Goal: Task Accomplishment & Management: Manage account settings

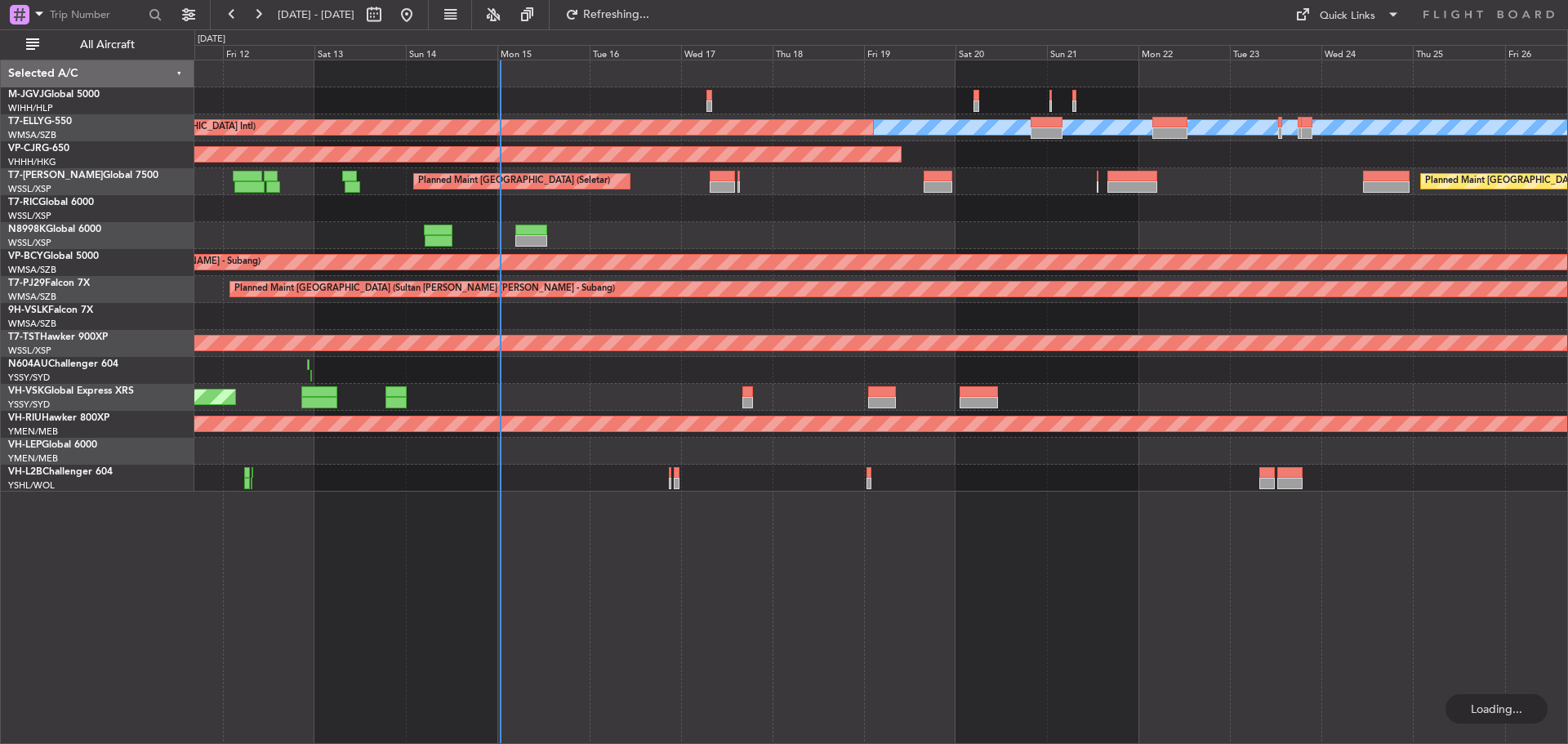
click at [645, 224] on div "Planned Maint [GEOGRAPHIC_DATA] (Seletar)" at bounding box center [881, 235] width 1373 height 27
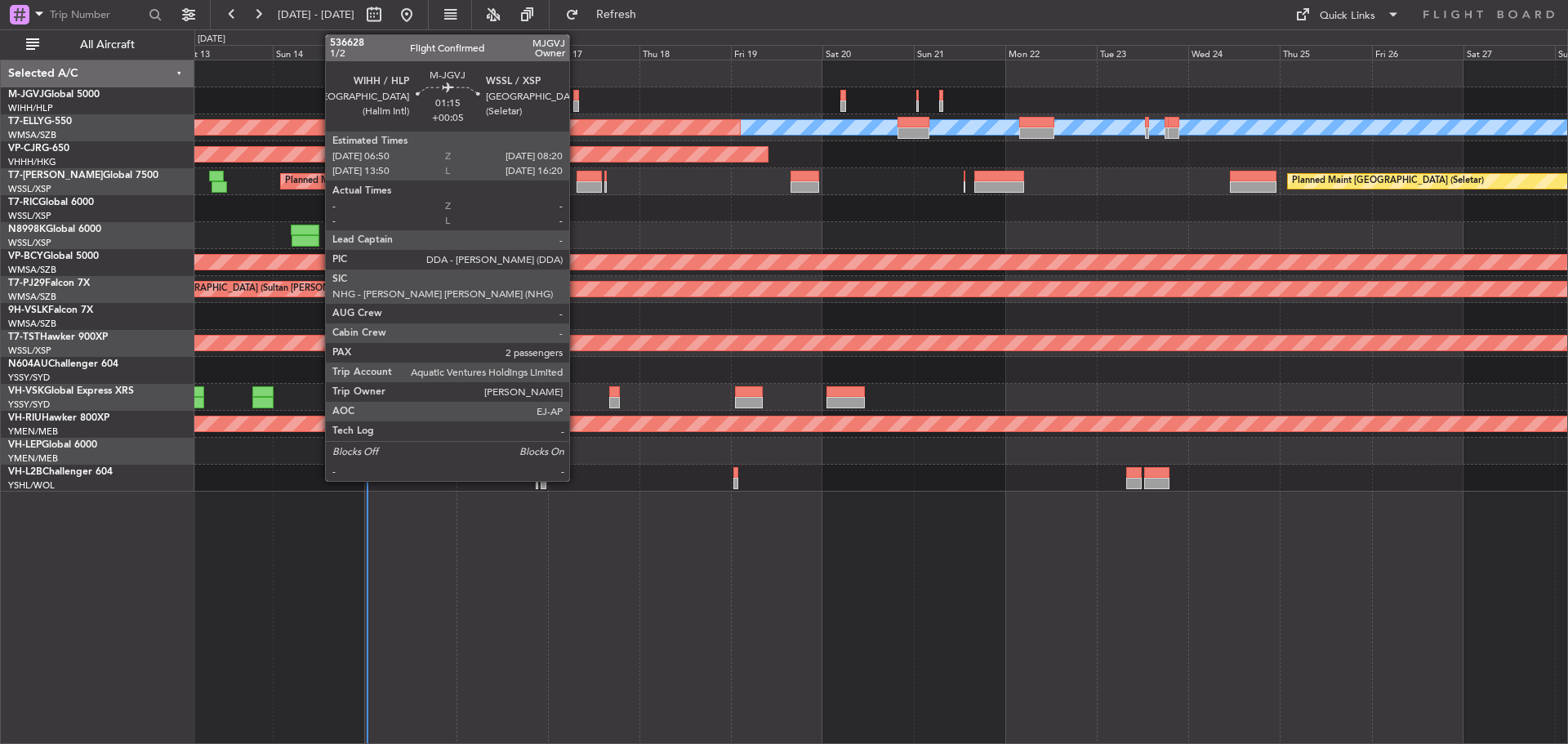
click at [577, 96] on div at bounding box center [577, 95] width 7 height 11
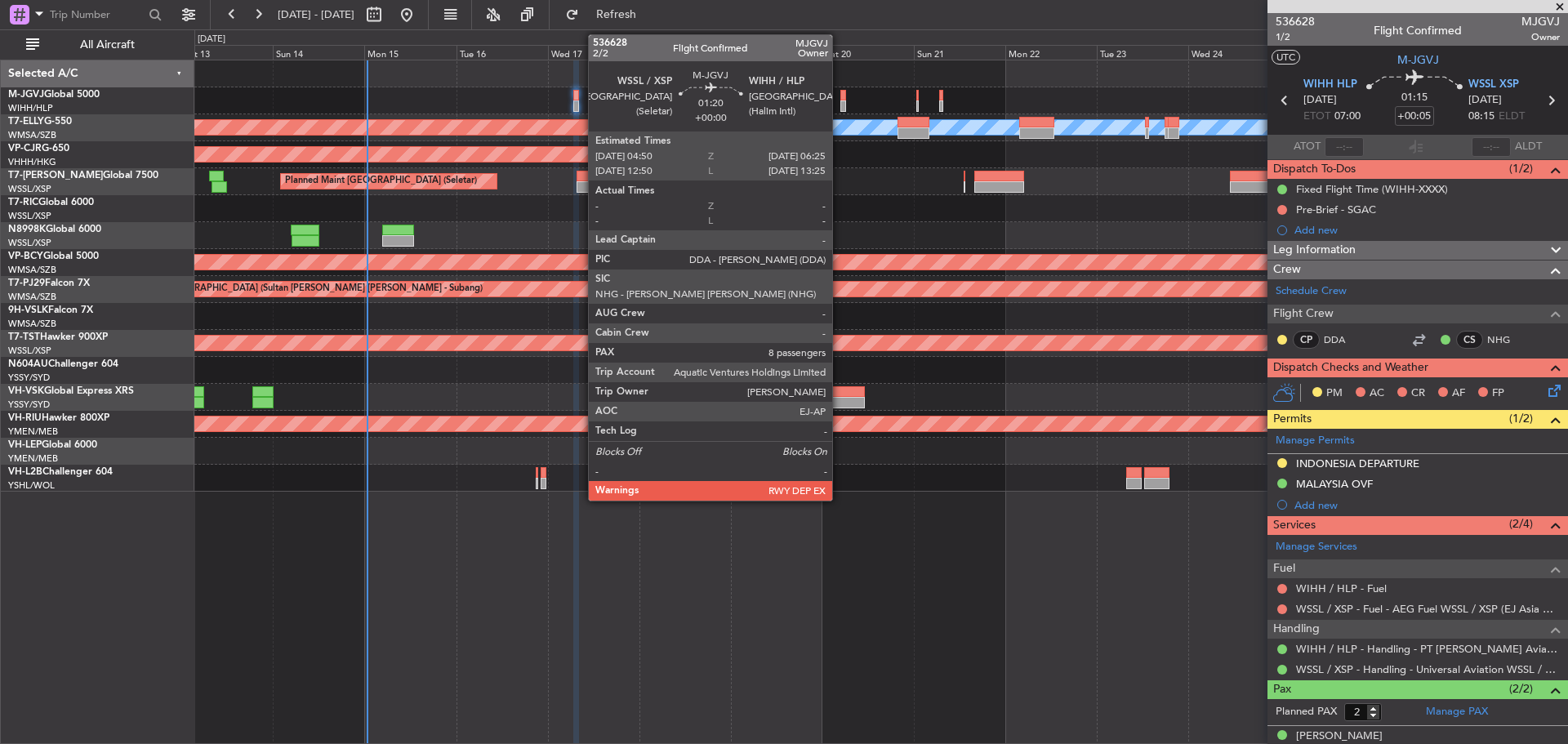
click at [840, 101] on div at bounding box center [844, 106] width 7 height 11
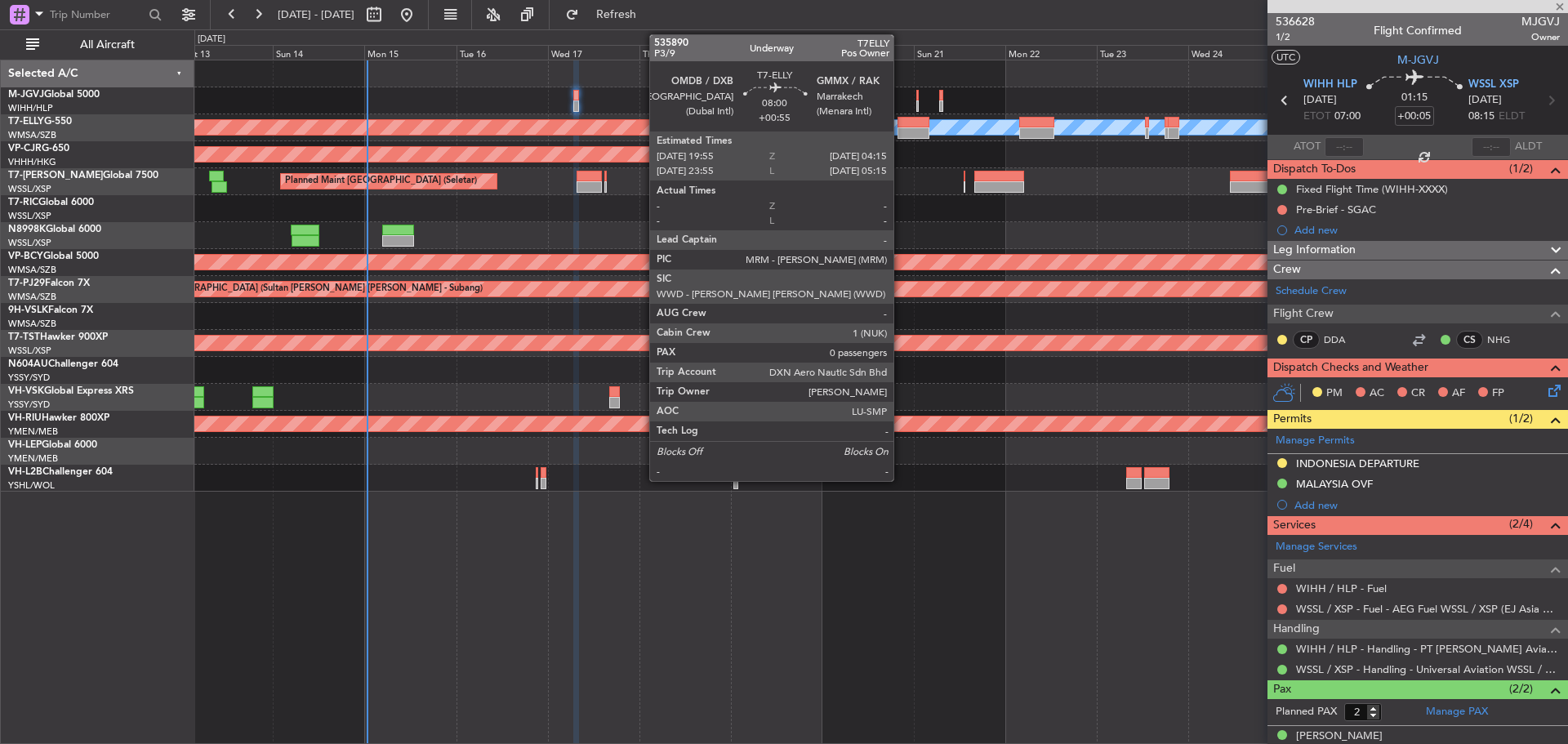
type input "8"
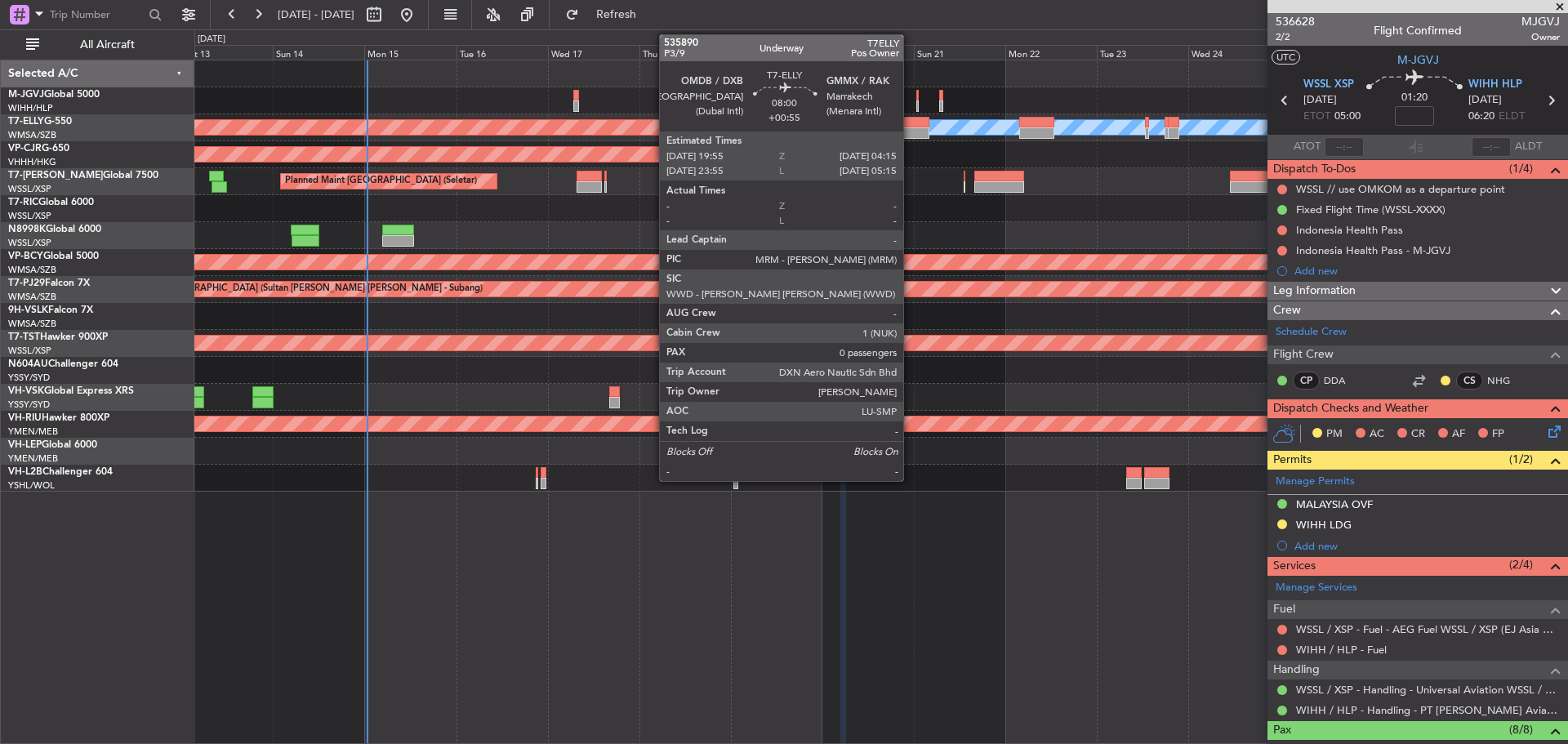
click at [910, 129] on div at bounding box center [913, 133] width 32 height 11
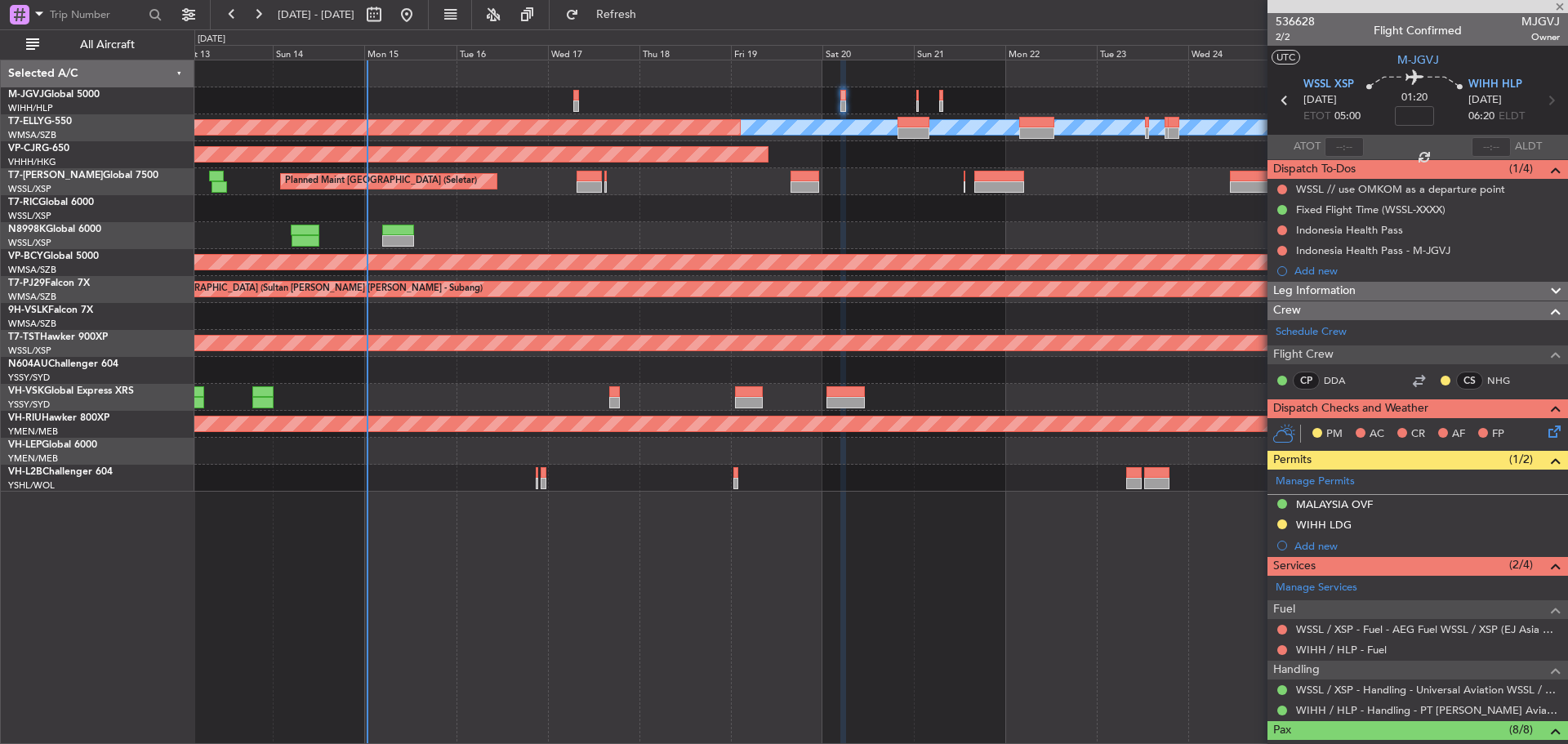
type input "+00:55"
type input "0"
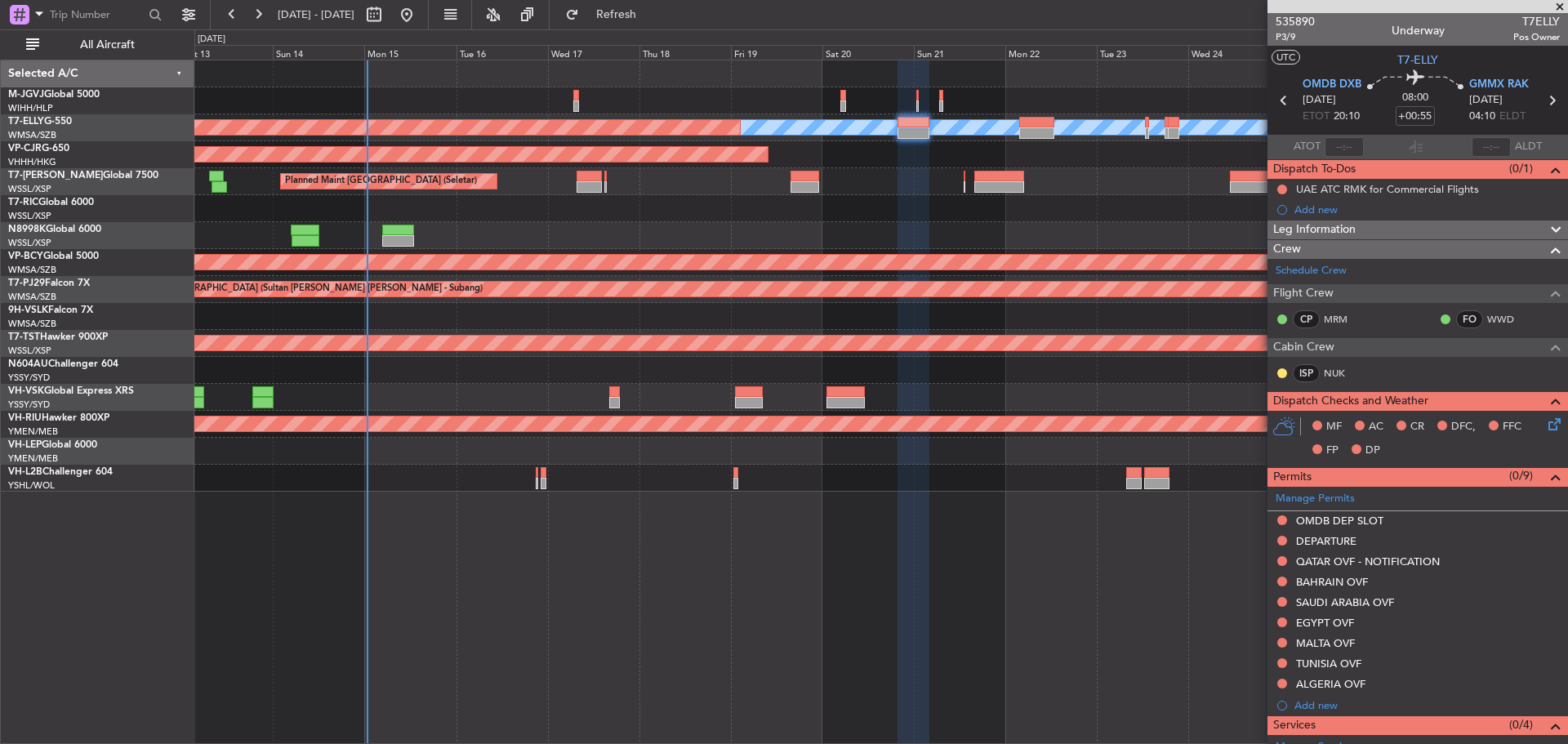
click at [1157, 192] on div "Planned Maint Singapore (Seletar) Planned Maint Singapore (Seletar) Planned Mai…" at bounding box center [881, 181] width 1373 height 27
click at [1543, 102] on icon at bounding box center [1551, 100] width 21 height 21
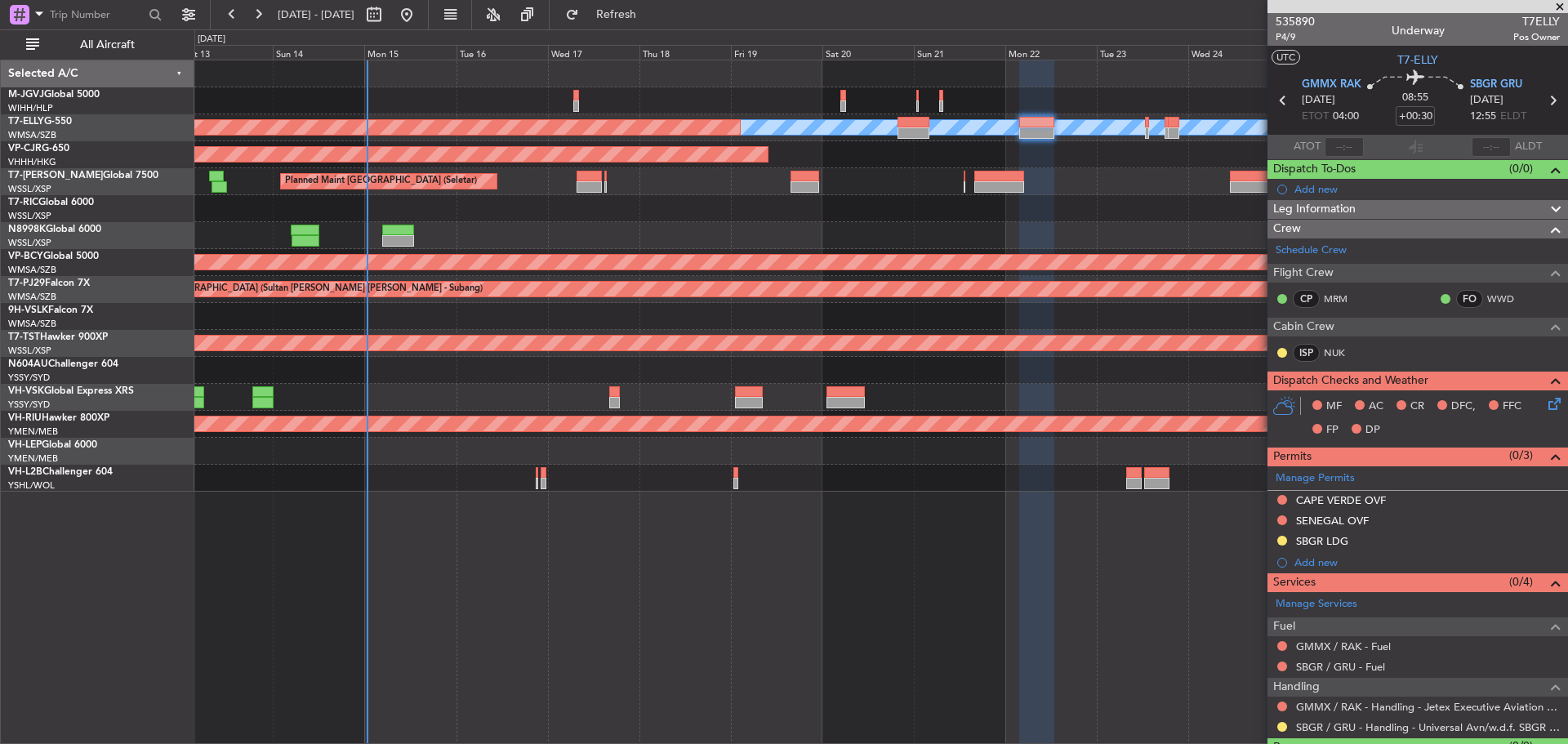
click at [1543, 100] on icon at bounding box center [1552, 100] width 21 height 21
type input "-00:10"
type input "5"
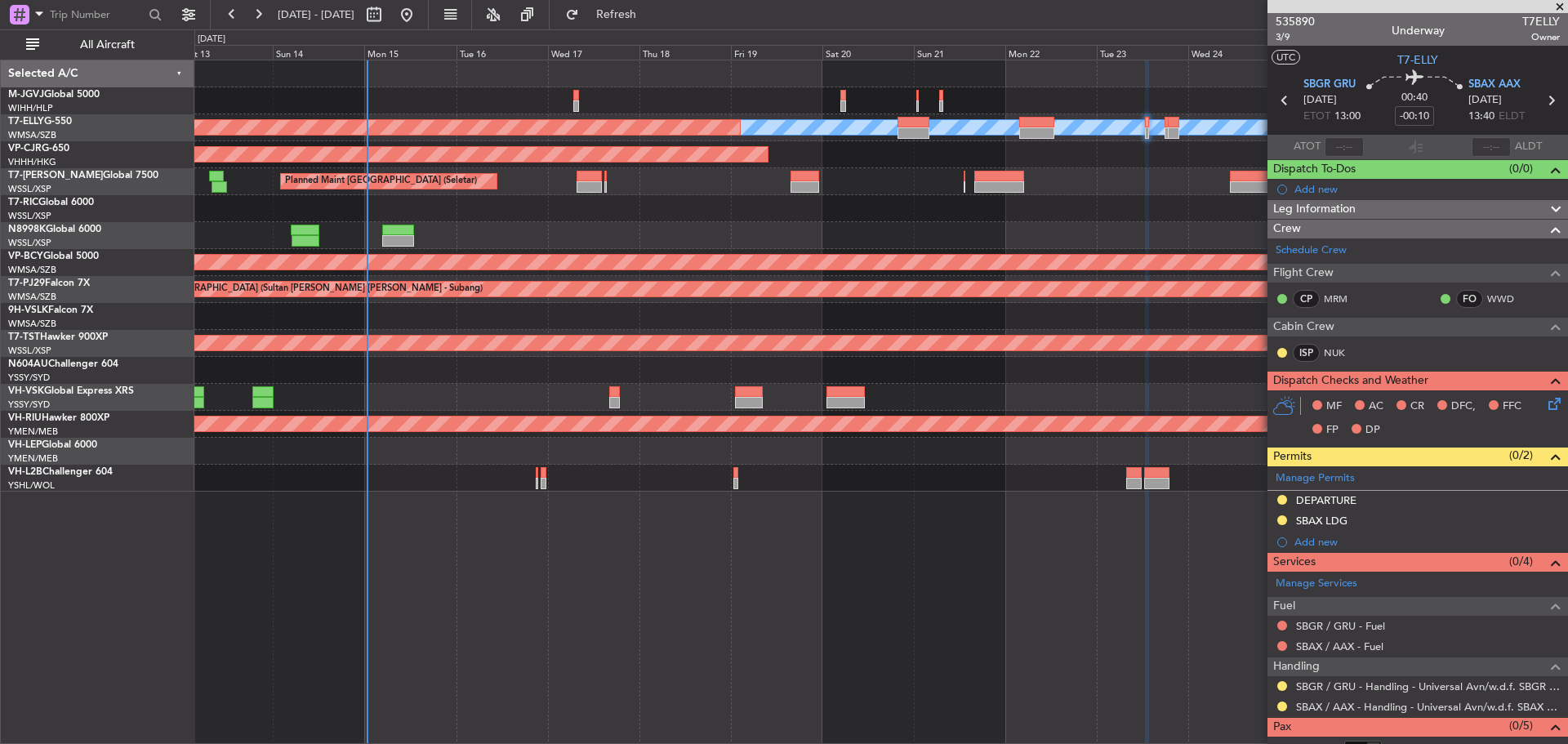
click at [1541, 103] on icon at bounding box center [1551, 100] width 21 height 21
click at [1544, 102] on icon at bounding box center [1551, 100] width 21 height 21
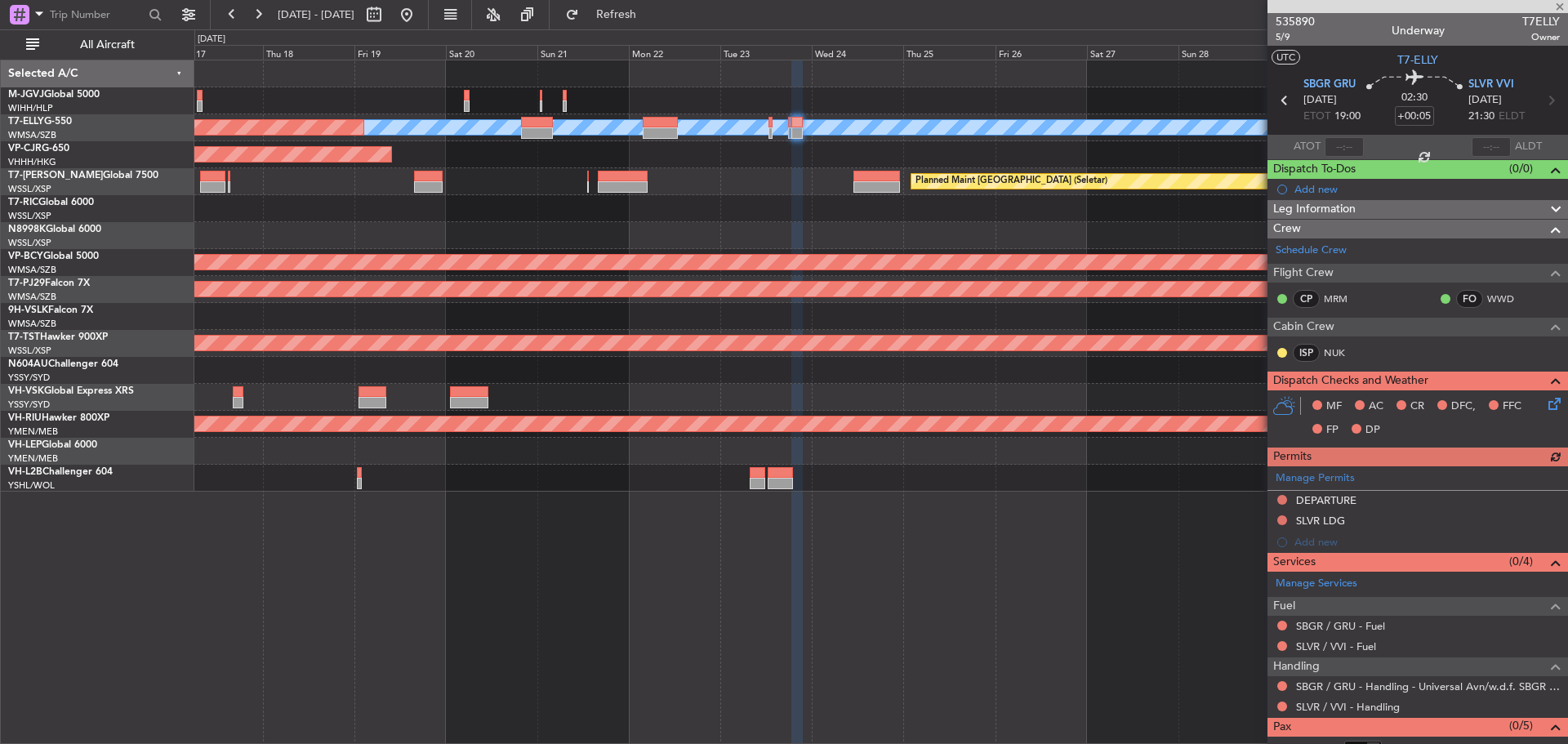
click at [745, 215] on div "MEL Planned Maint Dubai (Dubai Intl) Planned Maint Hong Kong (Hong Kong Intl) P…" at bounding box center [881, 276] width 1373 height 431
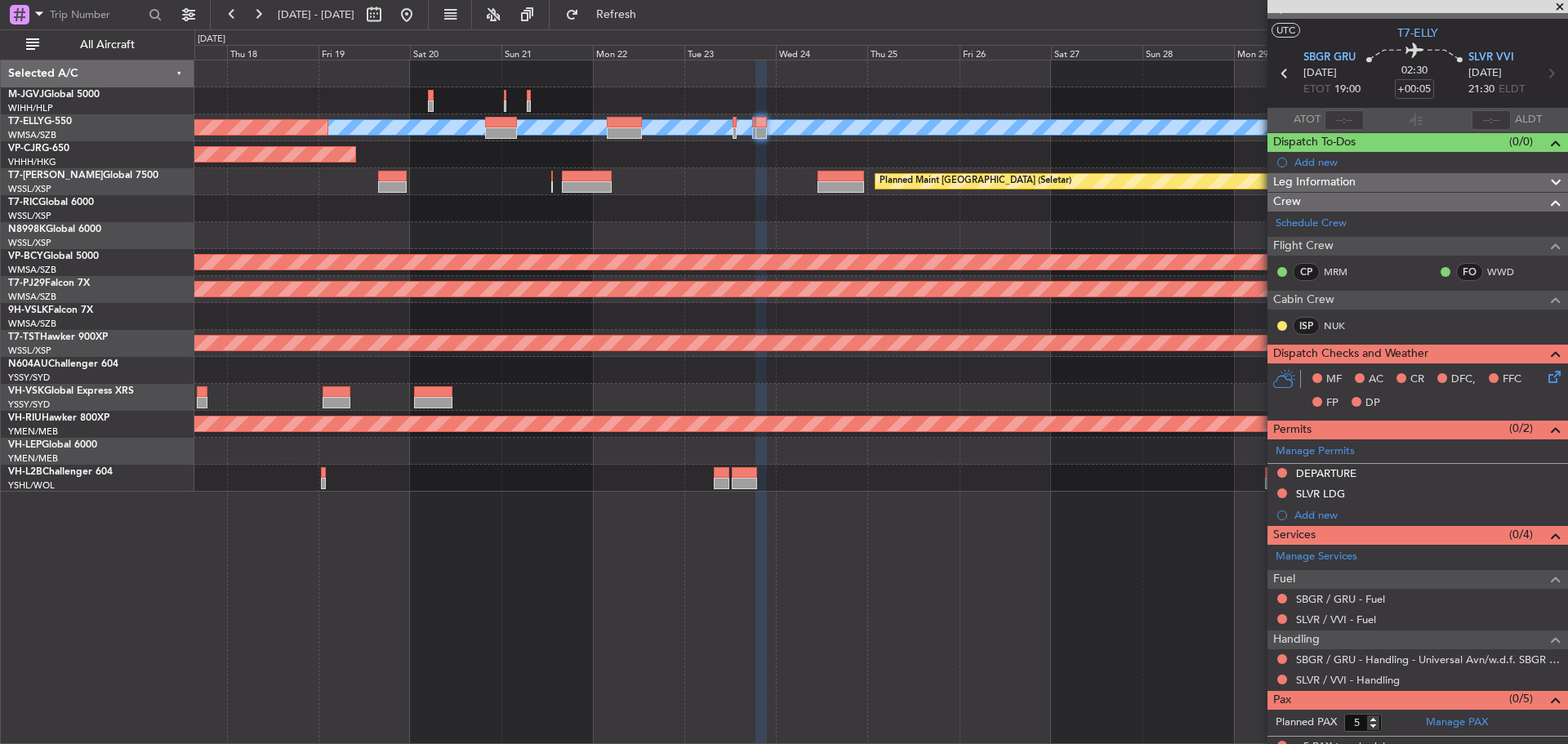
scroll to position [39, 0]
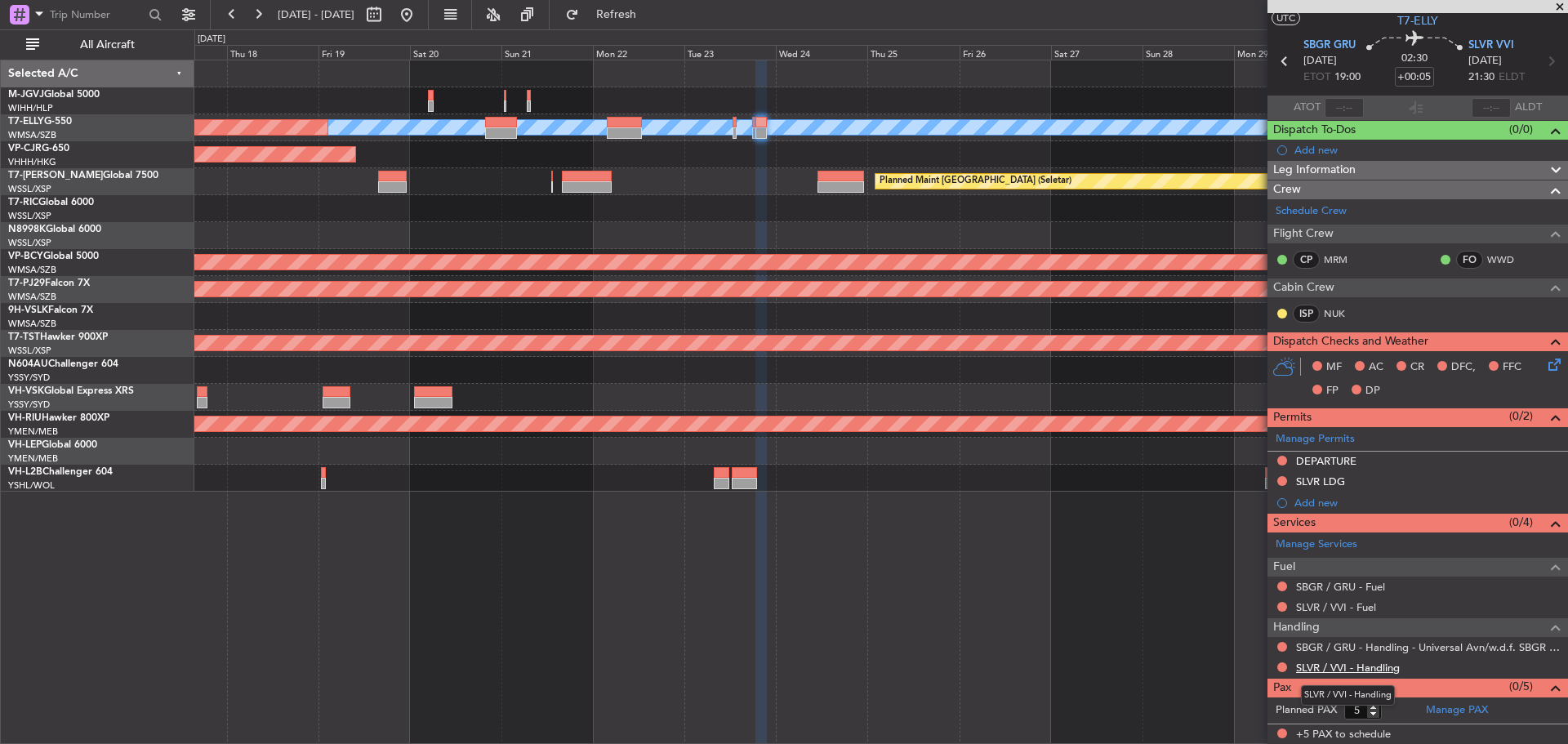
click at [1324, 667] on link "SLVR / VVI - Handling" at bounding box center [1347, 668] width 103 height 14
click at [1342, 665] on link "SLVR / VVI - Handling" at bounding box center [1347, 668] width 103 height 14
click at [651, 16] on span "Refresh" at bounding box center [616, 14] width 69 height 11
click at [1318, 668] on link "SLVR / VVI - Handling" at bounding box center [1347, 668] width 103 height 14
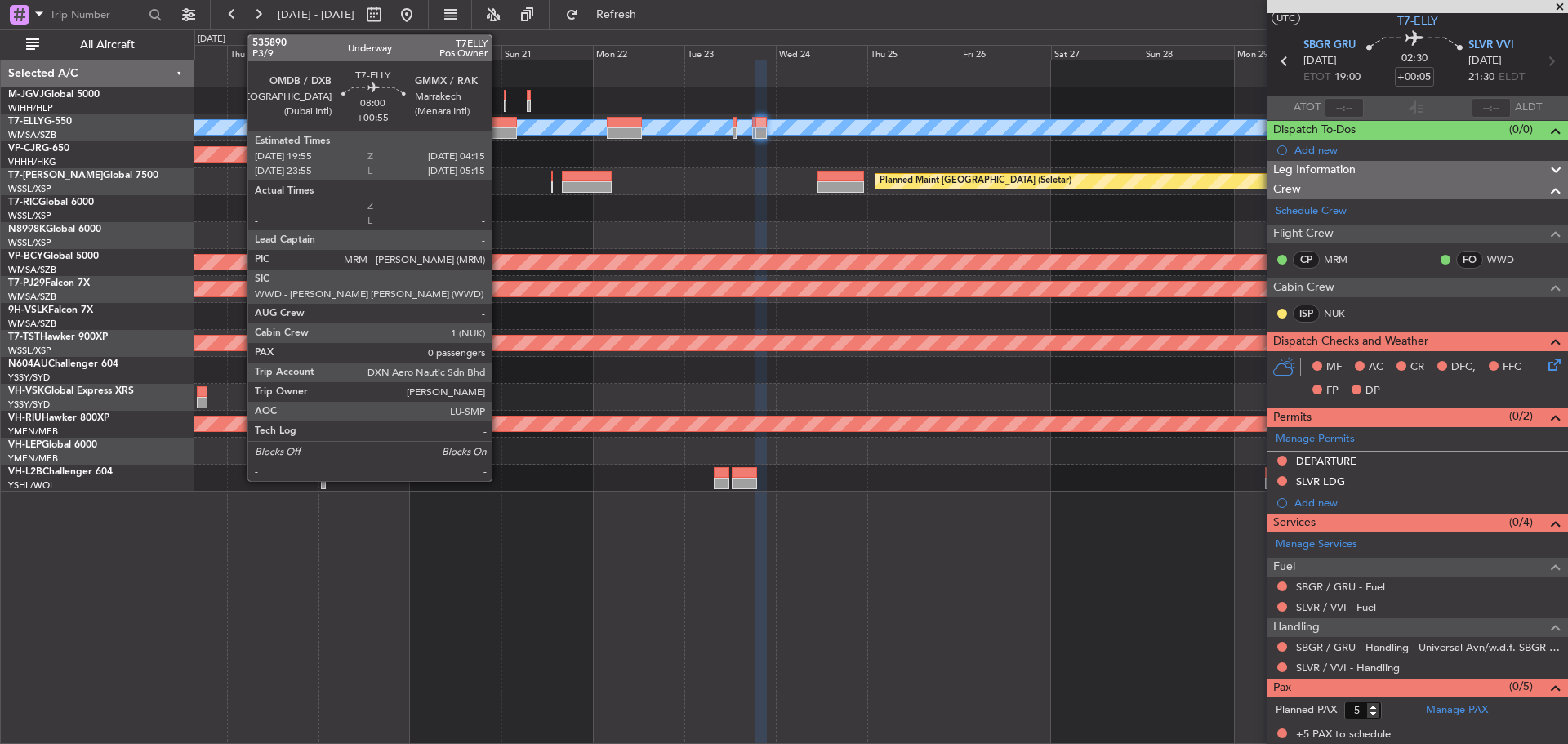
click at [499, 124] on div at bounding box center [500, 122] width 32 height 11
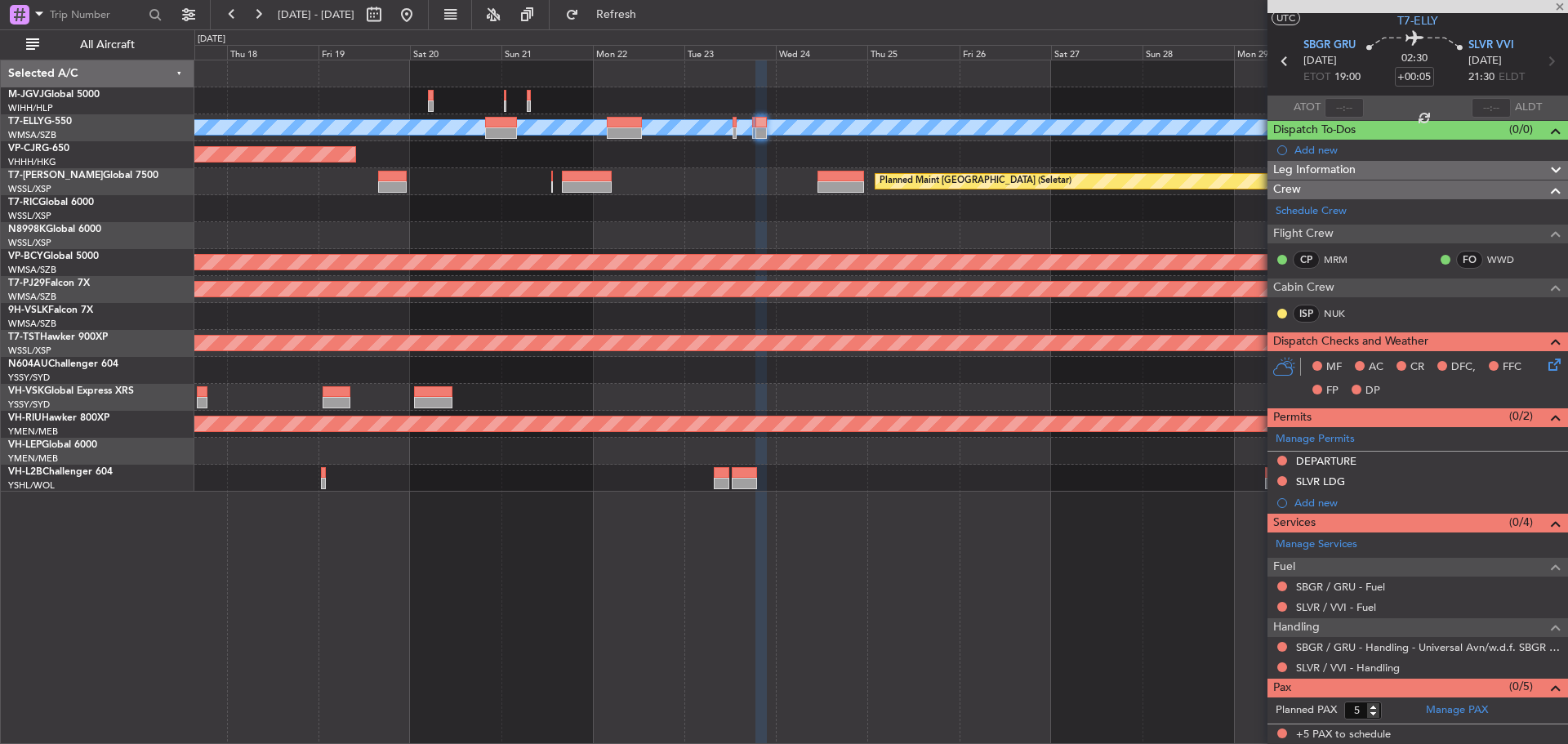
type input "+00:55"
type input "0"
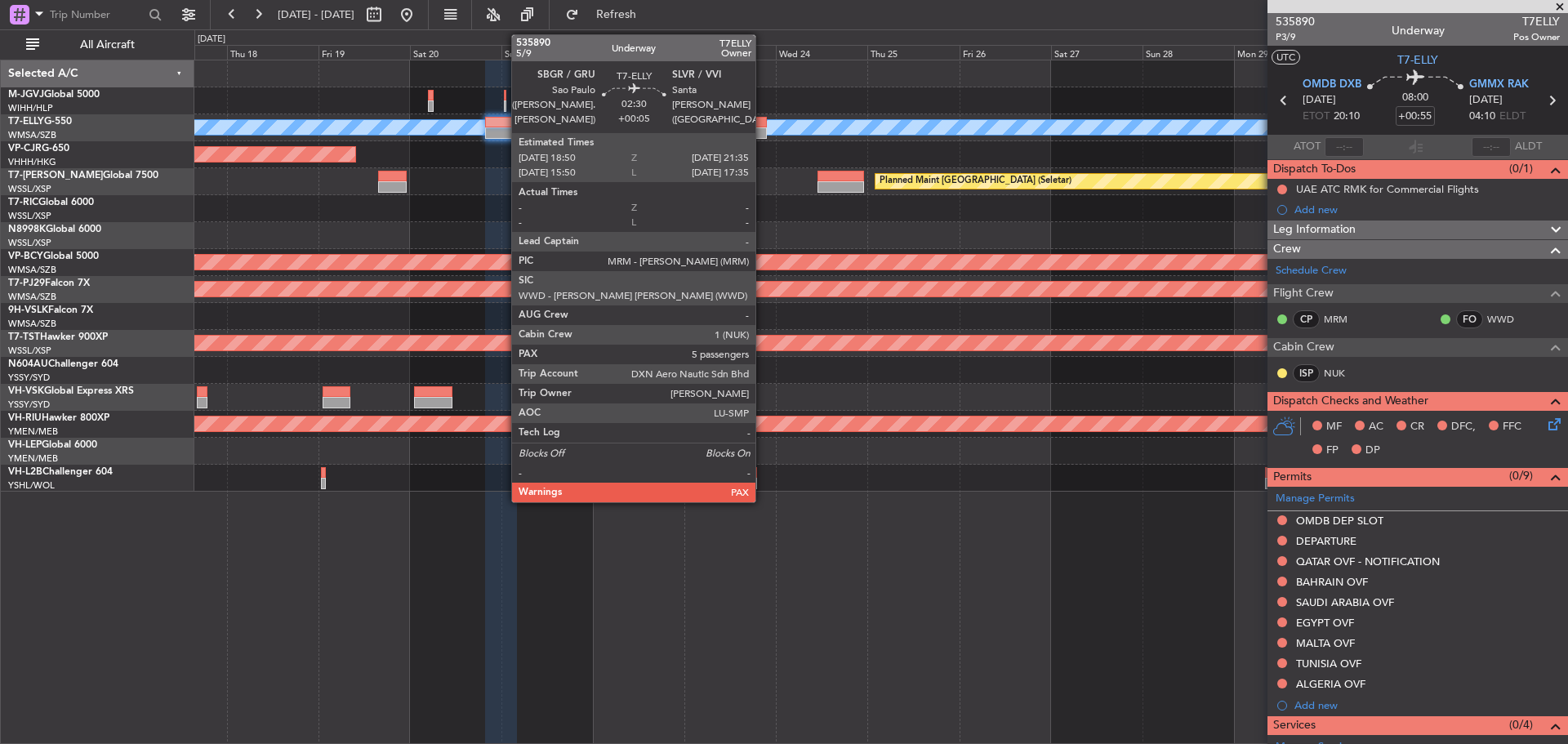
click at [763, 137] on div at bounding box center [761, 133] width 10 height 11
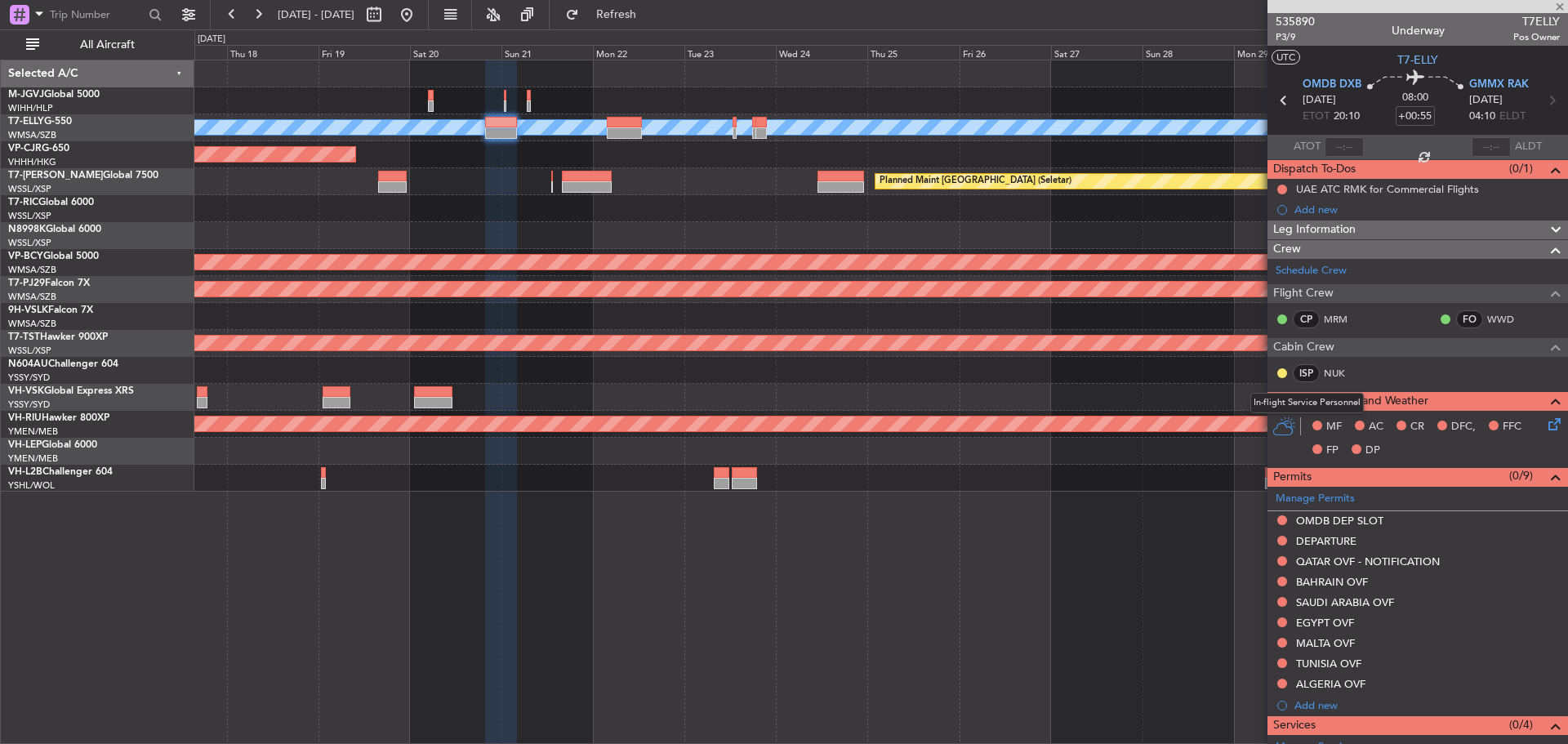
type input "+00:05"
type input "5"
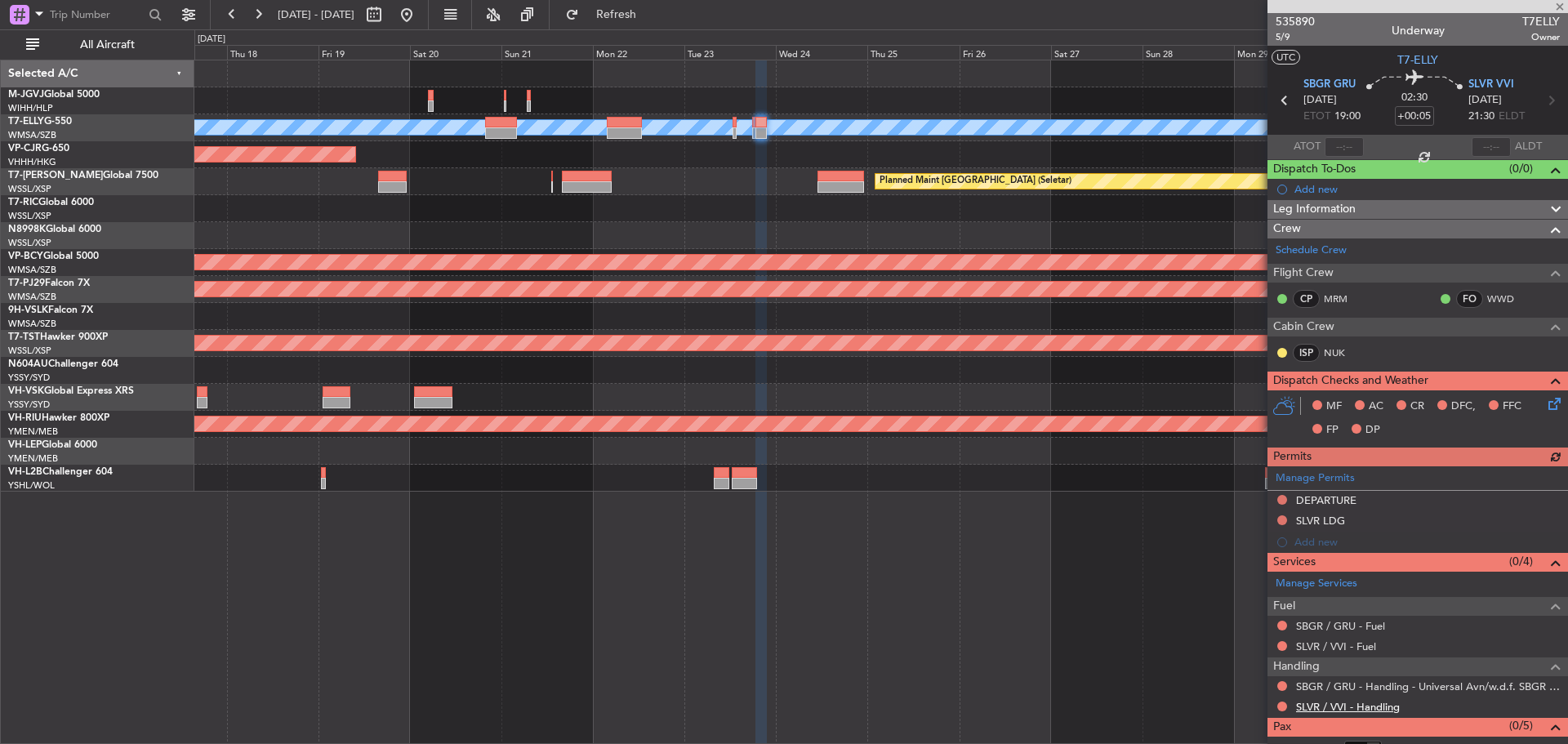
click at [1340, 708] on link "SLVR / VVI - Handling" at bounding box center [1347, 707] width 103 height 14
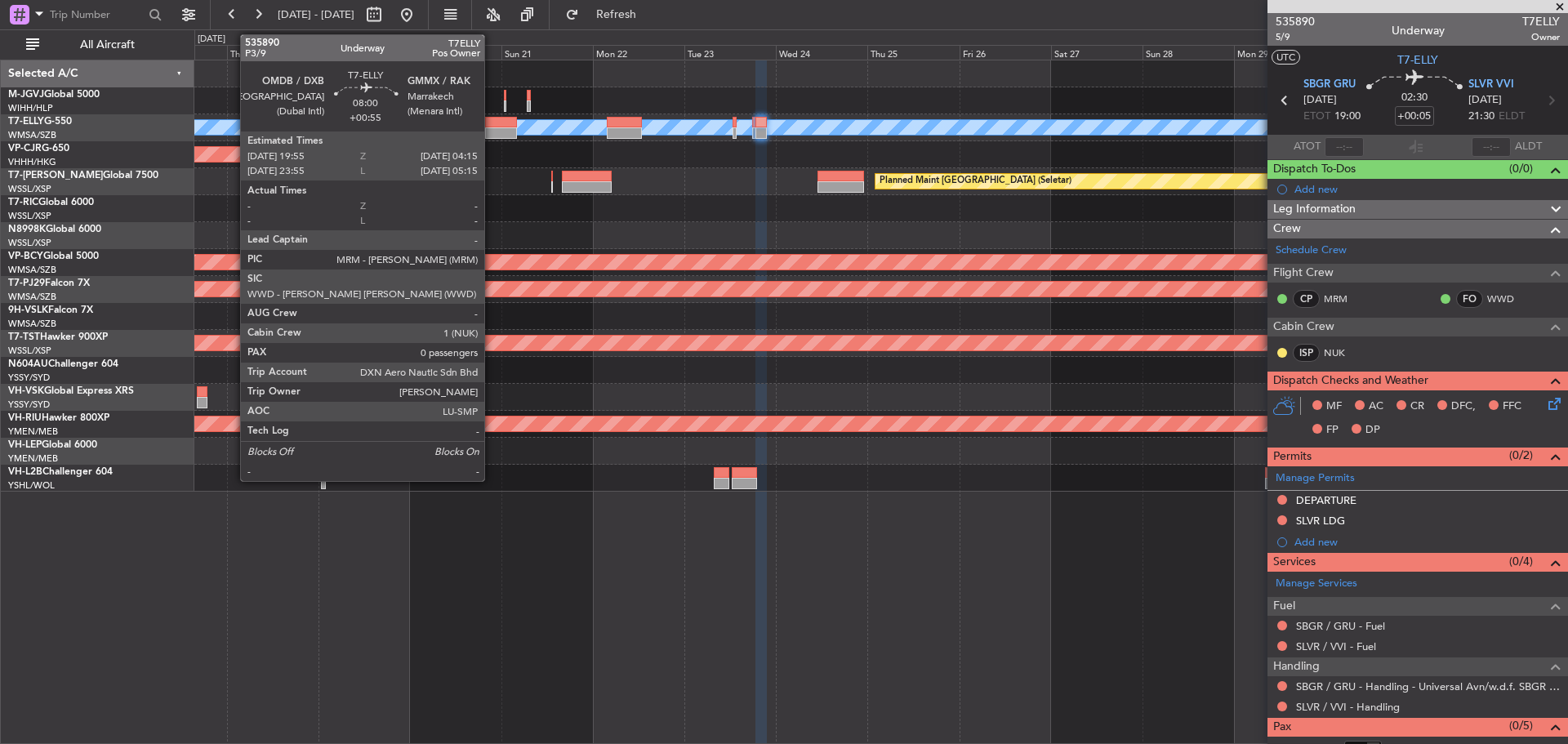
click at [492, 128] on div at bounding box center [500, 133] width 32 height 11
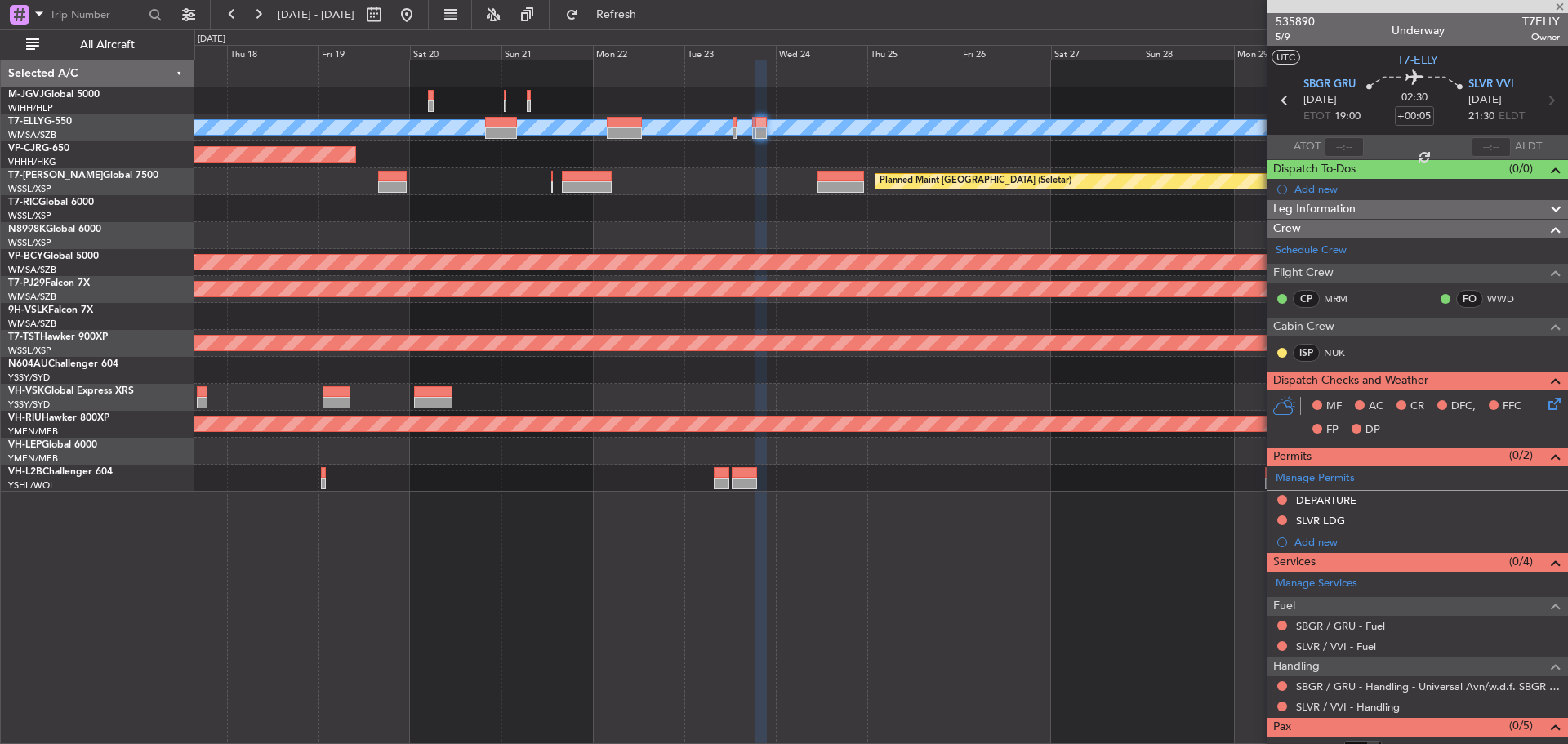
type input "+00:55"
type input "0"
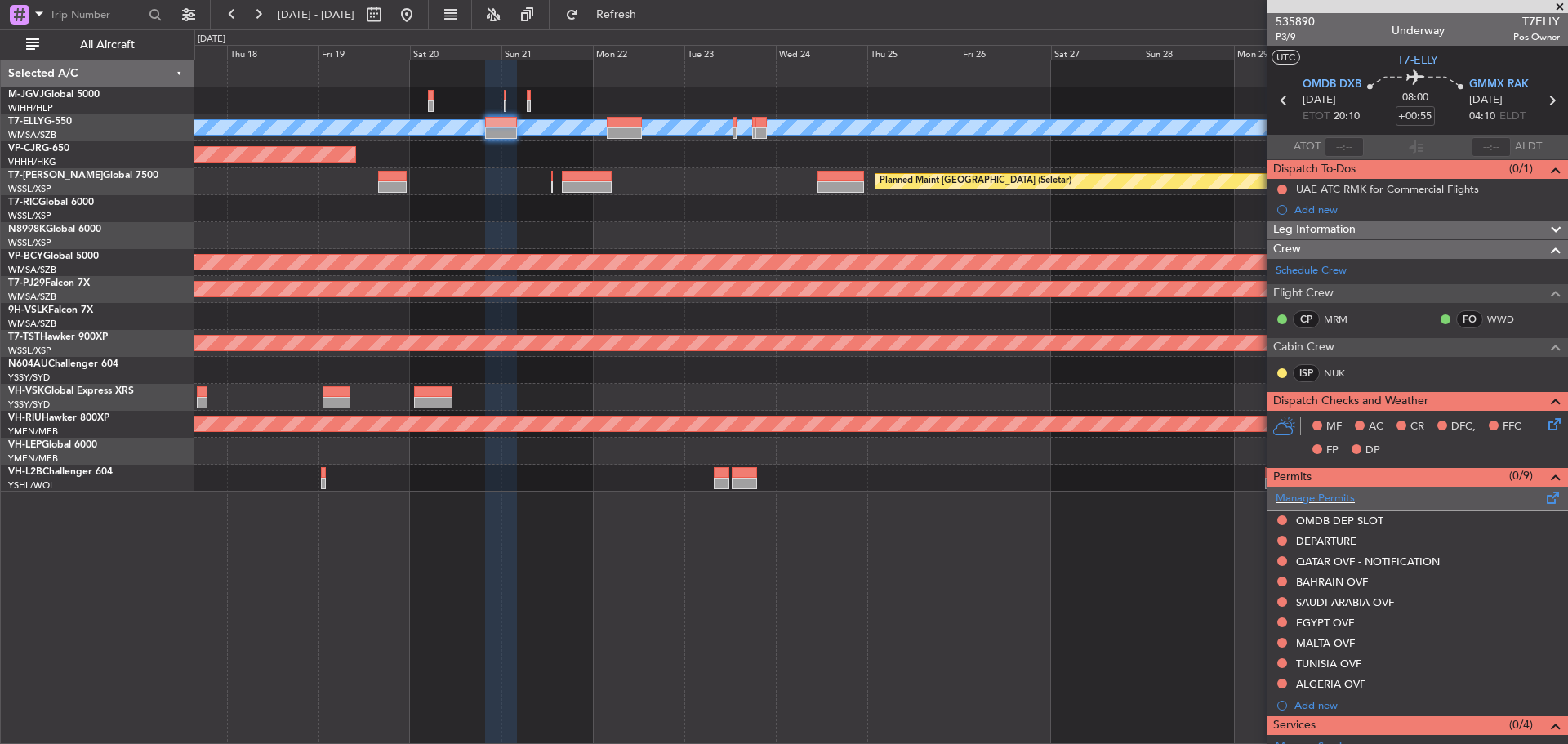
click at [1544, 493] on span at bounding box center [1553, 494] width 20 height 12
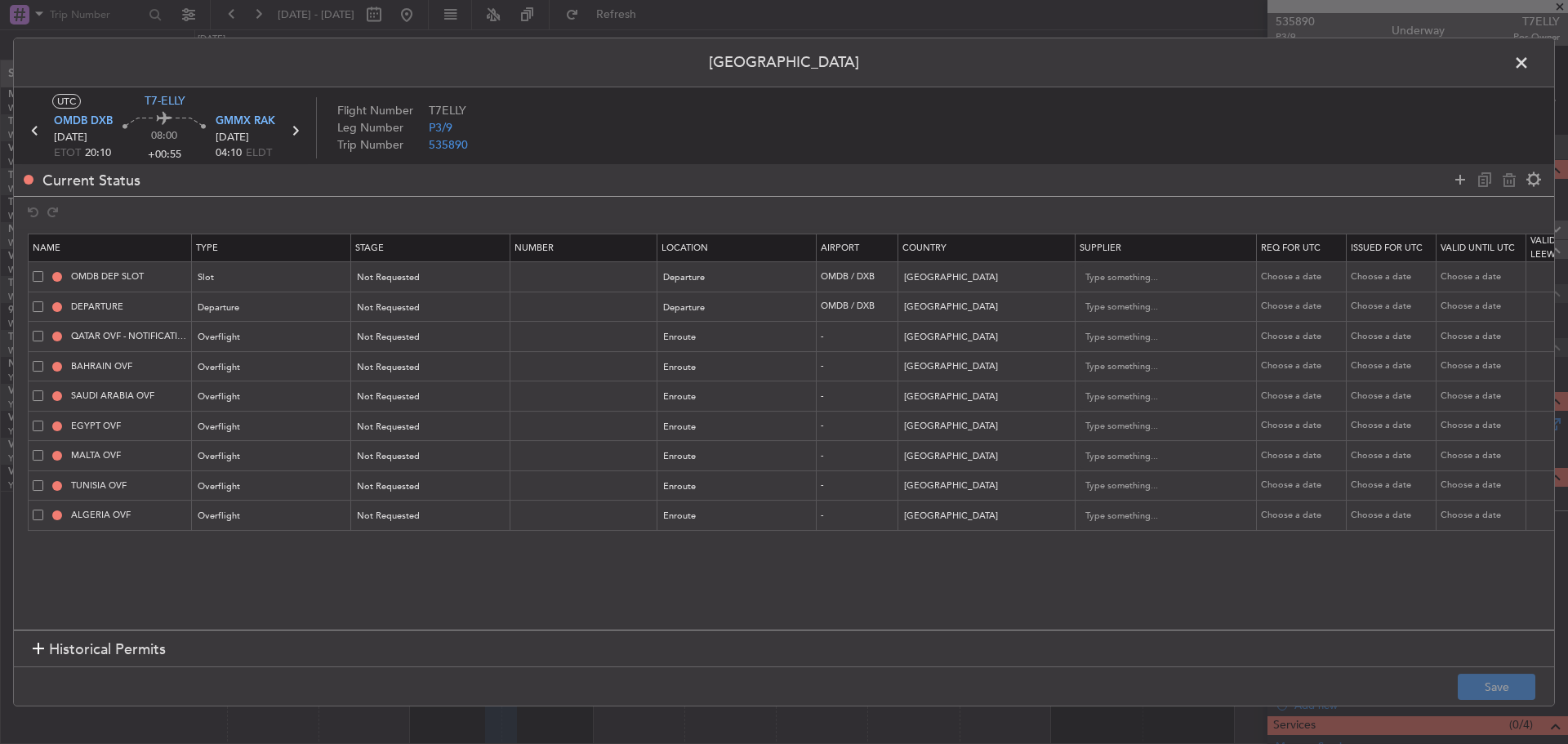
click at [40, 451] on span at bounding box center [38, 455] width 10 height 10
click at [44, 450] on input "checkbox" at bounding box center [44, 450] width 0 height 0
click at [1505, 180] on icon at bounding box center [1509, 180] width 20 height 20
type input "TUNISIA OVF"
type input "Tunisia"
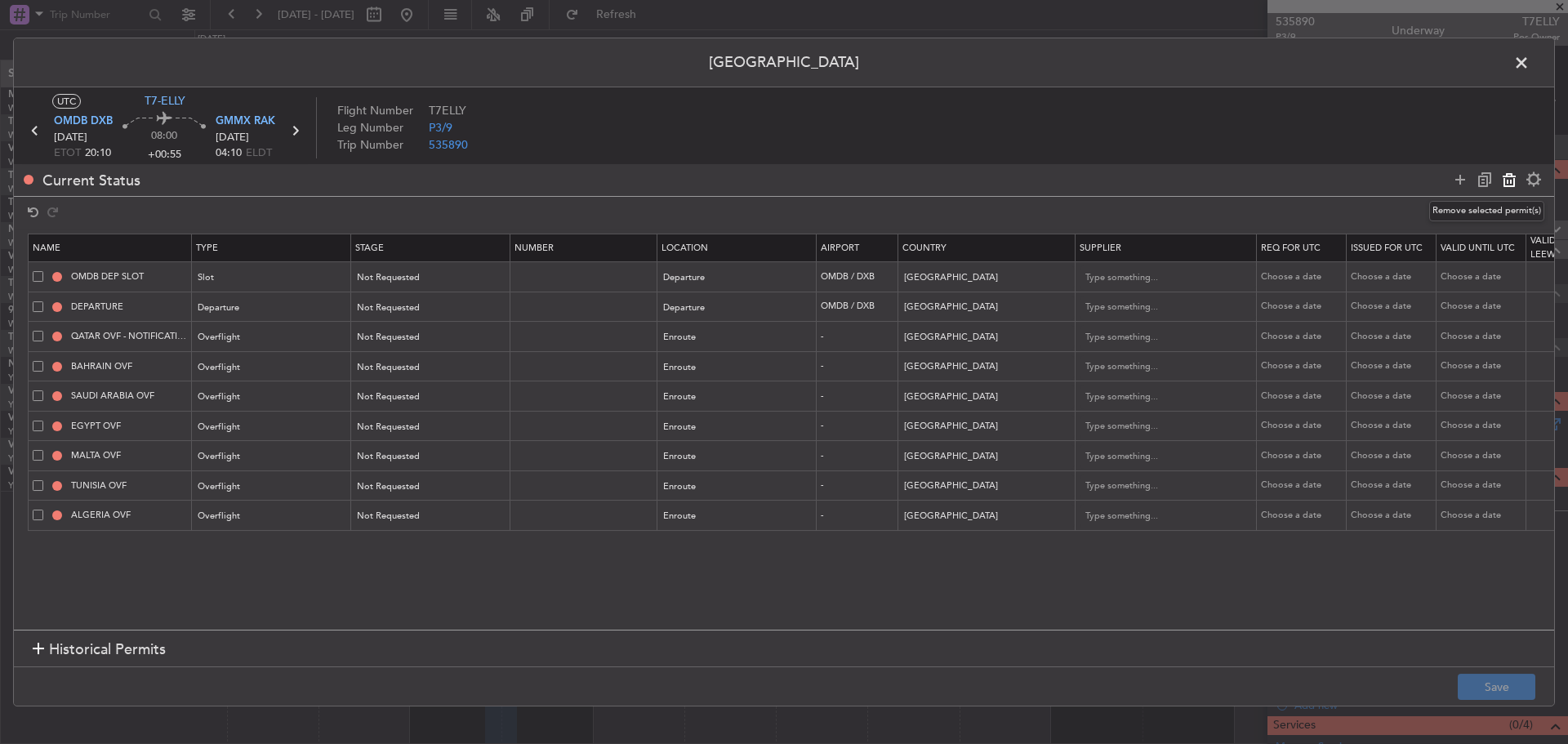
type input "ALGERIA OVF"
type input "Algeria"
click at [1474, 685] on button "Save" at bounding box center [1496, 687] width 77 height 26
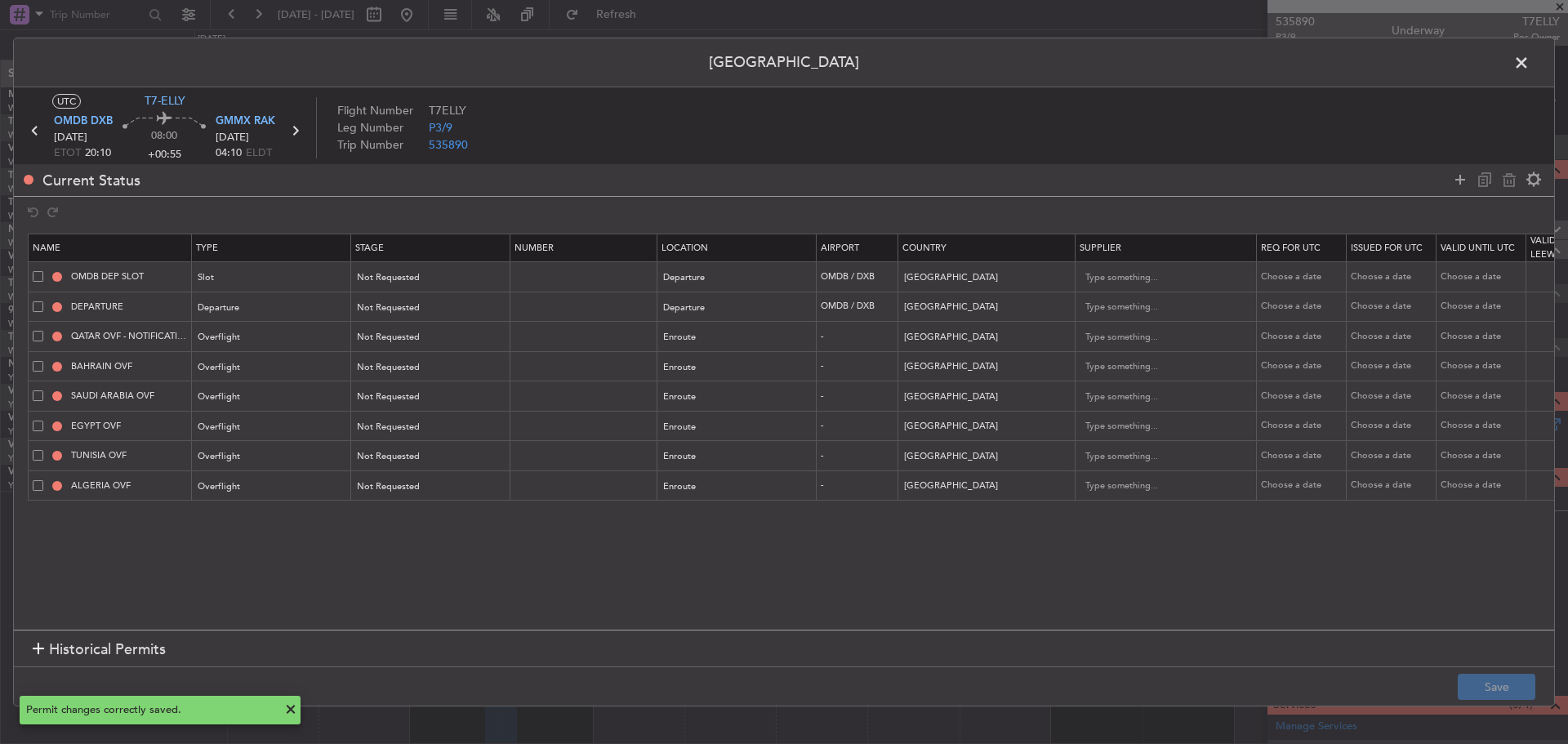
click at [1530, 69] on span at bounding box center [1530, 67] width 0 height 33
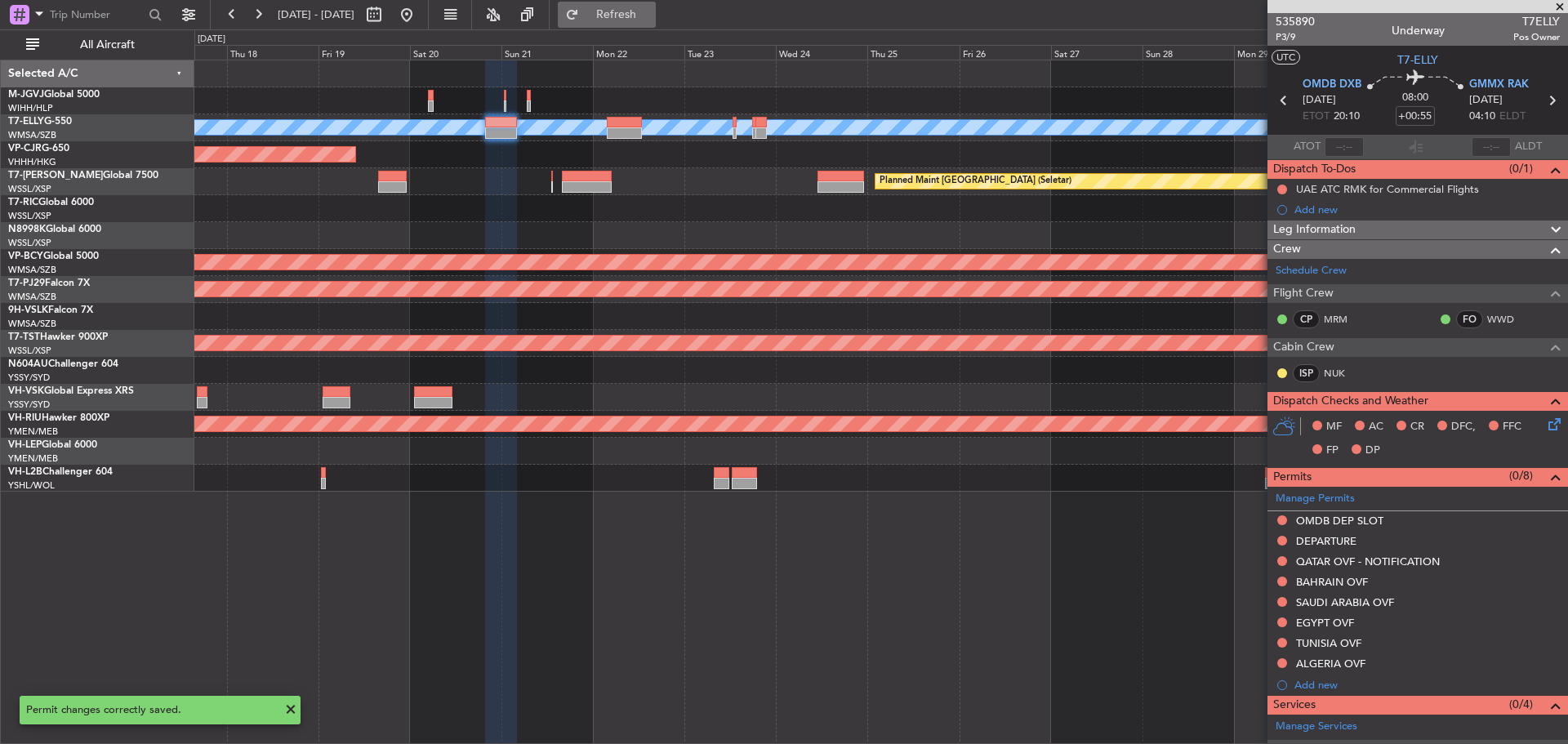
click at [651, 11] on span "Refresh" at bounding box center [616, 14] width 69 height 11
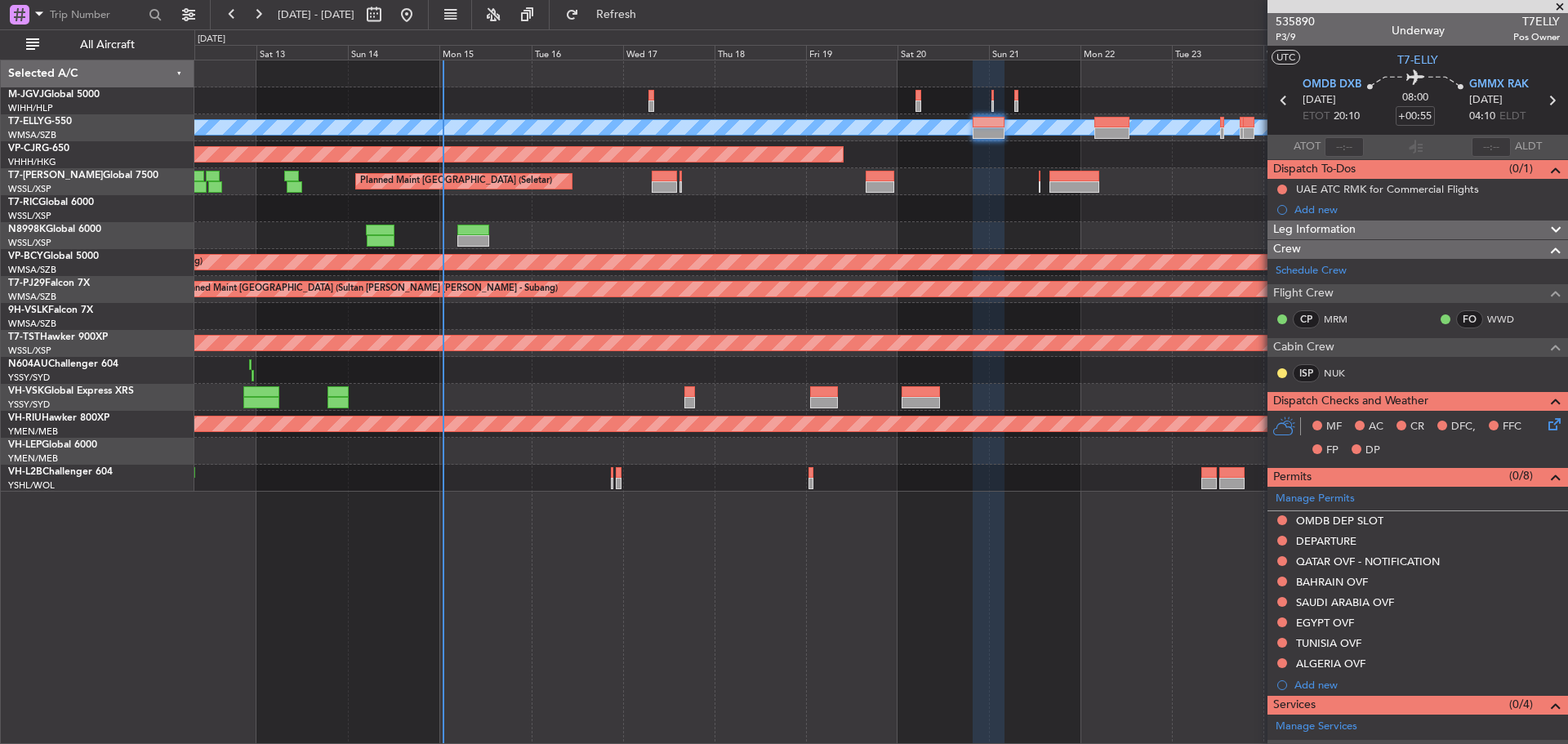
click at [928, 213] on div "Planned Maint Dubai (Dubai Intl) MEL Planned Maint Hong Kong (Hong Kong Intl) P…" at bounding box center [881, 276] width 1373 height 431
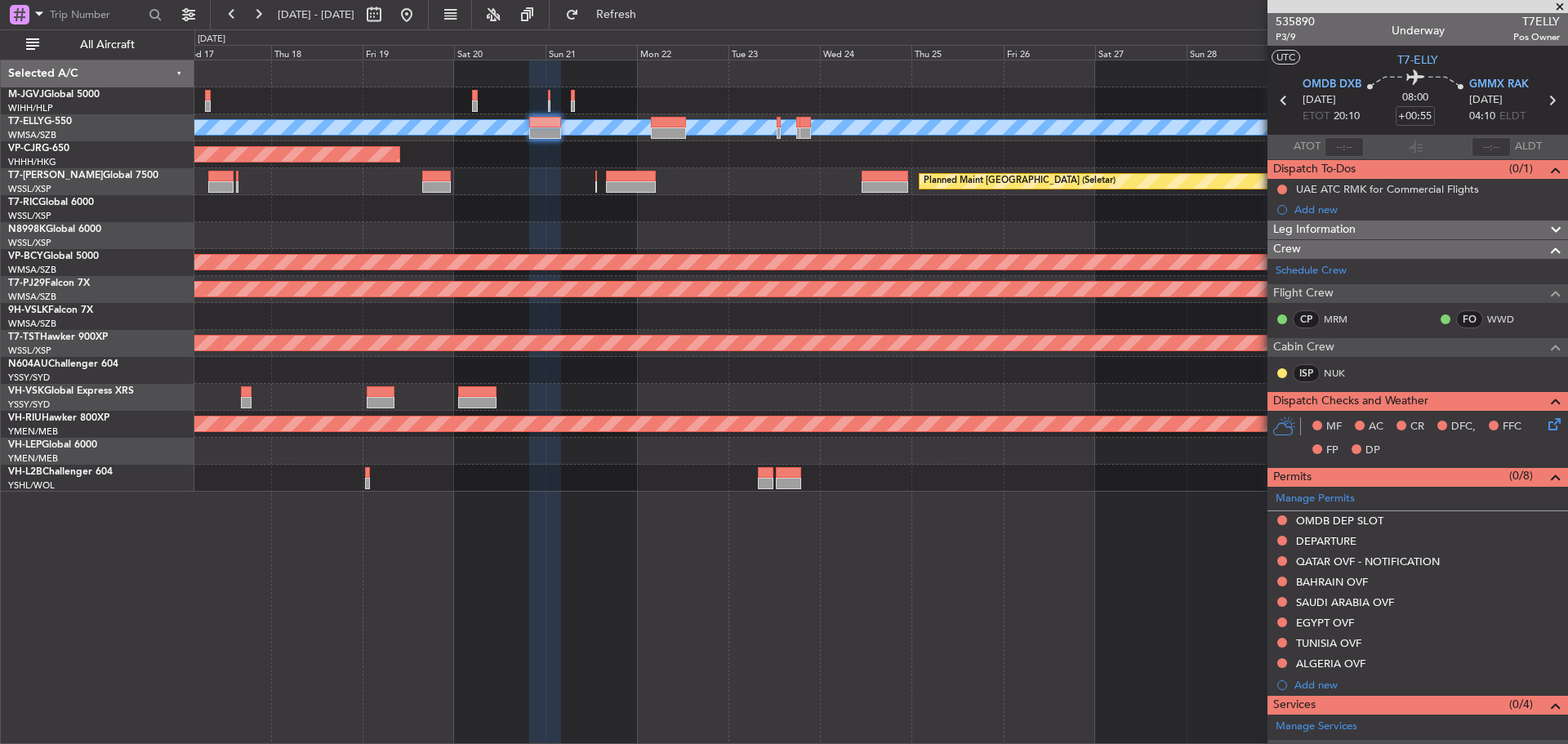
click at [711, 207] on div at bounding box center [881, 208] width 1373 height 27
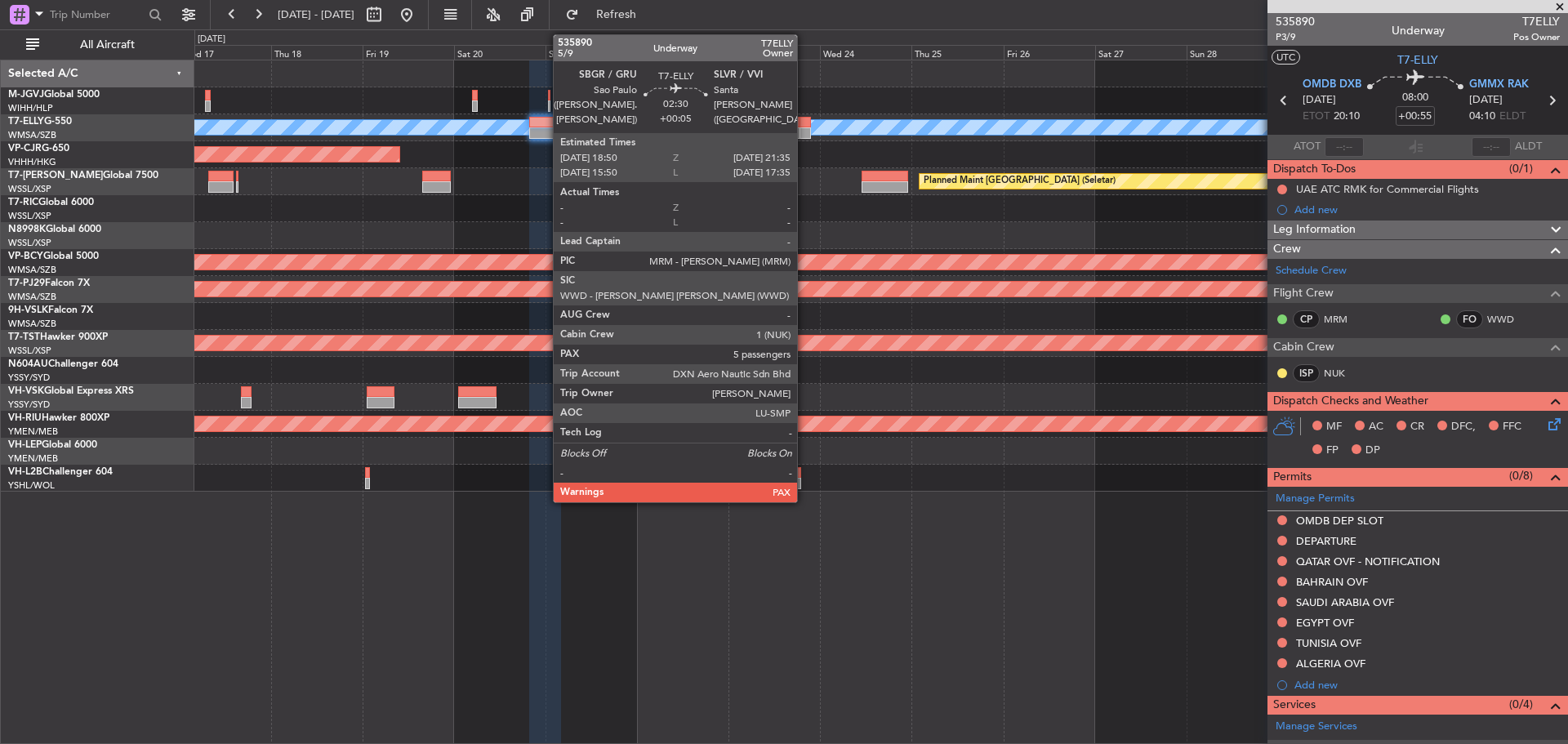
click at [804, 135] on div at bounding box center [804, 133] width 10 height 11
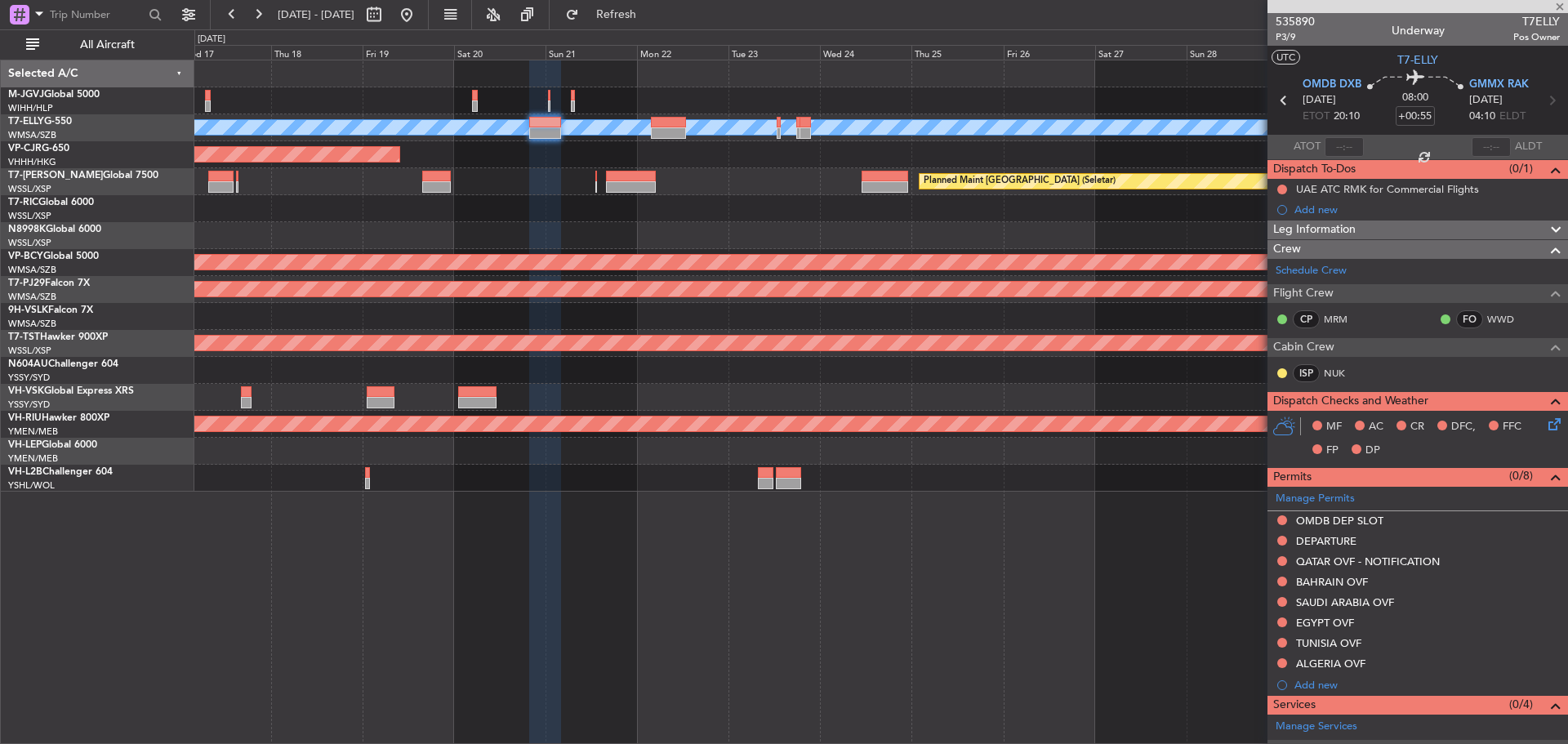
type input "+00:05"
type input "5"
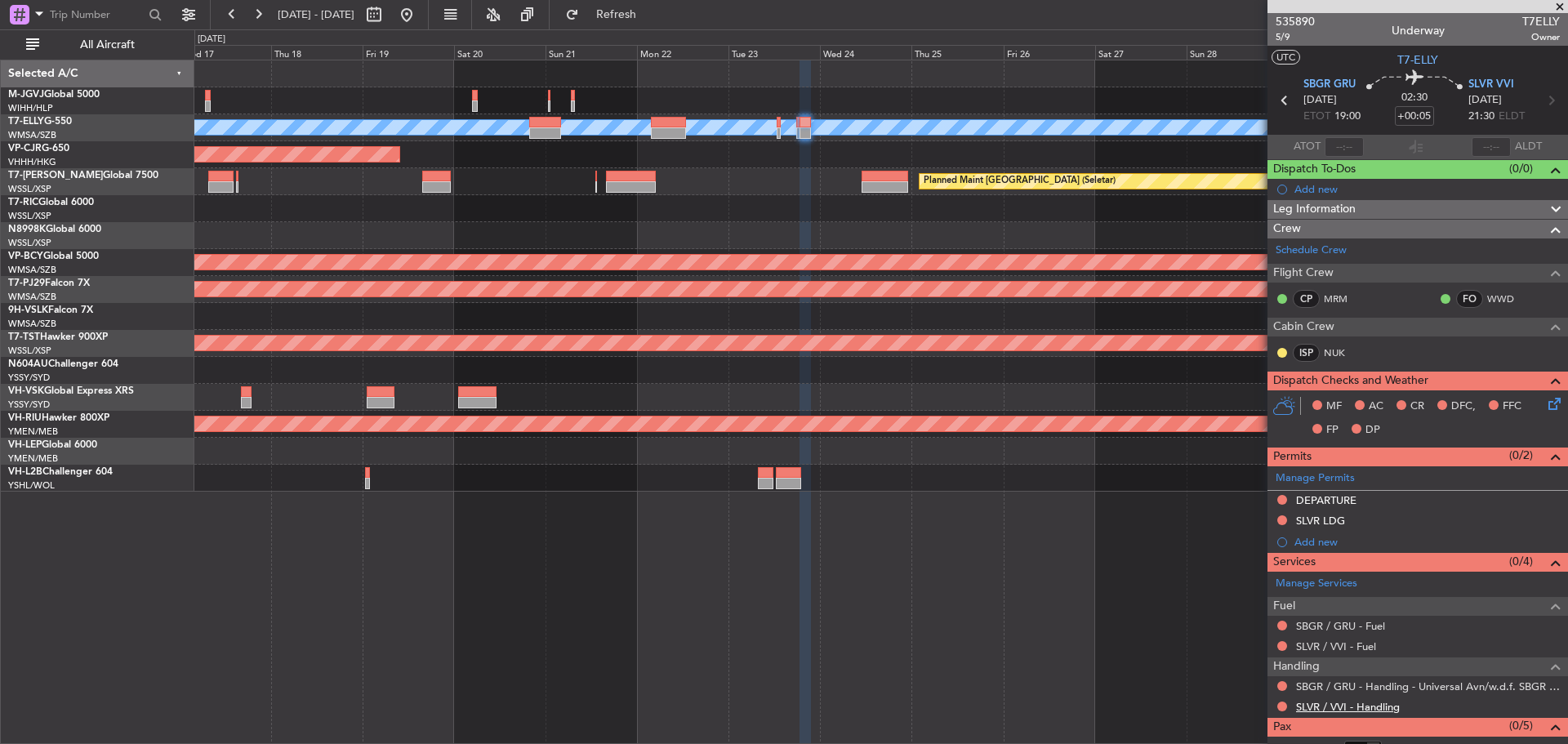
click at [1320, 703] on link "SLVR / VVI - Handling" at bounding box center [1347, 707] width 103 height 14
click at [651, 12] on span "Refresh" at bounding box center [616, 14] width 69 height 11
click at [1332, 704] on link "SLVR / VVI - Handling - Cco Air SLVR / VVI" at bounding box center [1398, 707] width 203 height 14
click at [647, 19] on span "Refresh" at bounding box center [616, 14] width 69 height 11
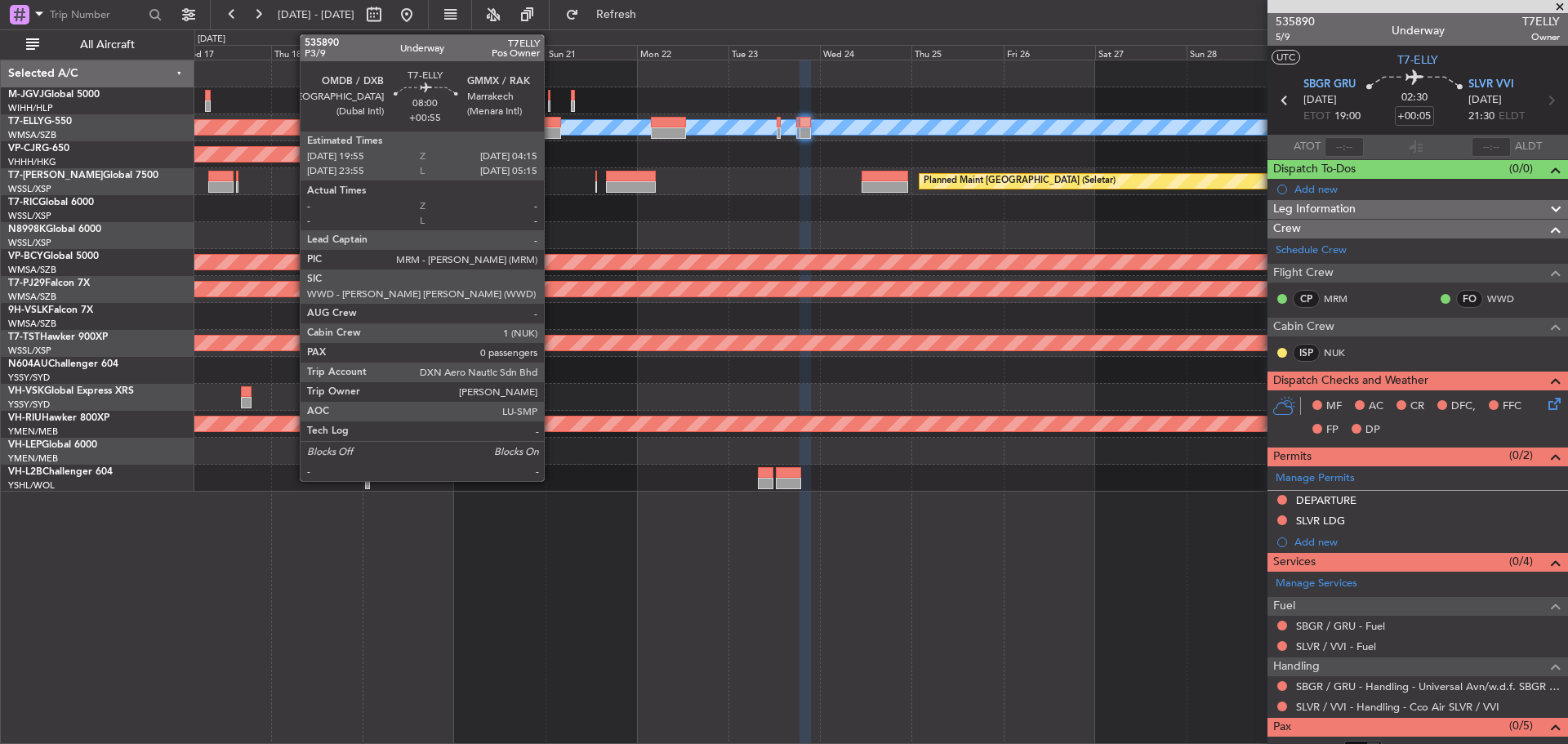
click at [552, 128] on div at bounding box center [545, 133] width 32 height 11
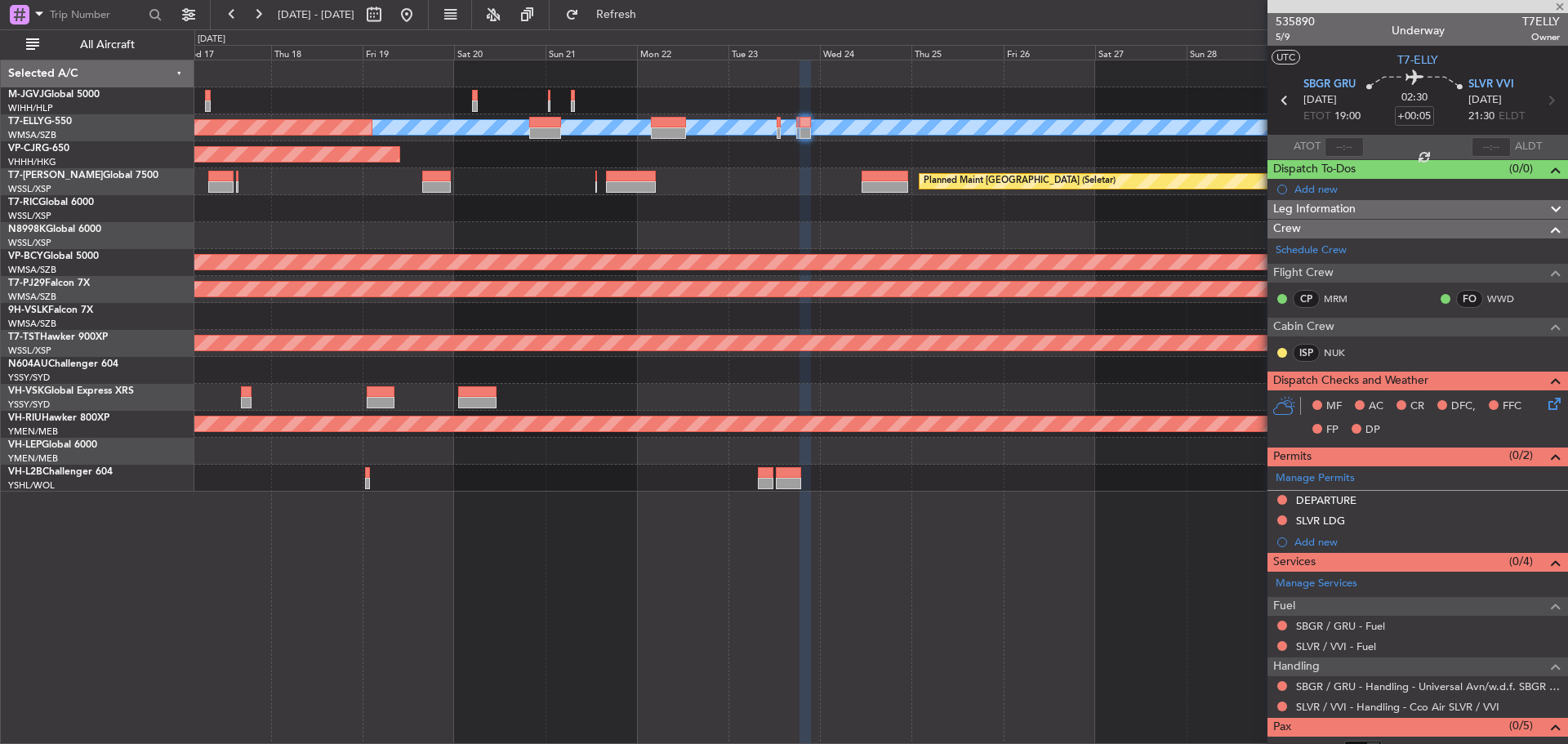
type input "+00:55"
type input "0"
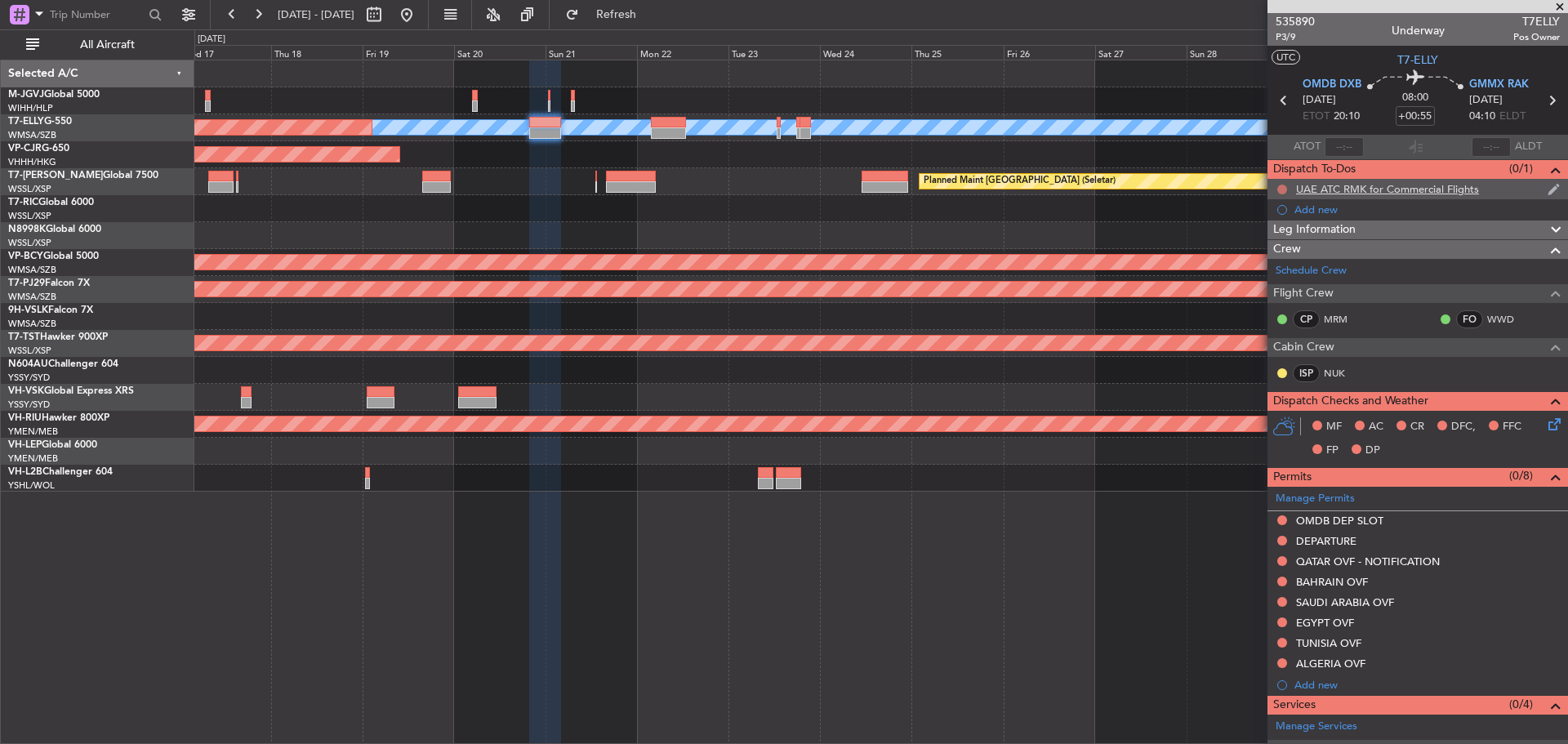
click at [1283, 186] on button at bounding box center [1281, 188] width 10 height 10
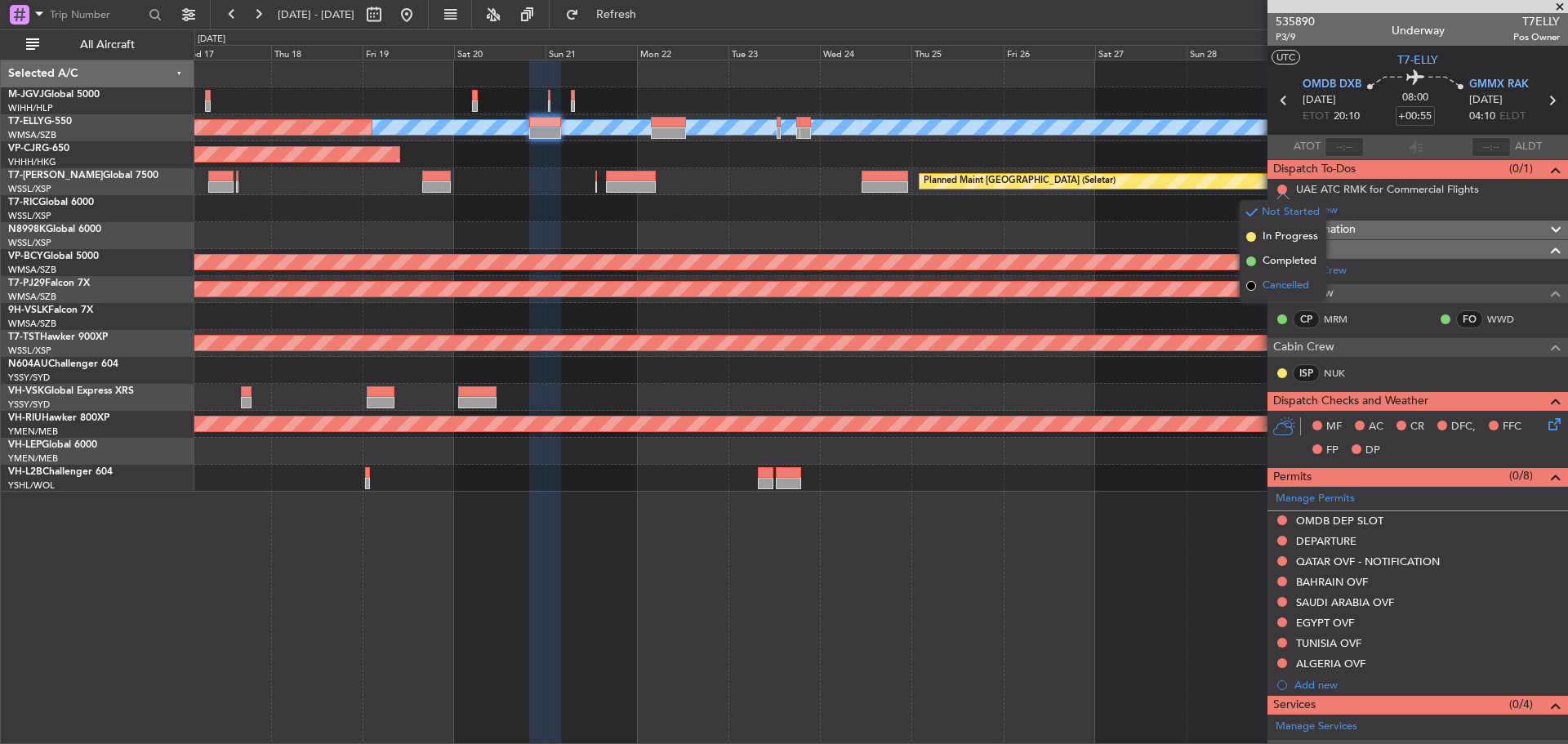
click at [1277, 280] on span "Cancelled" at bounding box center [1287, 286] width 47 height 16
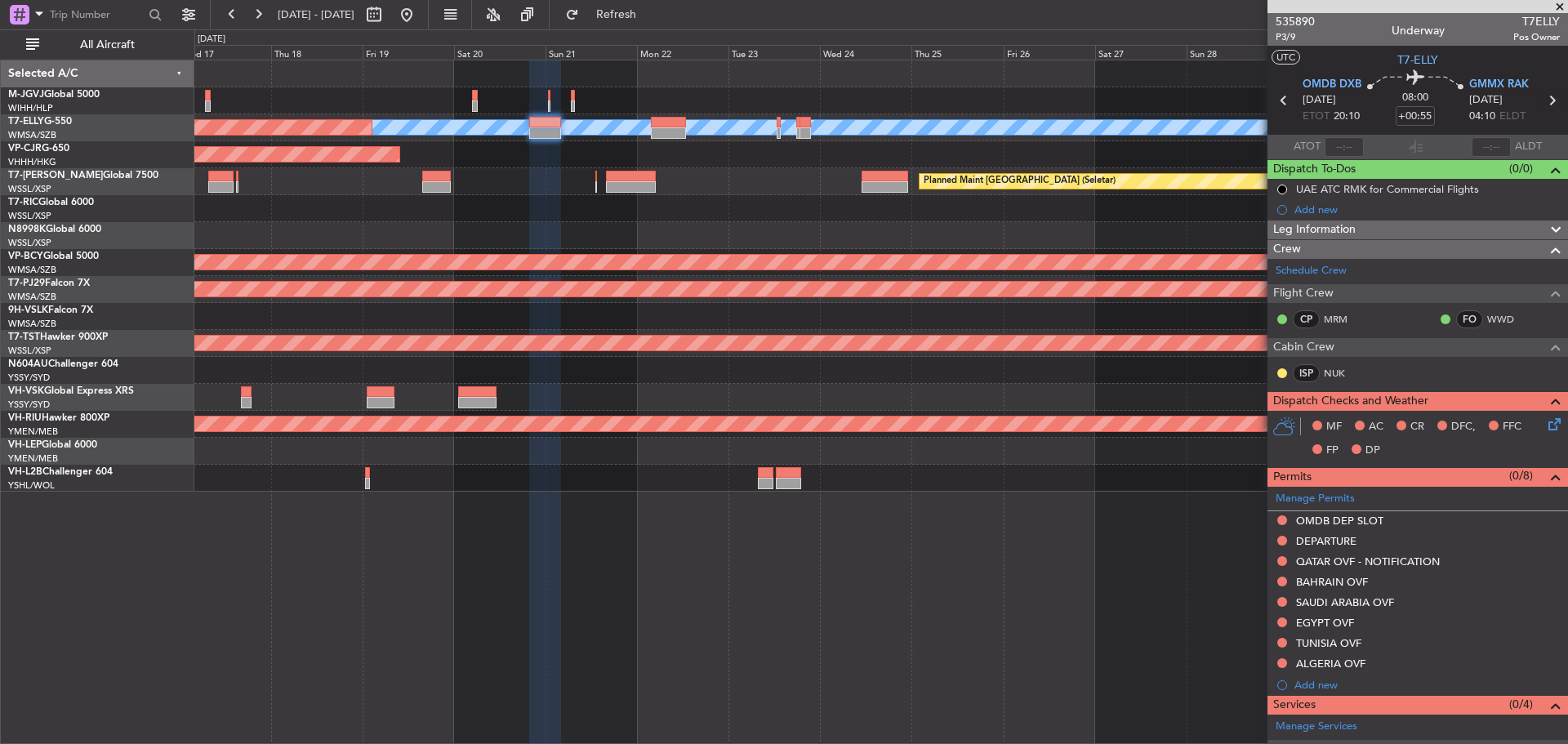
click at [1545, 102] on icon at bounding box center [1551, 100] width 21 height 21
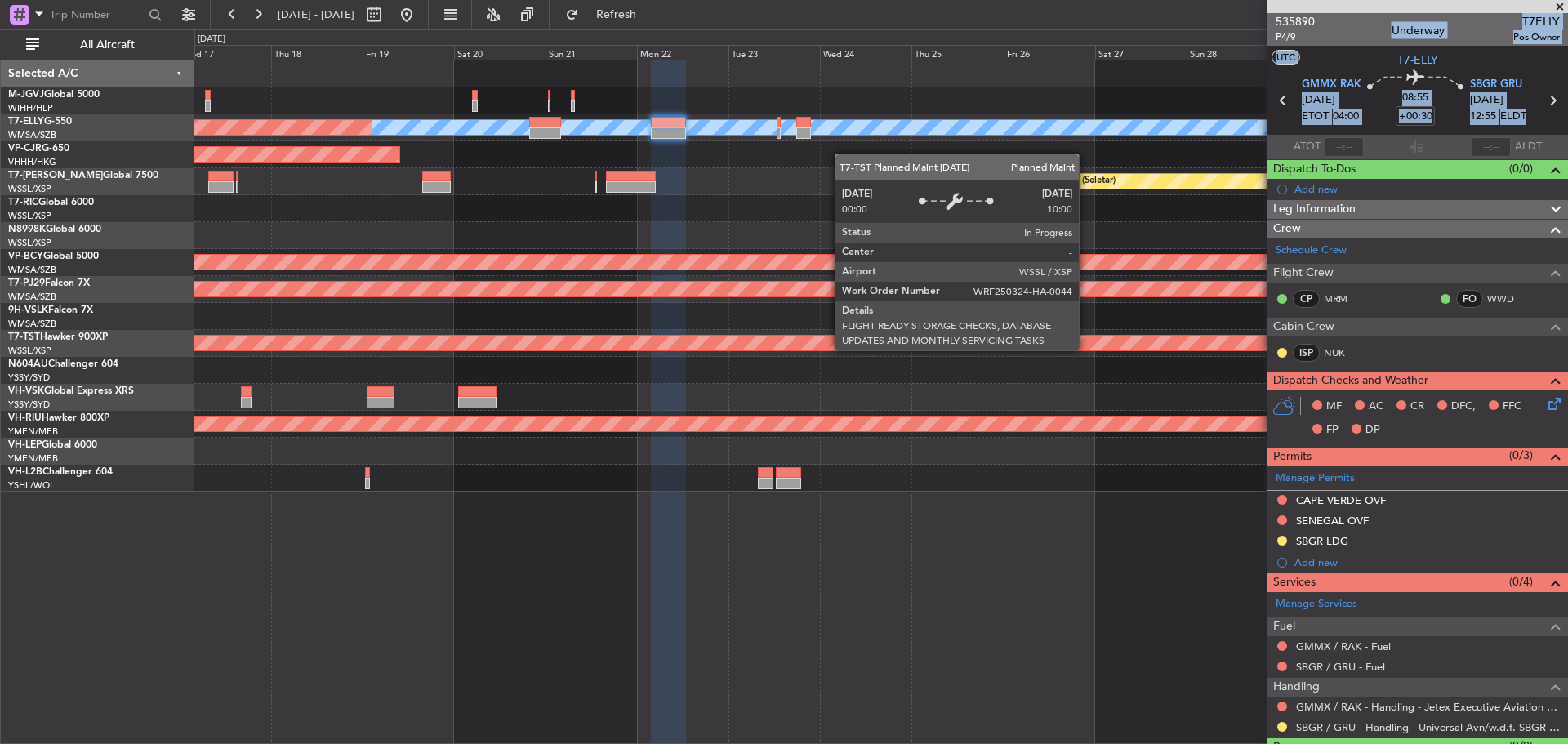
drag, startPoint x: 1539, startPoint y: 101, endPoint x: 1057, endPoint y: 352, distance: 543.4
click at [1057, 352] on fb-app "17 Sep 2025 - 02 Oct 2025 Refresh Quick Links All Aircraft MEL Planned Maint Du…" at bounding box center [784, 378] width 1568 height 731
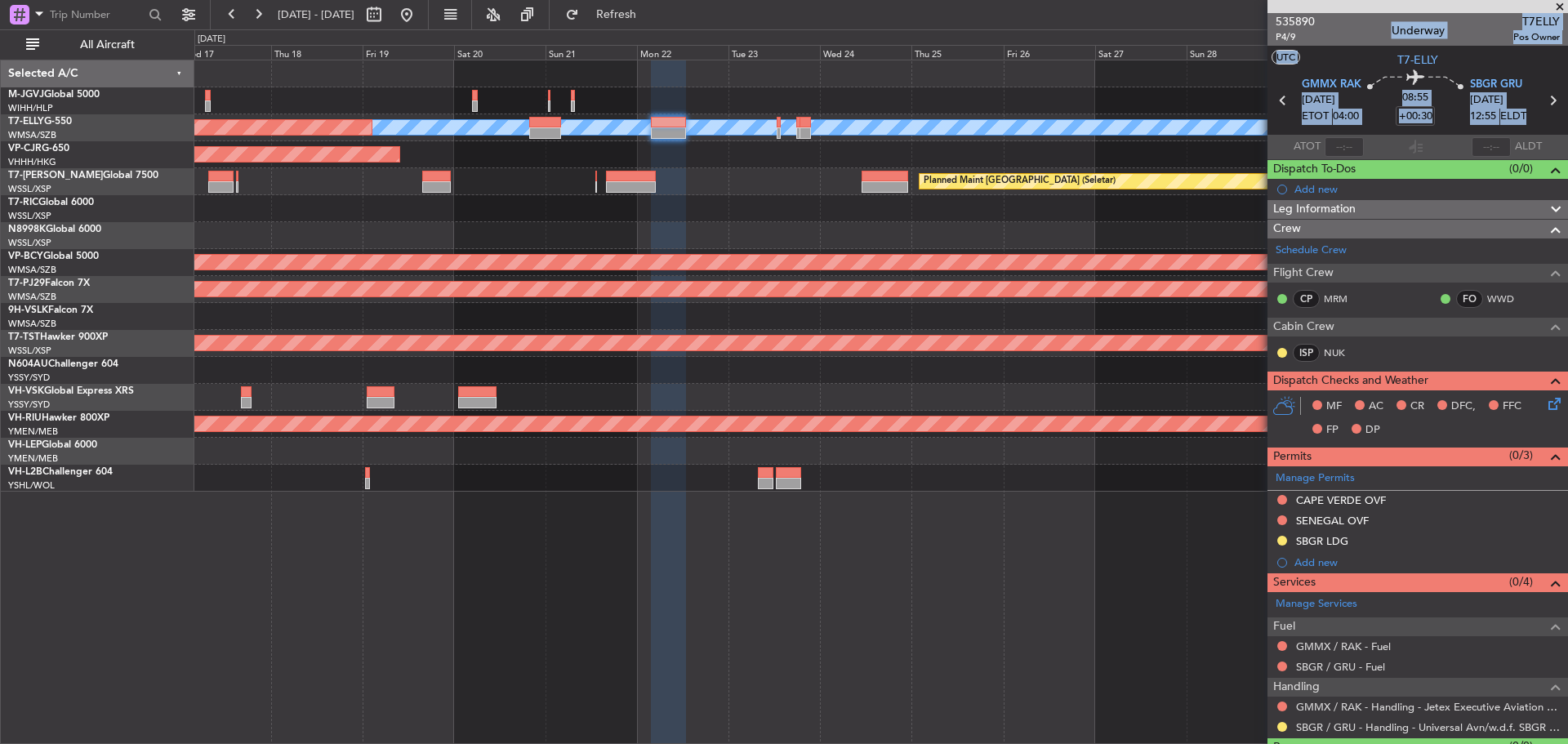
click at [1062, 380] on div at bounding box center [881, 370] width 1373 height 27
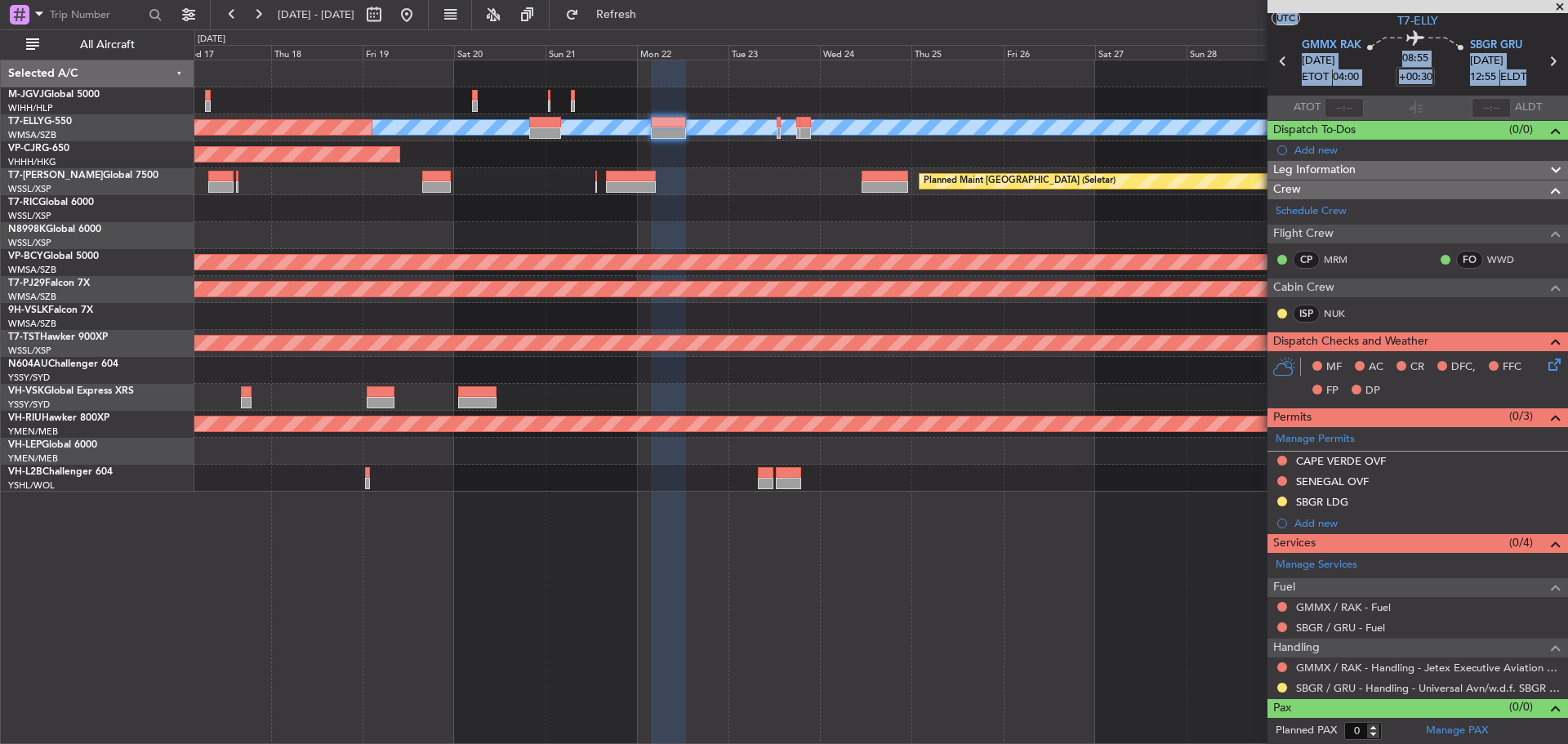
click at [1122, 388] on div at bounding box center [881, 397] width 1373 height 27
click at [1545, 62] on icon at bounding box center [1552, 61] width 21 height 21
type input "-00:10"
type input "5"
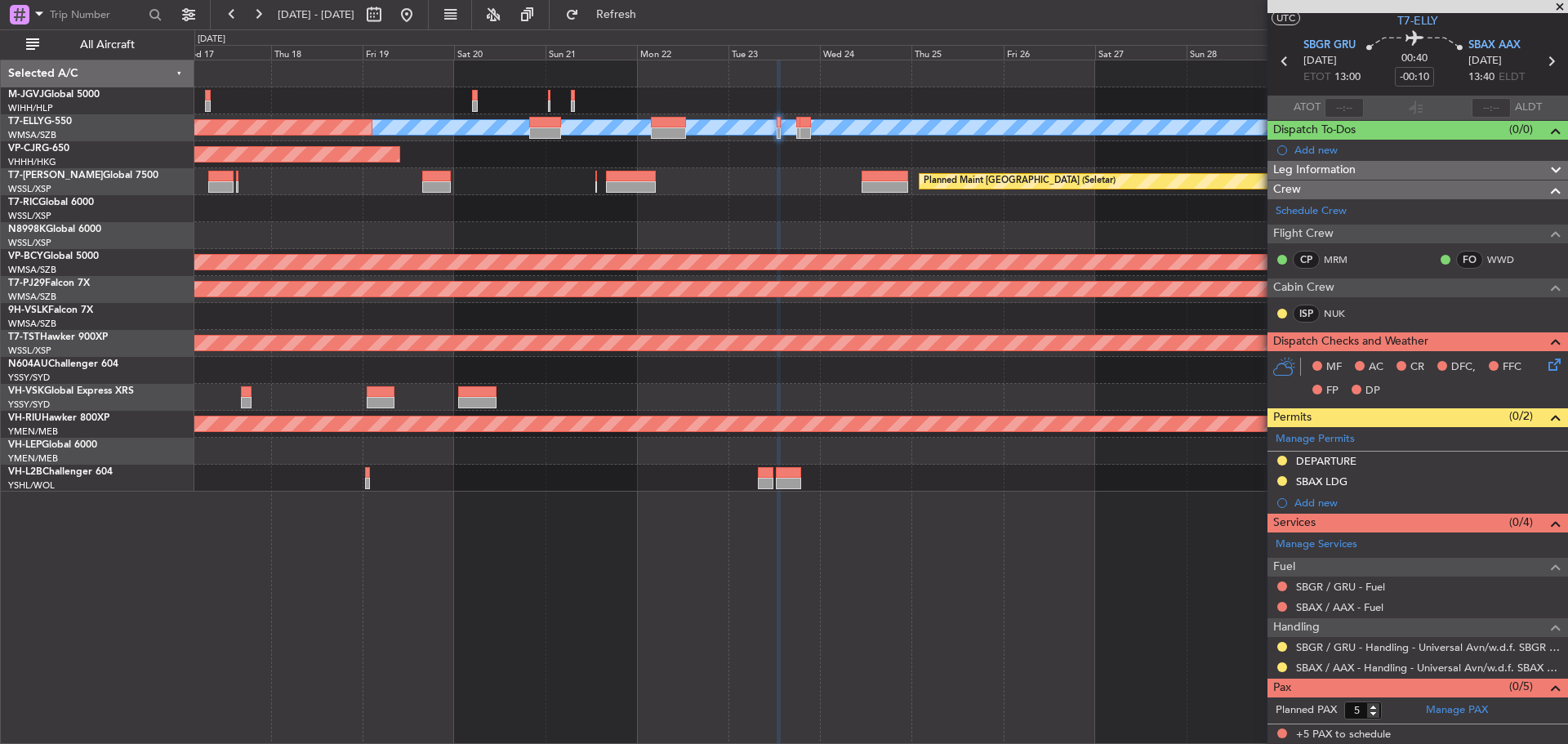
click at [1541, 62] on icon at bounding box center [1551, 61] width 21 height 21
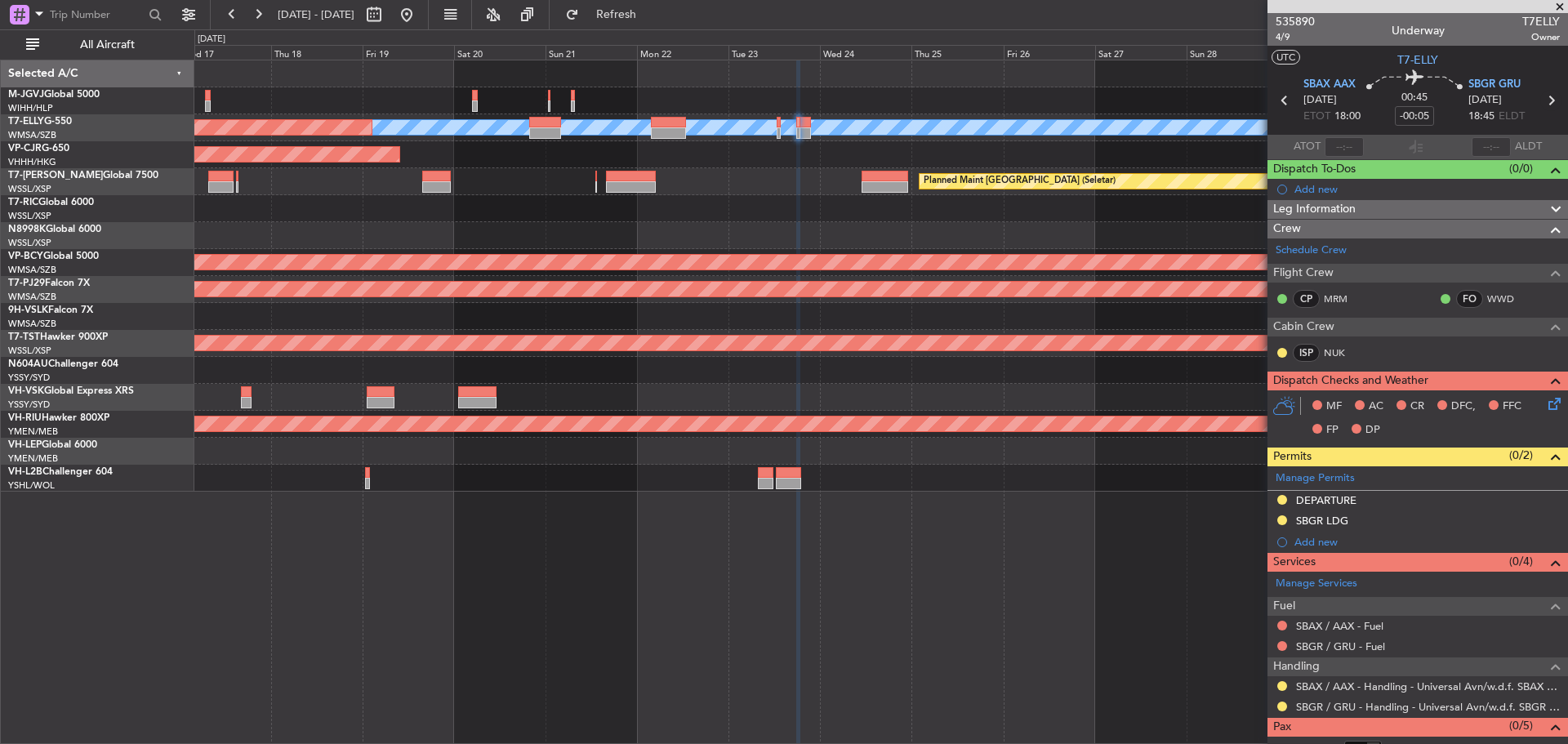
click at [1540, 100] on icon at bounding box center [1551, 100] width 21 height 21
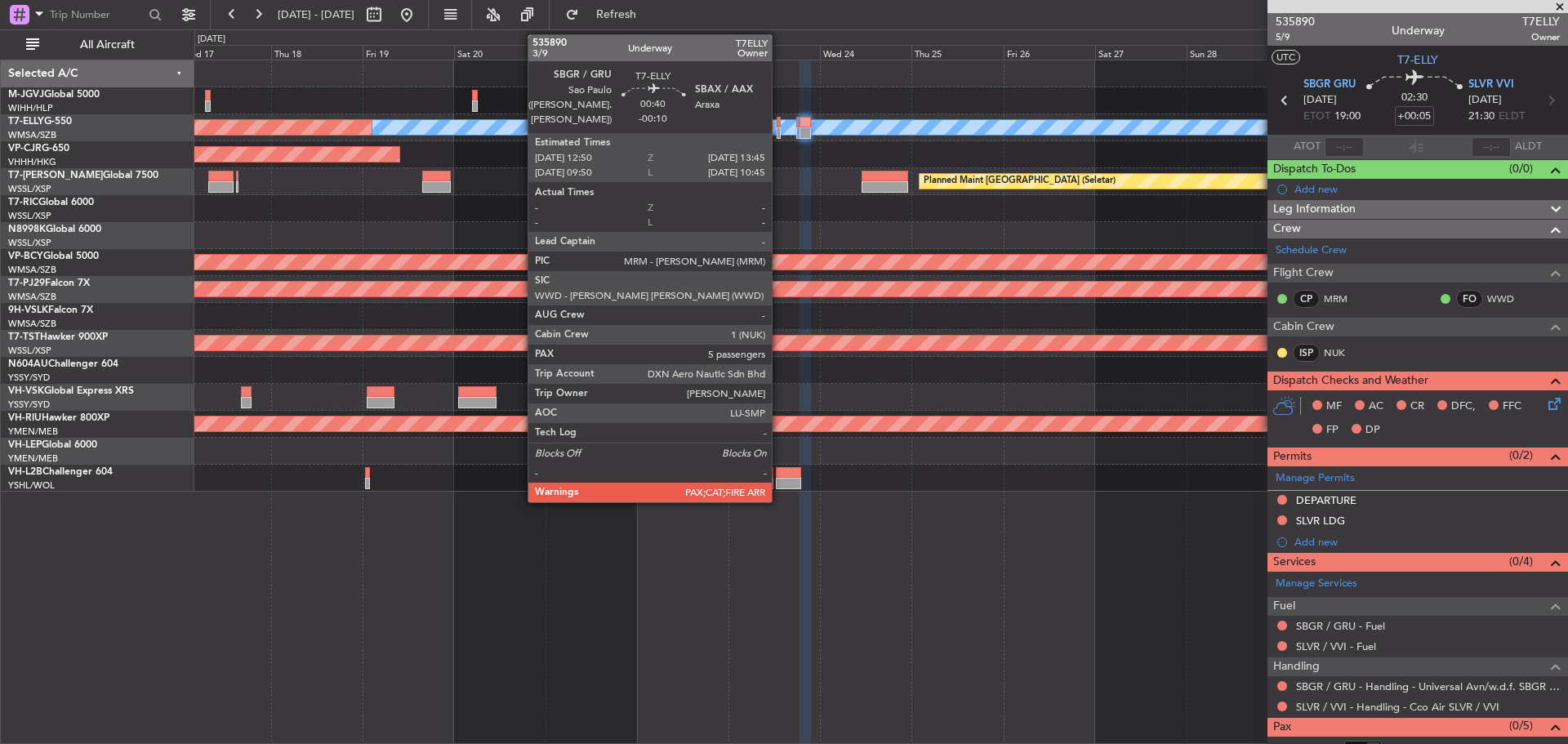
click at [779, 130] on div at bounding box center [778, 133] width 4 height 11
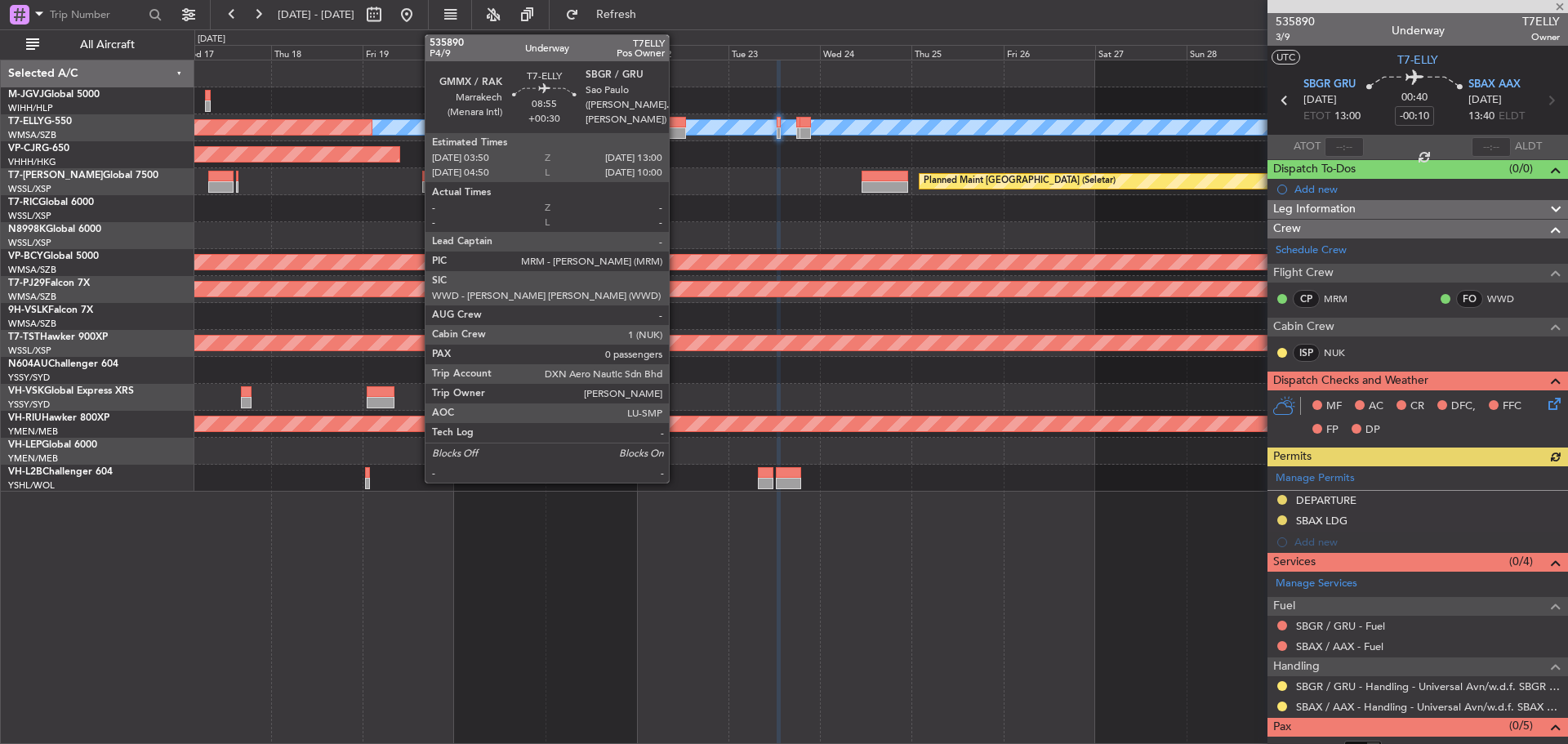
click at [676, 133] on div at bounding box center [668, 133] width 35 height 11
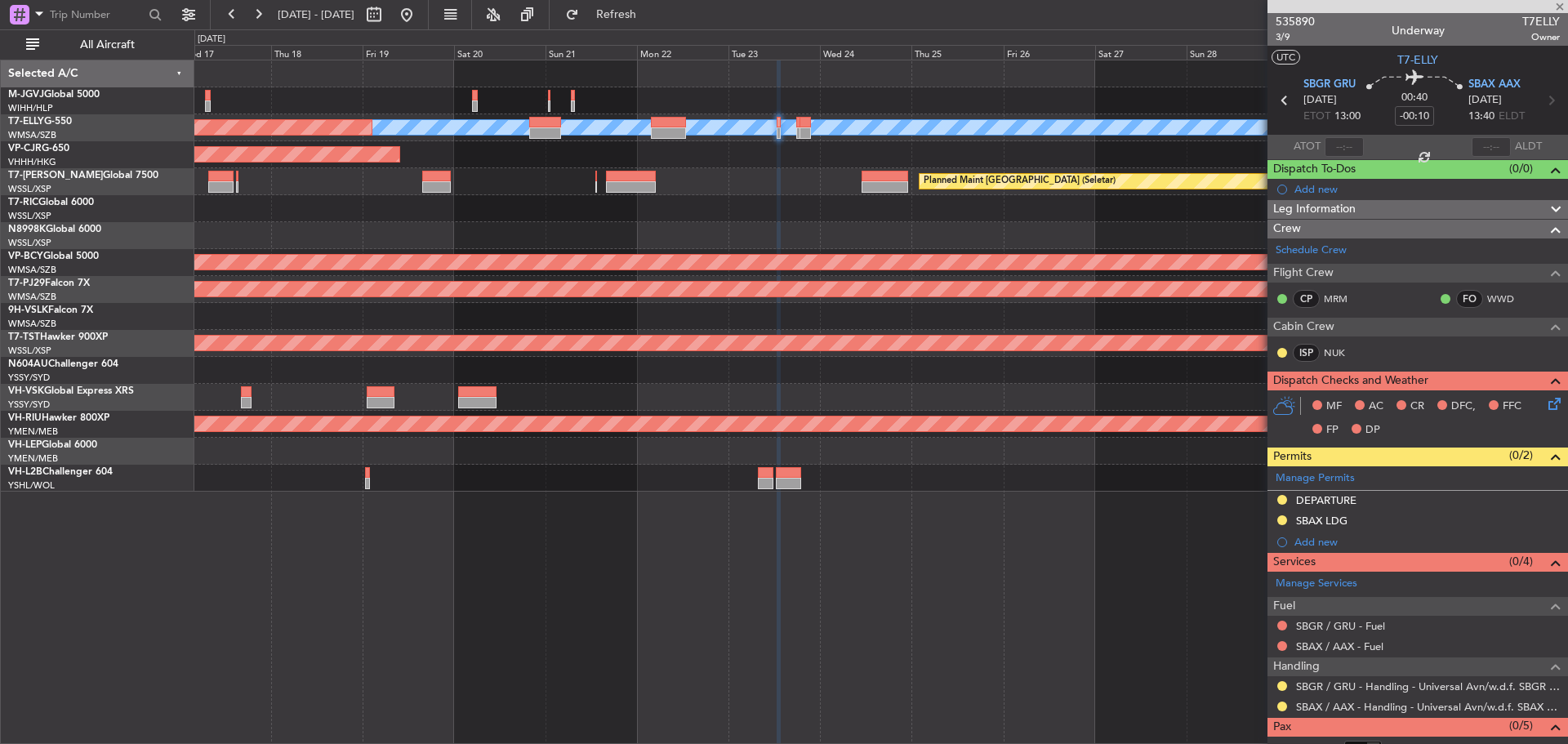
type input "+00:30"
type input "0"
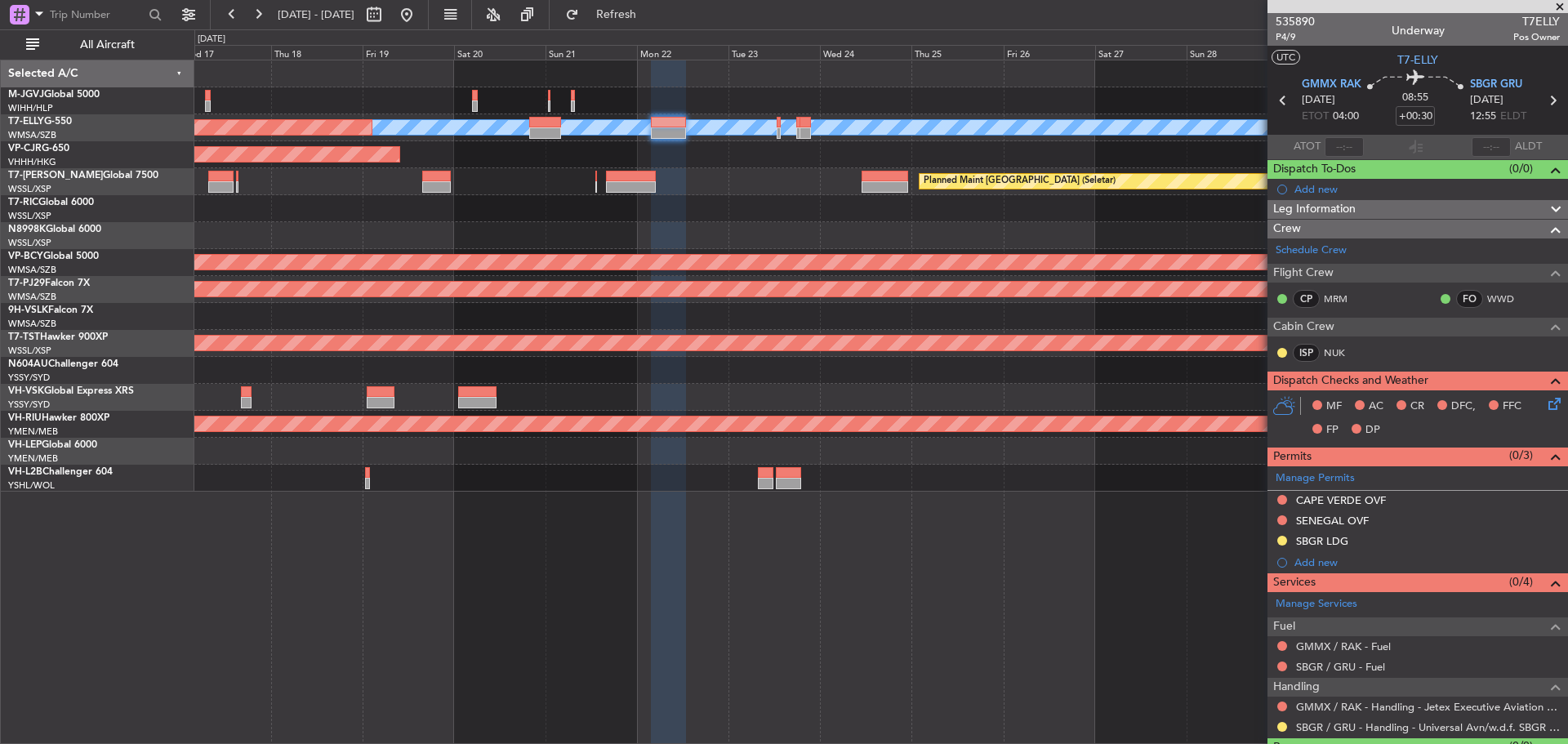
click at [602, 215] on div at bounding box center [881, 208] width 1373 height 27
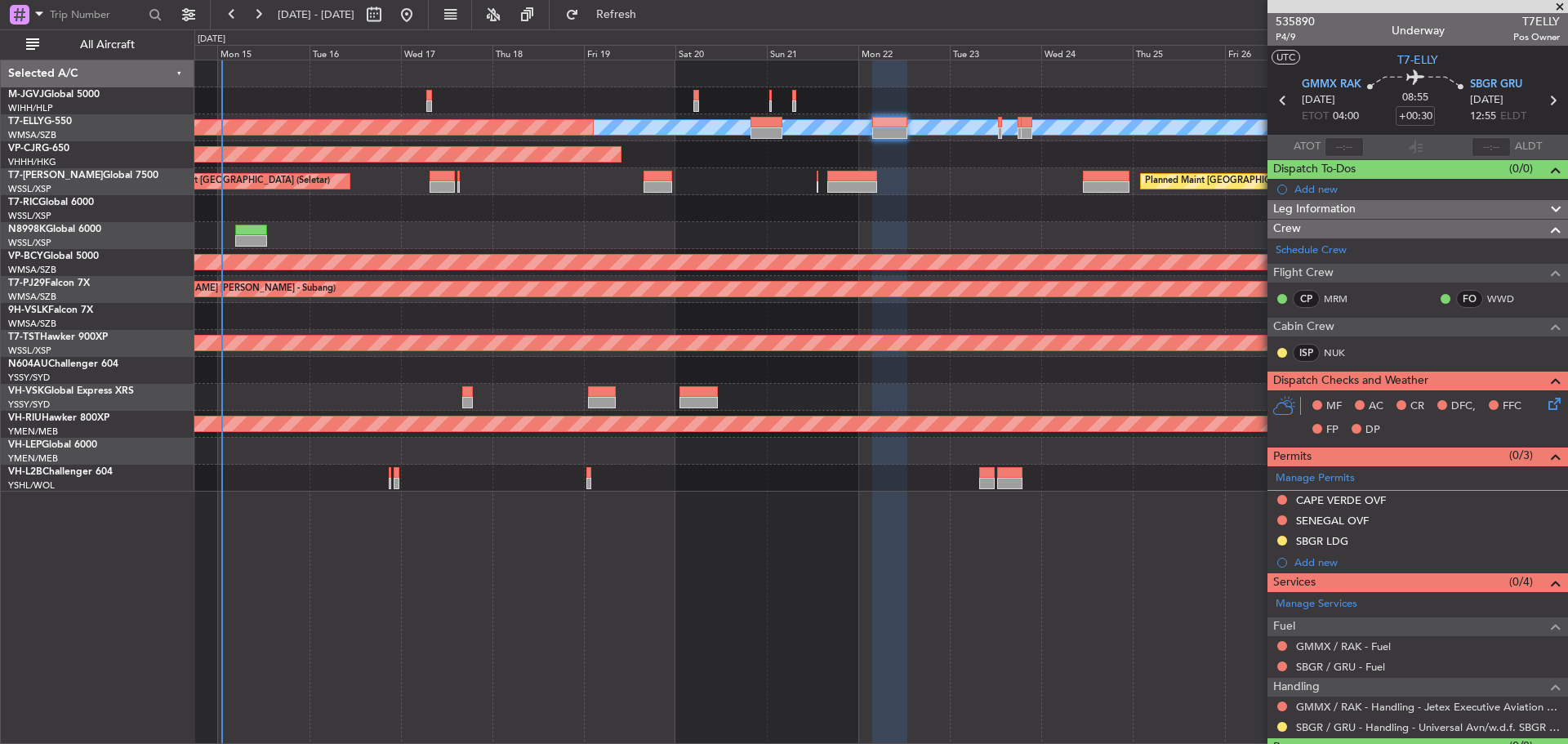
click at [777, 196] on div at bounding box center [881, 208] width 1373 height 27
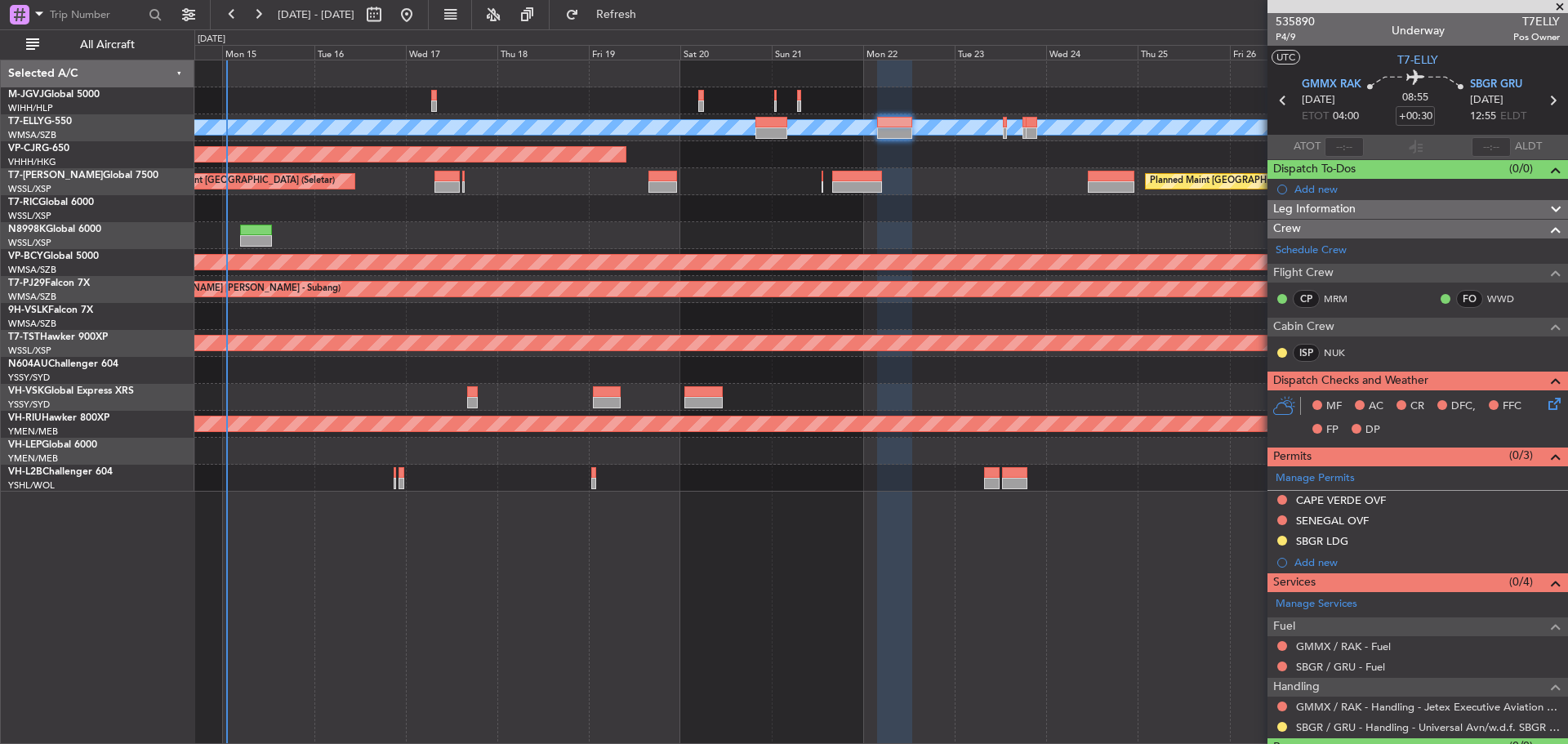
click at [943, 200] on div at bounding box center [881, 208] width 1373 height 27
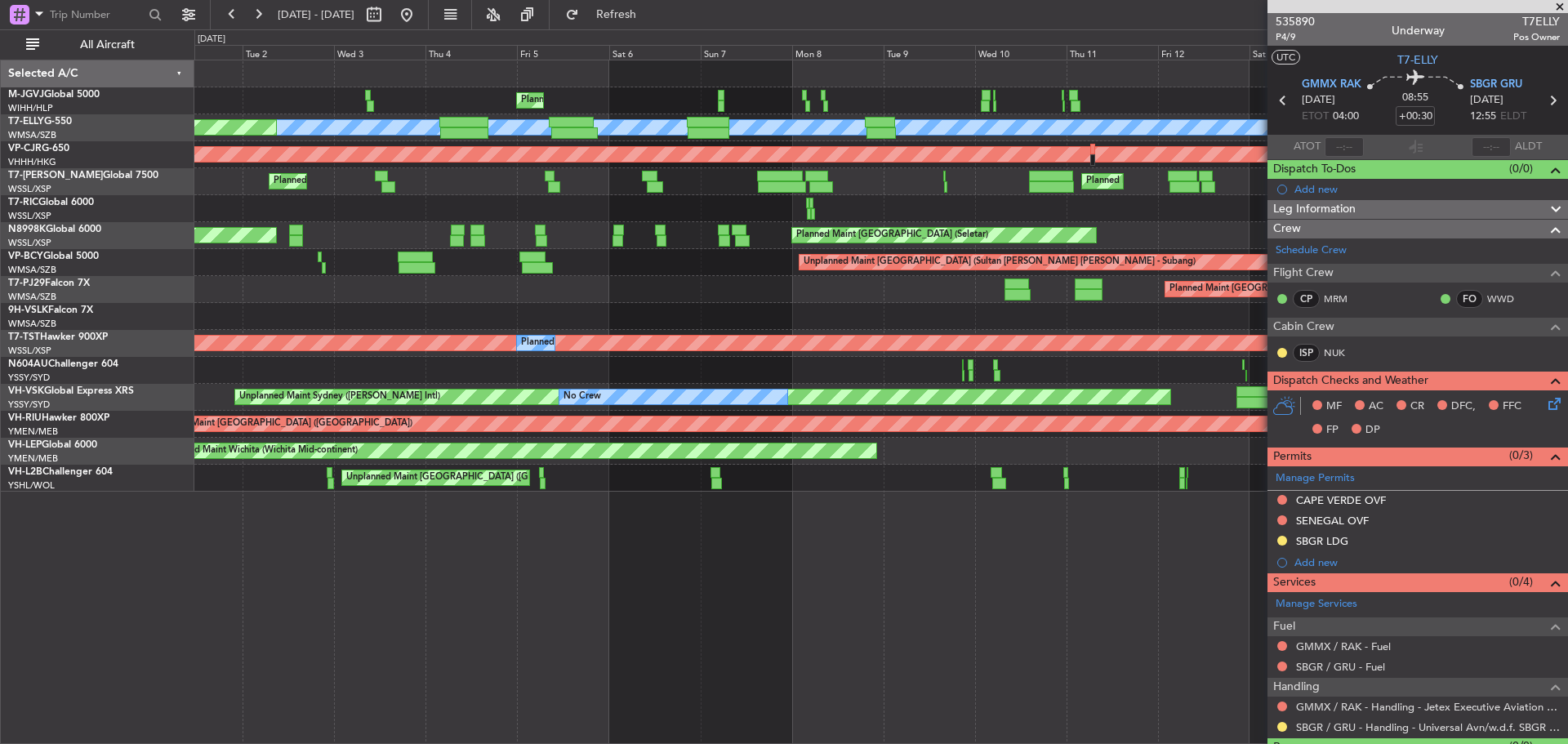
click at [1106, 210] on div at bounding box center [881, 208] width 1373 height 27
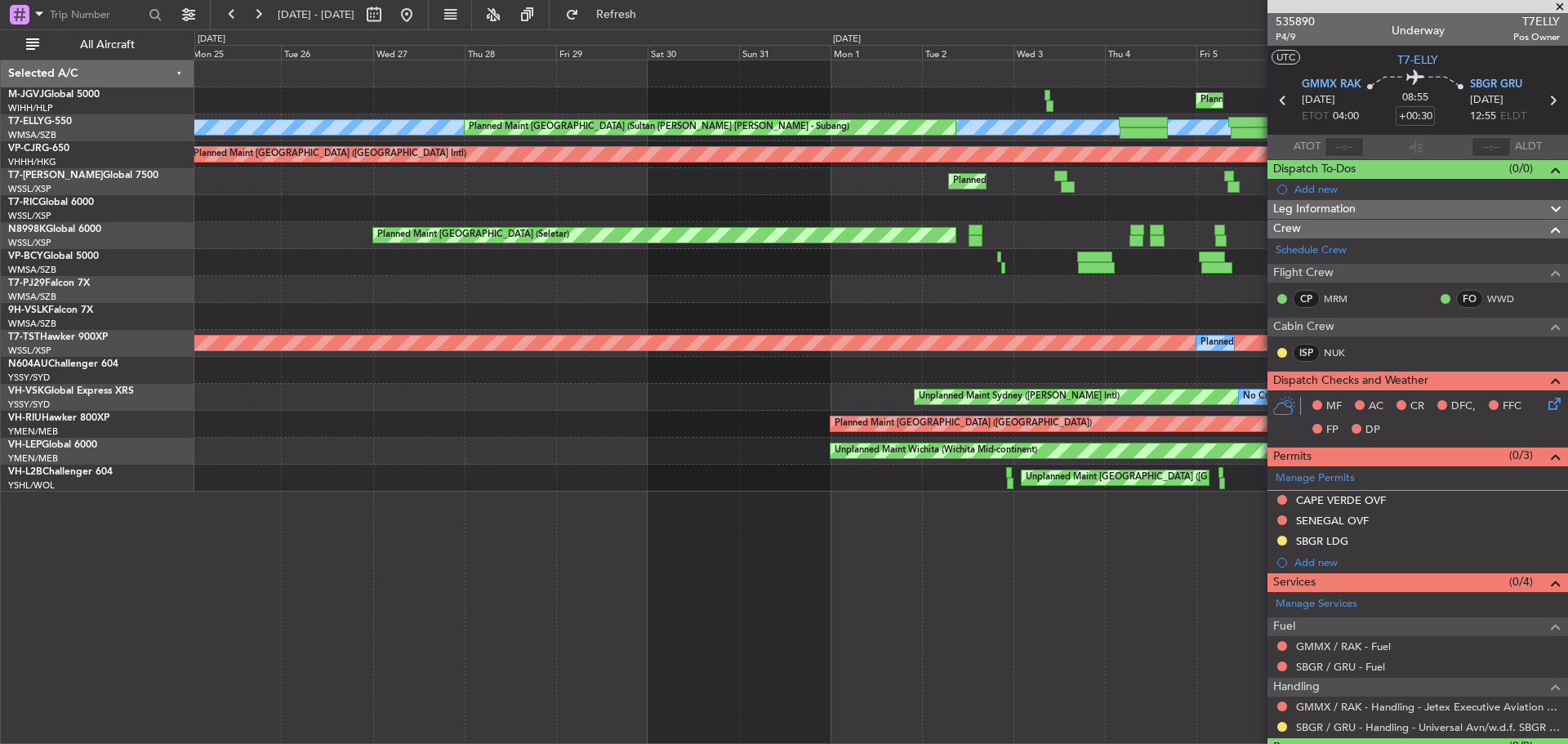
click at [1155, 201] on div at bounding box center [881, 208] width 1373 height 27
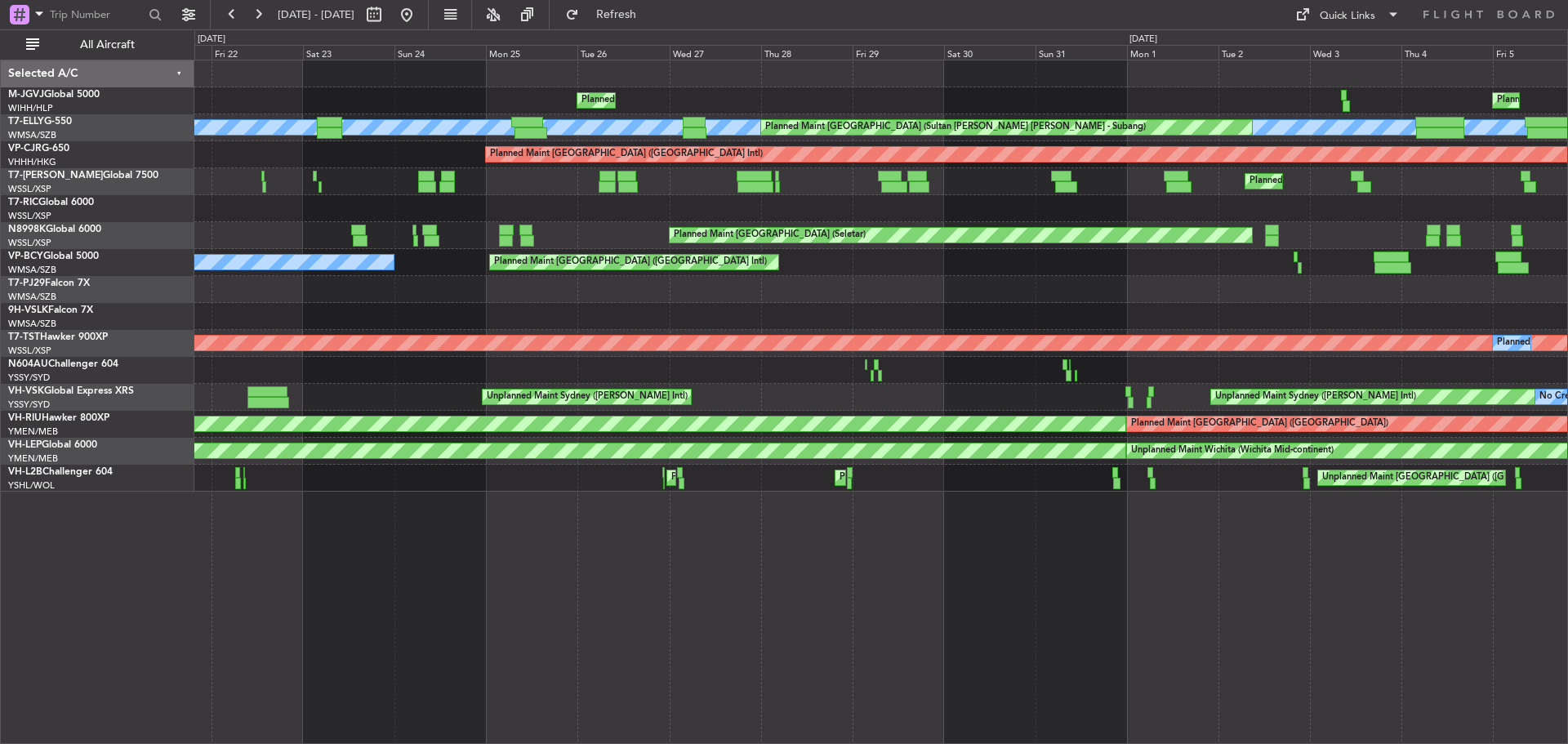
click at [665, 174] on div "Planned Maint Jakarta (Halim Intl) Planned Maint Singapore (Seletar) MEL Planne…" at bounding box center [881, 276] width 1373 height 431
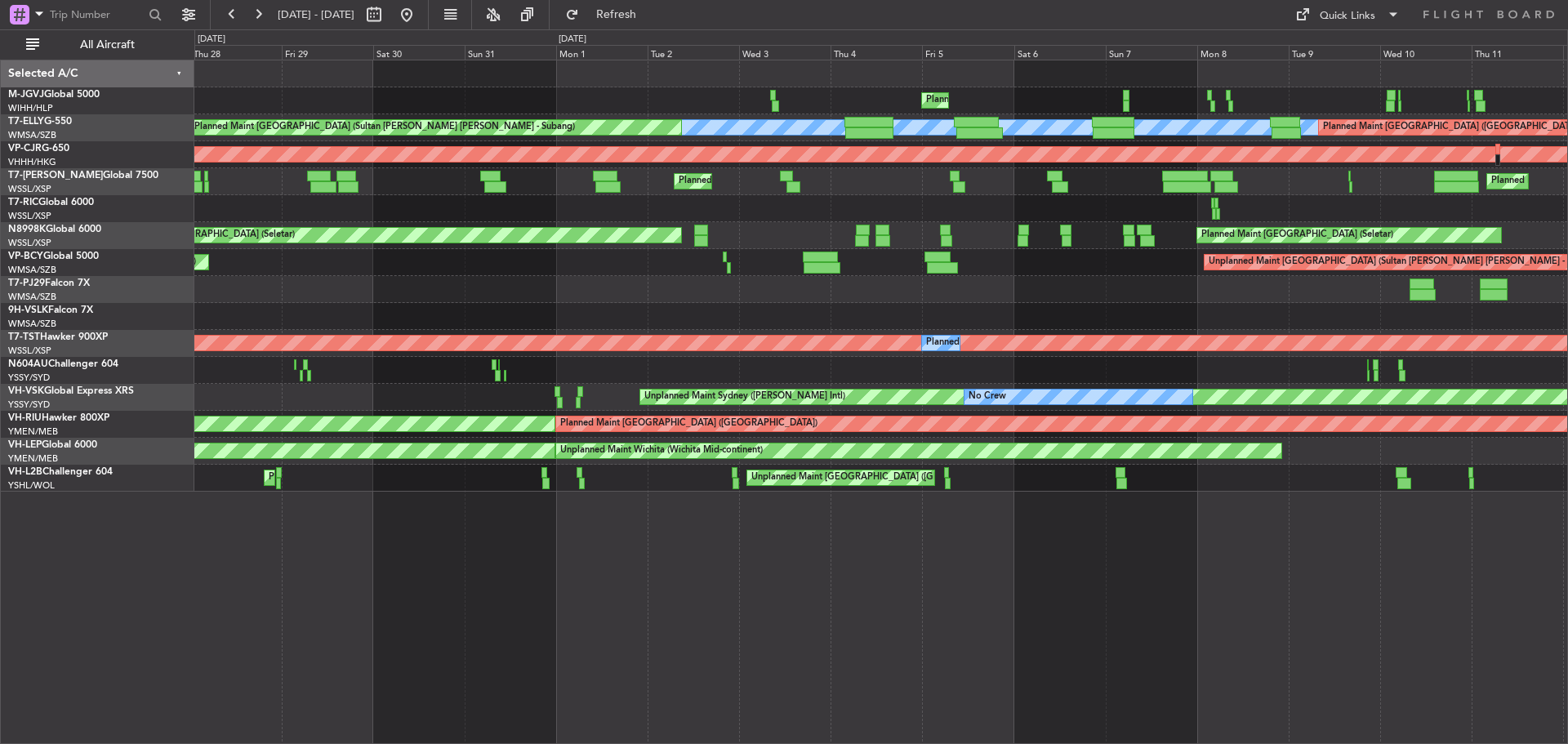
click at [856, 210] on div at bounding box center [881, 208] width 1373 height 27
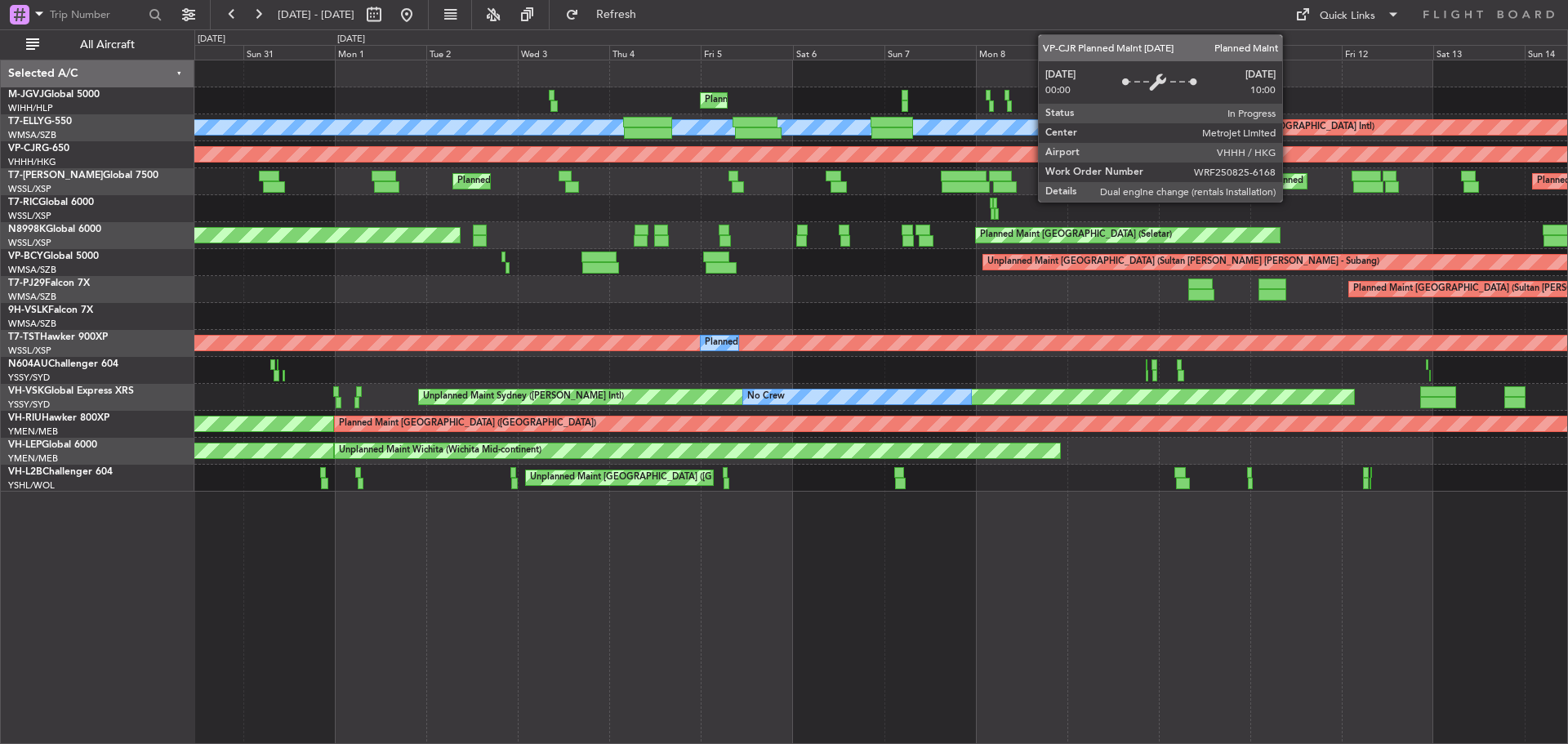
click at [975, 167] on div "Planned Maint [GEOGRAPHIC_DATA] ([GEOGRAPHIC_DATA] Intl)" at bounding box center [881, 155] width 1373 height 27
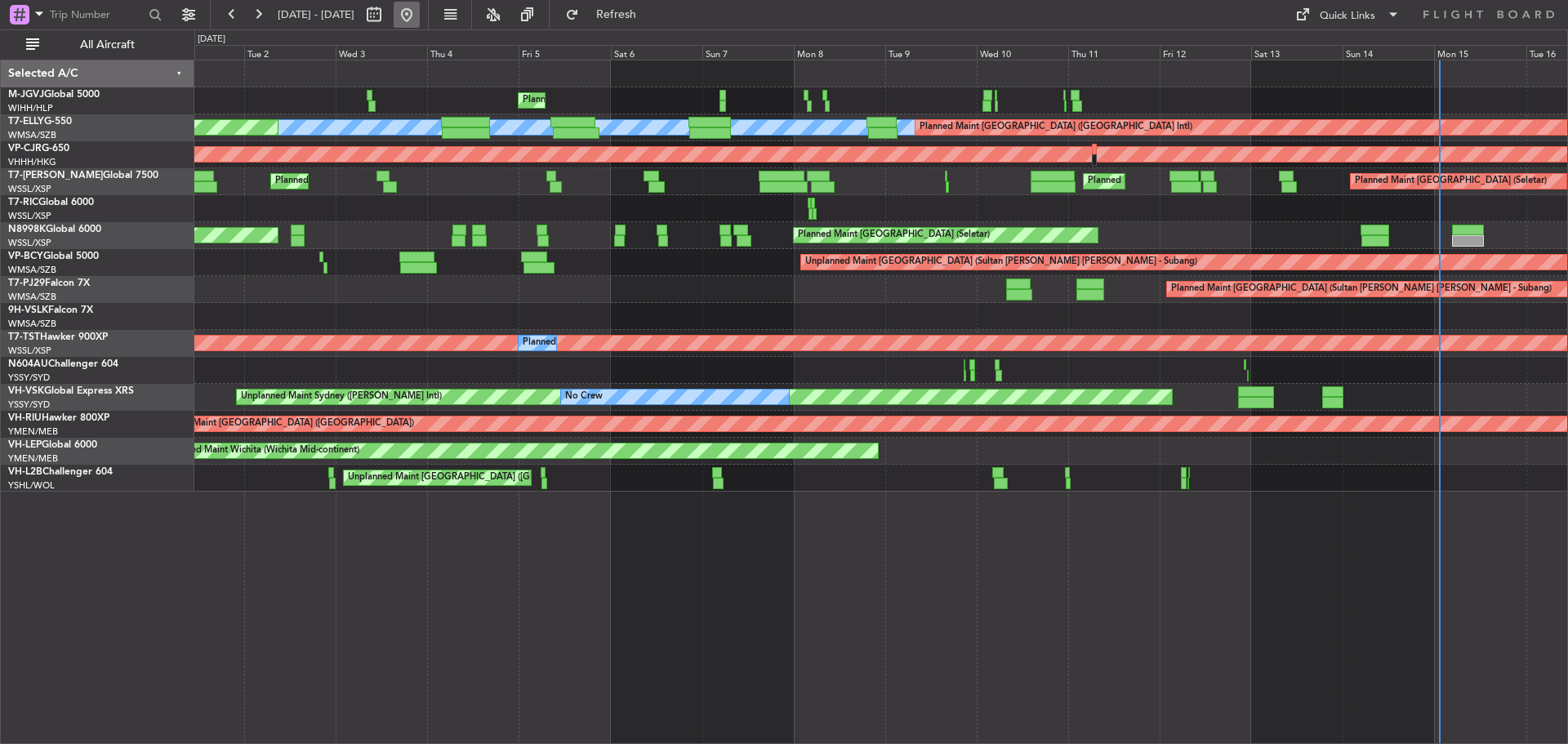
click at [420, 22] on button at bounding box center [407, 15] width 26 height 26
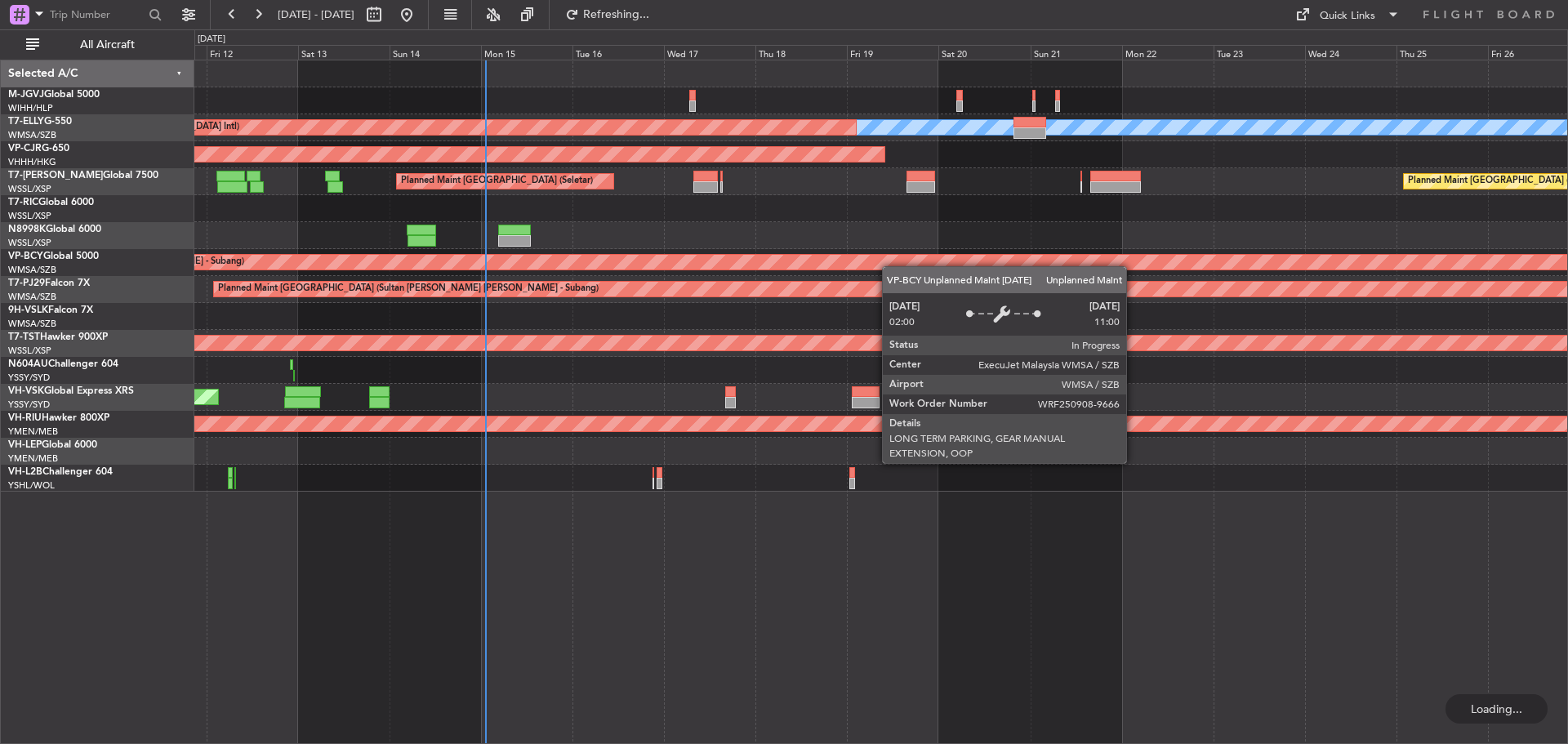
click at [493, 257] on div "MEL Planned Maint Dubai (Dubai Intl) Planned Maint Hong Kong (Hong Kong Intl) P…" at bounding box center [881, 276] width 1373 height 431
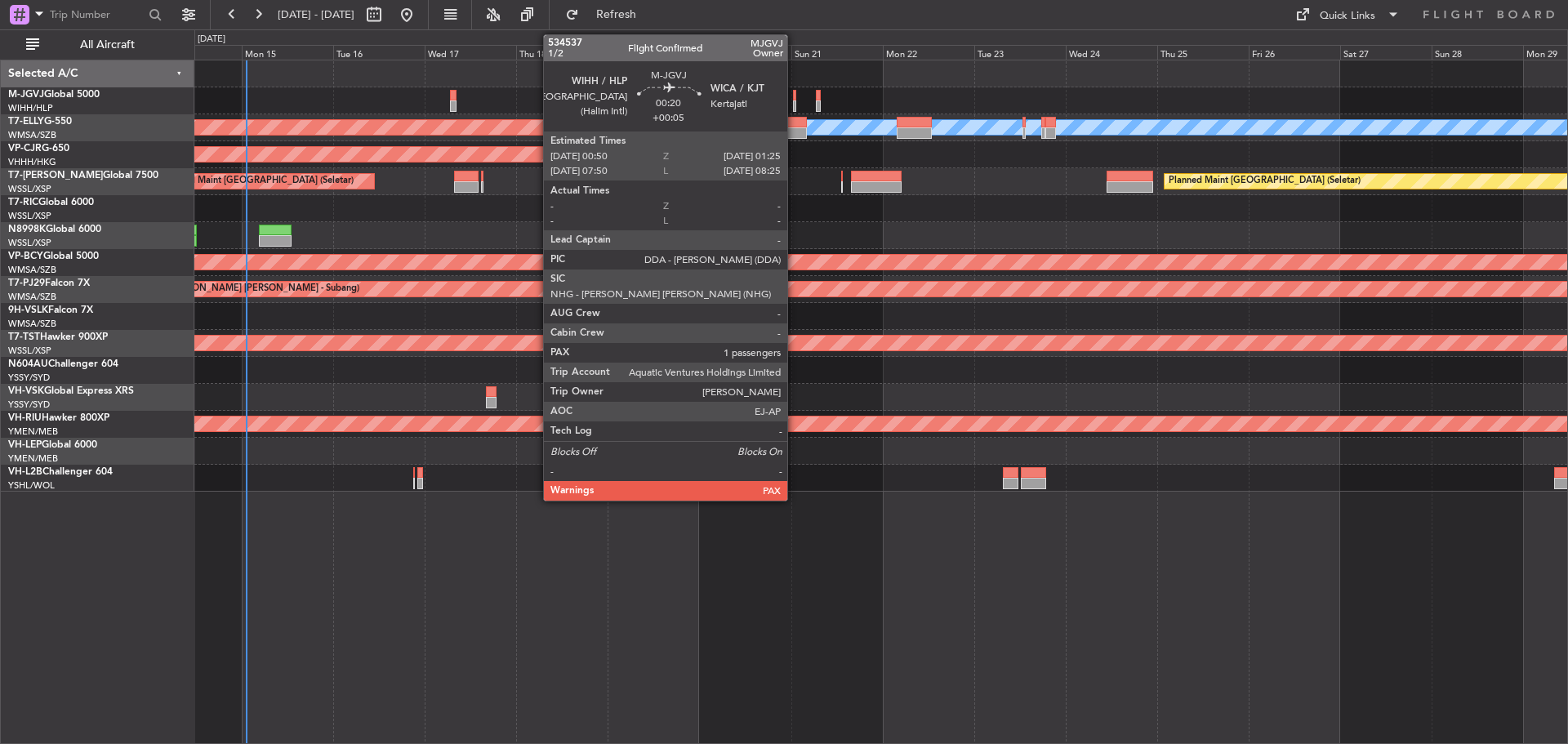
click at [795, 105] on div at bounding box center [794, 106] width 3 height 11
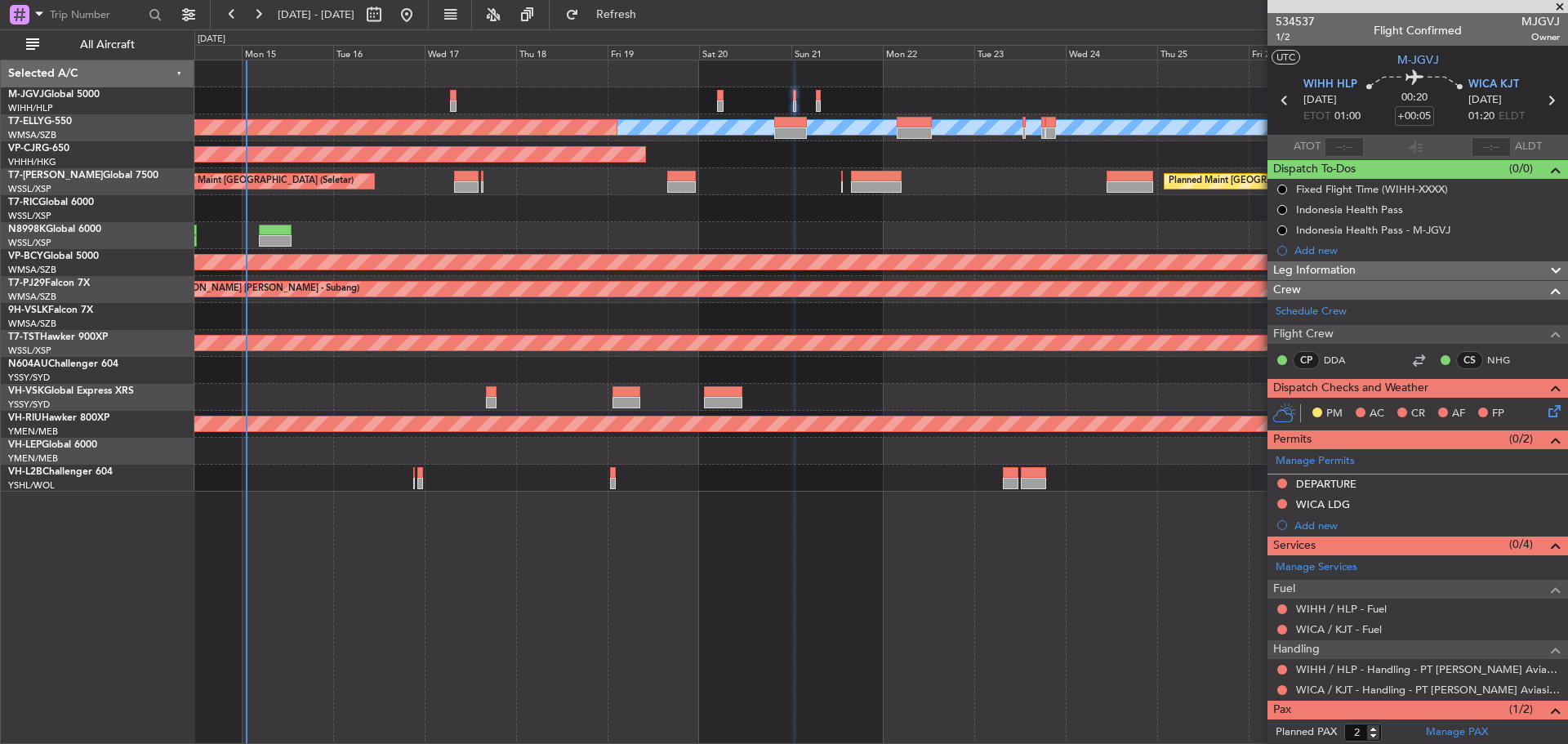
click at [1541, 103] on icon at bounding box center [1551, 100] width 21 height 21
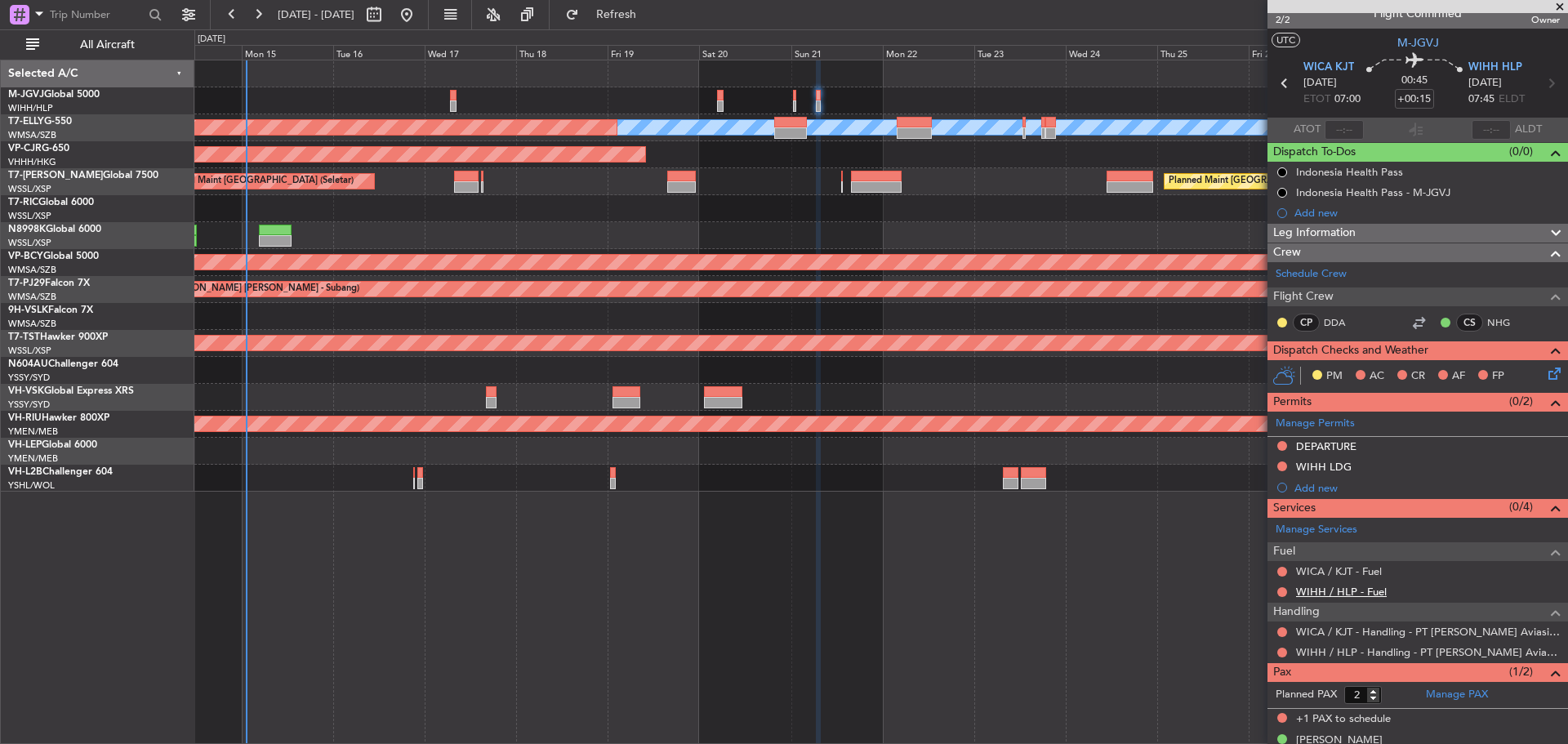
scroll to position [39, 0]
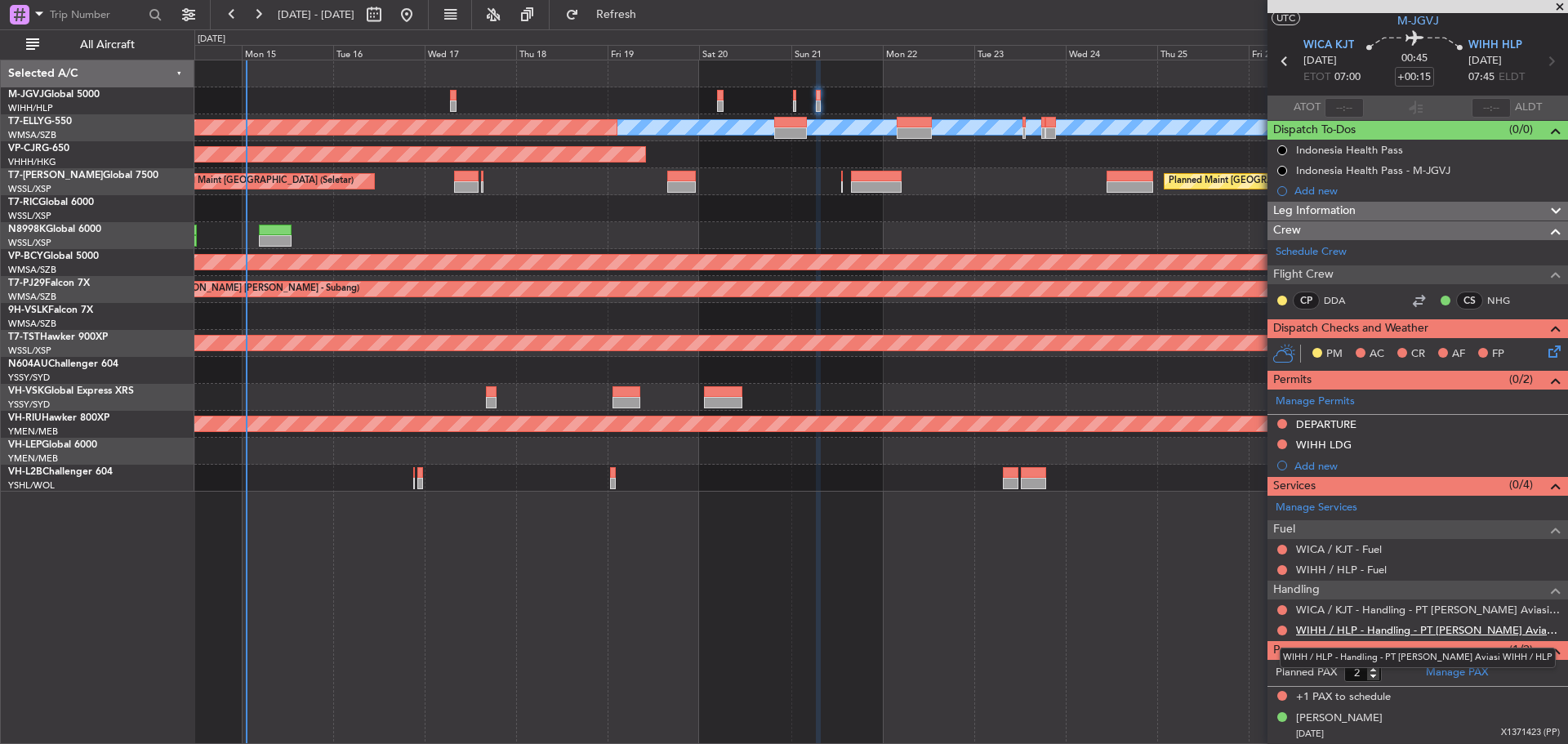
click at [1325, 627] on link "WIHH / HLP - Handling - PT [PERSON_NAME] Aviasi WIHH / HLP" at bounding box center [1428, 629] width 264 height 14
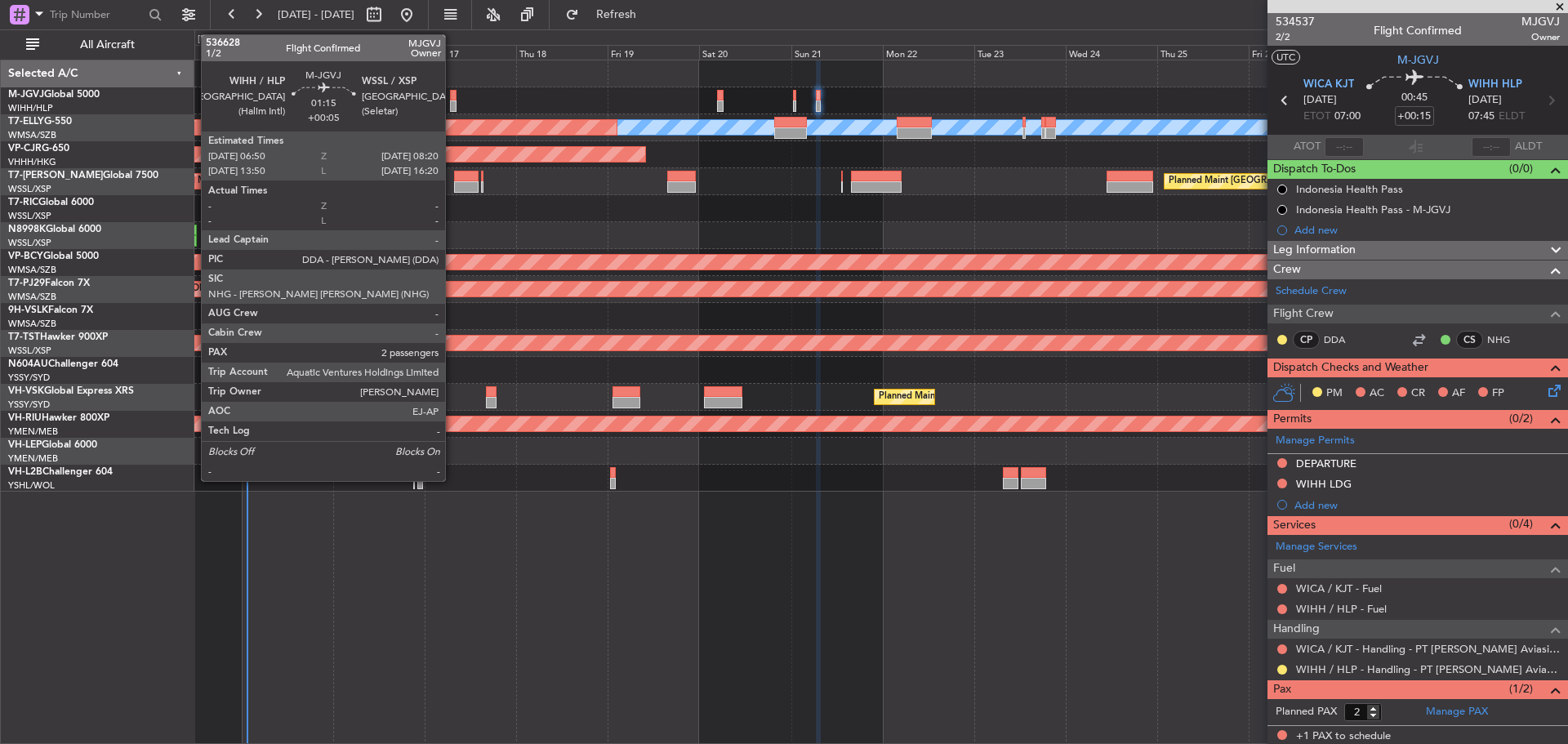
click at [453, 102] on div at bounding box center [453, 106] width 7 height 11
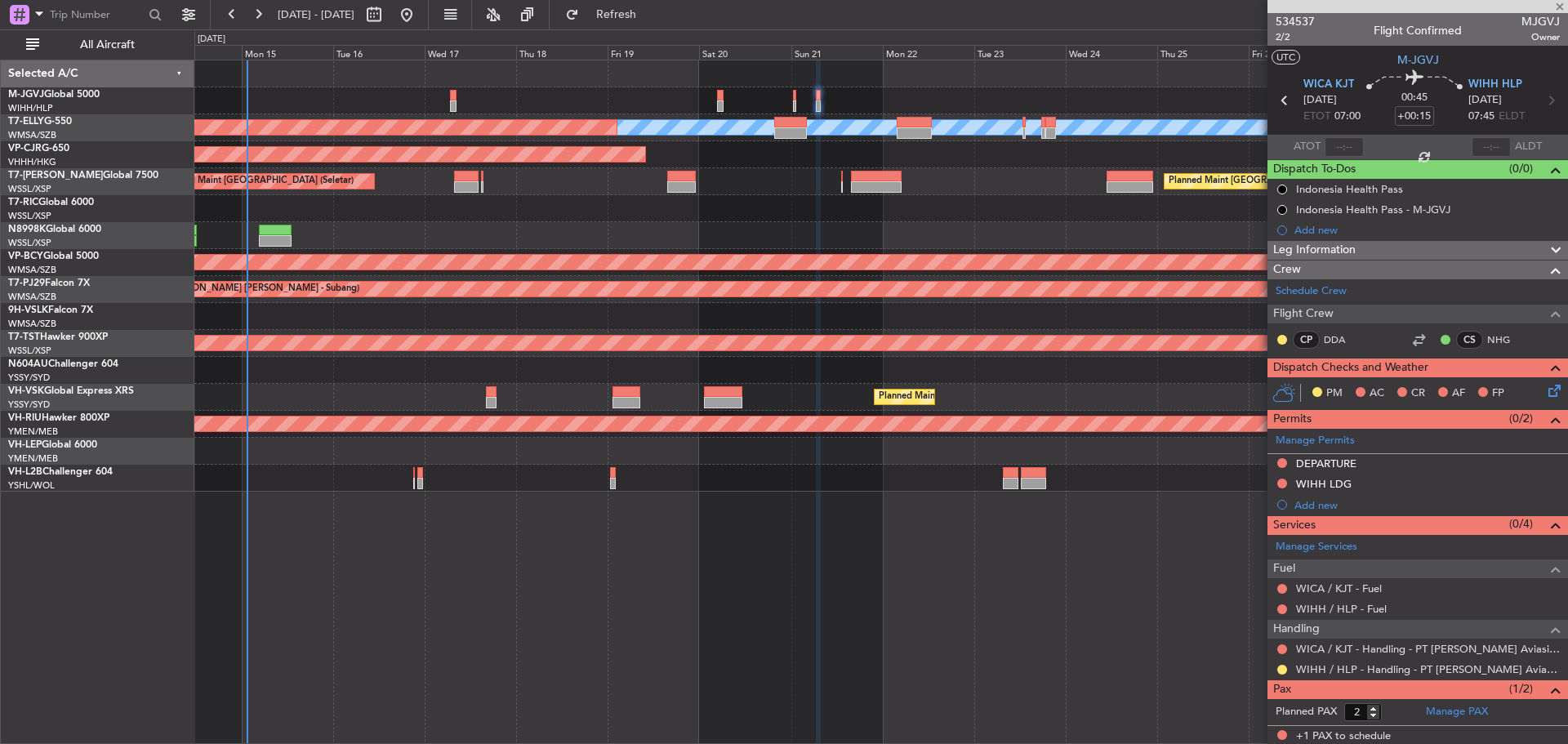
type input "+00:05"
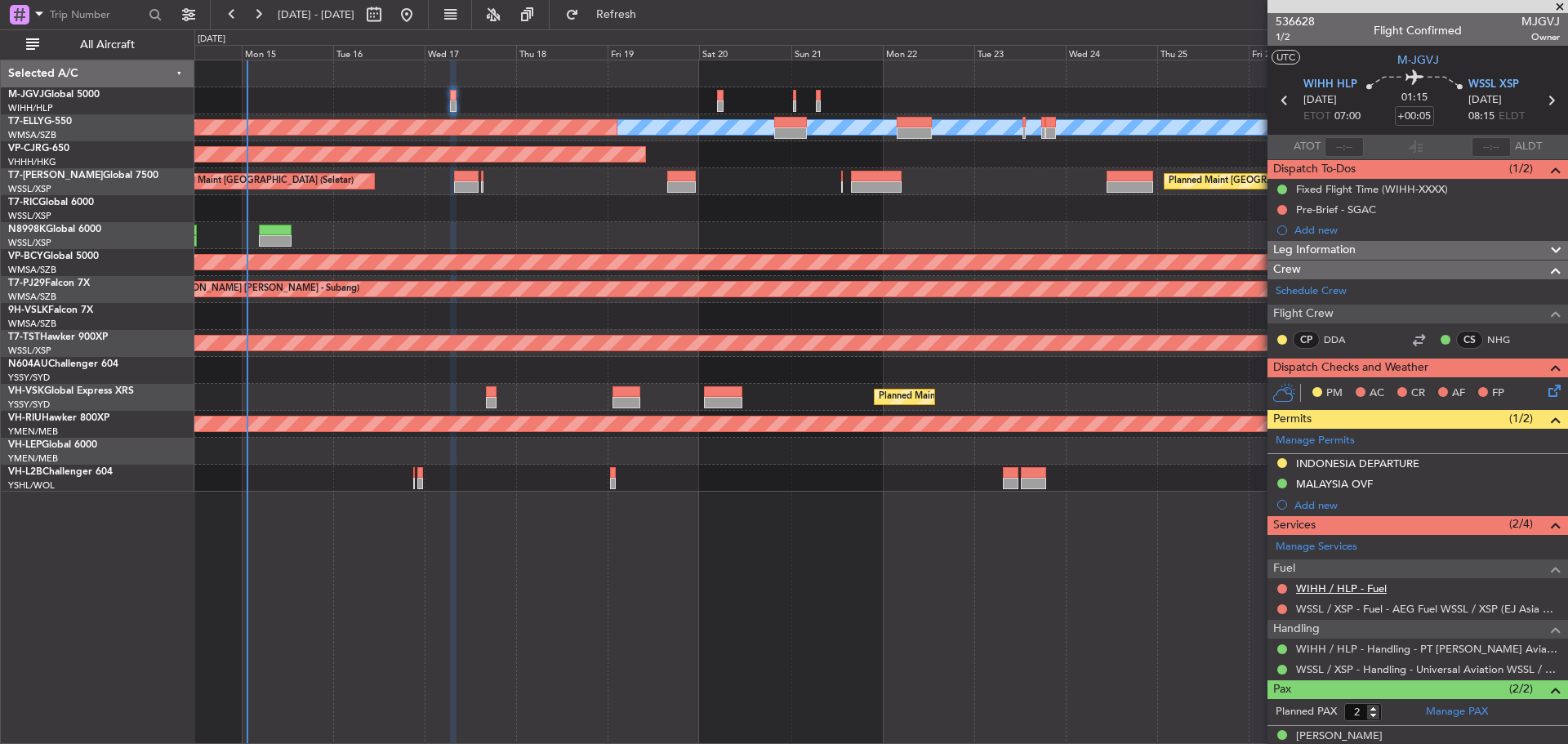
click at [1336, 587] on link "WIHH / HLP - Fuel" at bounding box center [1341, 588] width 90 height 14
click at [636, 13] on span "Refresh" at bounding box center [616, 14] width 69 height 11
click at [533, 201] on div at bounding box center [881, 208] width 1373 height 27
click at [1333, 609] on link "WSSL / XSP - Fuel - AEG Fuel WSSL / XSP (EJ Asia Only)" at bounding box center [1428, 609] width 264 height 14
click at [651, 9] on span "Refresh" at bounding box center [616, 14] width 69 height 11
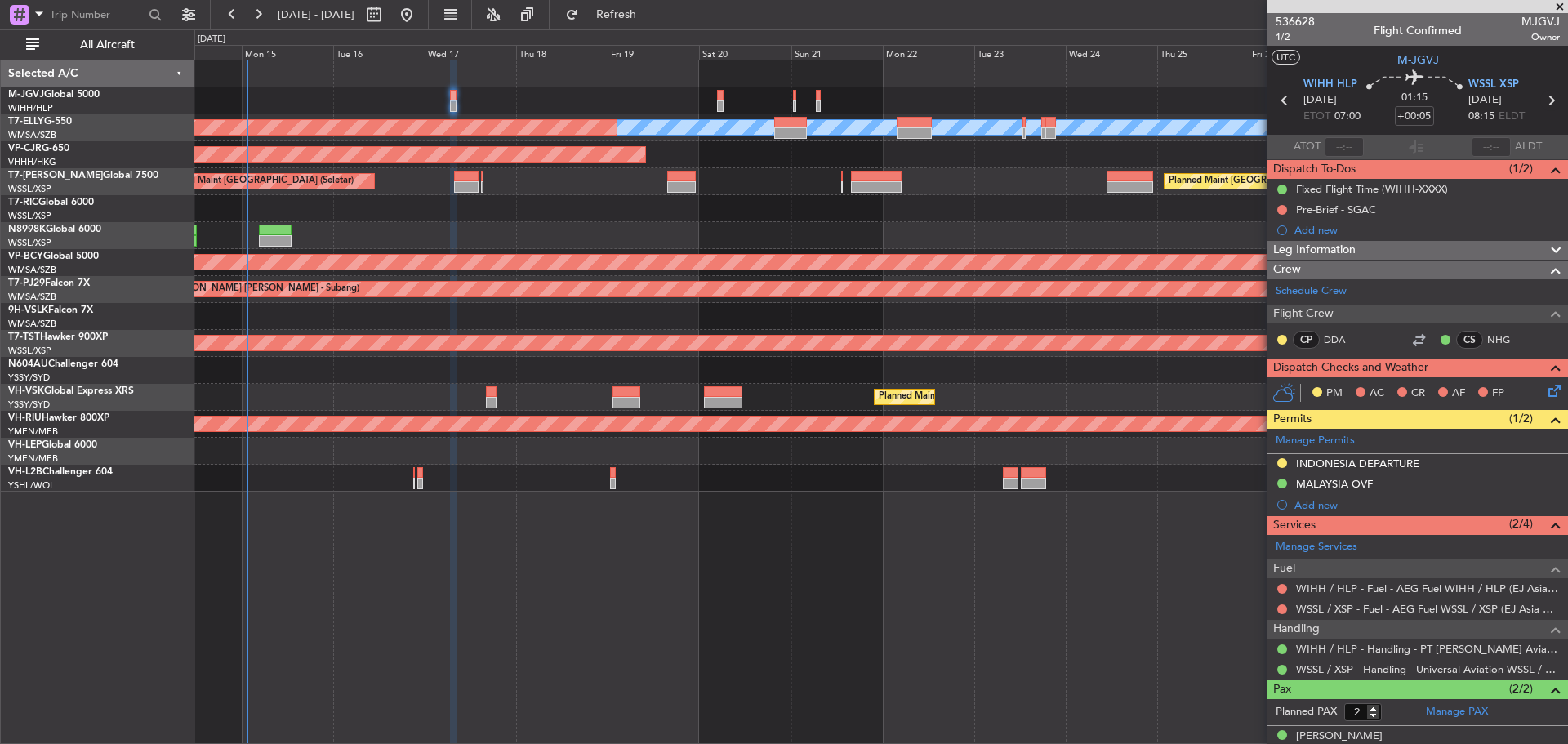
click at [1541, 102] on icon at bounding box center [1551, 100] width 21 height 21
type input "8"
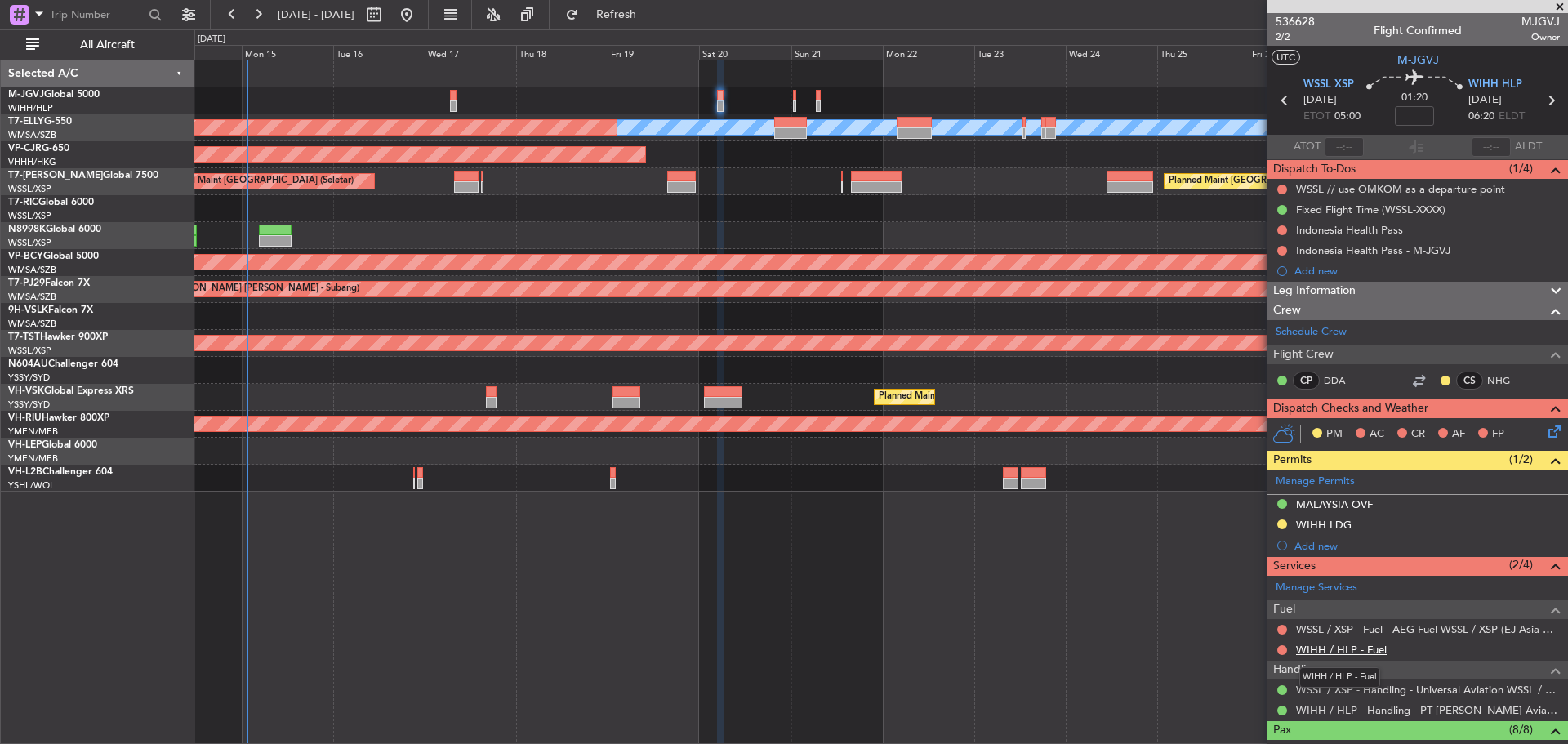
click at [1318, 649] on link "WIHH / HLP - Fuel" at bounding box center [1341, 649] width 90 height 14
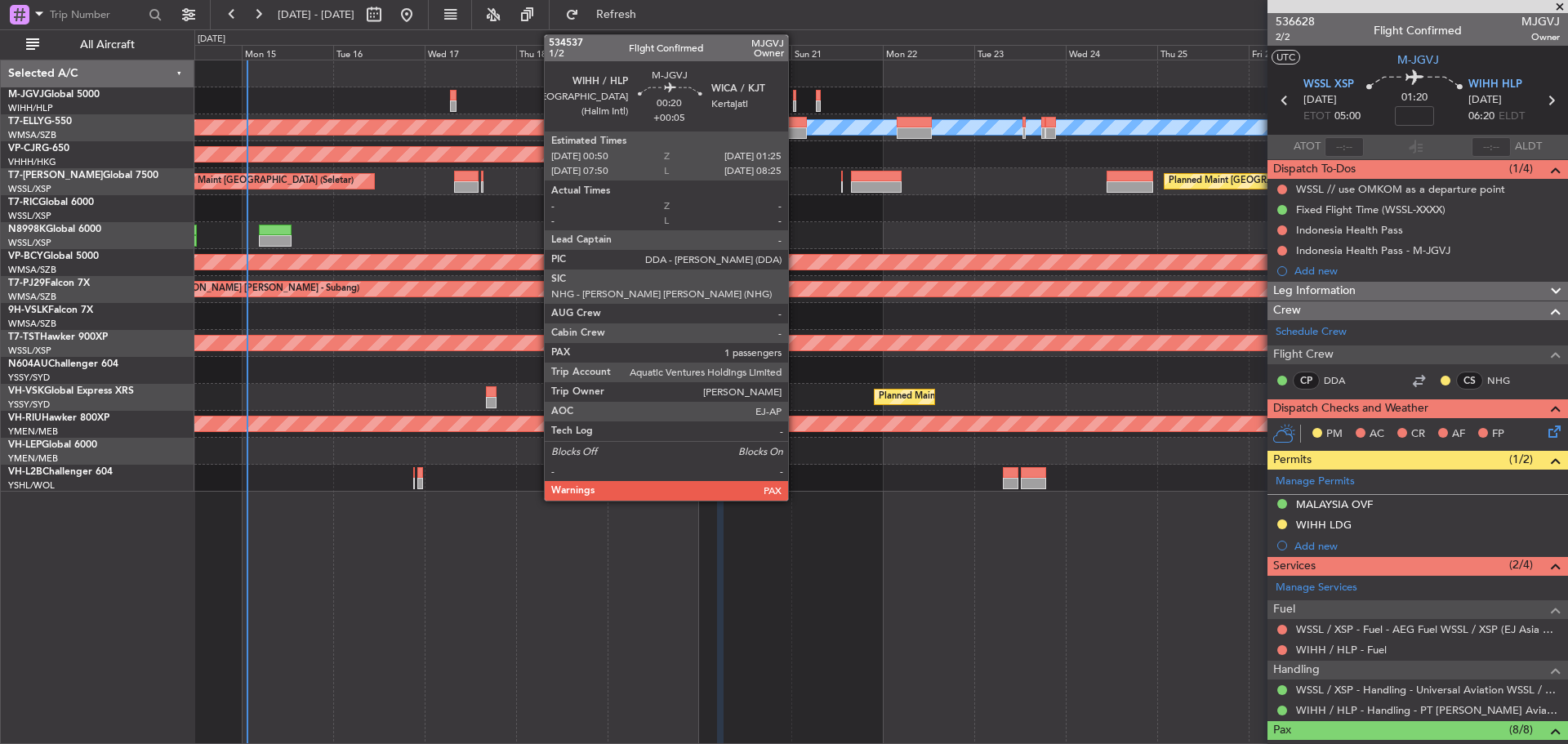
click at [796, 107] on div at bounding box center [794, 106] width 3 height 11
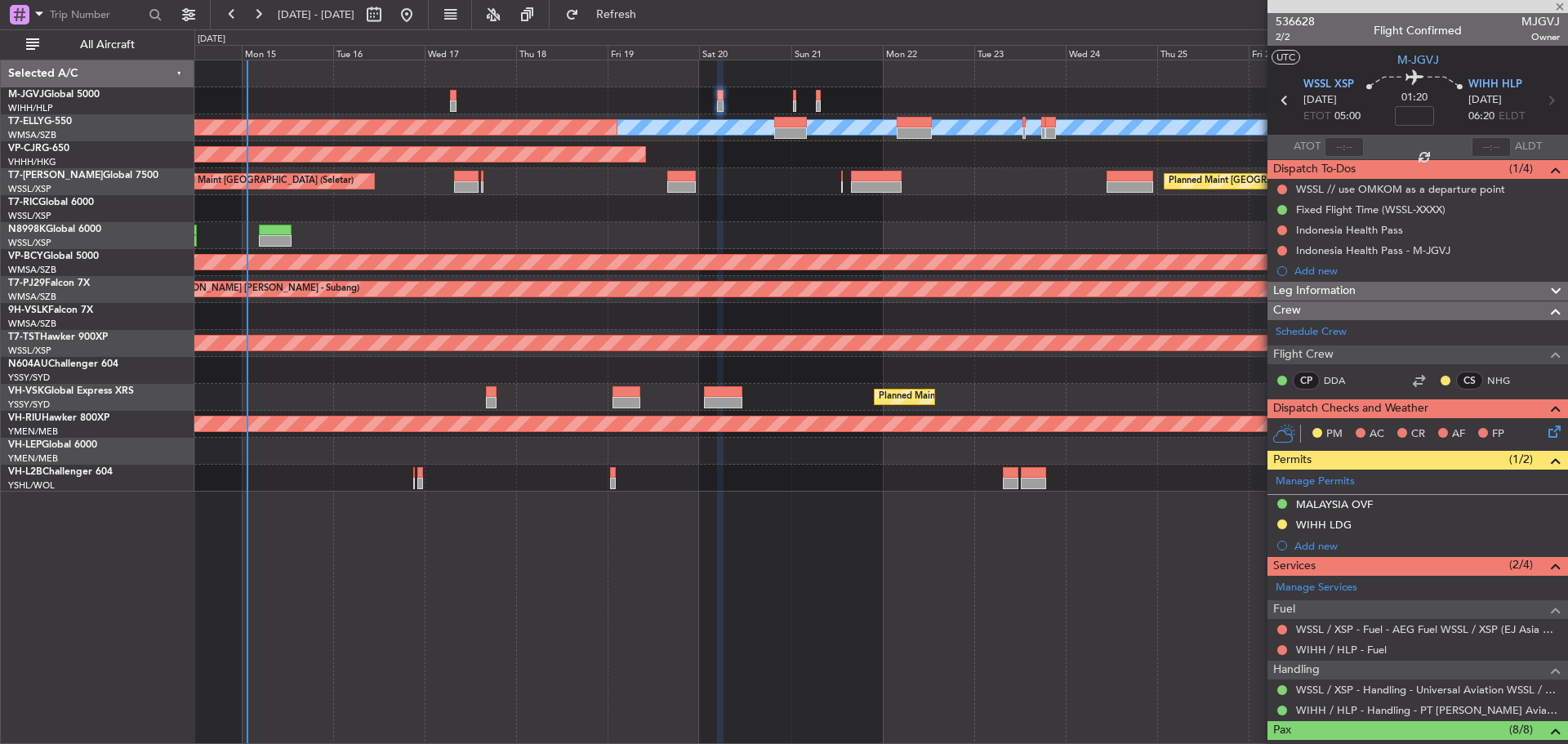
type input "+00:05"
type input "2"
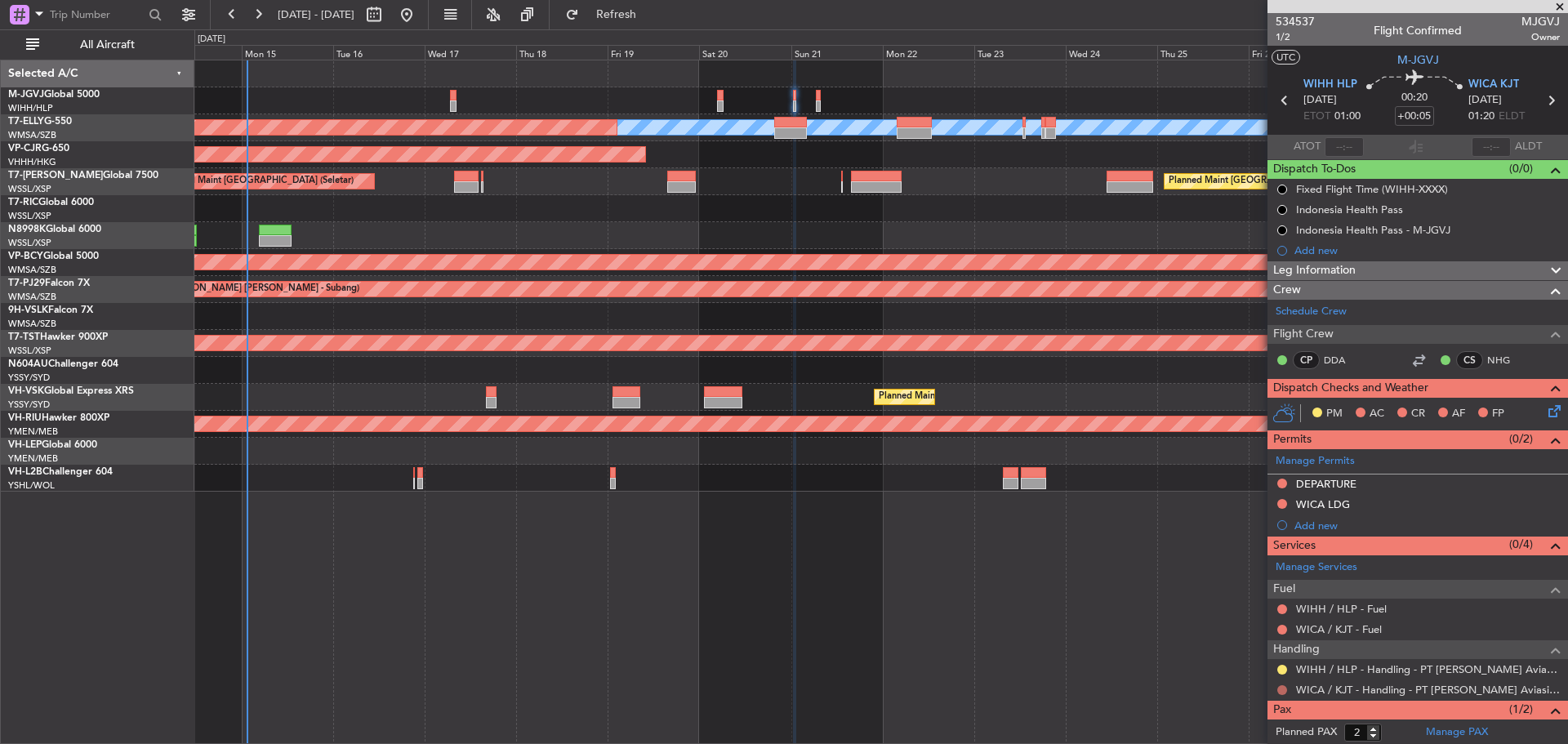
click at [1281, 689] on button at bounding box center [1281, 689] width 10 height 10
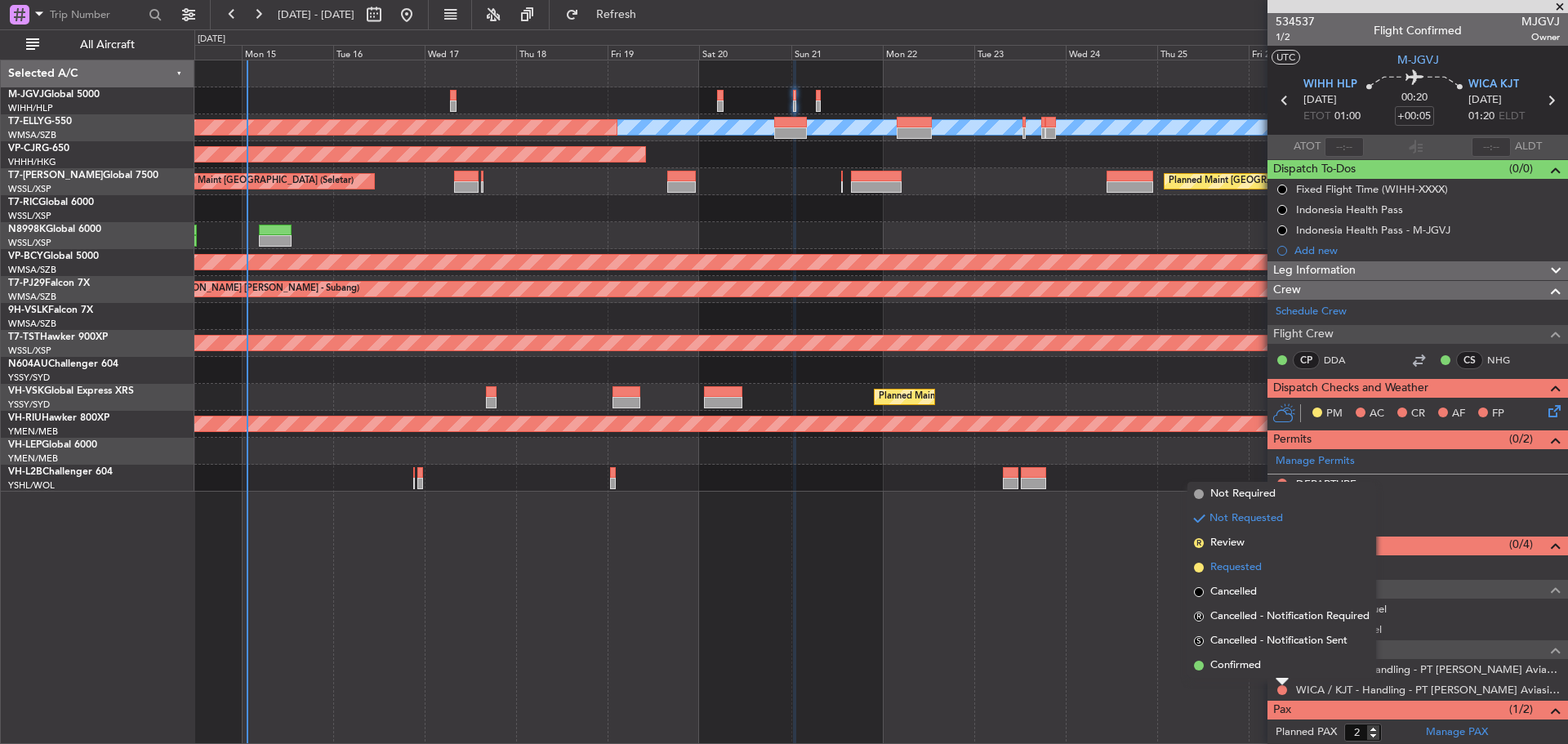
click at [1249, 566] on span "Requested" at bounding box center [1235, 567] width 51 height 16
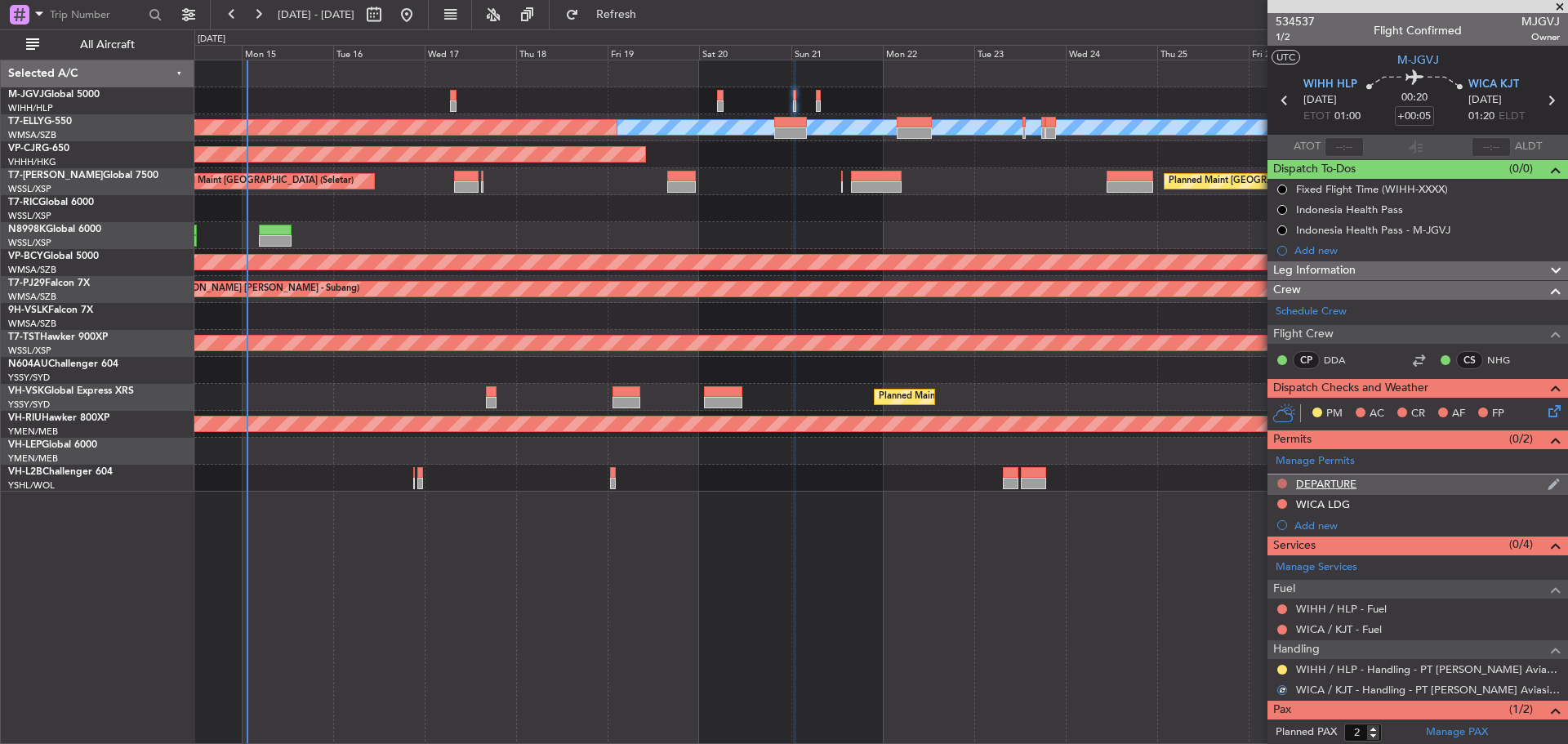
click at [1281, 484] on button at bounding box center [1281, 483] width 10 height 10
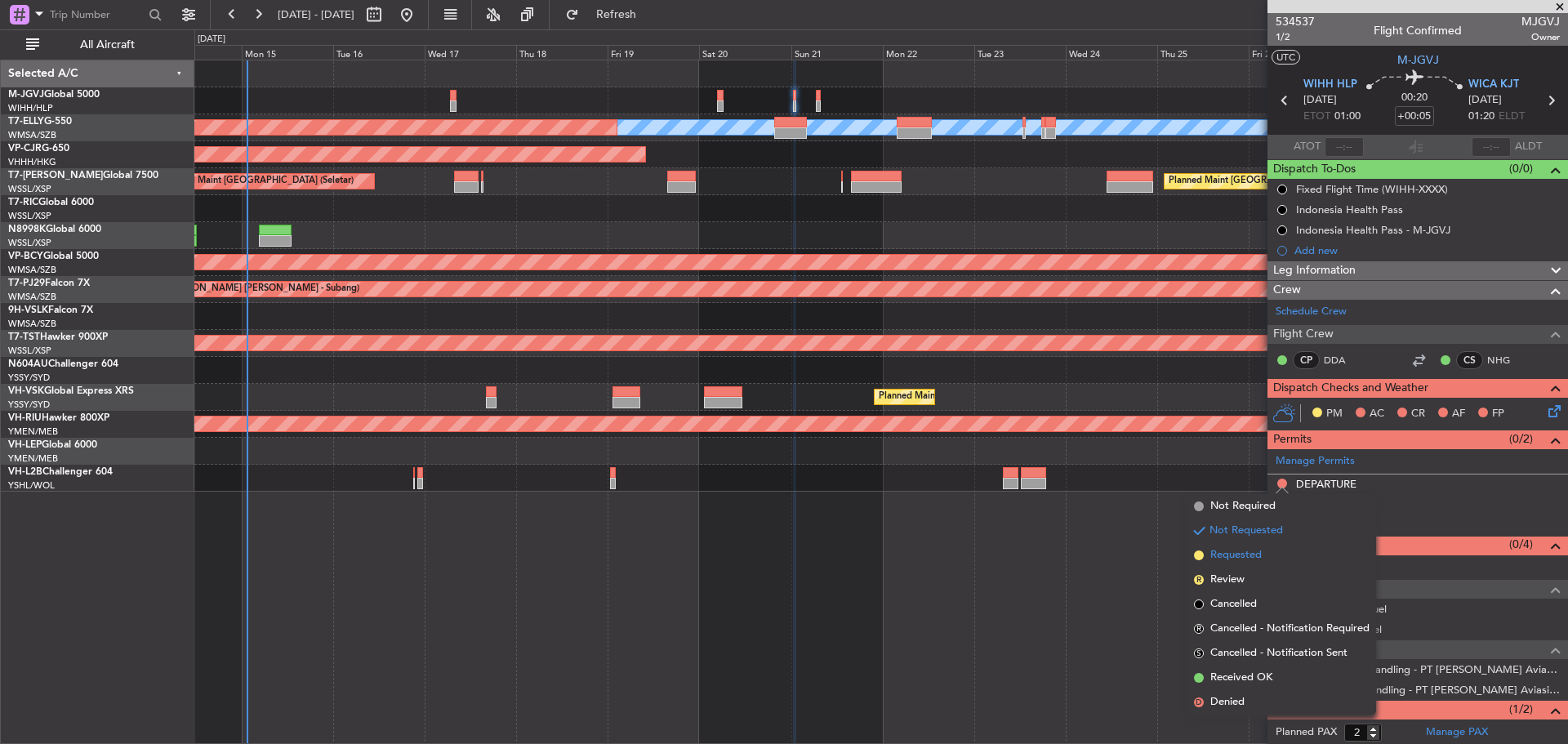
click at [1260, 564] on li "Requested" at bounding box center [1281, 555] width 189 height 24
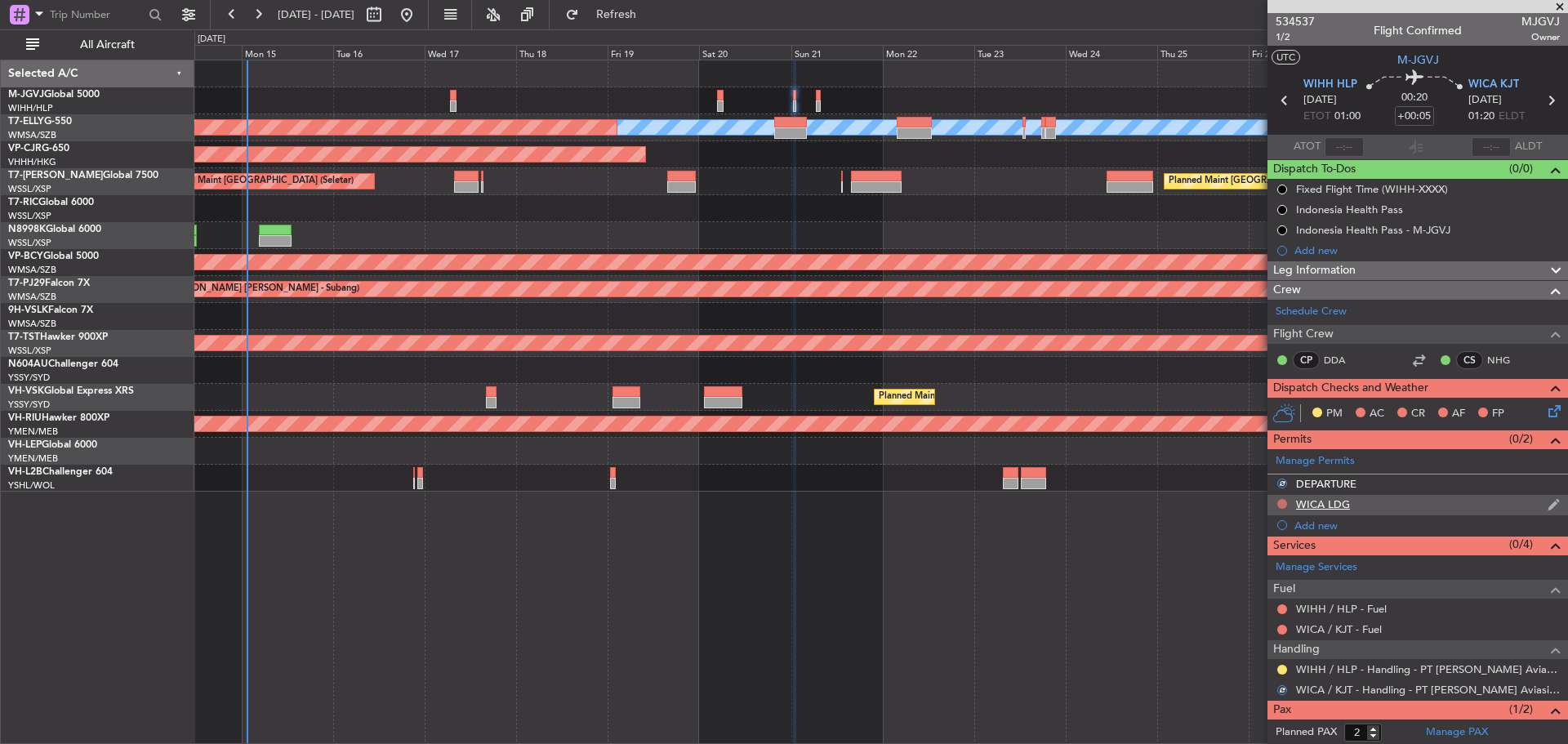
click at [1283, 500] on button at bounding box center [1281, 503] width 10 height 10
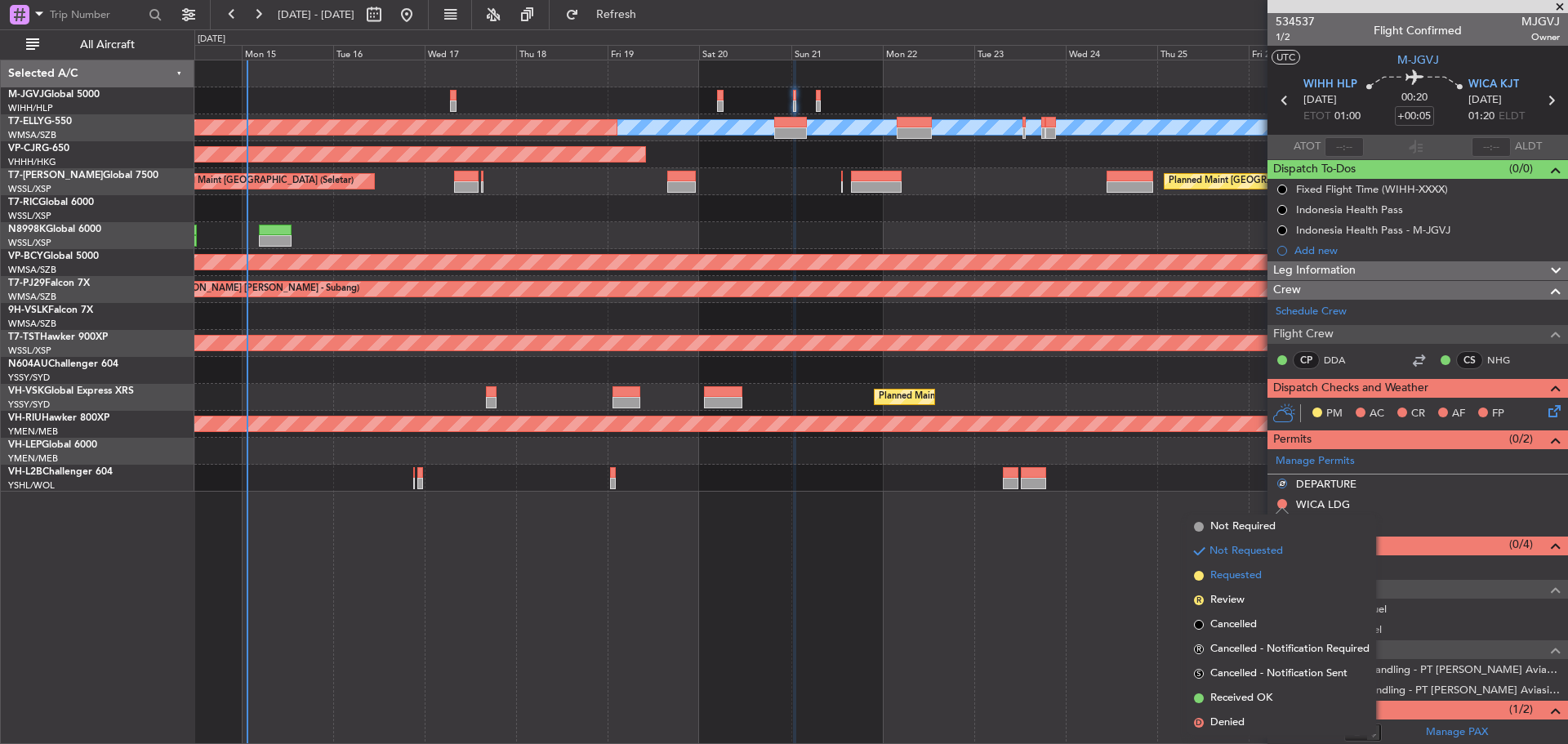
click at [1250, 574] on span "Requested" at bounding box center [1235, 575] width 51 height 16
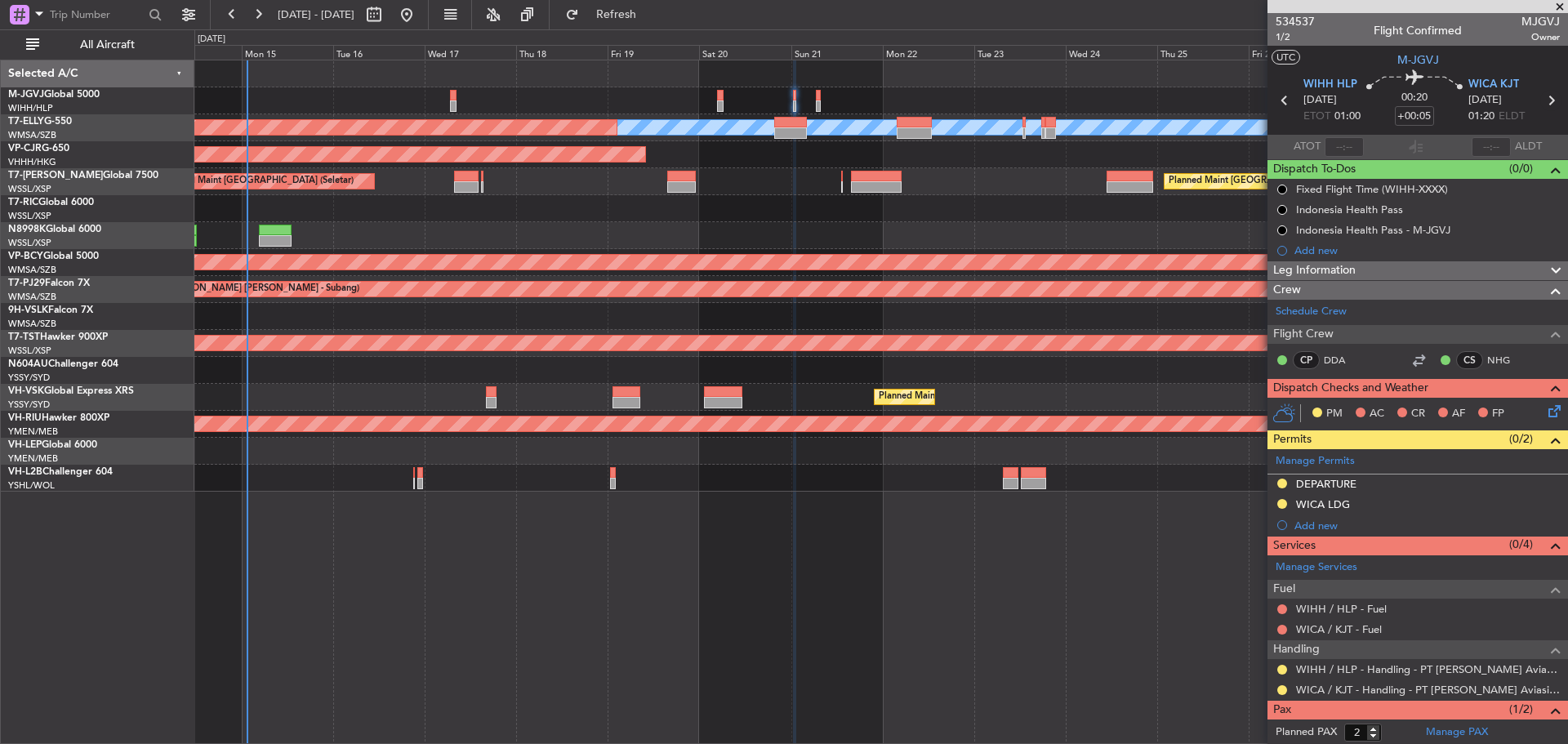
click at [1540, 99] on icon at bounding box center [1551, 100] width 21 height 21
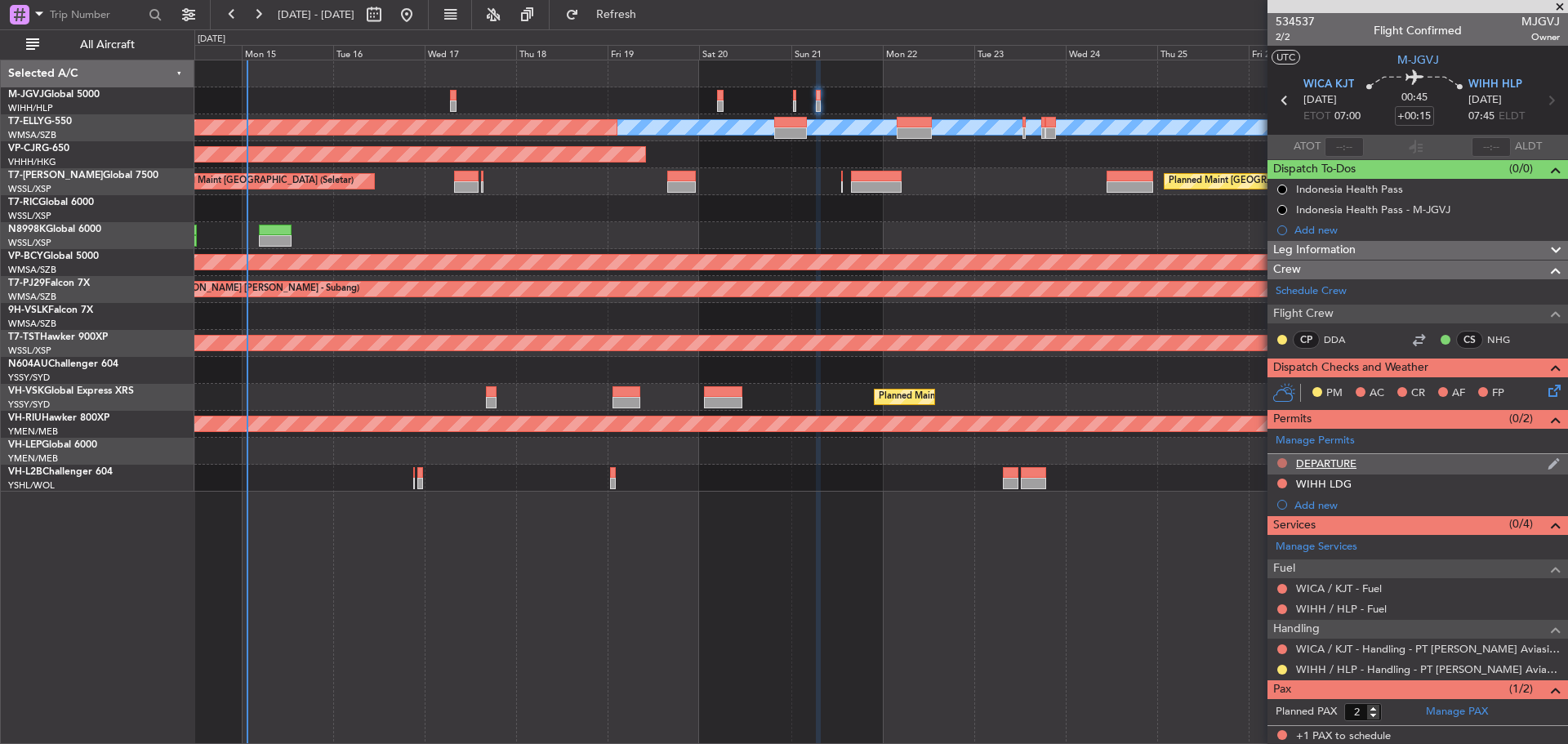
click at [1280, 462] on button at bounding box center [1281, 462] width 10 height 10
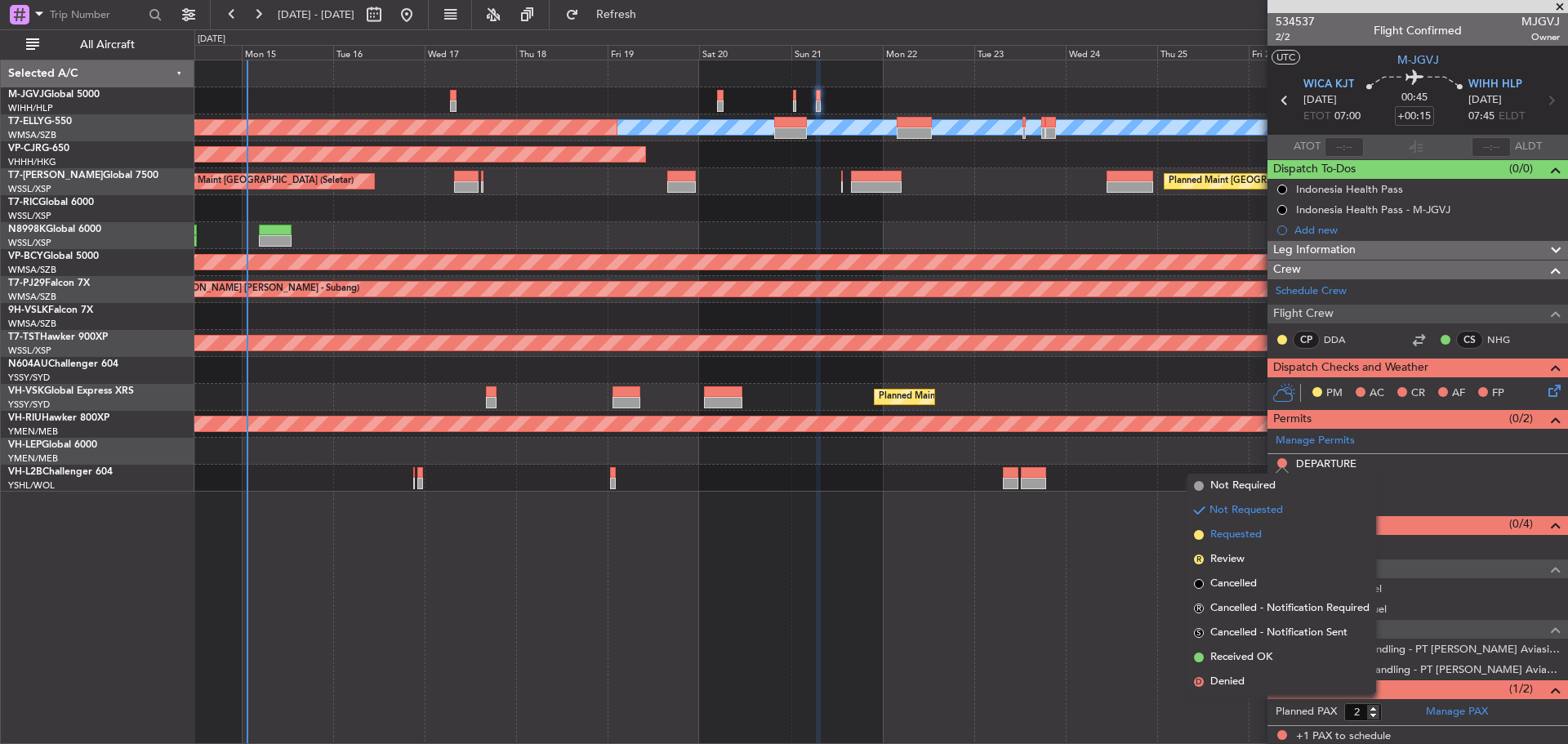
click at [1254, 529] on span "Requested" at bounding box center [1235, 534] width 51 height 16
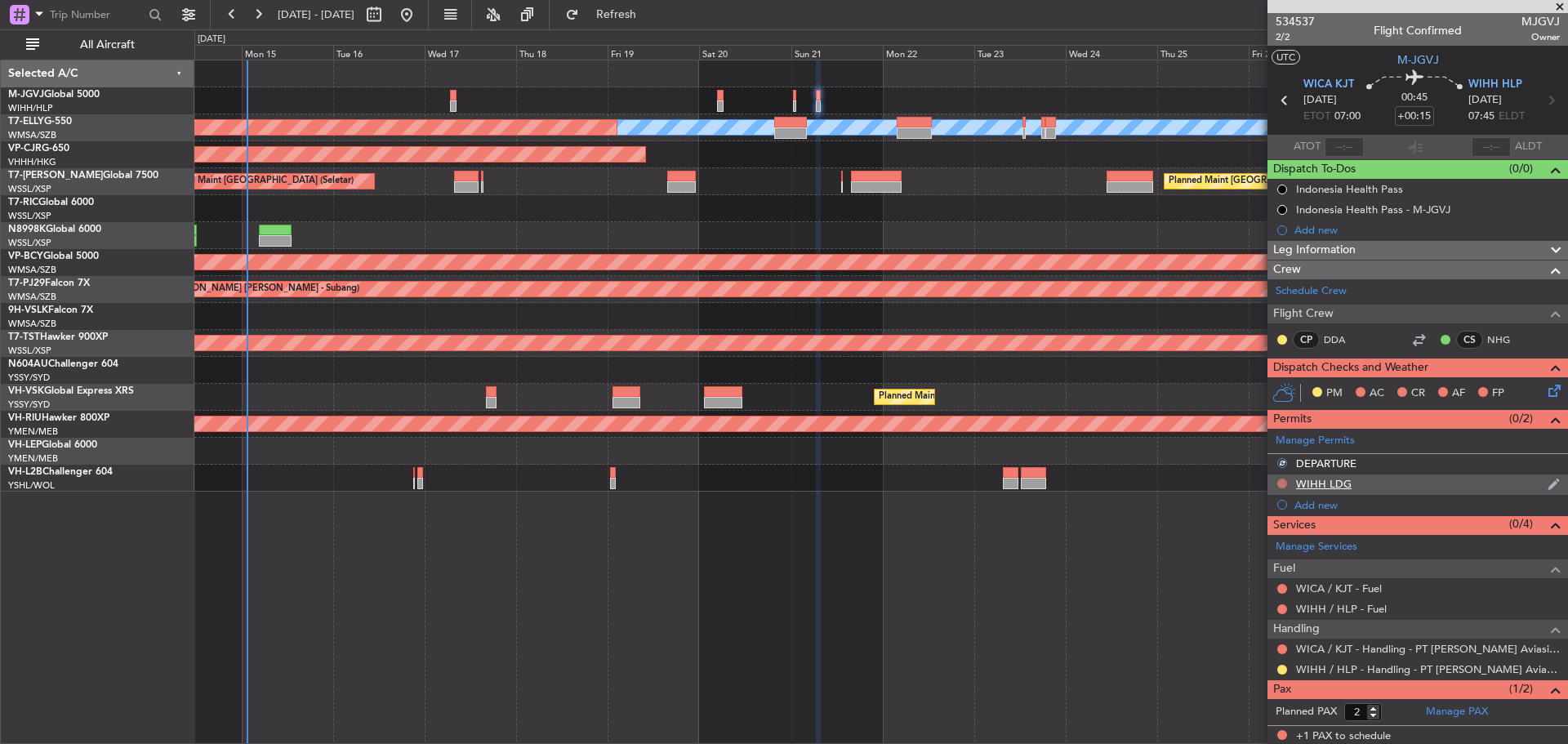
click at [1280, 483] on button at bounding box center [1281, 483] width 10 height 10
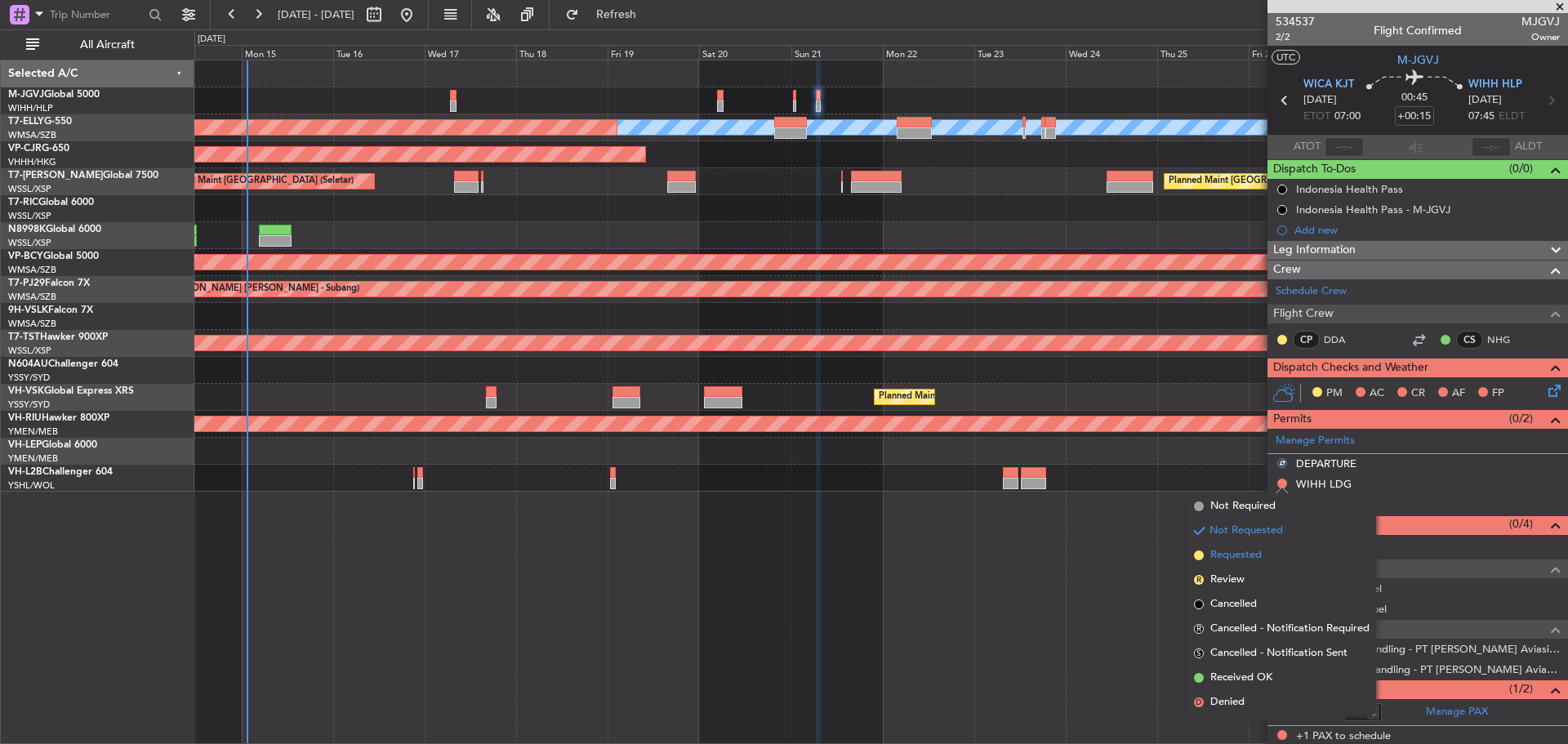
click at [1251, 550] on span "Requested" at bounding box center [1235, 555] width 51 height 16
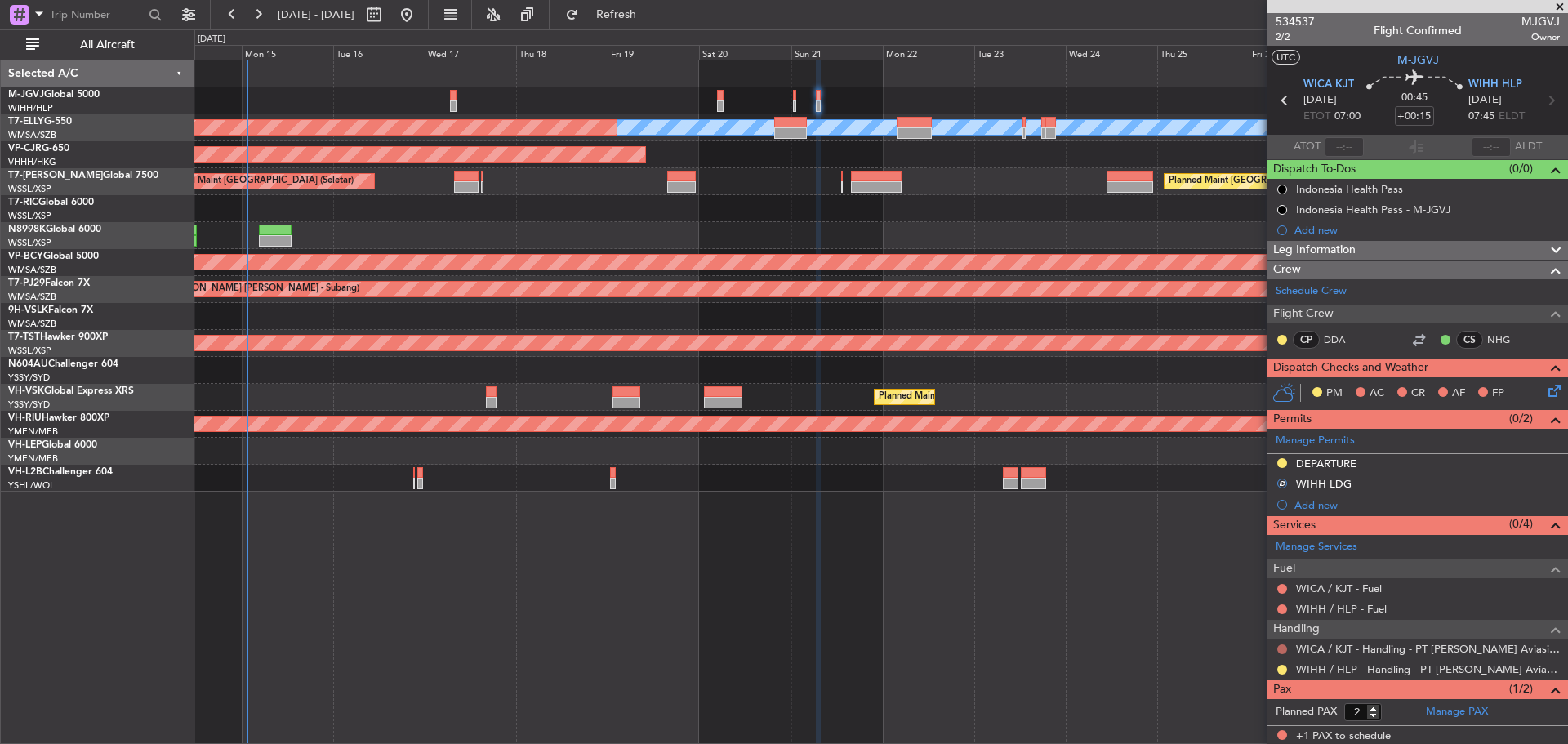
click at [1283, 649] on button at bounding box center [1281, 649] width 10 height 10
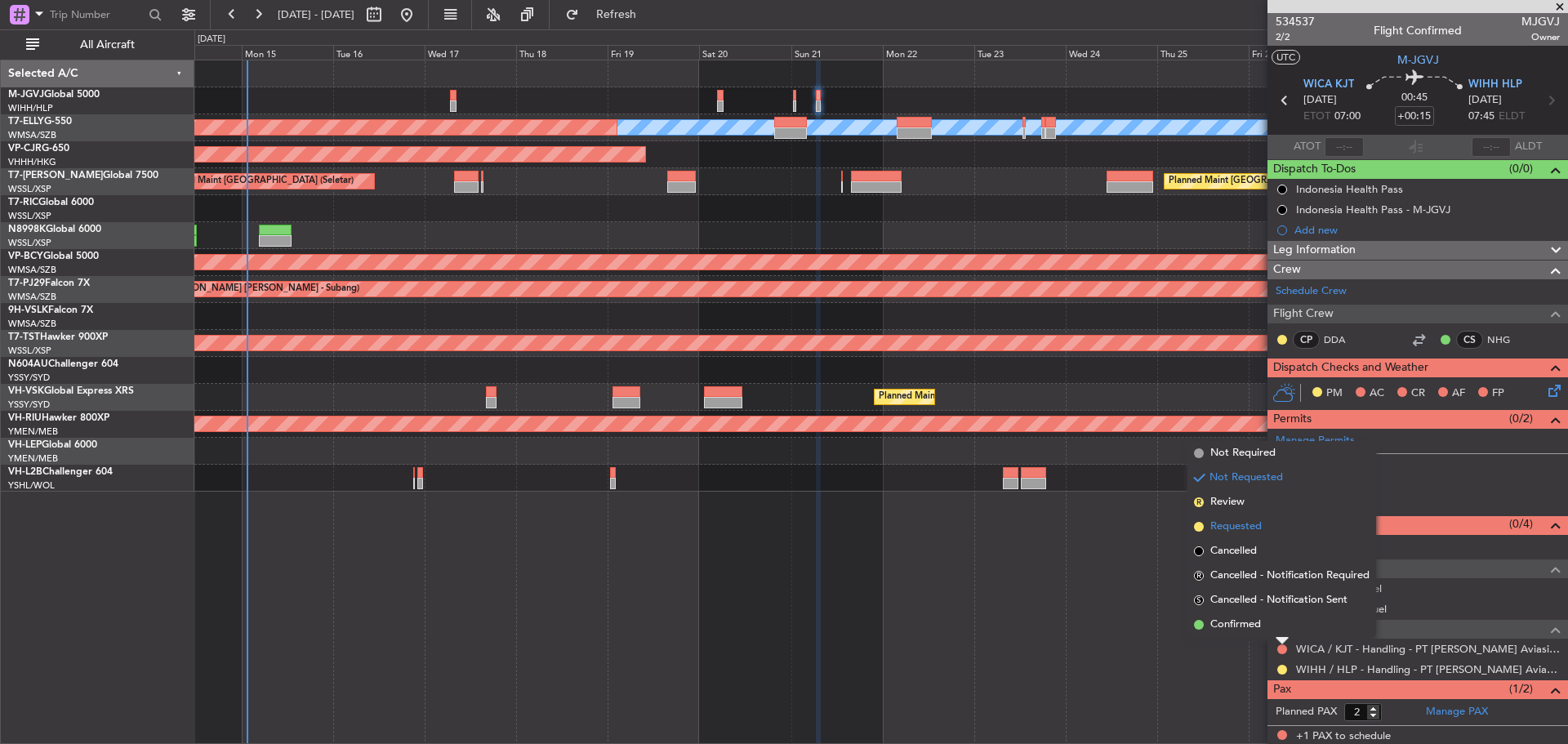
click at [1236, 523] on span "Requested" at bounding box center [1235, 526] width 51 height 16
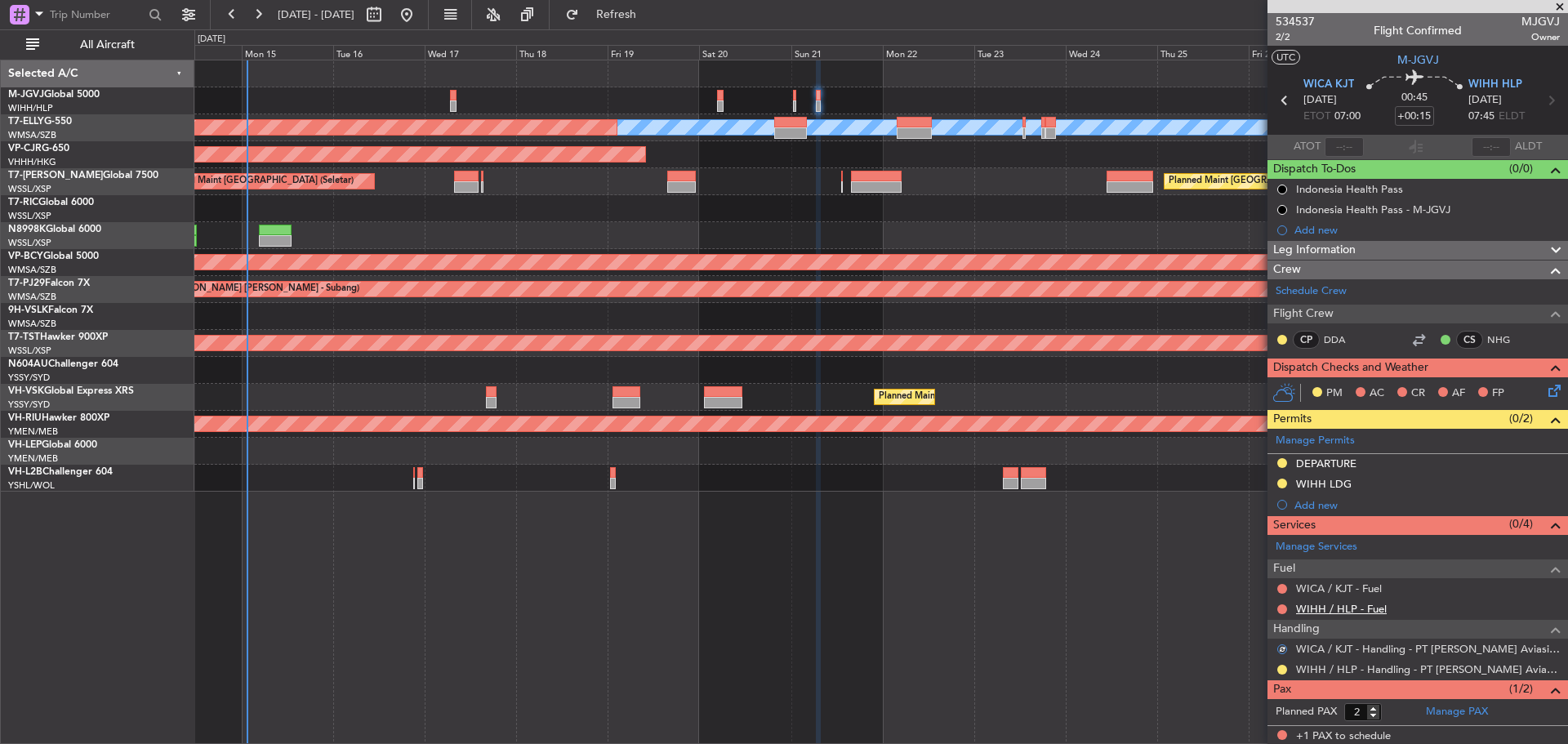
click at [1325, 610] on link "WIHH / HLP - Fuel" at bounding box center [1341, 609] width 90 height 14
click at [651, 16] on span "Refresh" at bounding box center [616, 14] width 69 height 11
click at [1282, 607] on button at bounding box center [1281, 609] width 10 height 10
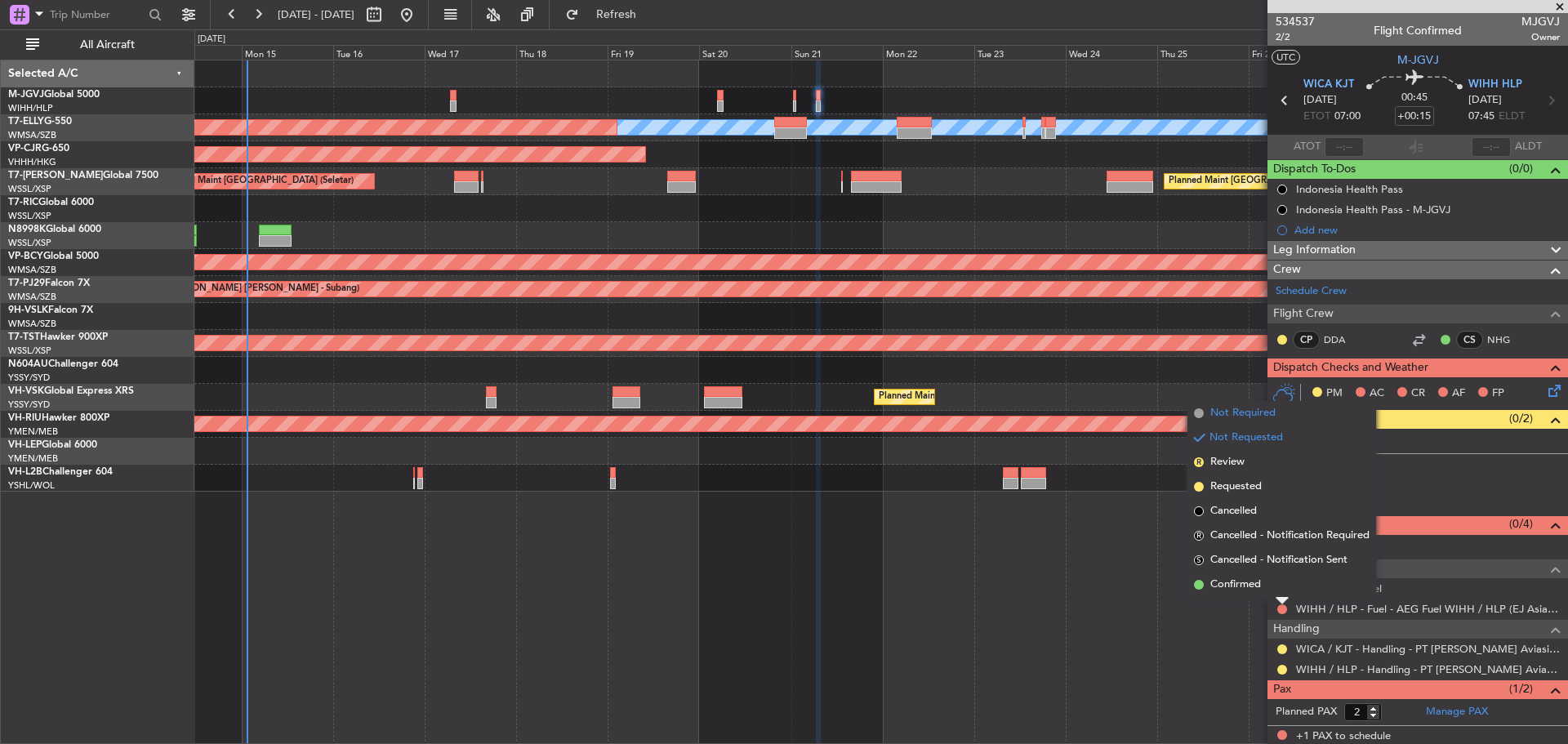
click at [1241, 414] on span "Not Required" at bounding box center [1242, 412] width 65 height 16
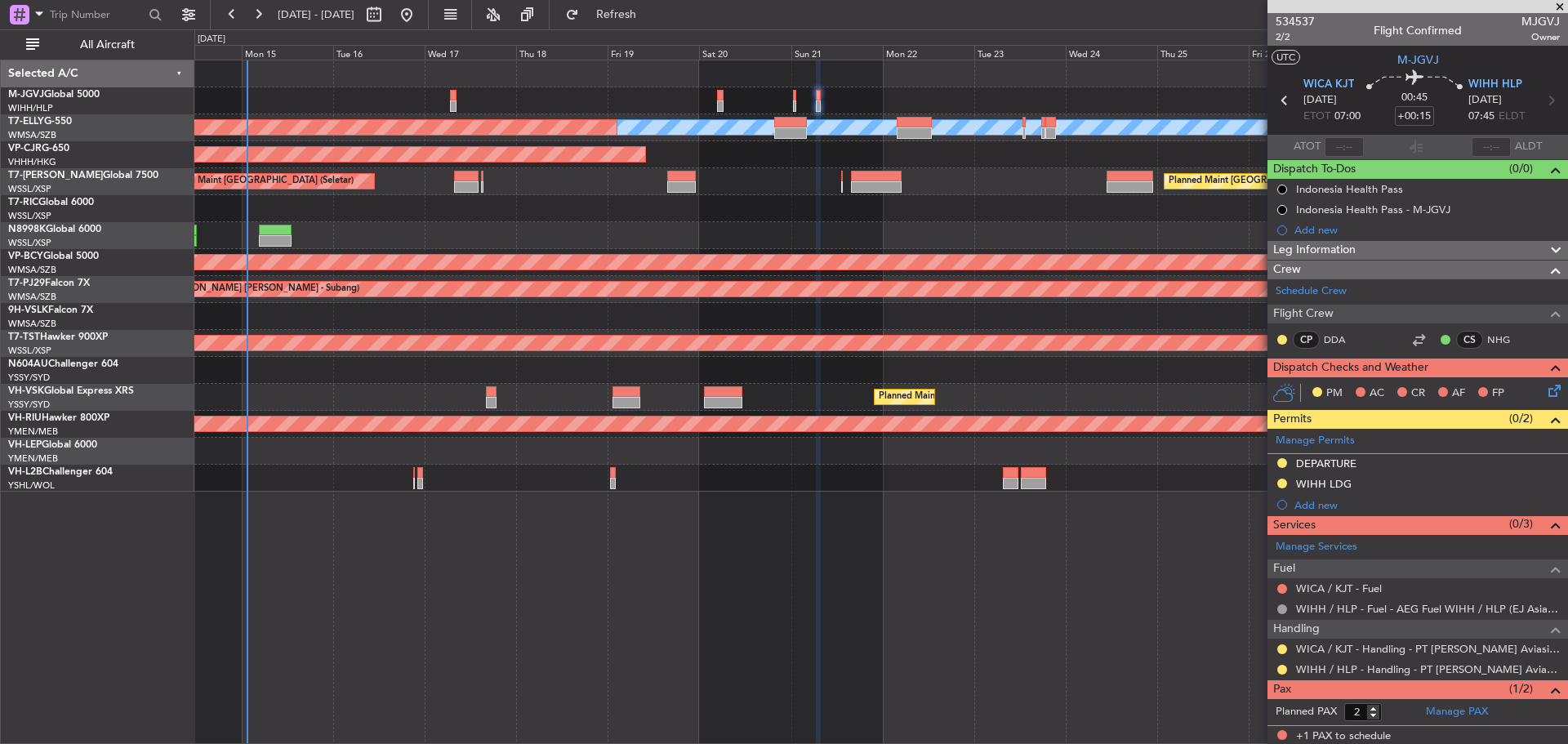
click at [1277, 102] on icon at bounding box center [1285, 100] width 21 height 21
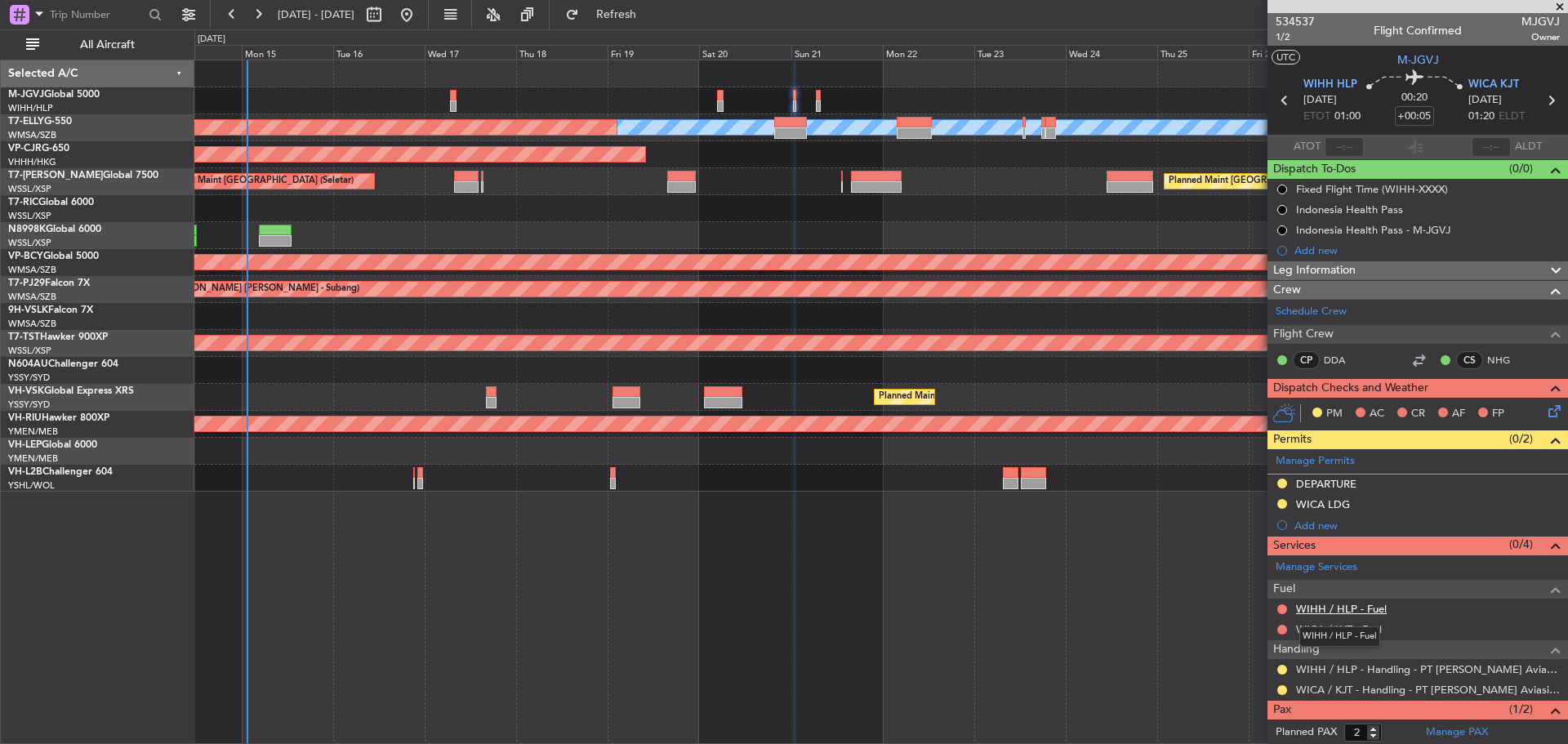
click at [1341, 603] on link "WIHH / HLP - Fuel" at bounding box center [1341, 609] width 90 height 14
click at [635, 16] on span "Refresh" at bounding box center [616, 14] width 69 height 11
click at [1479, 87] on span "WICA KJT" at bounding box center [1493, 84] width 50 height 16
click at [1322, 85] on span "WIHH HLP" at bounding box center [1331, 84] width 54 height 16
click at [651, 12] on span "Refresh" at bounding box center [616, 14] width 69 height 11
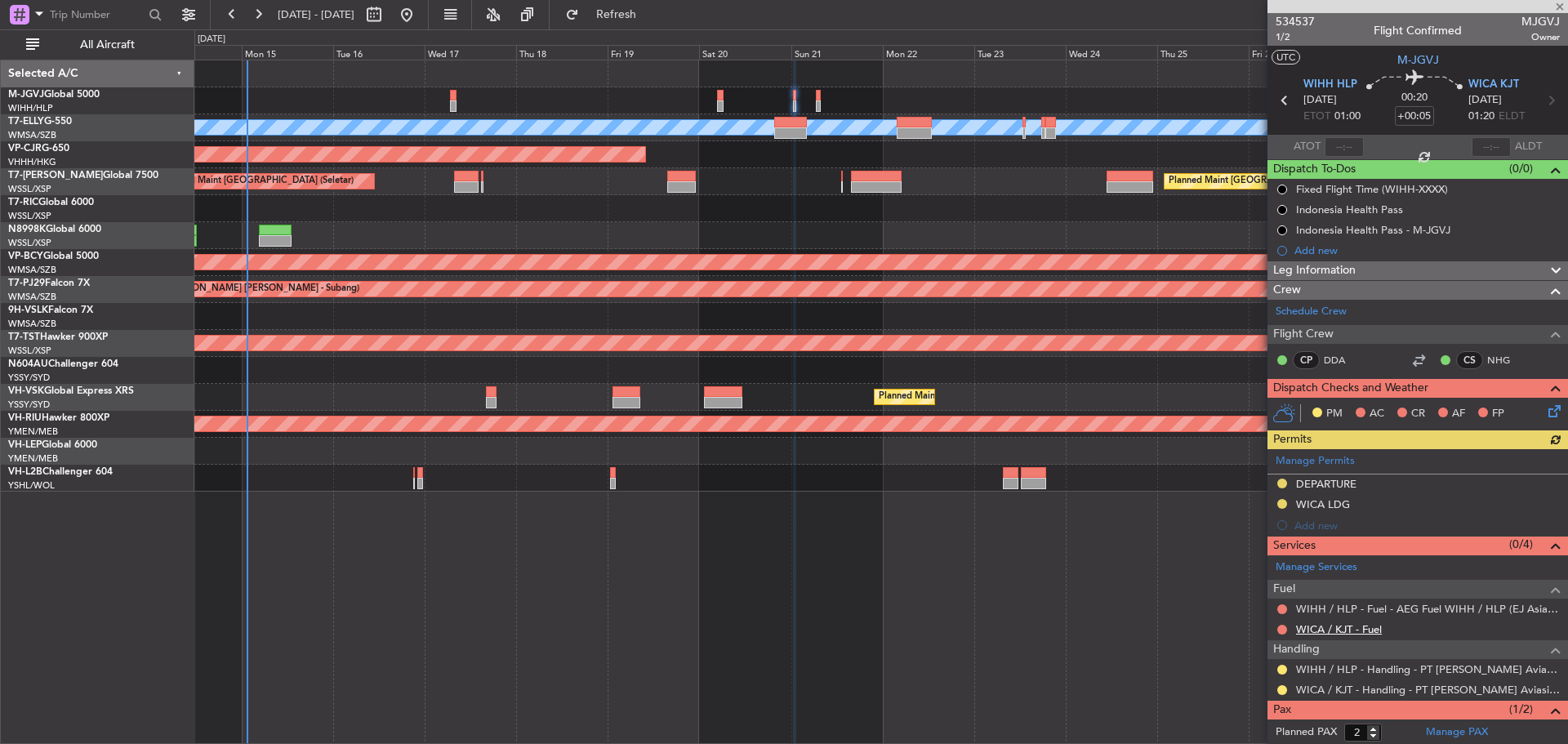
click at [1346, 625] on link "WICA / KJT - Fuel" at bounding box center [1339, 629] width 86 height 14
click at [651, 14] on span "Refresh" at bounding box center [616, 14] width 69 height 11
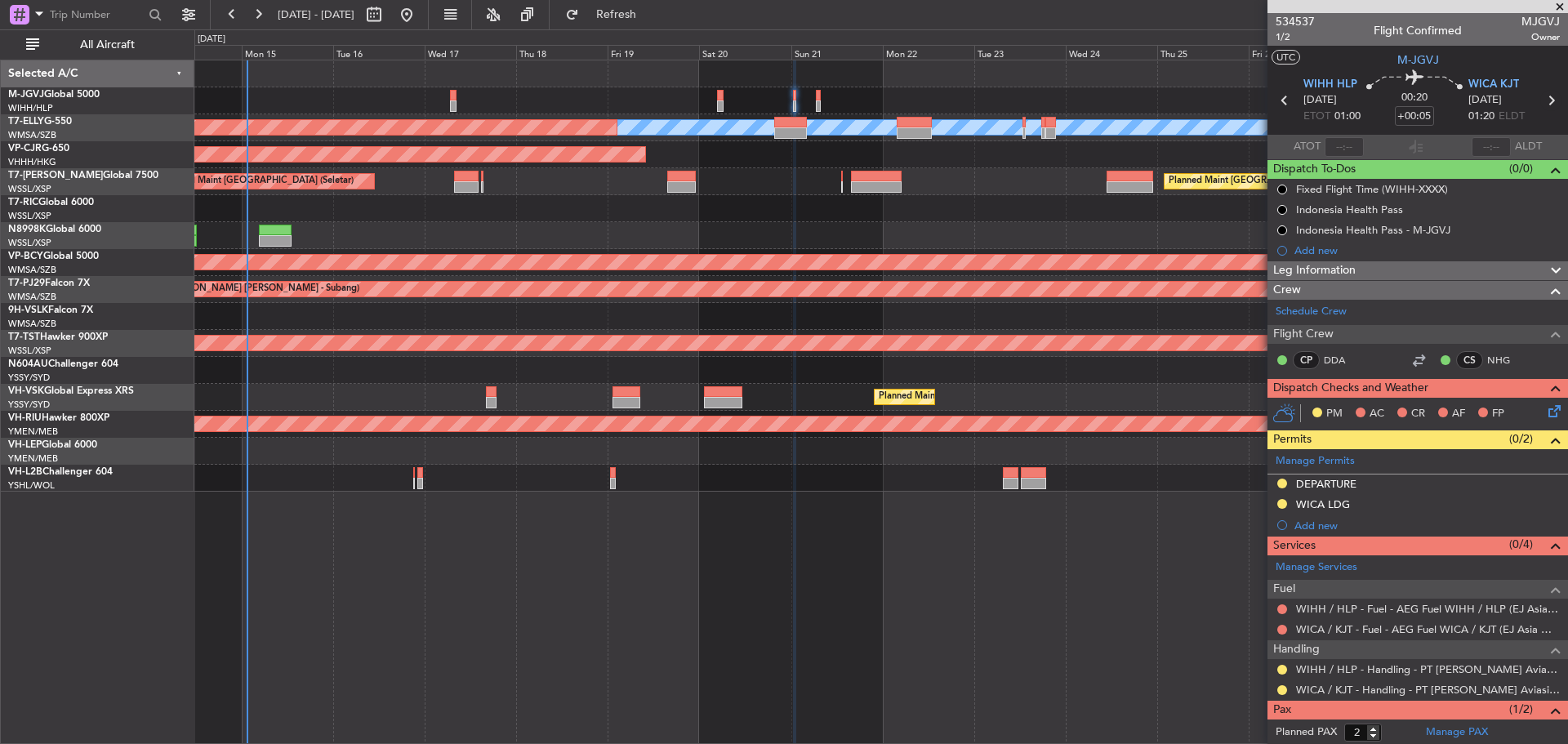
click at [1542, 98] on icon at bounding box center [1551, 100] width 21 height 21
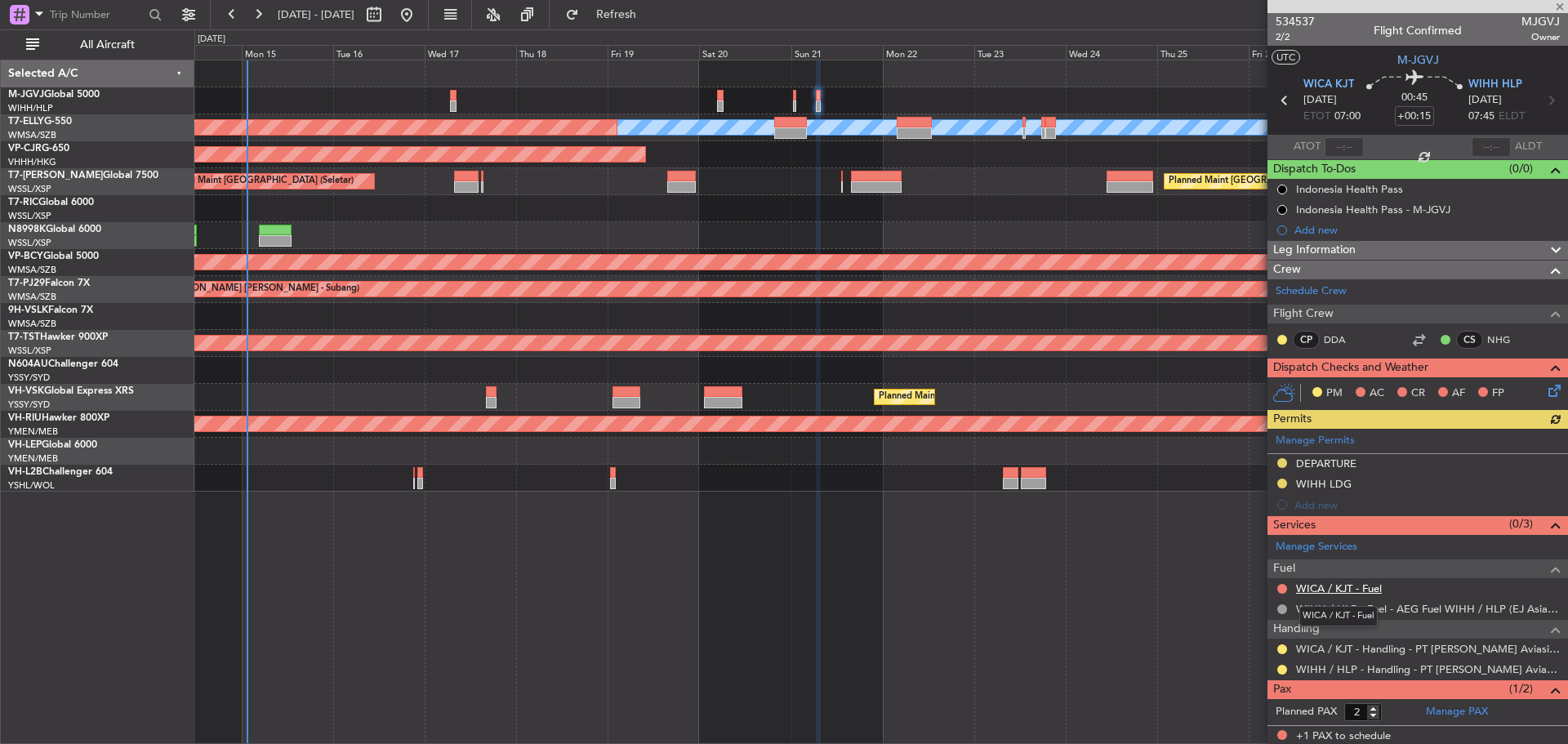
click at [1334, 589] on link "WICA / KJT - Fuel" at bounding box center [1339, 588] width 86 height 14
drag, startPoint x: 666, startPoint y: 21, endPoint x: 666, endPoint y: 32, distance: 11.0
click at [656, 24] on button "Refresh" at bounding box center [606, 15] width 98 height 26
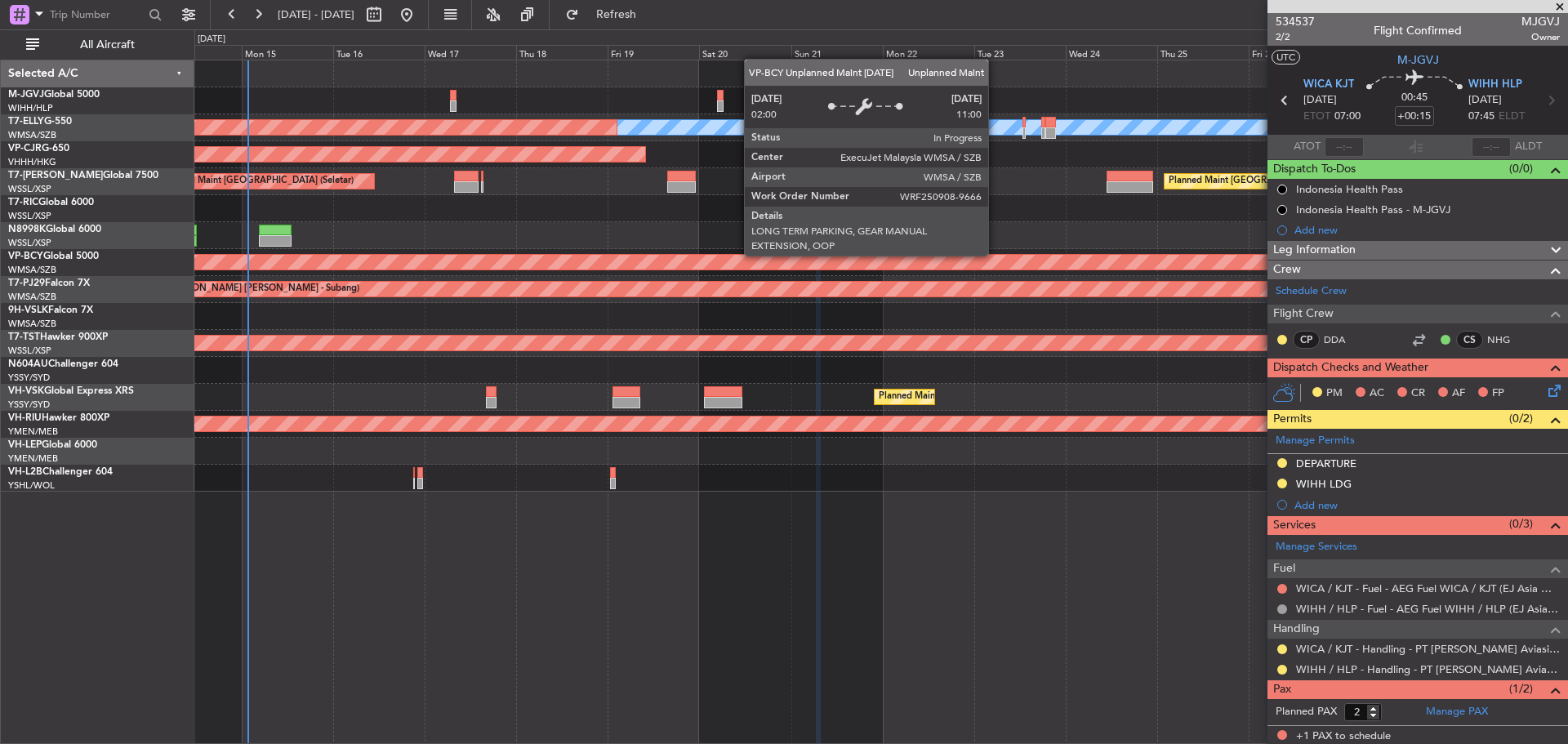
click at [996, 254] on div "Unplanned Maint [GEOGRAPHIC_DATA] (Sultan [PERSON_NAME] [PERSON_NAME] - Subang)" at bounding box center [1090, 261] width 2963 height 15
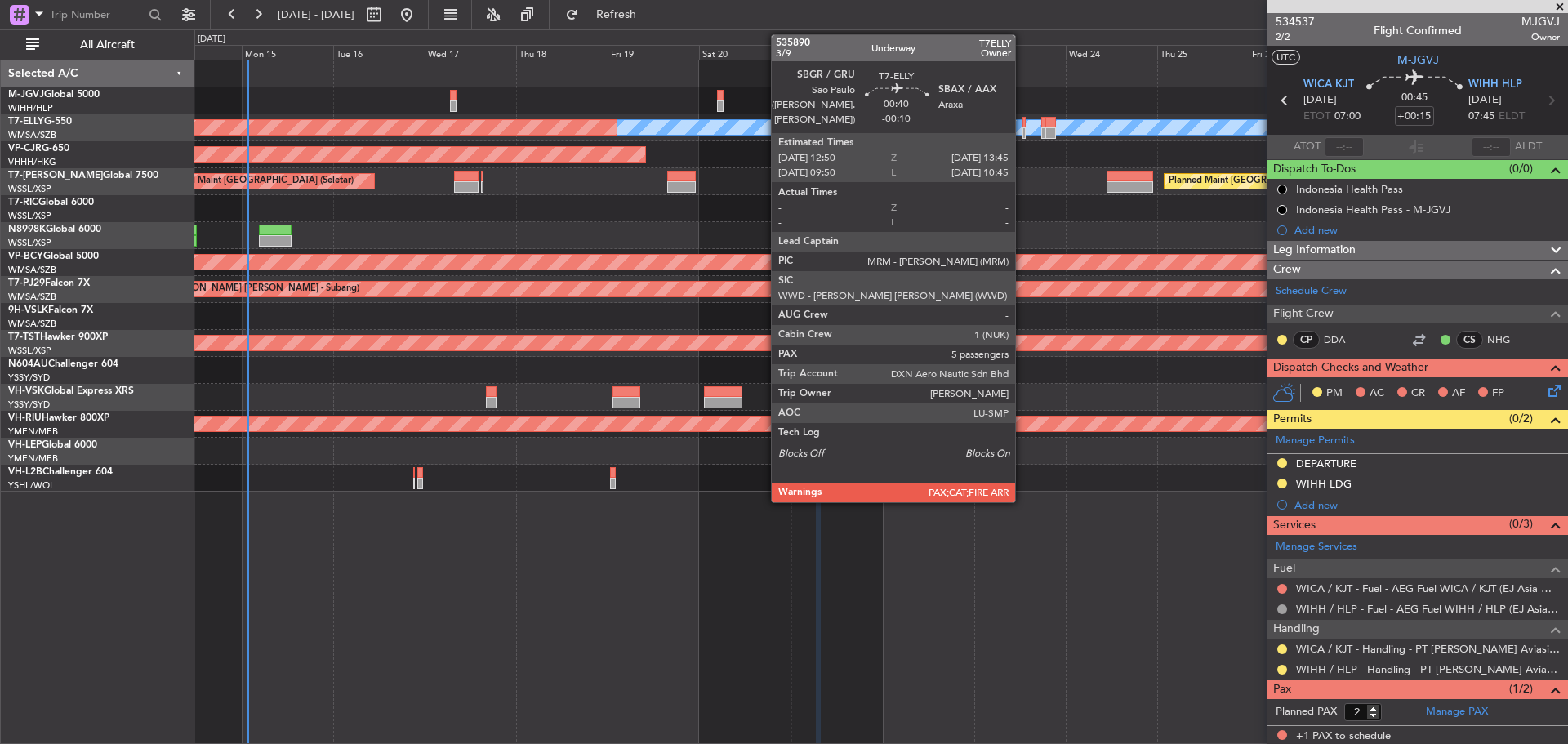
click at [1022, 130] on div at bounding box center [1024, 133] width 4 height 11
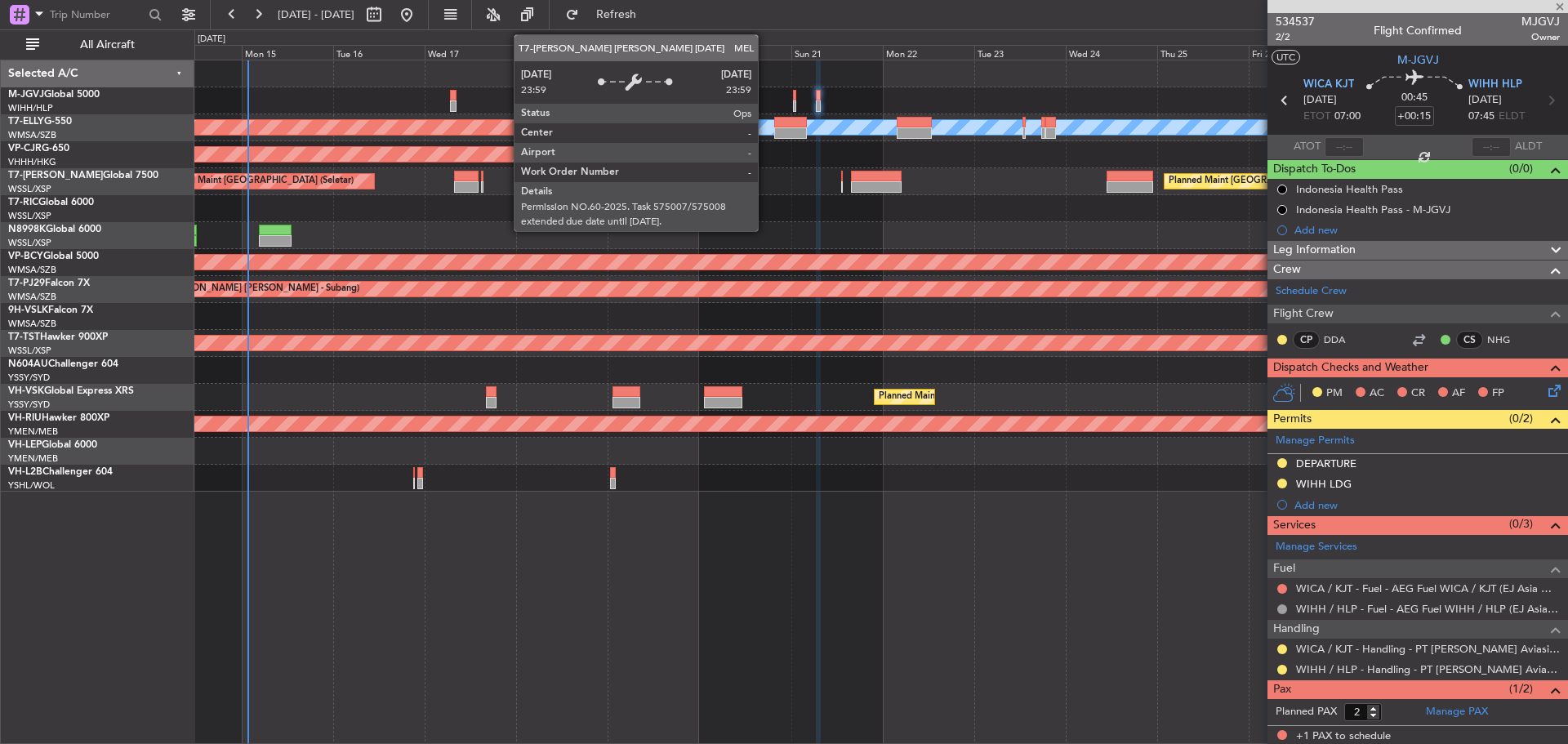
type input "-00:10"
type input "5"
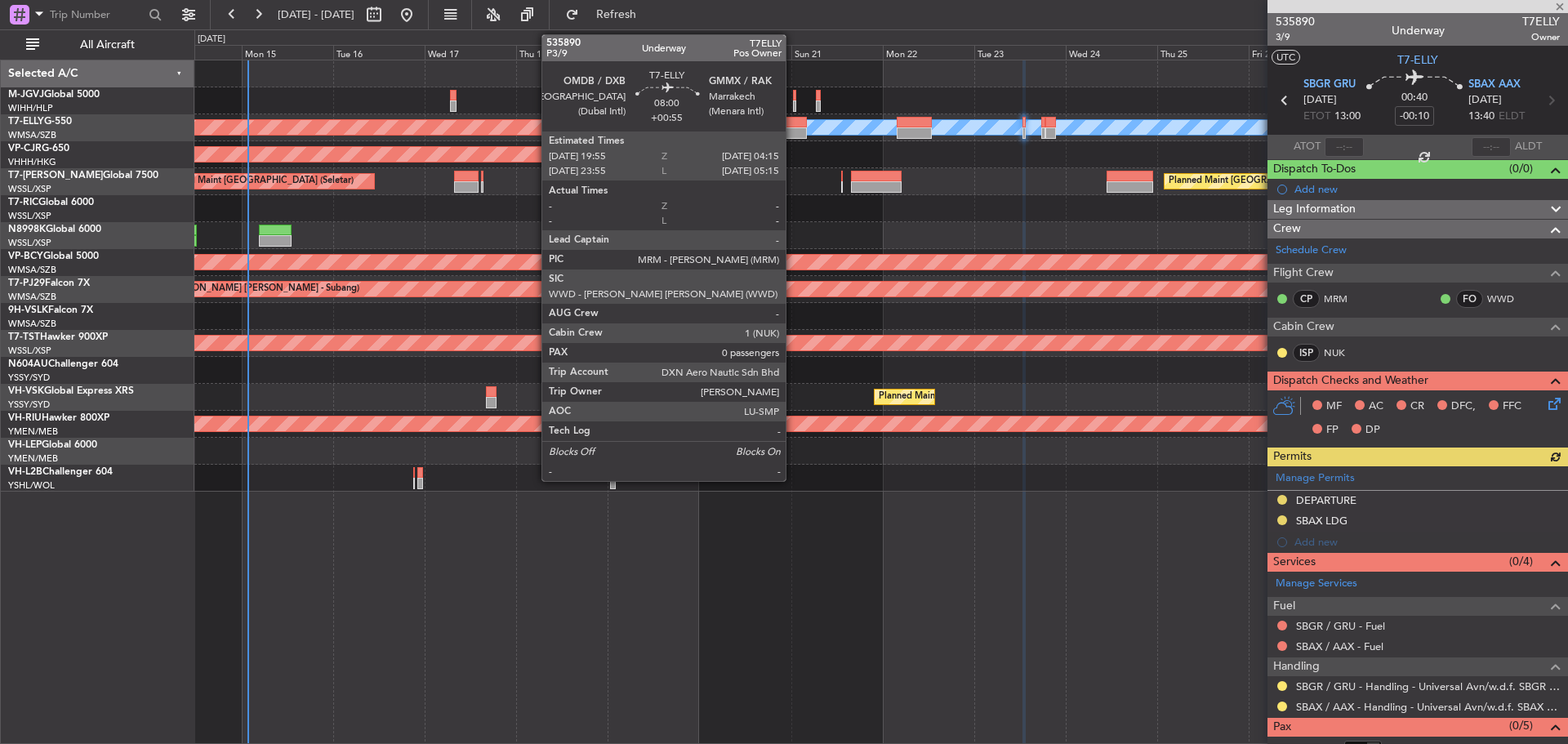
click at [793, 125] on div at bounding box center [790, 122] width 32 height 11
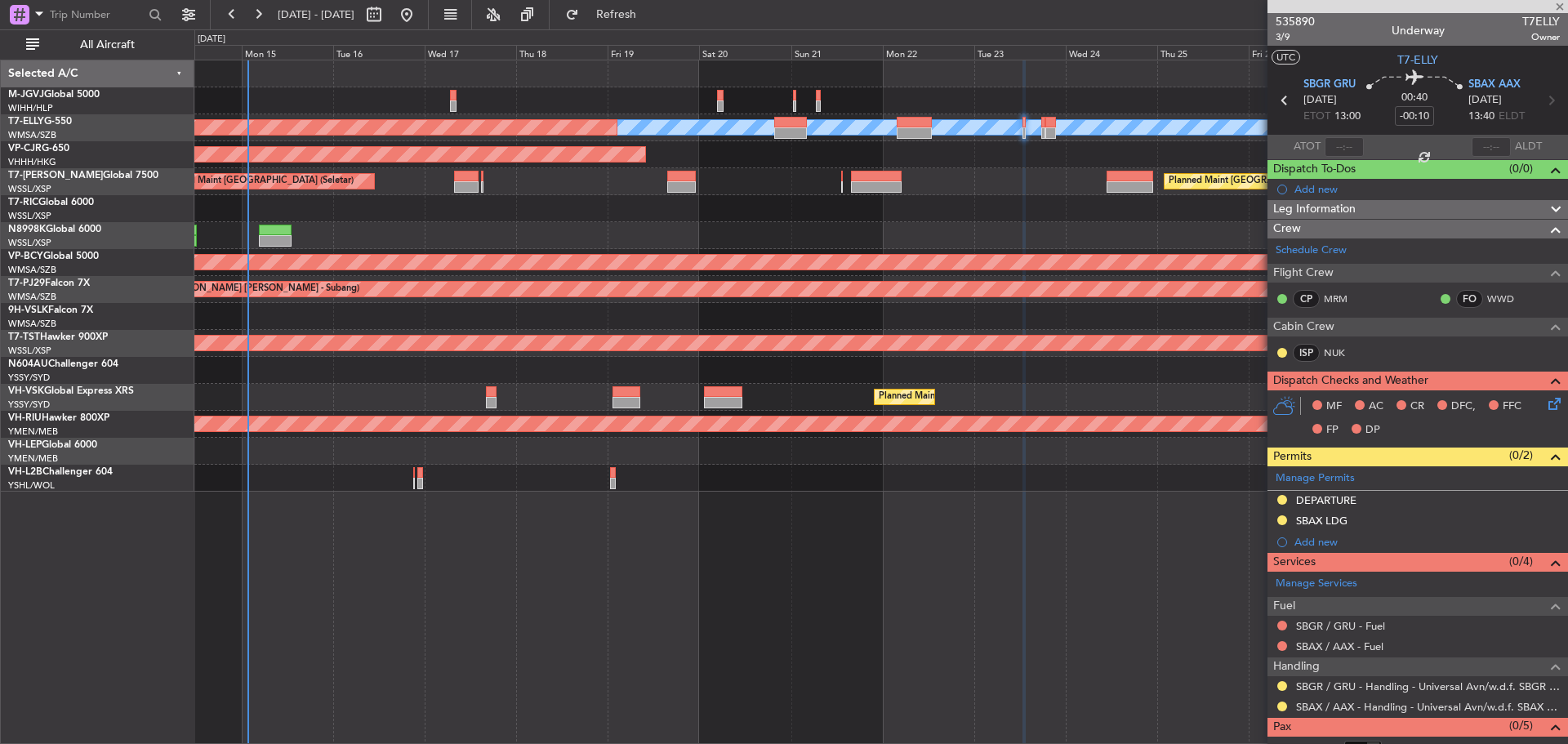
type input "+00:55"
type input "0"
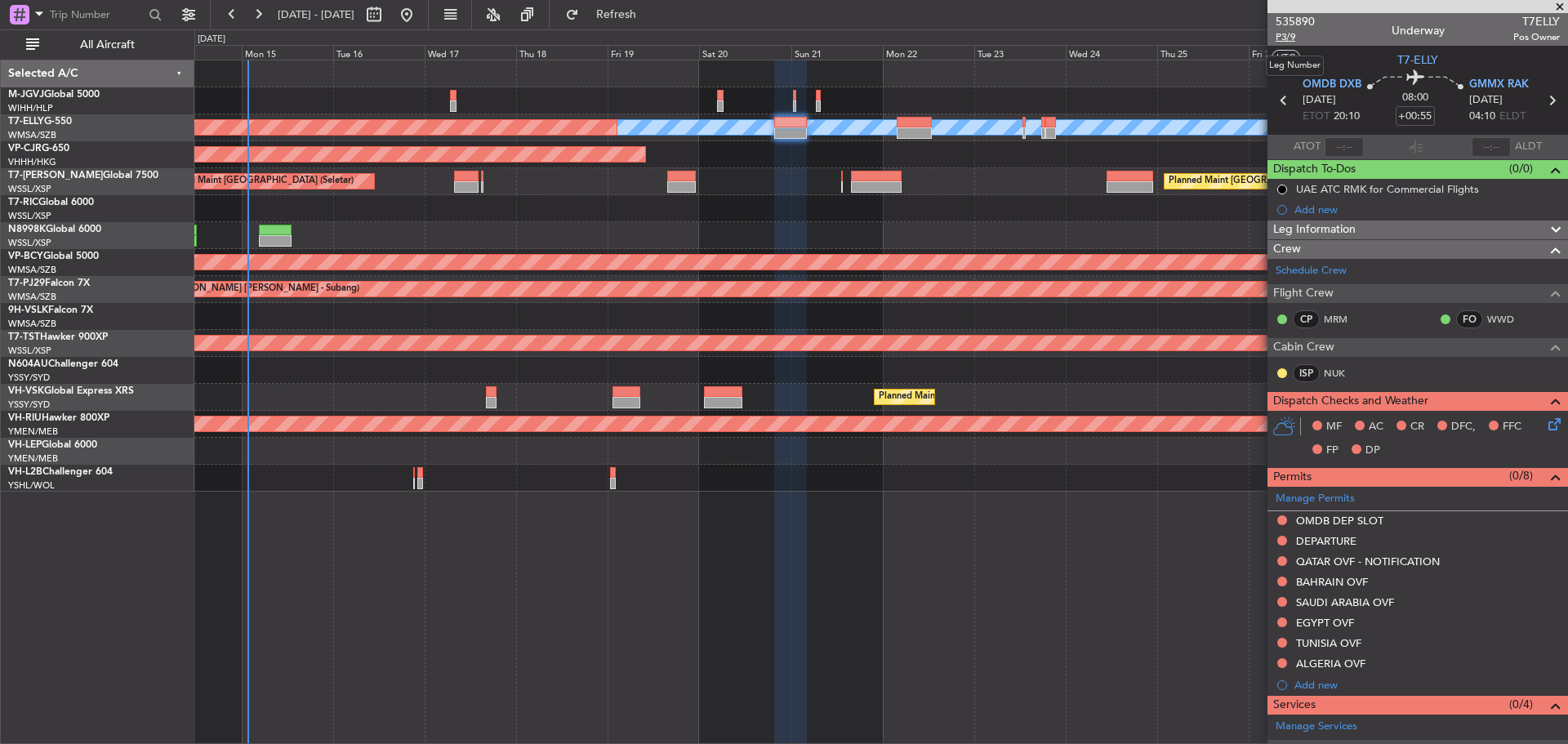
click at [1290, 38] on span "P3/9" at bounding box center [1295, 37] width 39 height 14
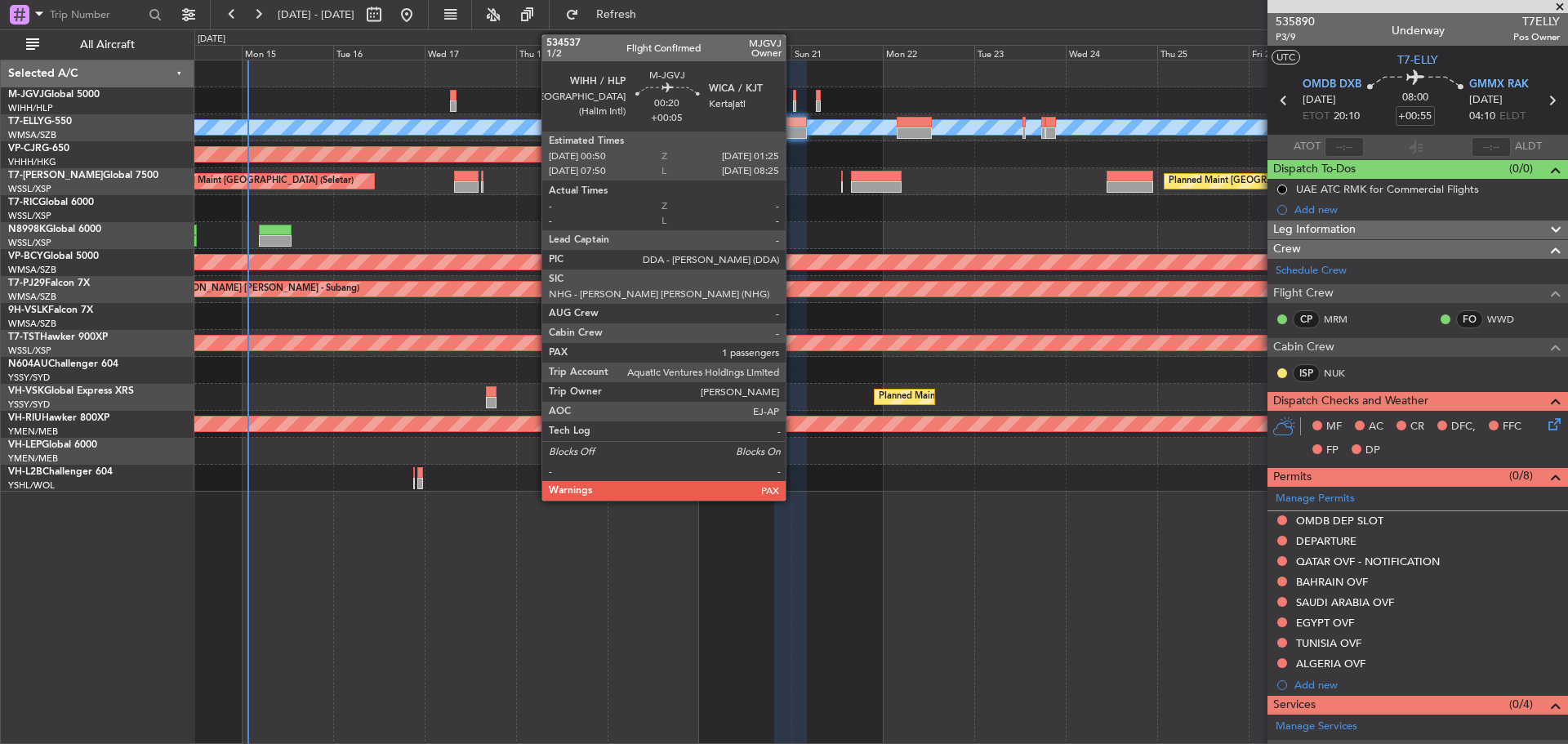
click at [793, 102] on div at bounding box center [794, 106] width 3 height 11
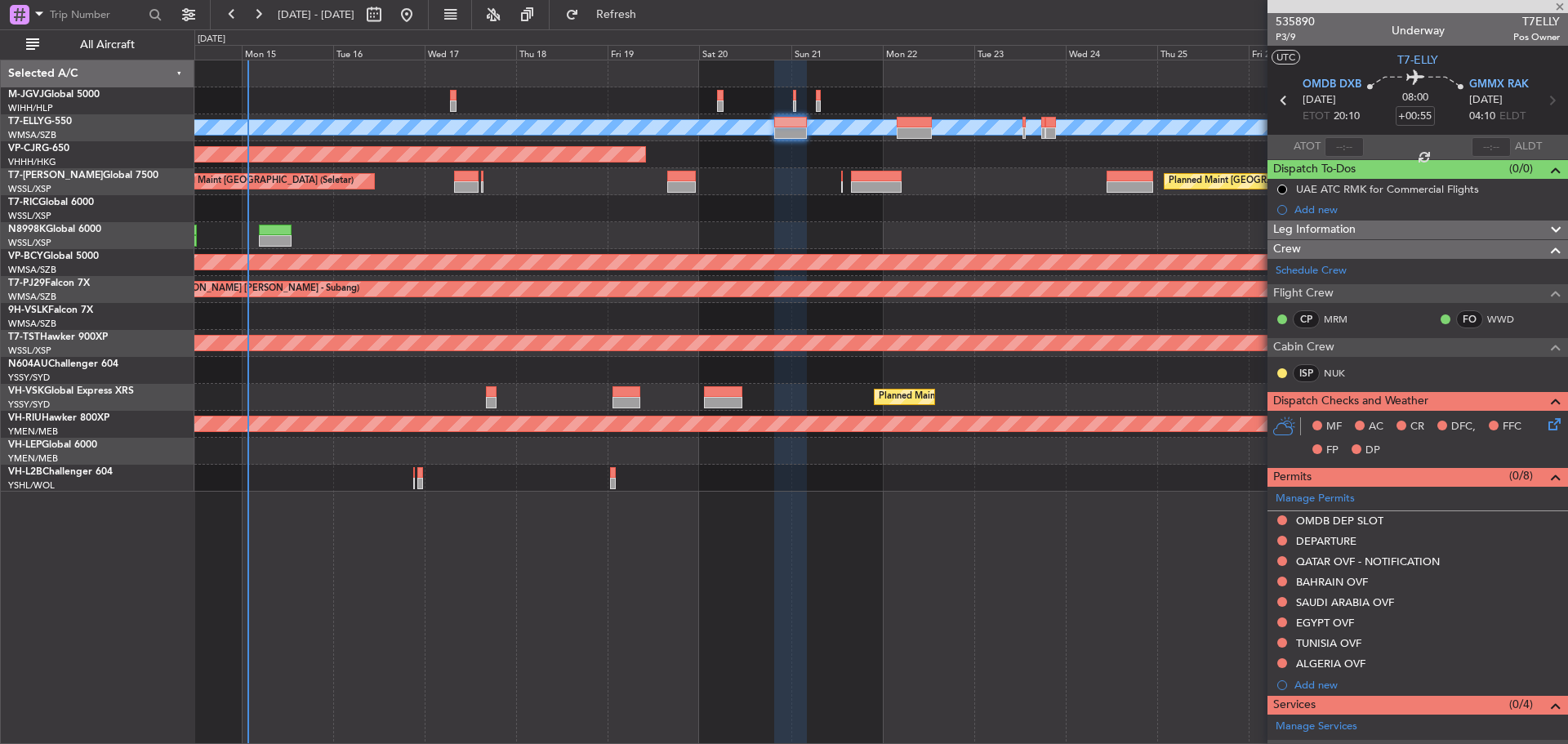
type input "+00:05"
type input "2"
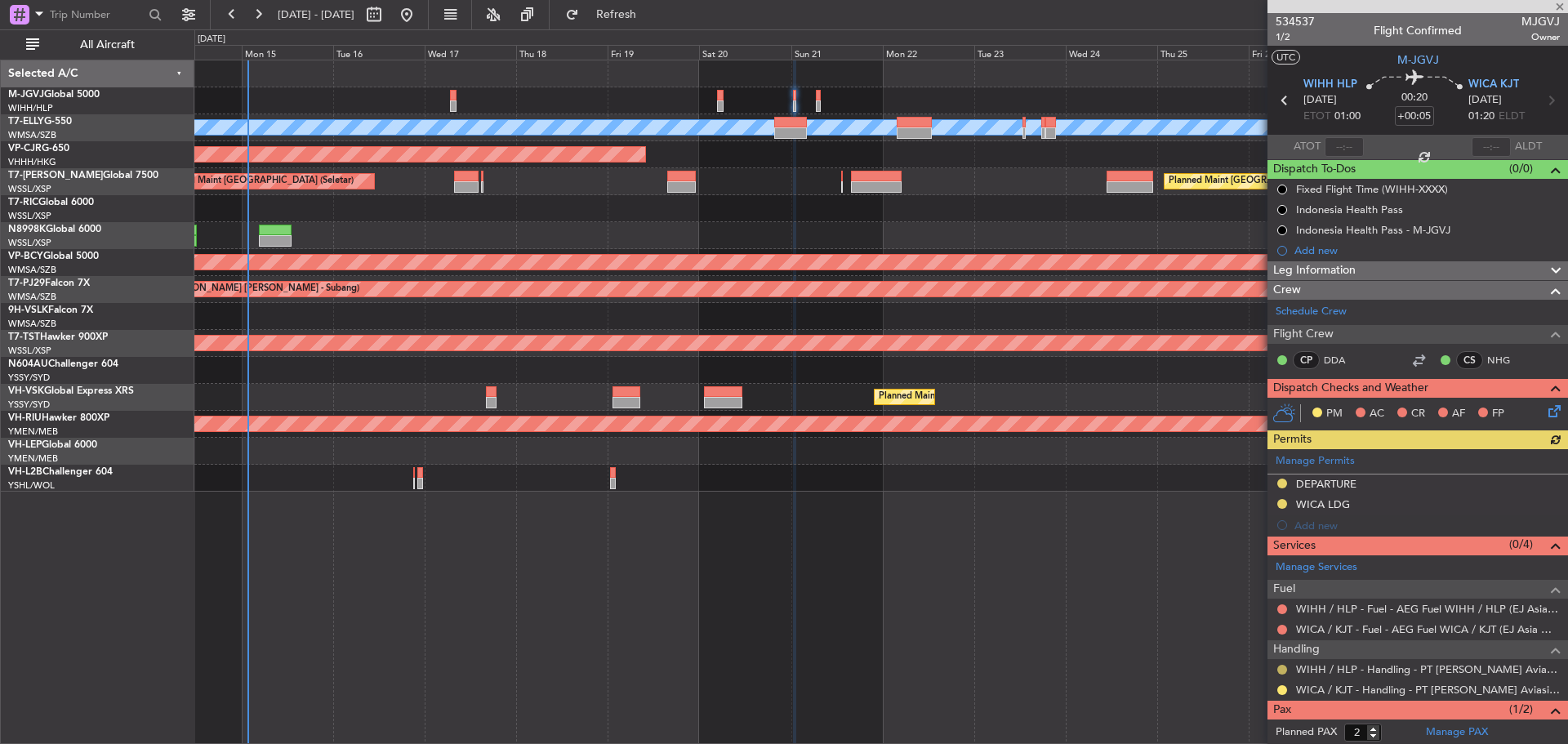
click at [1278, 671] on button at bounding box center [1281, 668] width 10 height 10
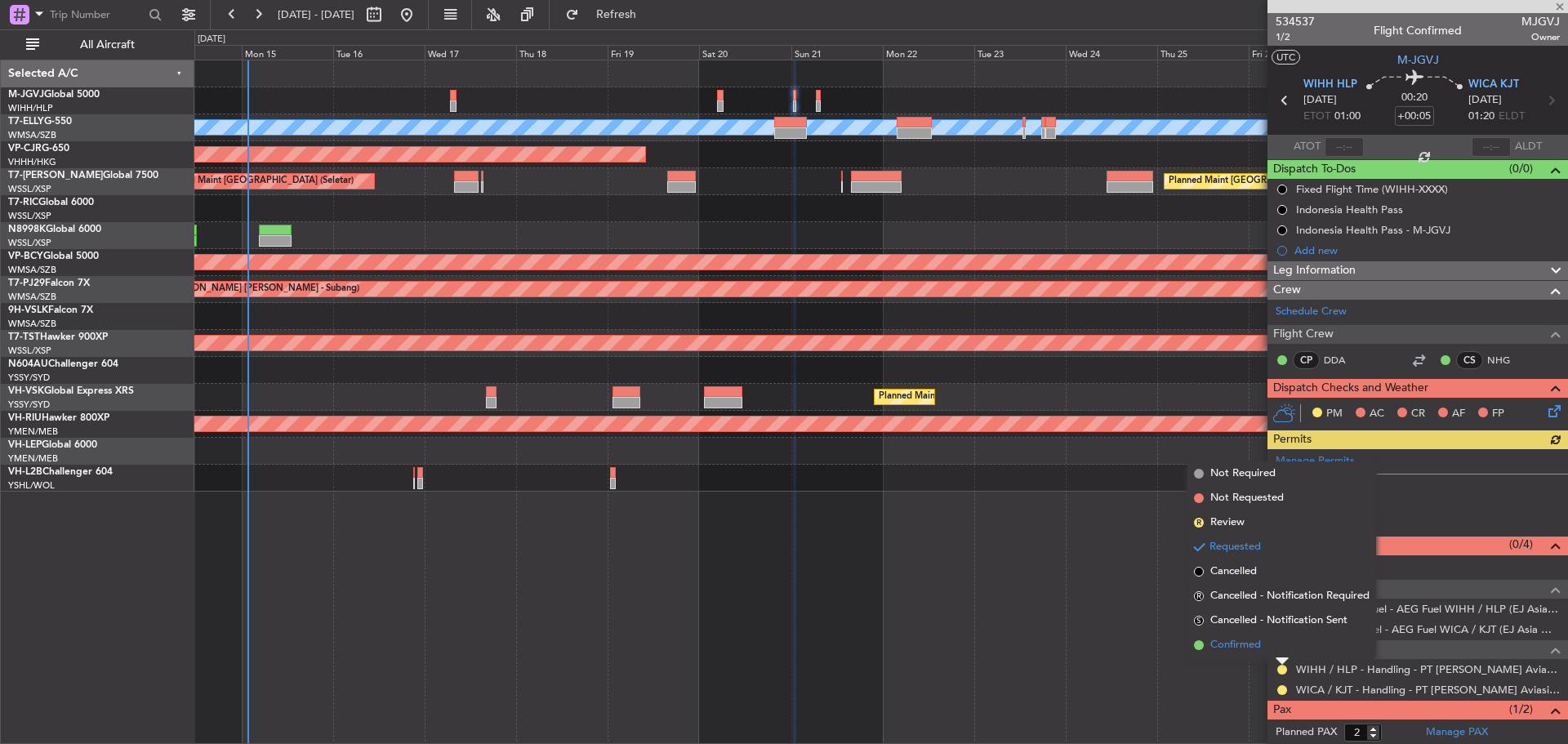
click at [1285, 648] on li "Confirmed" at bounding box center [1281, 645] width 189 height 24
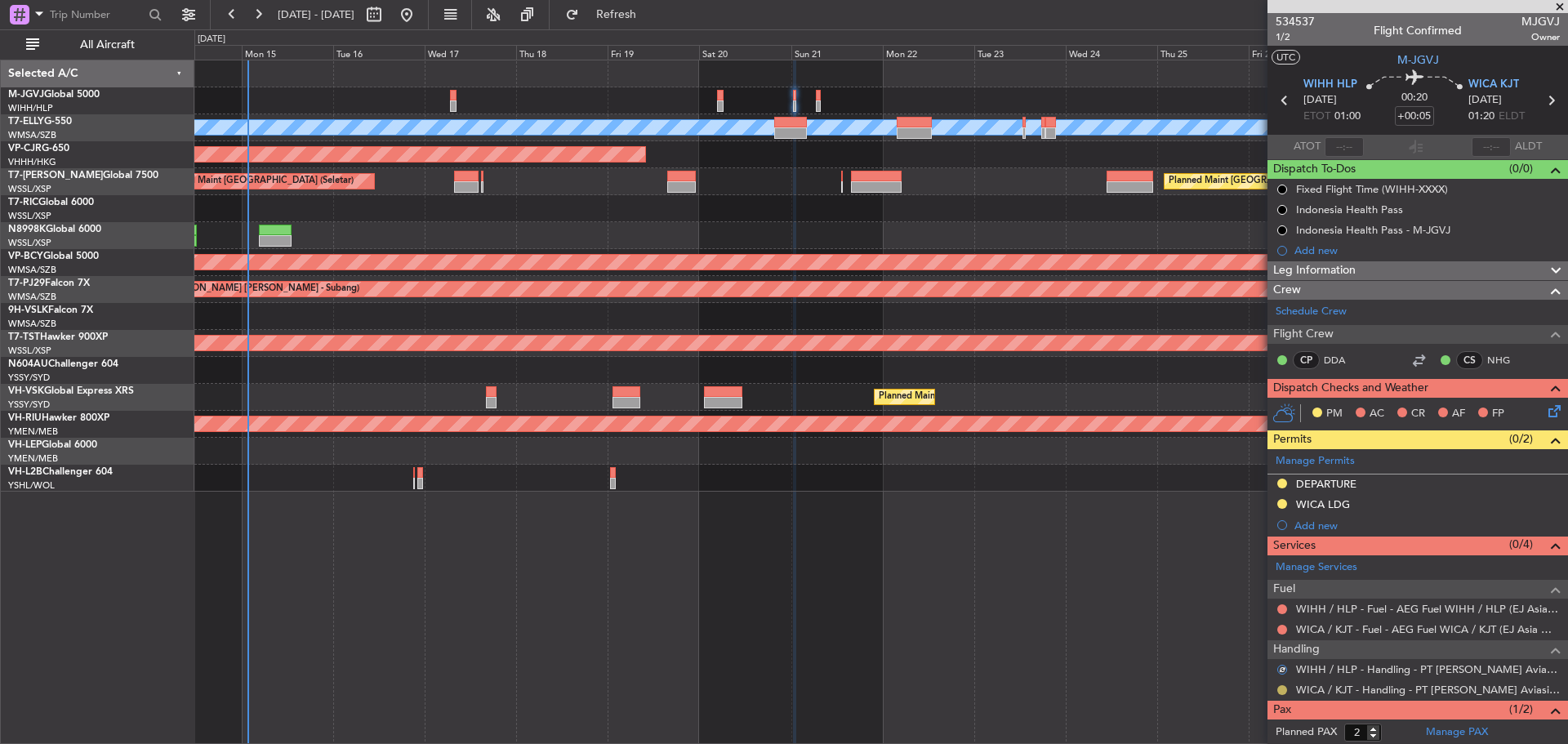
click at [1280, 690] on button at bounding box center [1281, 689] width 10 height 10
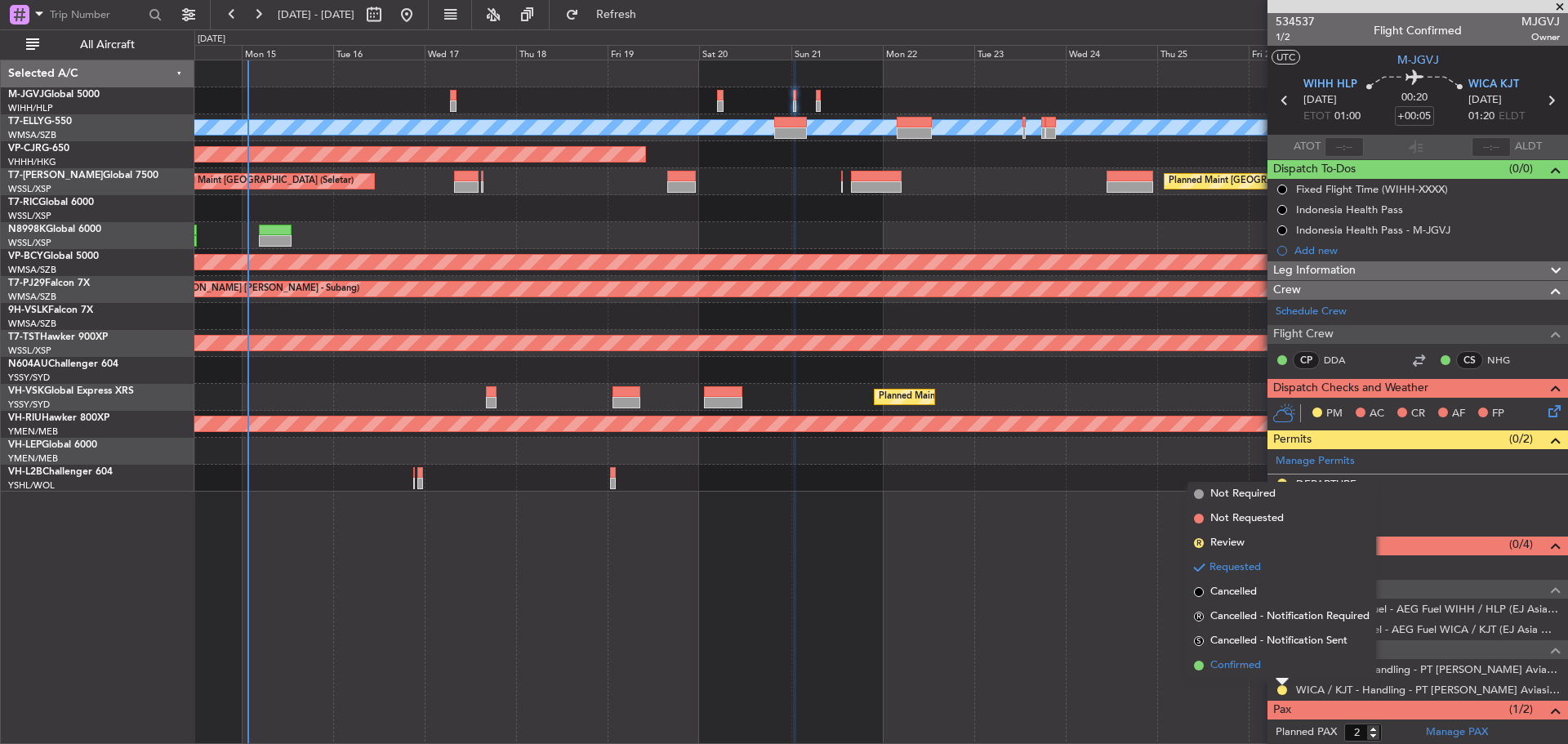
click at [1233, 664] on span "Confirmed" at bounding box center [1235, 665] width 50 height 16
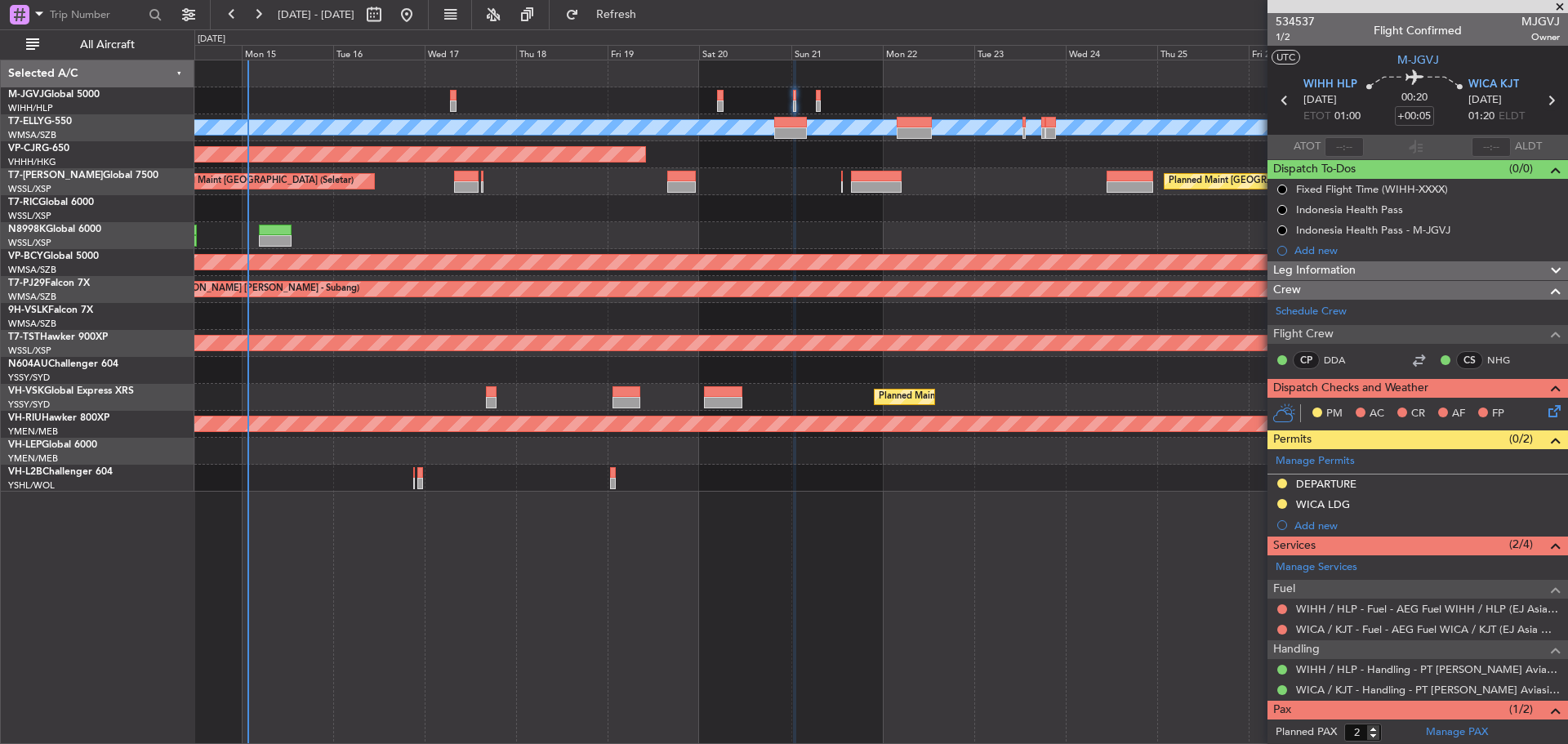
click at [1540, 98] on icon at bounding box center [1551, 100] width 21 height 21
type input "+00:15"
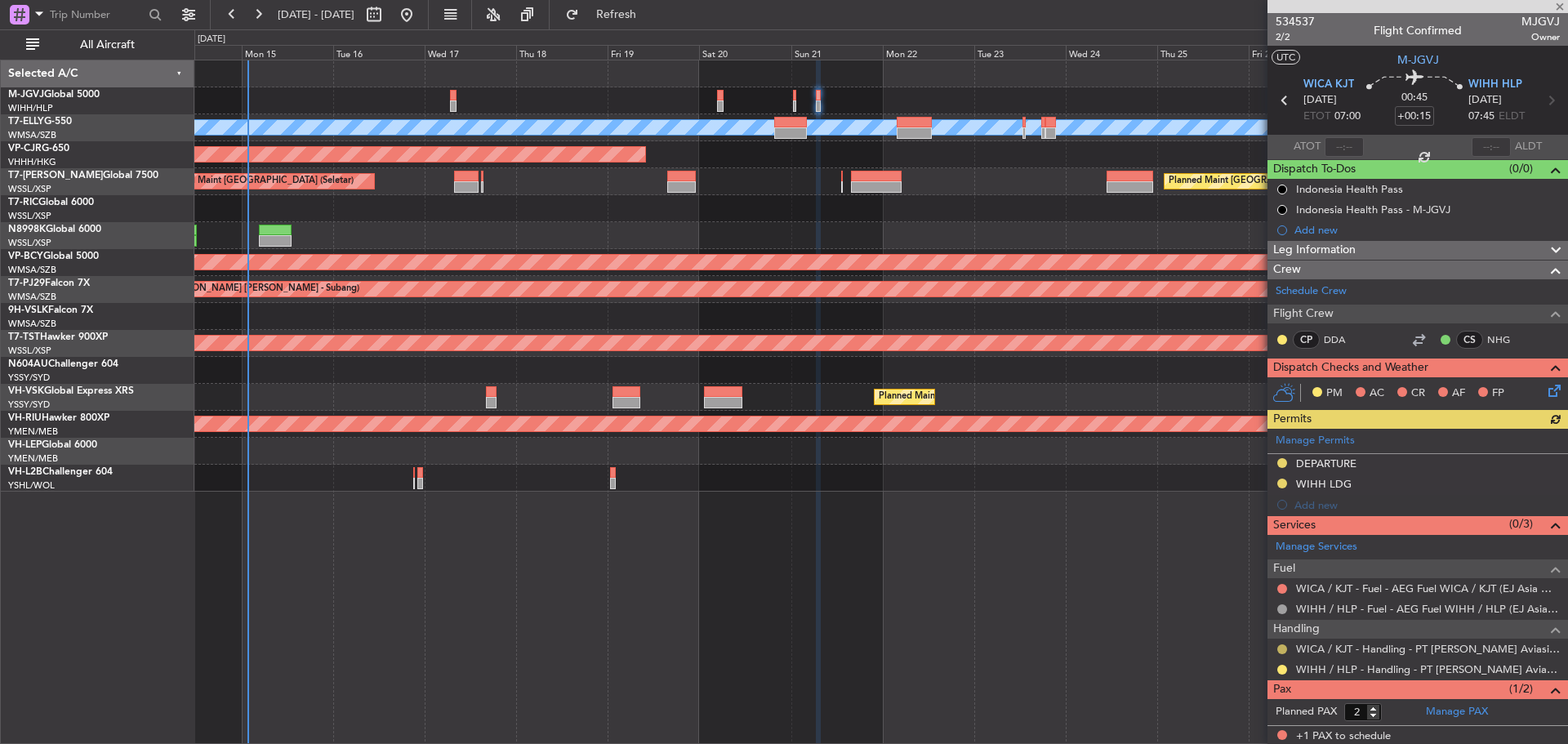
click at [1280, 648] on button at bounding box center [1281, 649] width 10 height 10
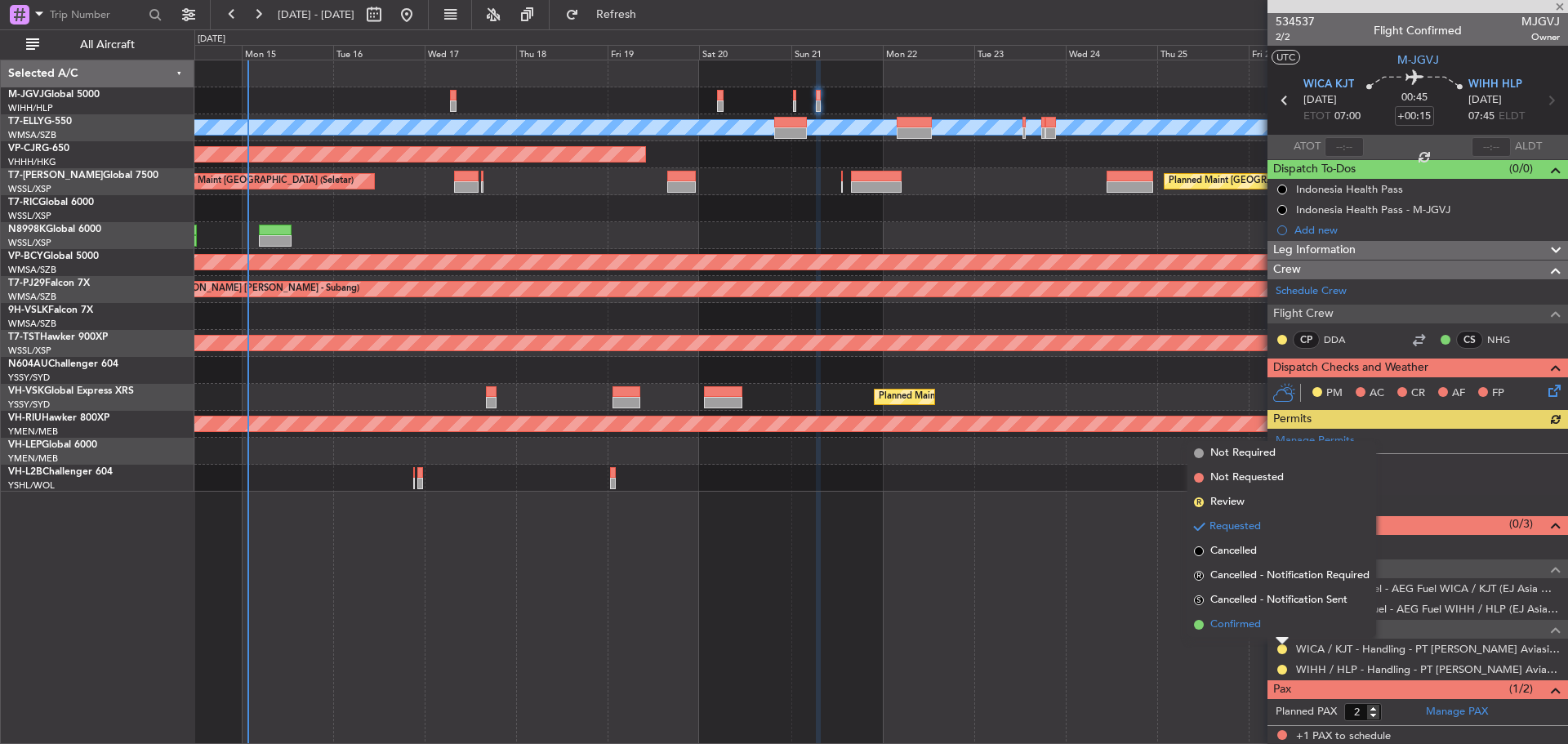
click at [1277, 625] on li "Confirmed" at bounding box center [1281, 624] width 189 height 24
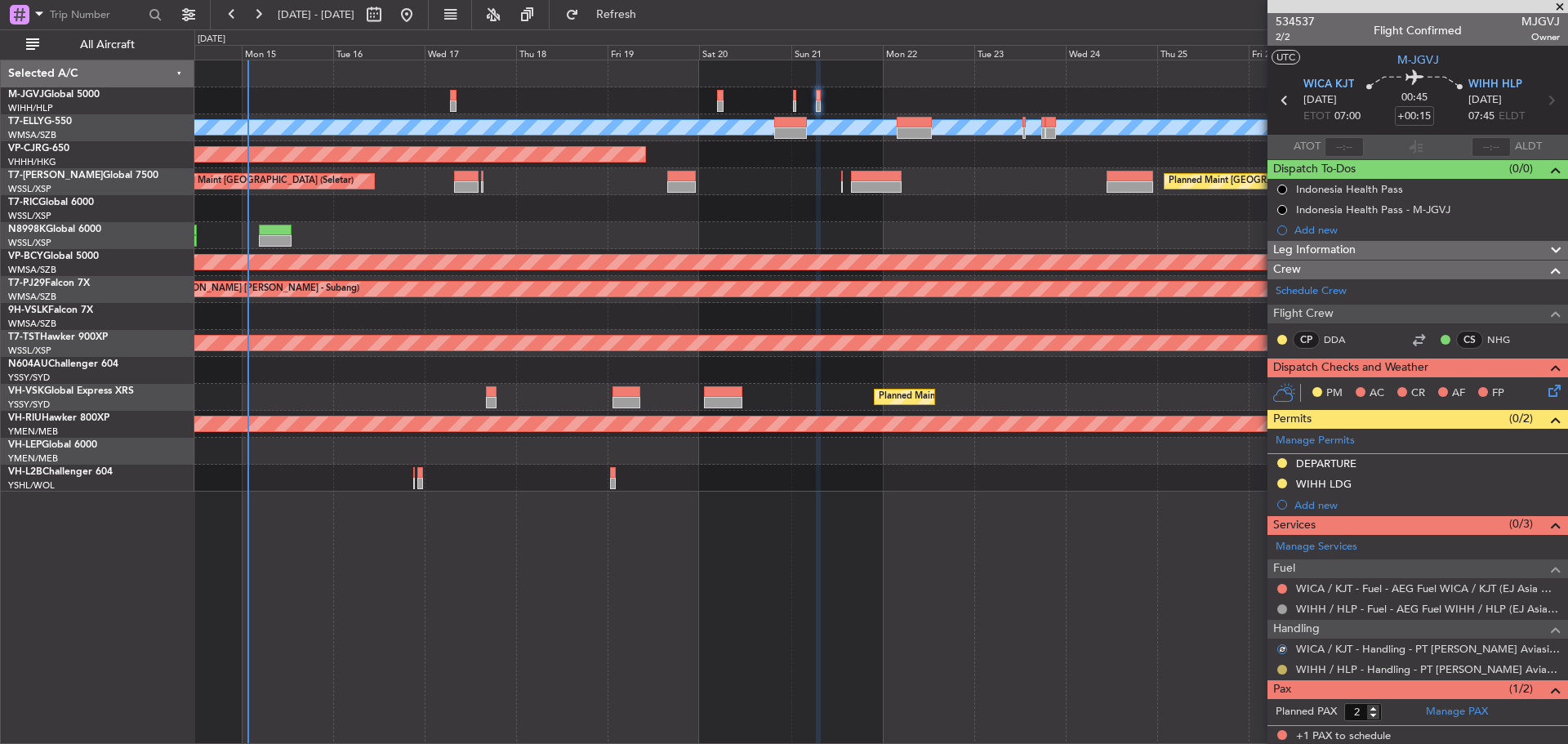
click at [1283, 670] on button at bounding box center [1281, 668] width 10 height 10
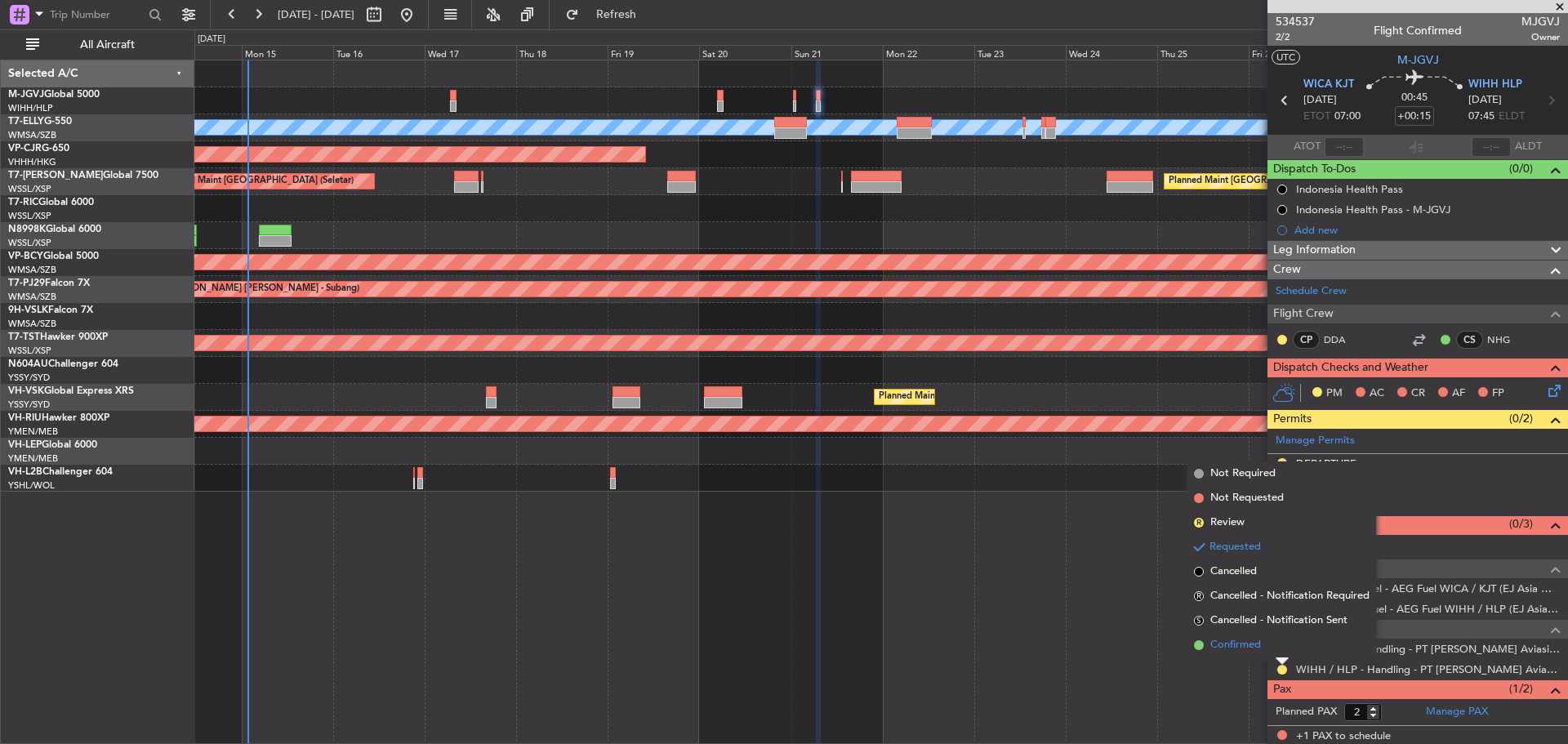
click at [1275, 646] on li "Confirmed" at bounding box center [1281, 645] width 189 height 24
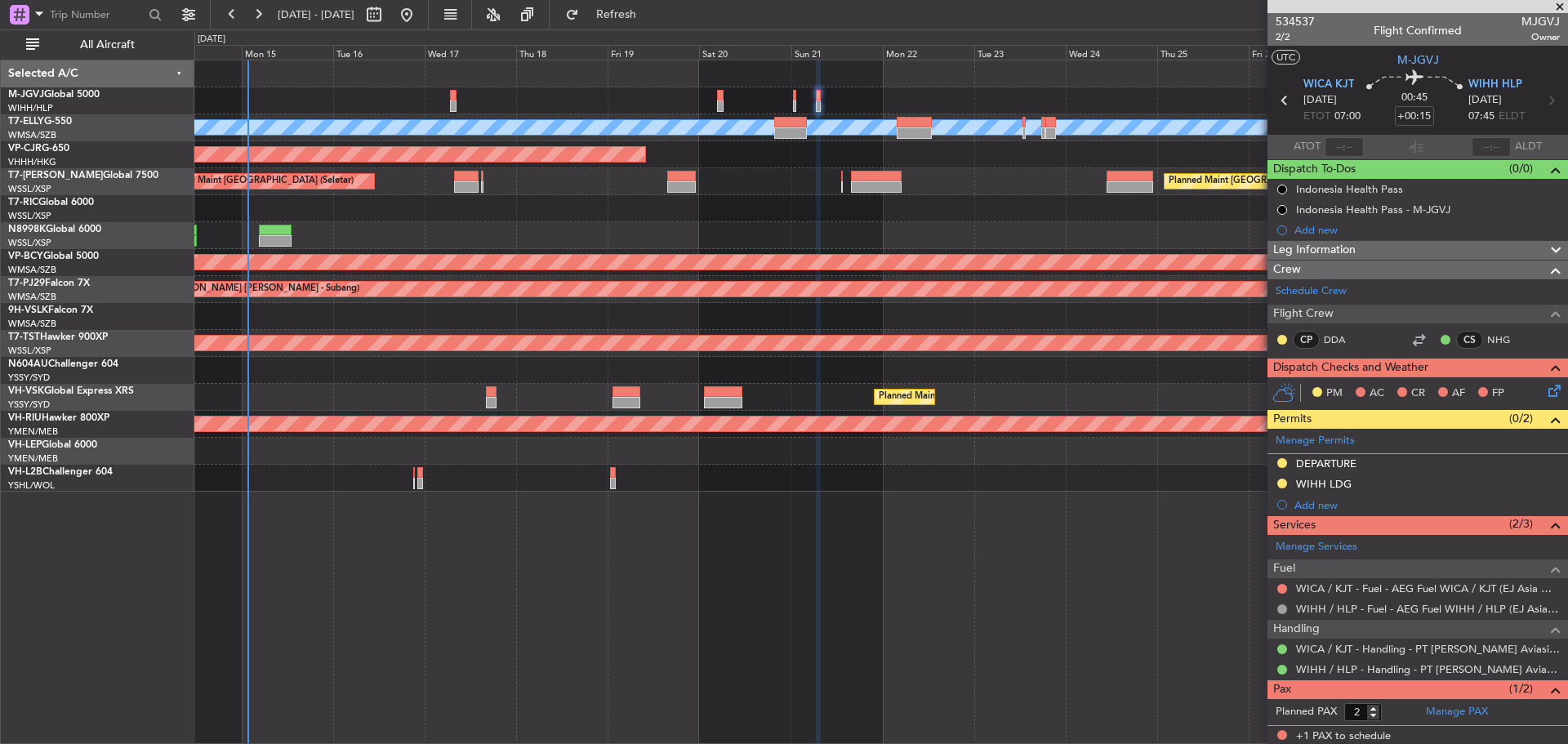
click at [1279, 102] on icon at bounding box center [1285, 100] width 21 height 21
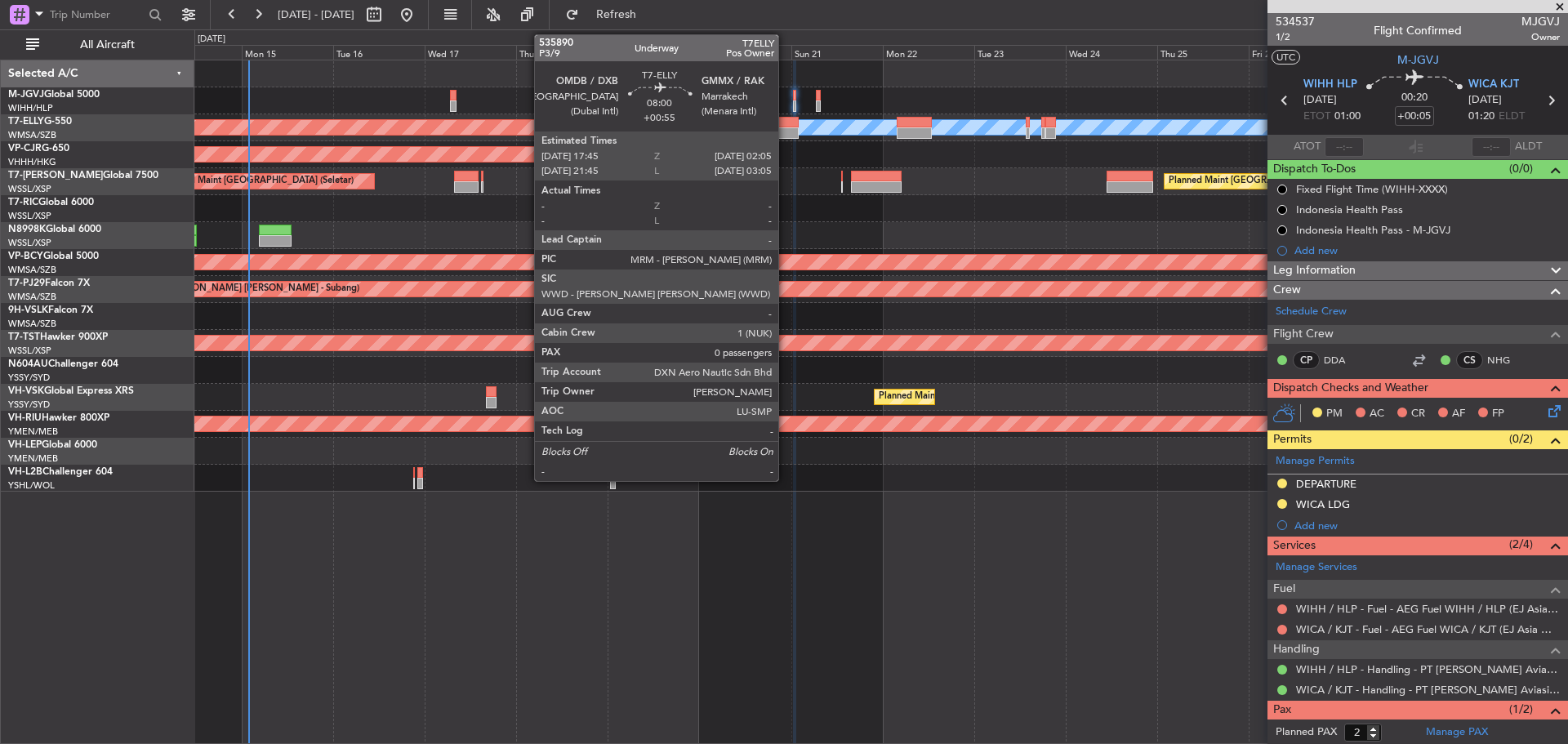
click at [785, 131] on div at bounding box center [782, 133] width 32 height 11
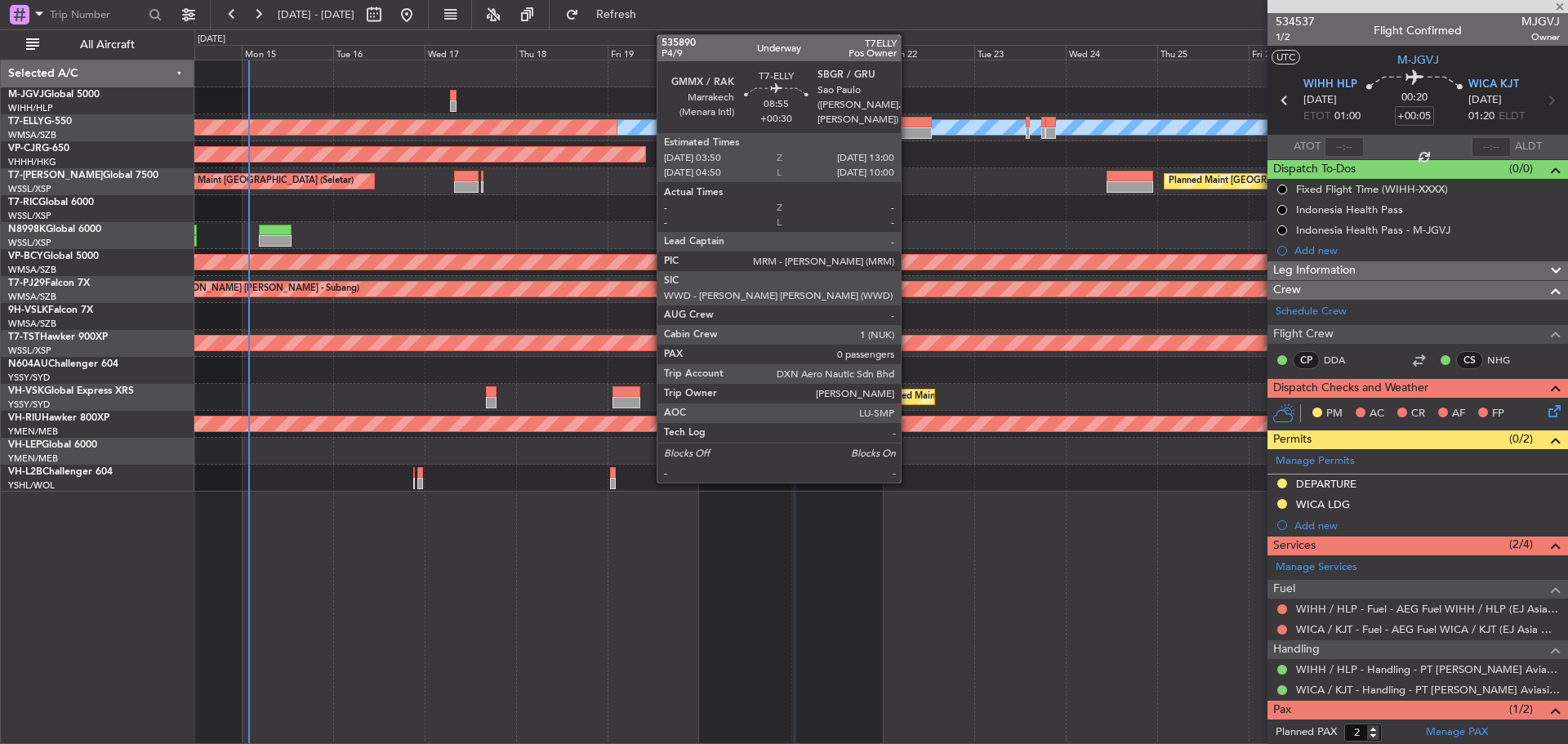
type input "+00:55"
type input "0"
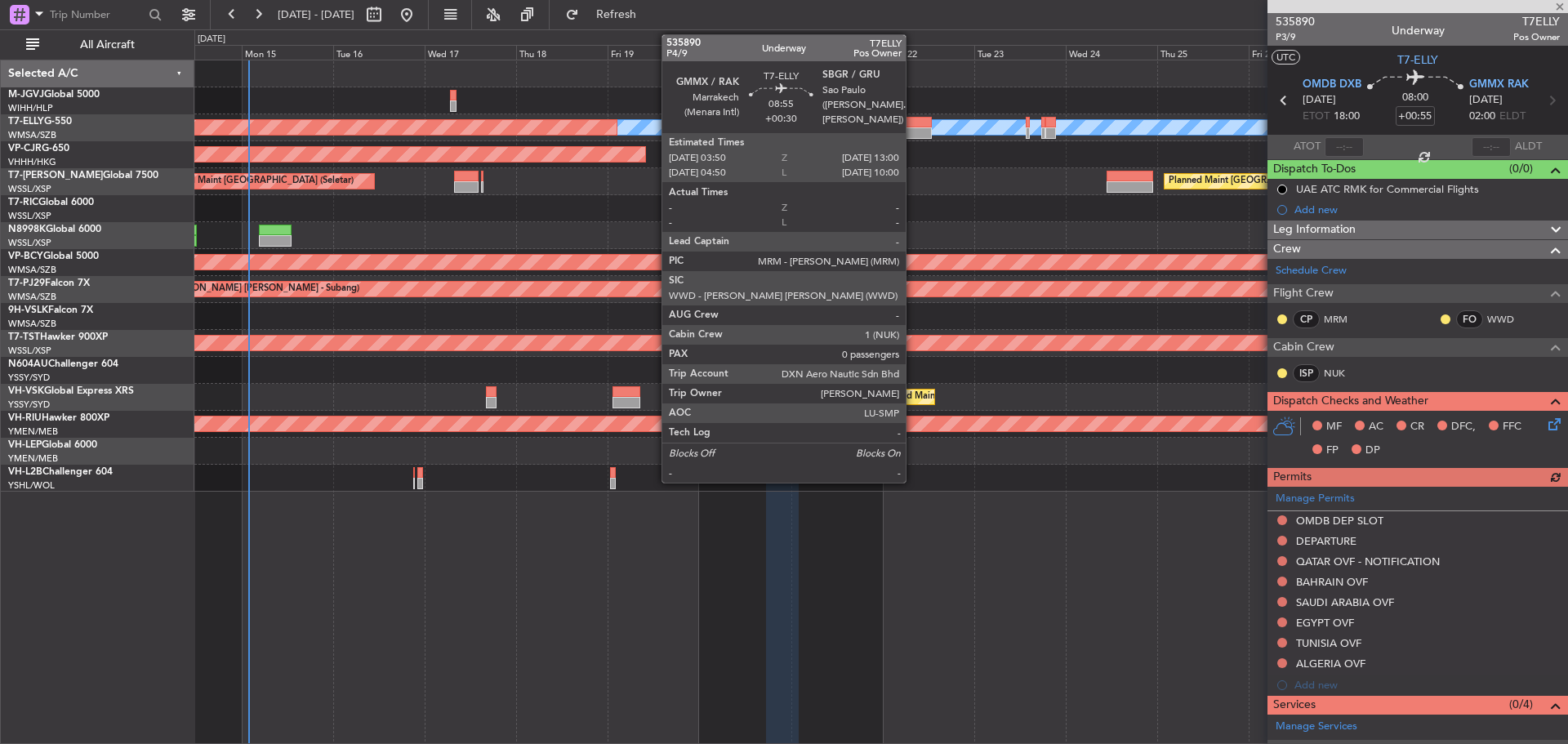
click at [913, 132] on div at bounding box center [914, 133] width 35 height 11
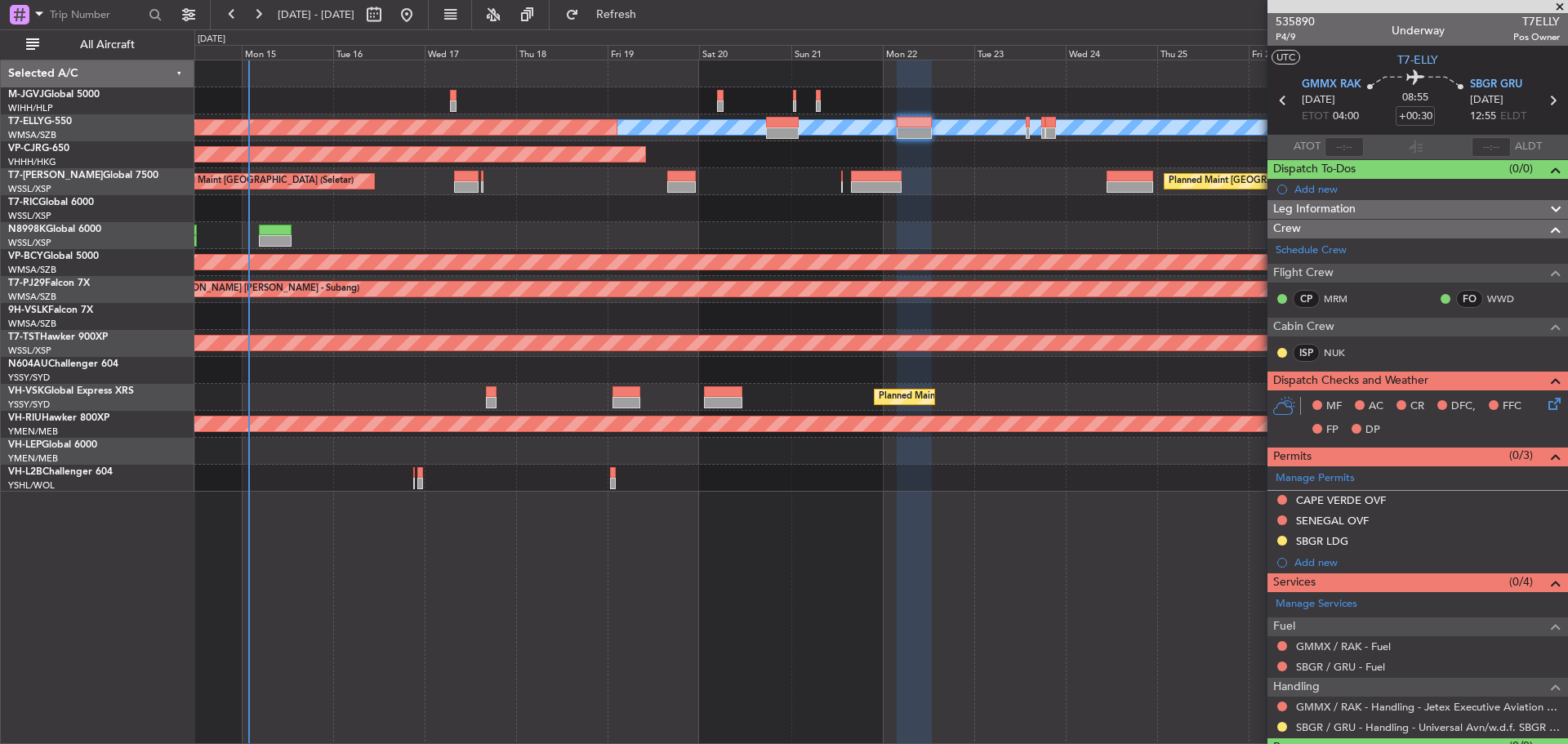
click at [1542, 102] on icon at bounding box center [1552, 100] width 21 height 21
type input "-00:10"
type input "5"
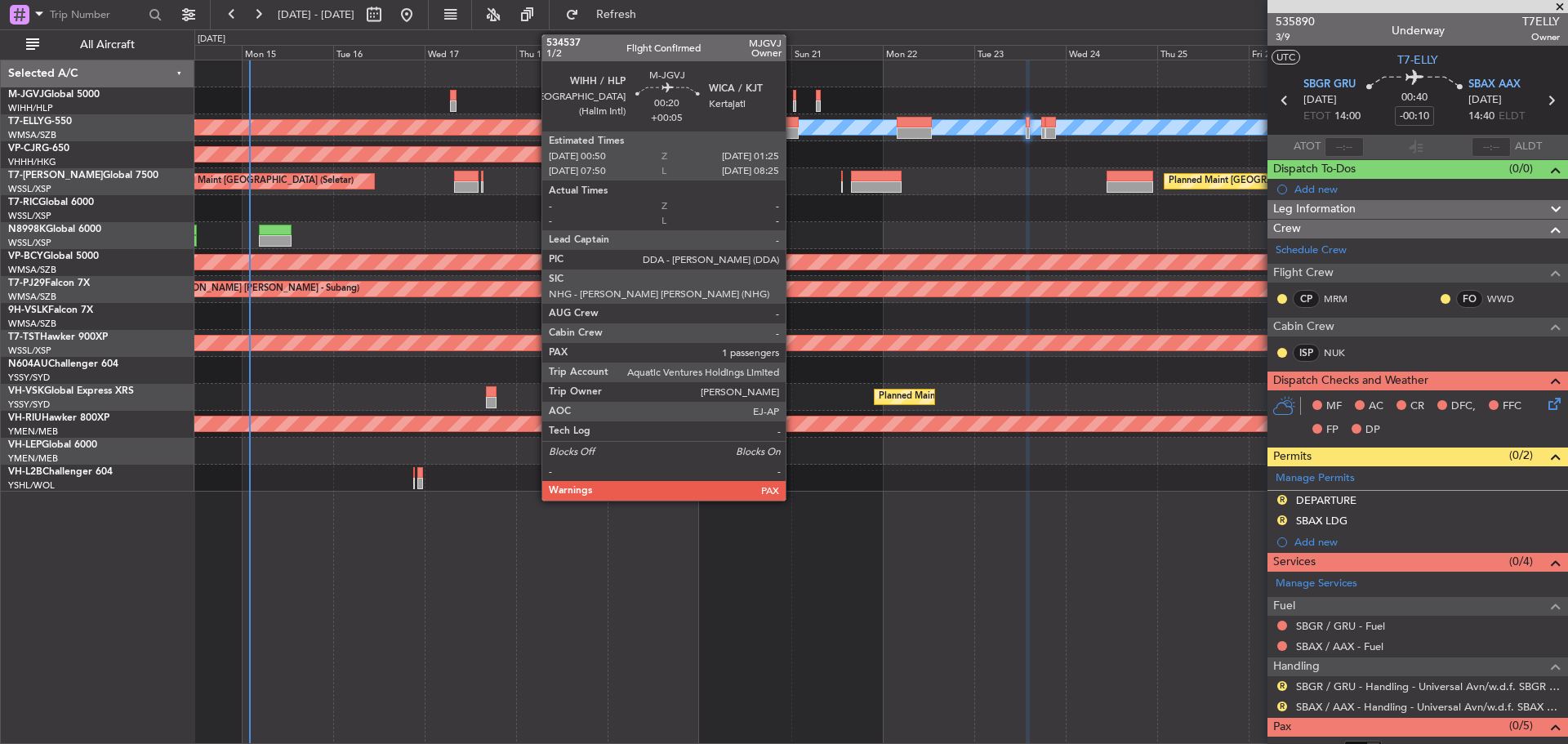
click at [793, 101] on div at bounding box center [794, 106] width 3 height 11
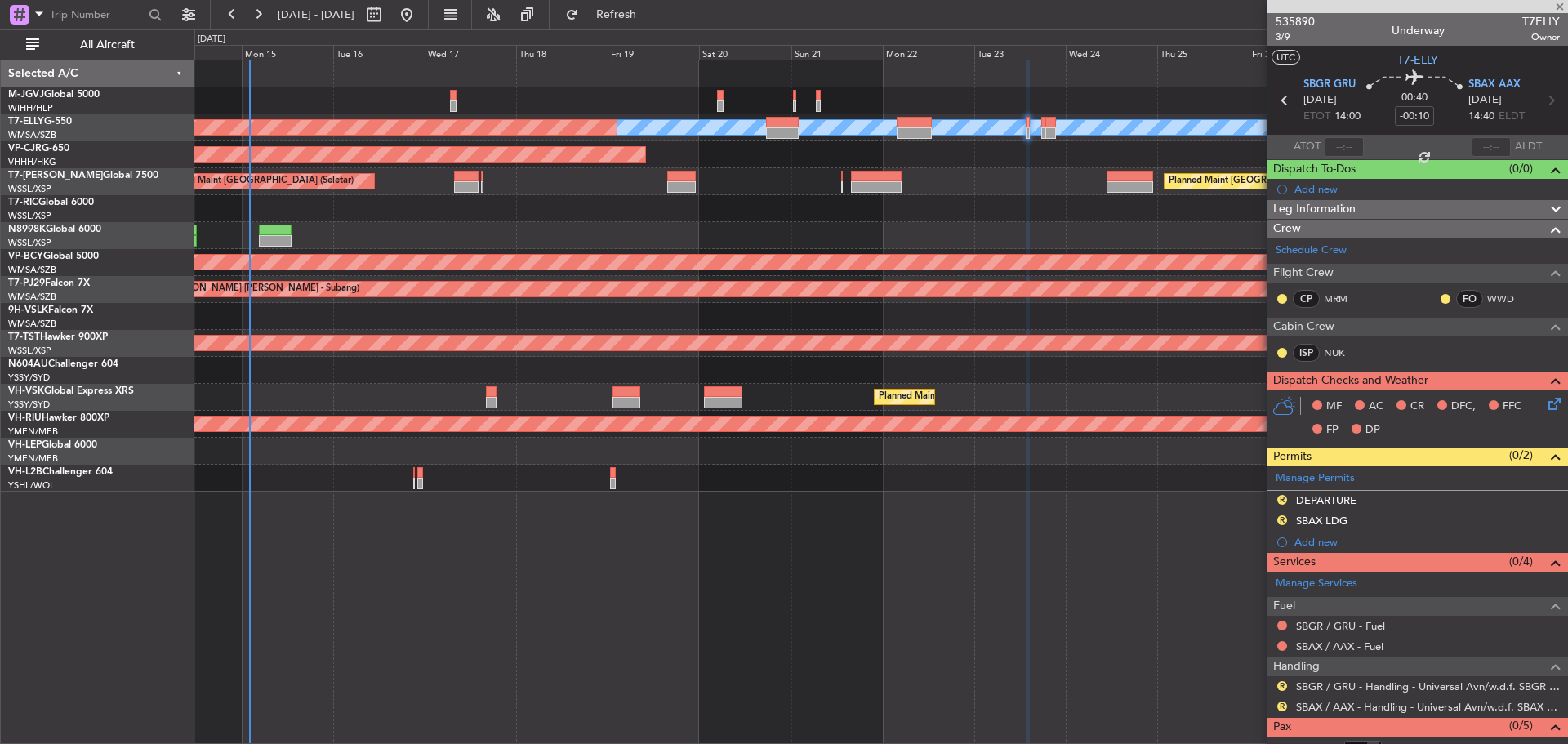
type input "+00:05"
type input "2"
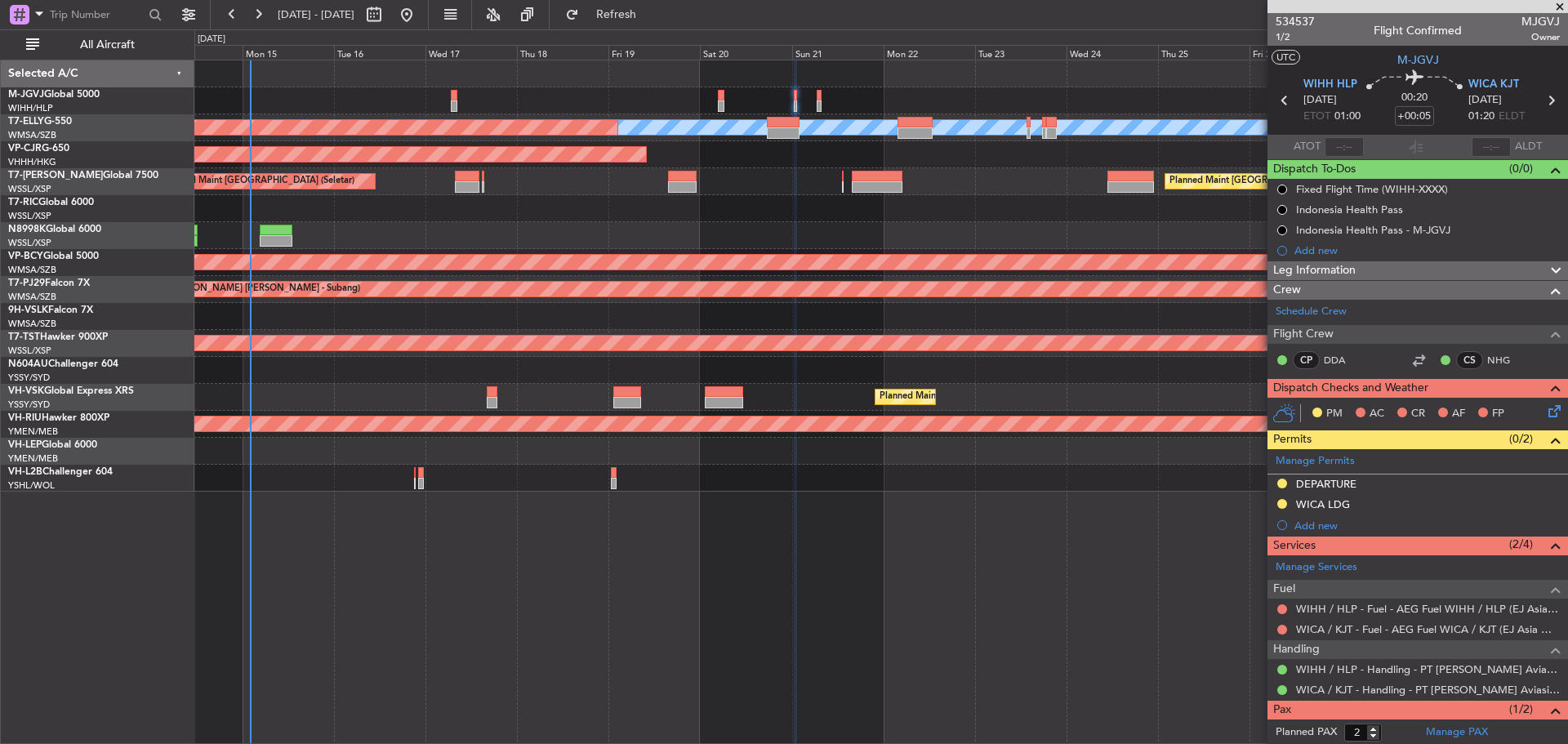
click at [486, 103] on div at bounding box center [881, 101] width 1373 height 27
click at [694, 91] on div at bounding box center [881, 101] width 1373 height 27
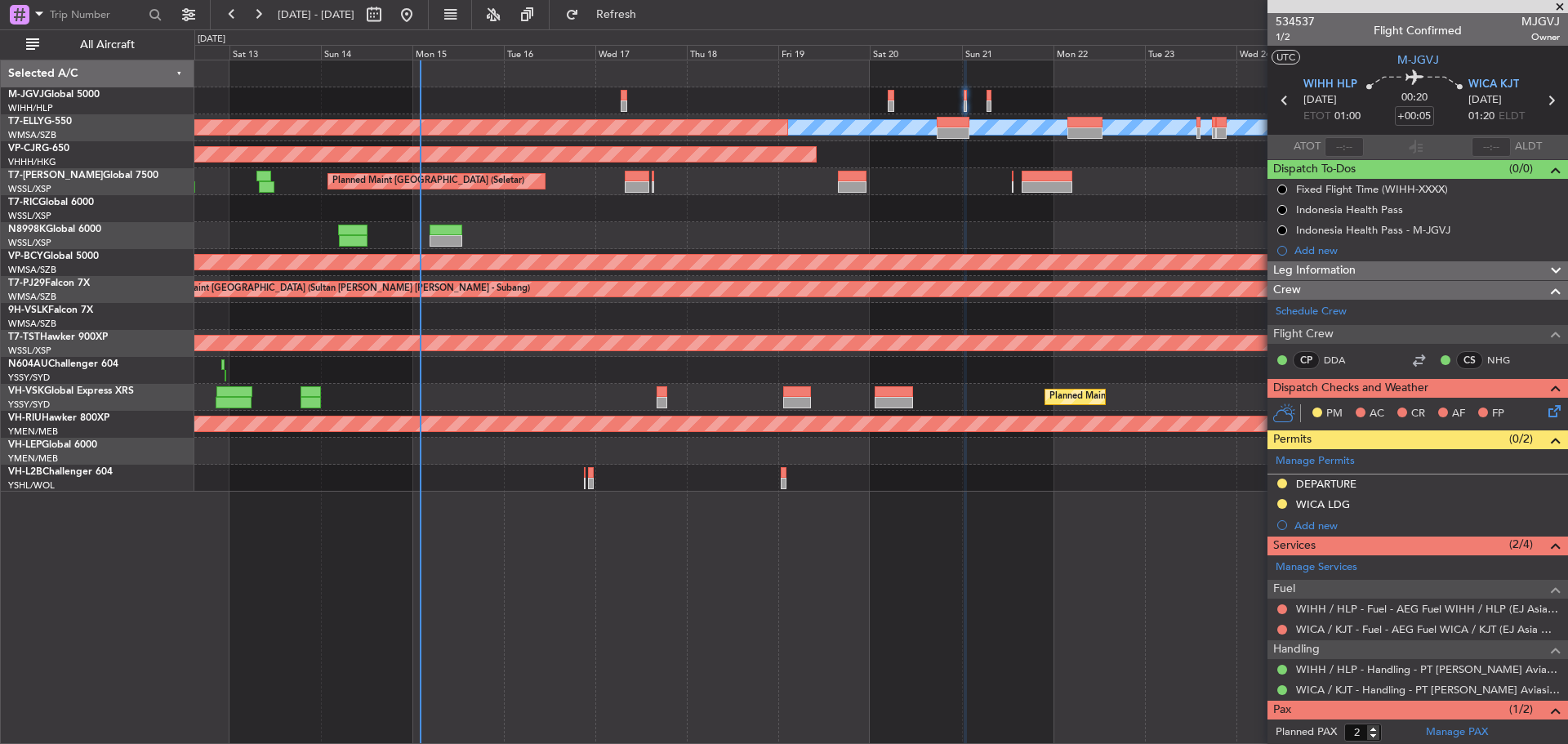
click at [709, 106] on div at bounding box center [881, 101] width 1373 height 27
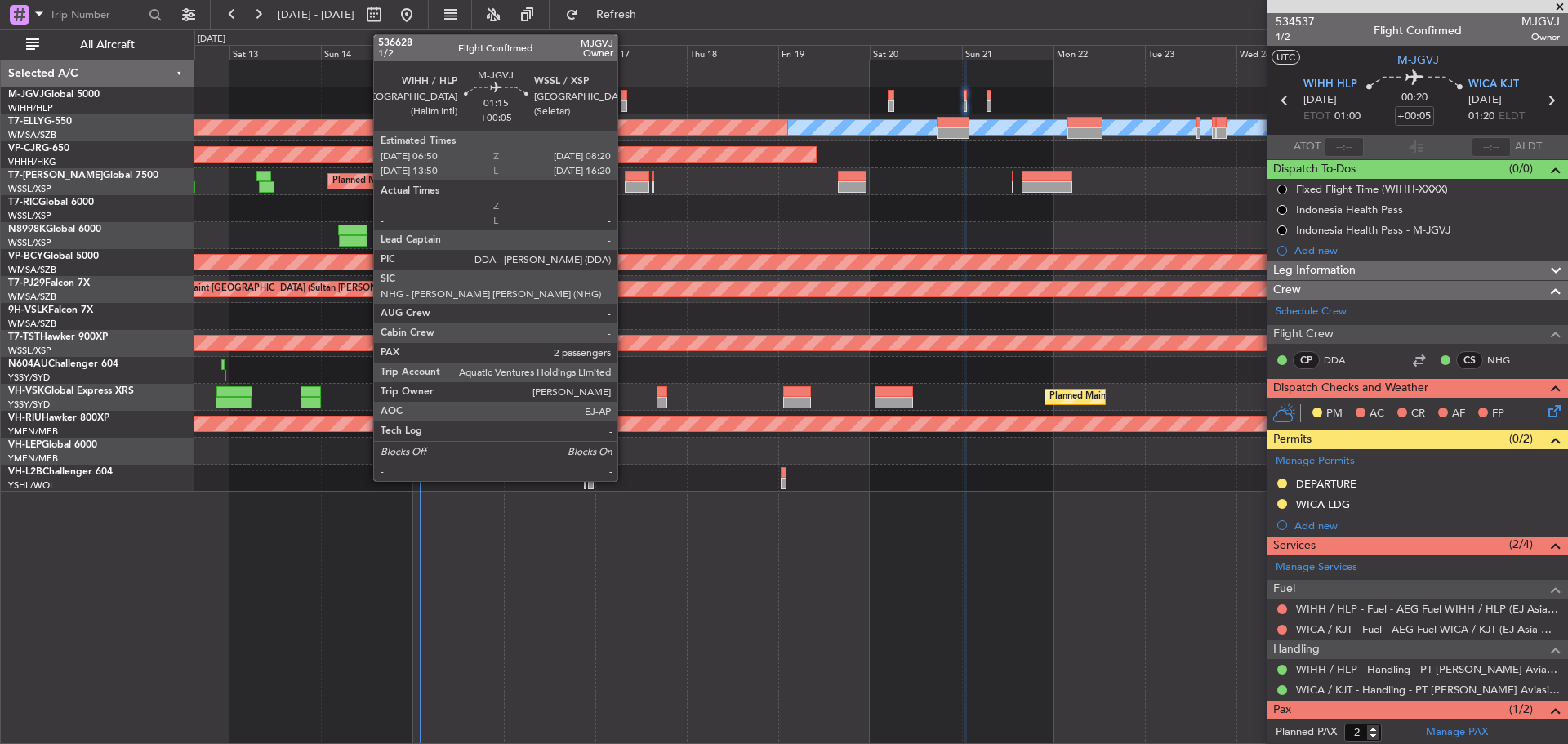
click at [625, 104] on div at bounding box center [625, 106] width 7 height 11
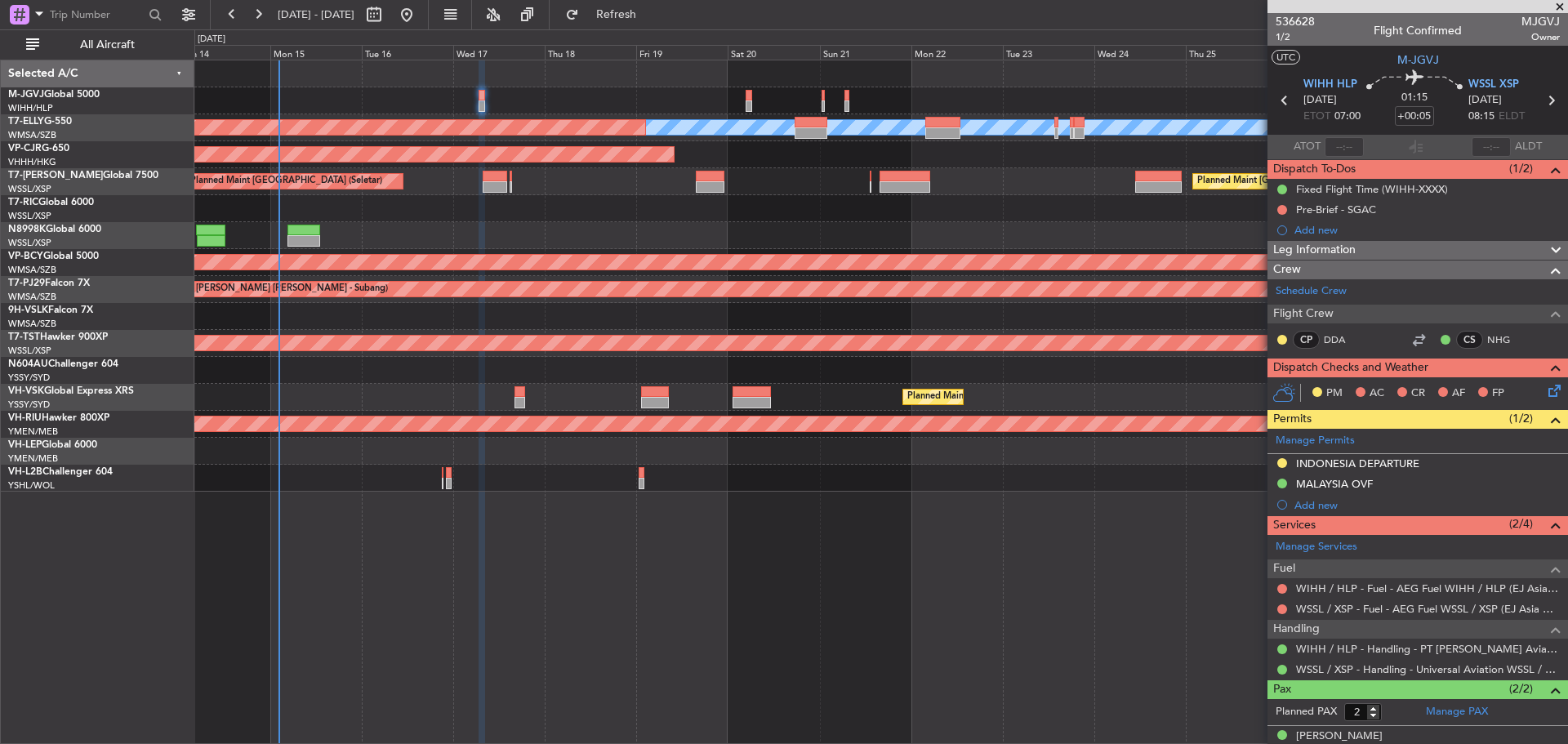
click at [666, 104] on div at bounding box center [881, 101] width 1373 height 27
click at [533, 98] on div at bounding box center [881, 101] width 1373 height 27
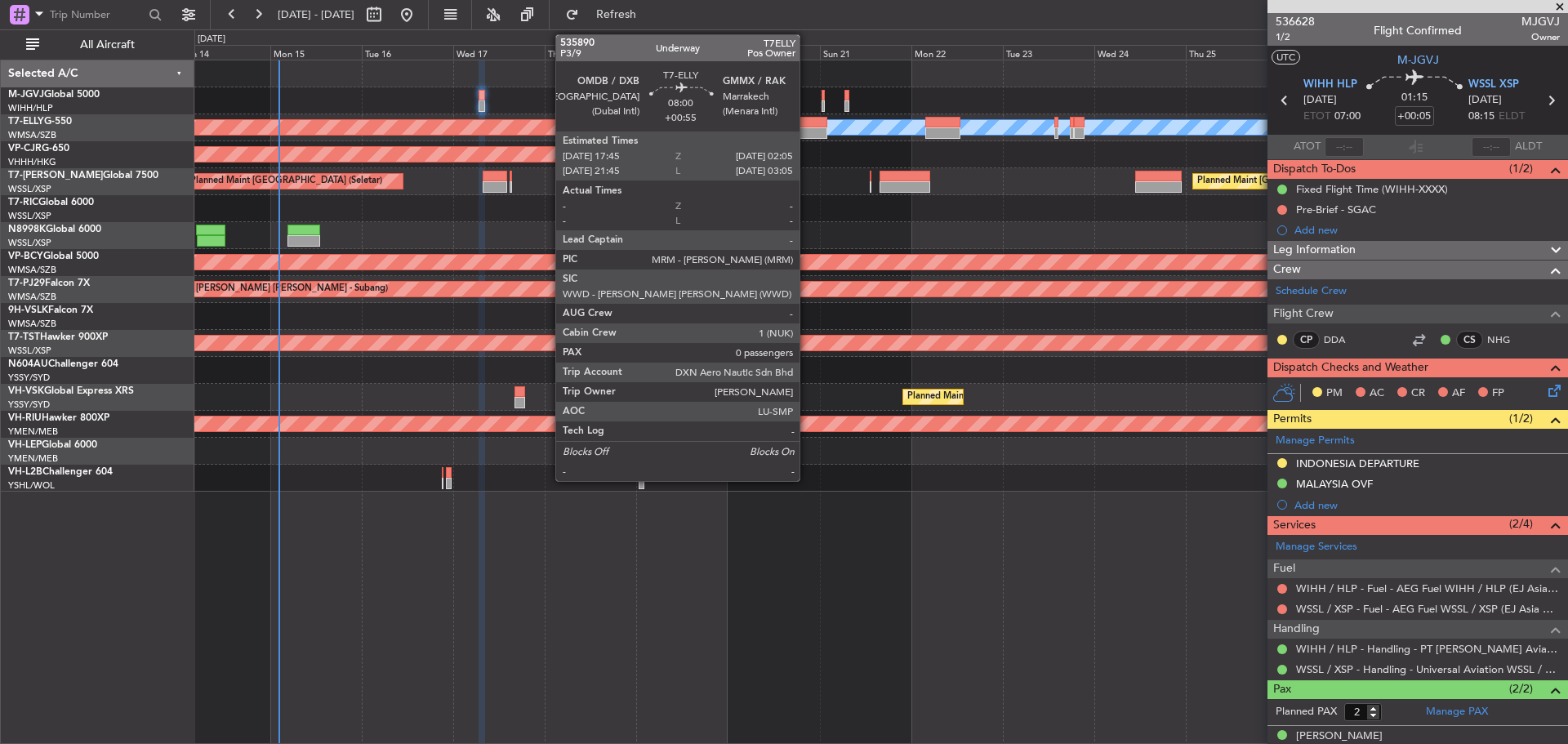
click at [807, 131] on div at bounding box center [810, 133] width 32 height 11
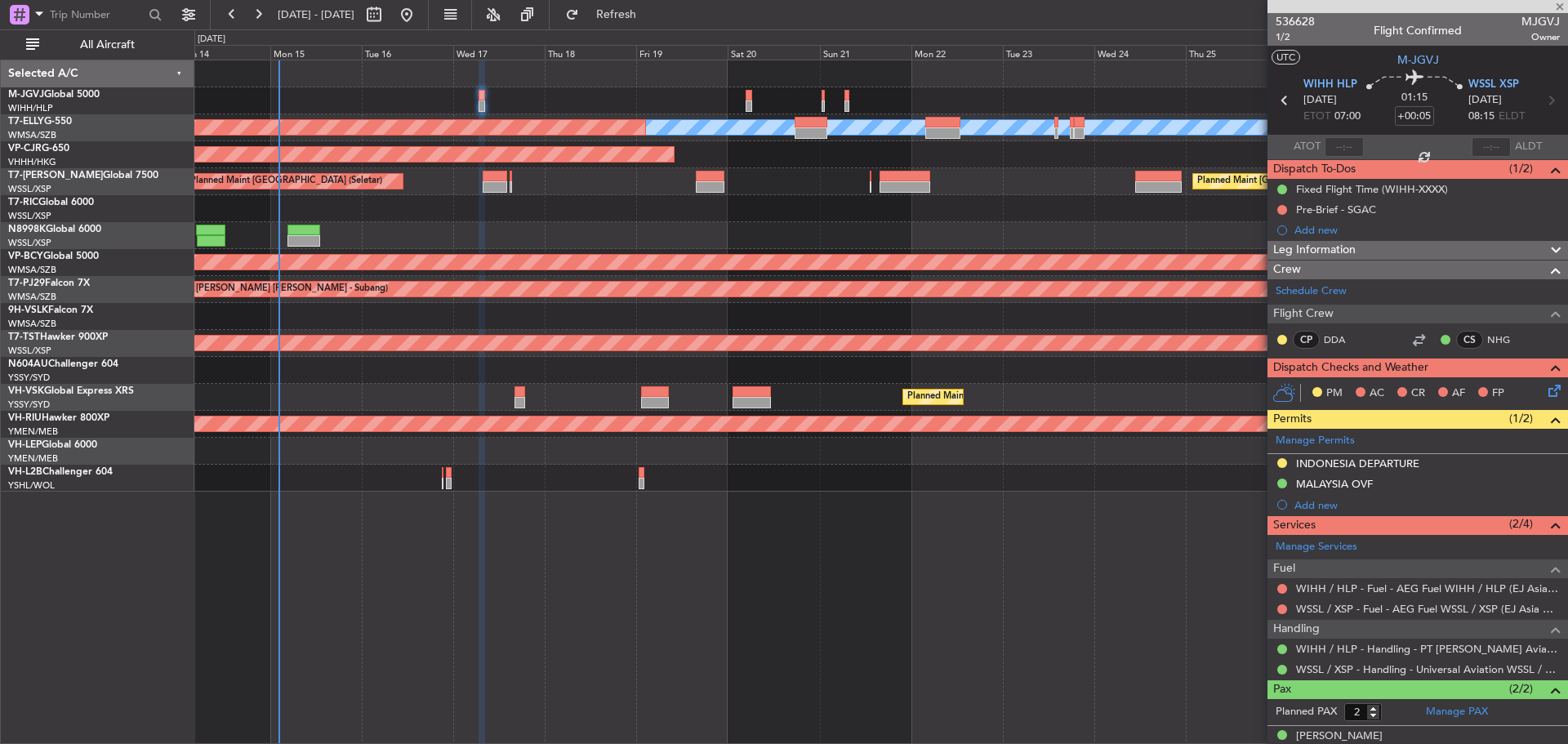
type input "+00:55"
type input "0"
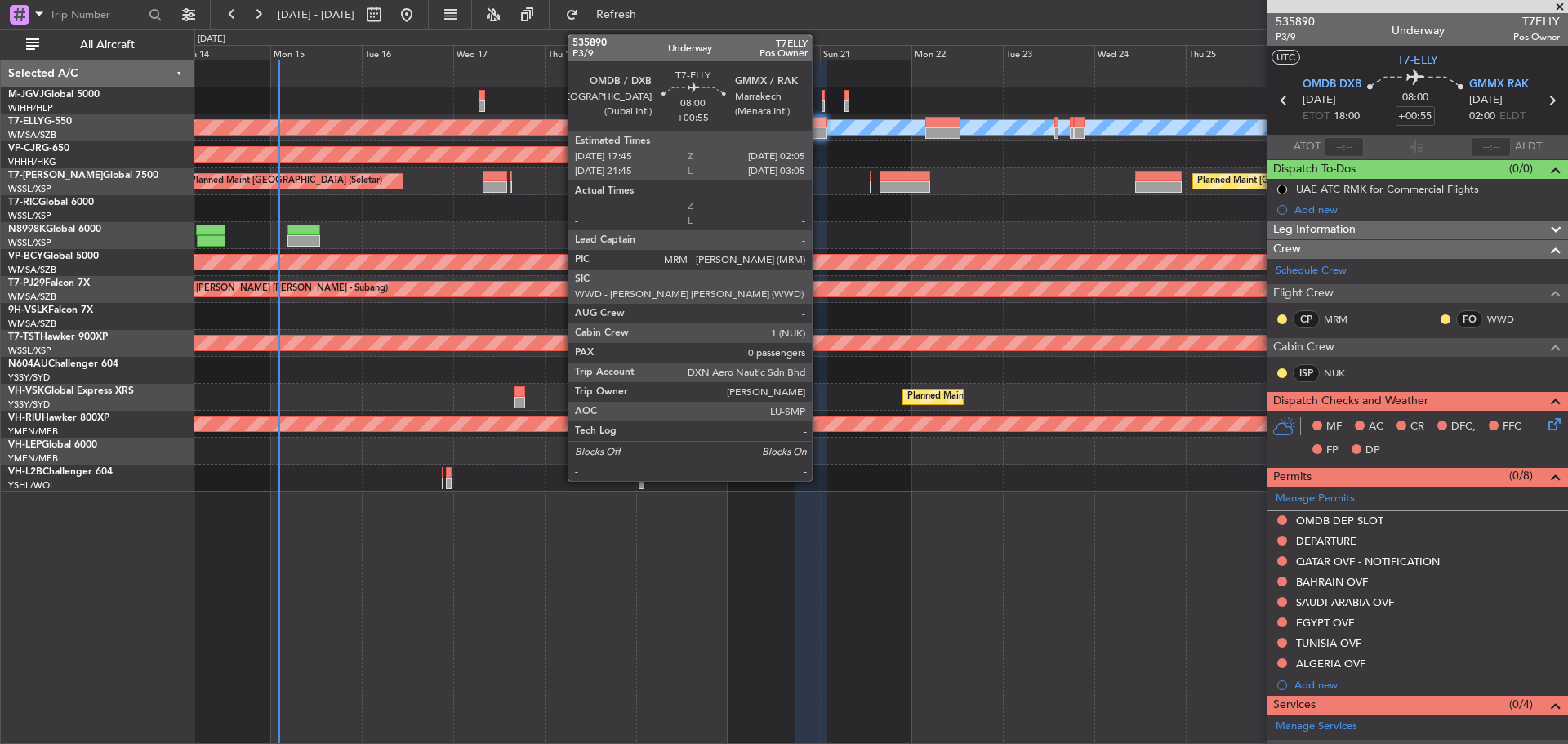
click at [819, 130] on div at bounding box center [810, 133] width 32 height 11
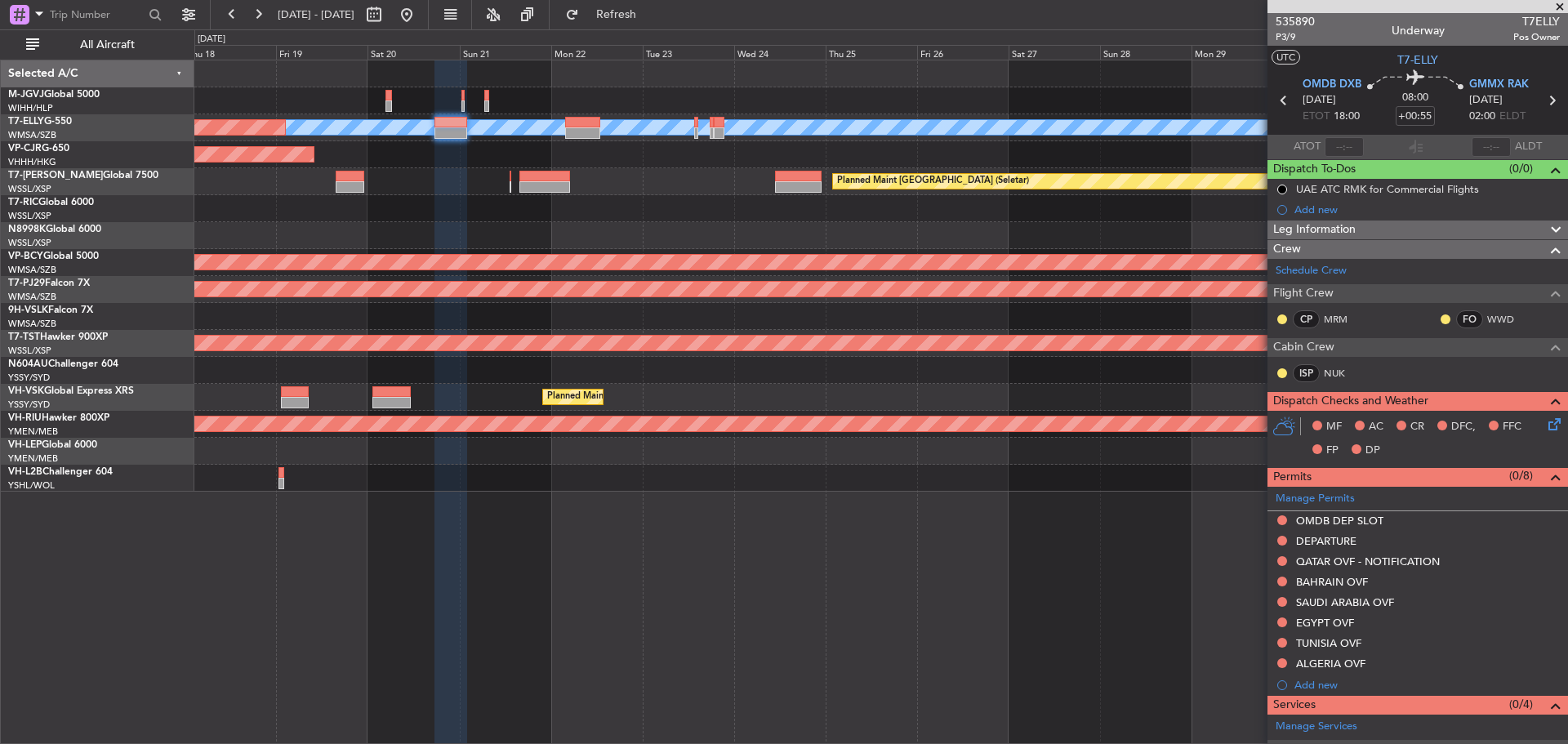
click at [732, 190] on div "Planned Maint Singapore (Seletar) Planned Maint Singapore (Seletar)" at bounding box center [881, 181] width 1373 height 27
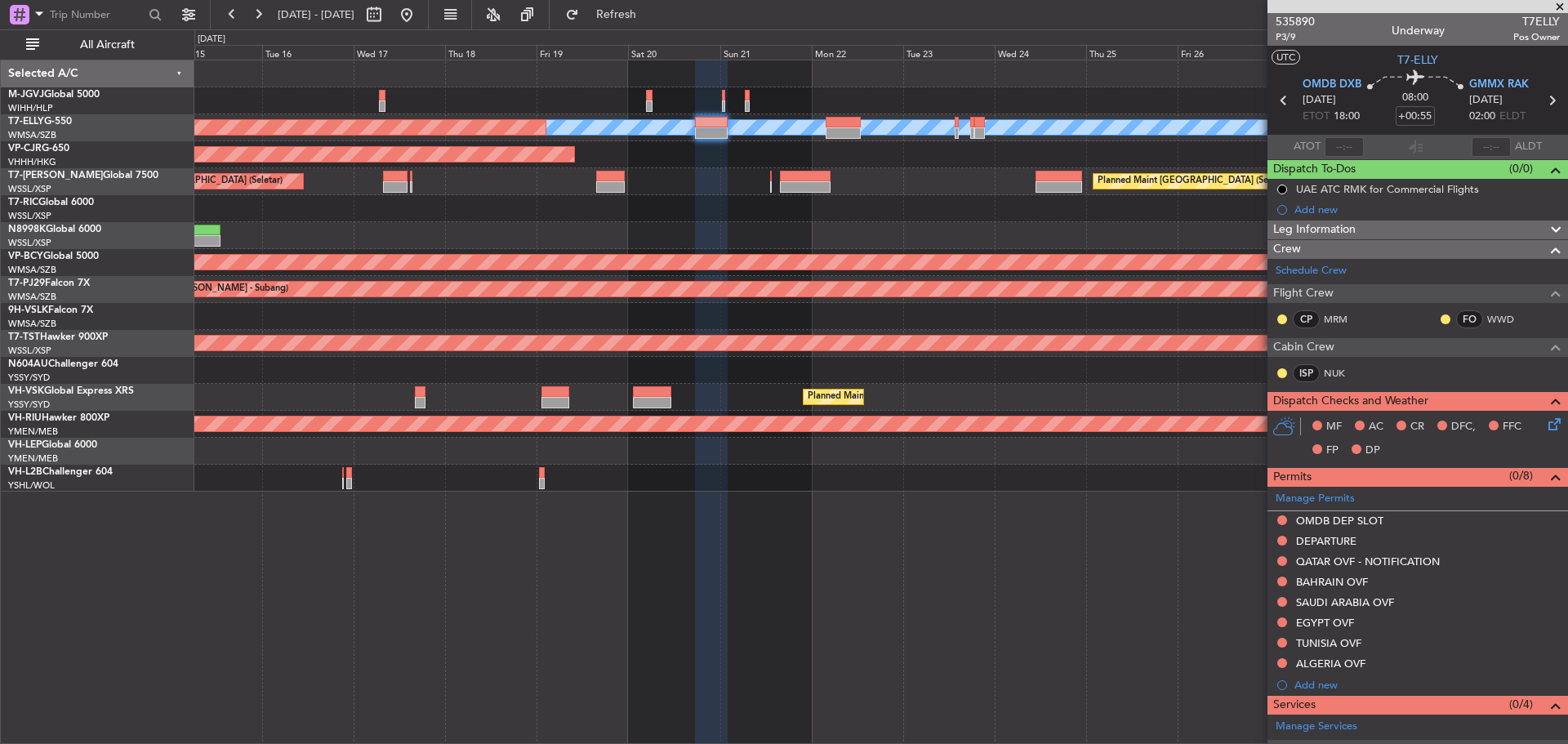
click at [946, 166] on div "Planned Maint [GEOGRAPHIC_DATA] ([GEOGRAPHIC_DATA] Intl)" at bounding box center [881, 155] width 1373 height 27
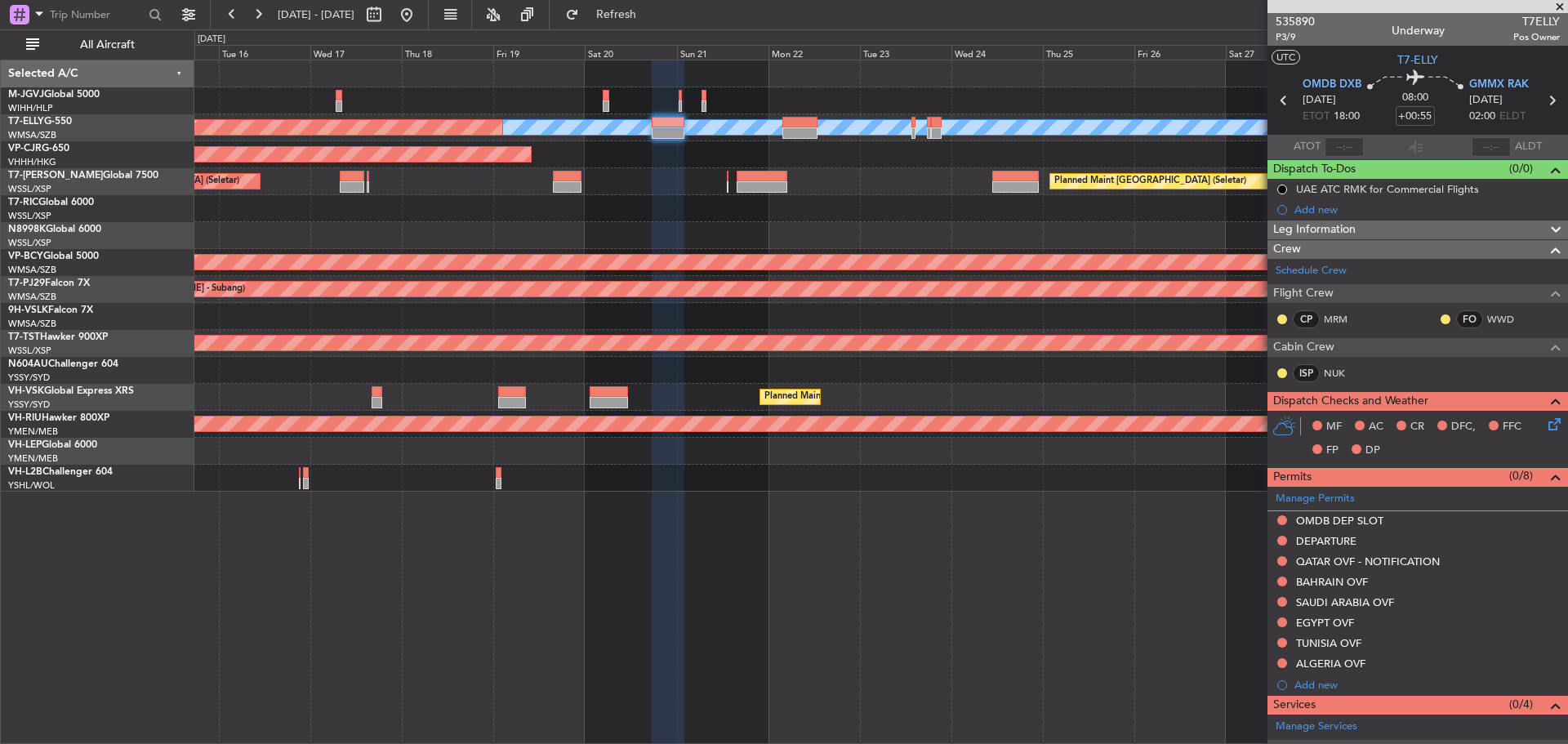
click at [743, 167] on div "Planned Maint [GEOGRAPHIC_DATA] ([GEOGRAPHIC_DATA] Intl)" at bounding box center [881, 155] width 1373 height 27
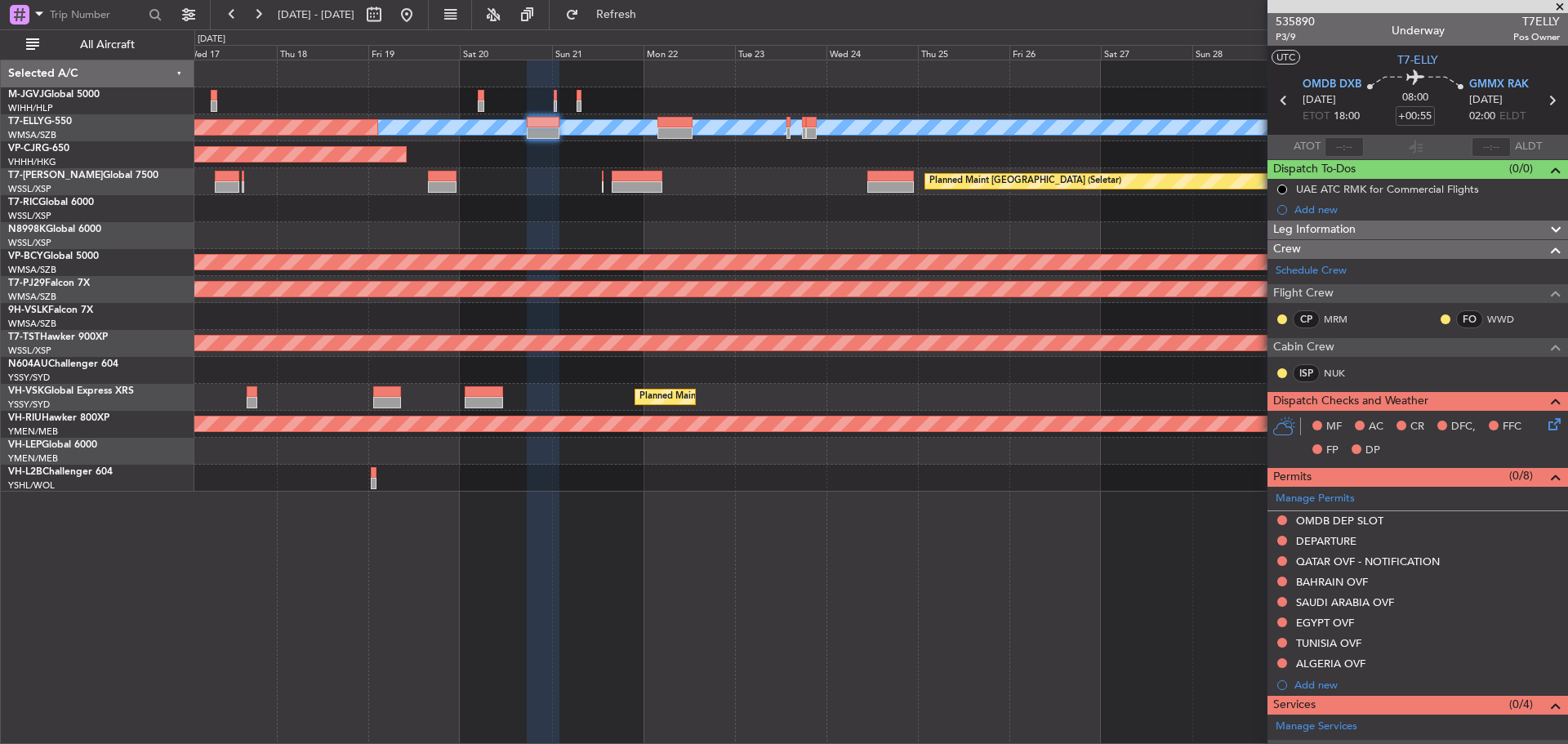
click at [985, 138] on div "MEL Planned Maint Dubai (Dubai Intl)" at bounding box center [881, 128] width 1373 height 27
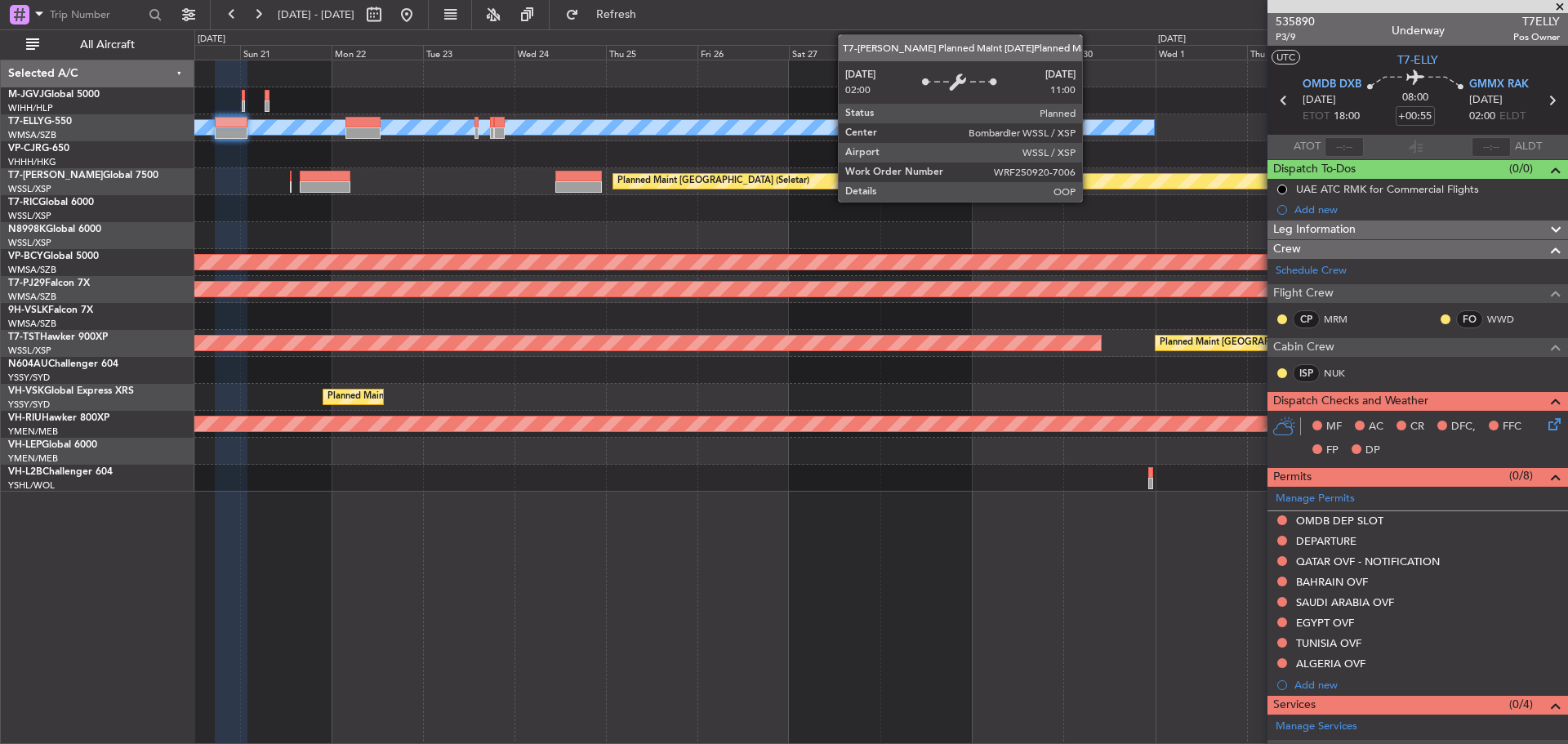
click at [777, 173] on div "Planned Maint [GEOGRAPHIC_DATA] (Seletar)" at bounding box center [1088, 181] width 950 height 16
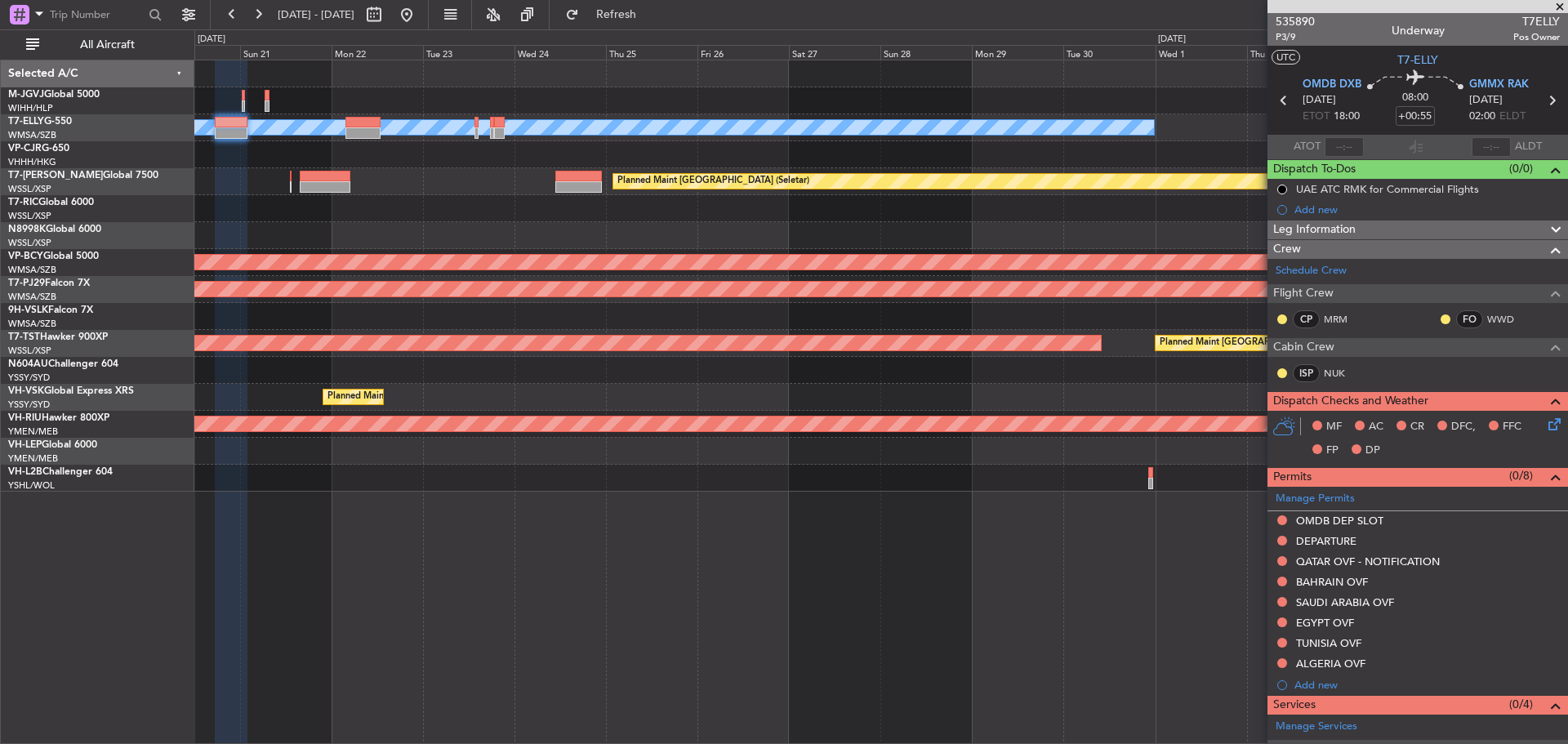
click at [530, 161] on div "Planned Maint [GEOGRAPHIC_DATA] ([GEOGRAPHIC_DATA] Intl)" at bounding box center [881, 155] width 1373 height 27
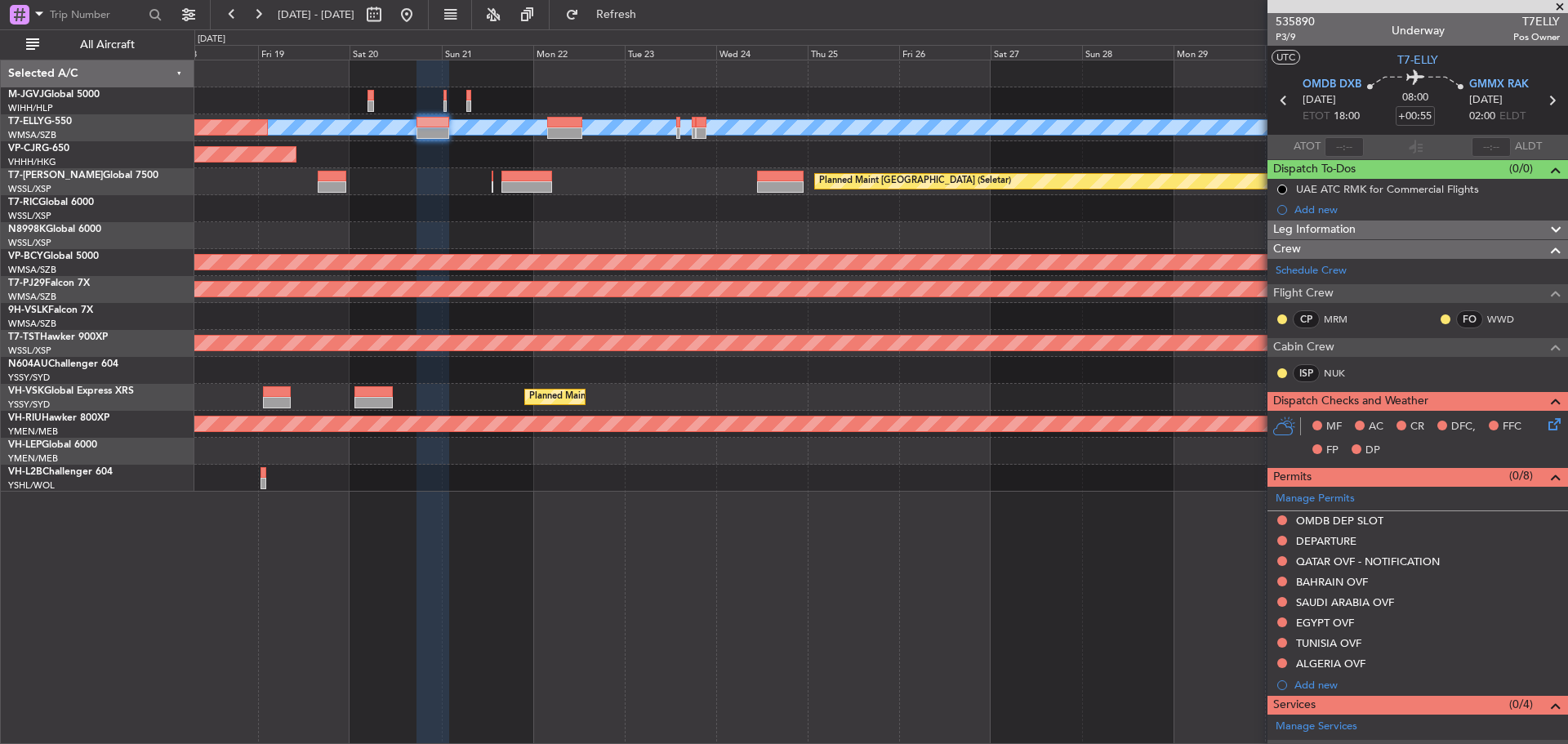
click at [739, 151] on div "Planned Maint [GEOGRAPHIC_DATA] ([GEOGRAPHIC_DATA] Intl)" at bounding box center [881, 155] width 1373 height 27
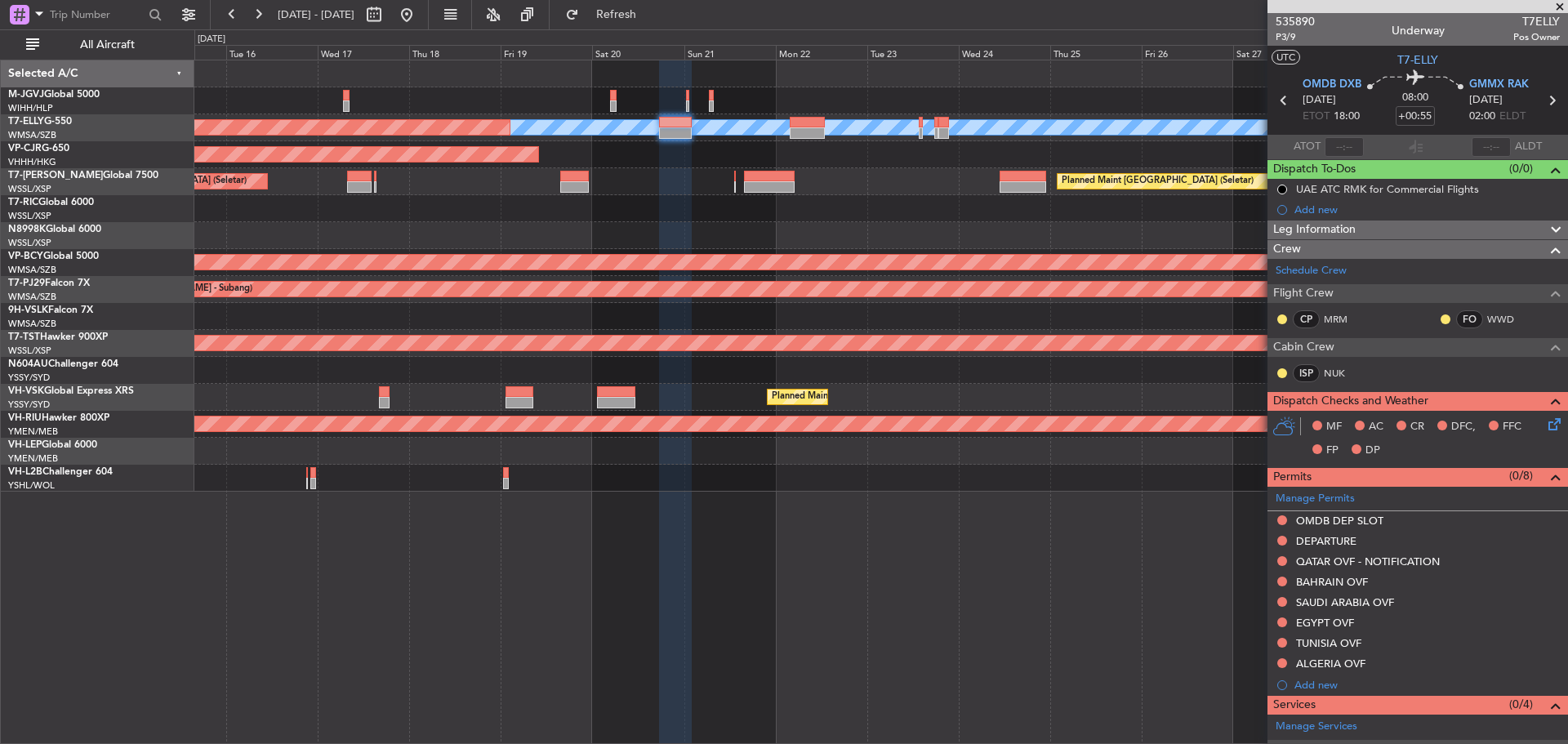
click at [773, 230] on div "MEL Planned Maint Dubai (Dubai Intl) Planned Maint Hong Kong (Hong Kong Intl) P…" at bounding box center [881, 276] width 1373 height 431
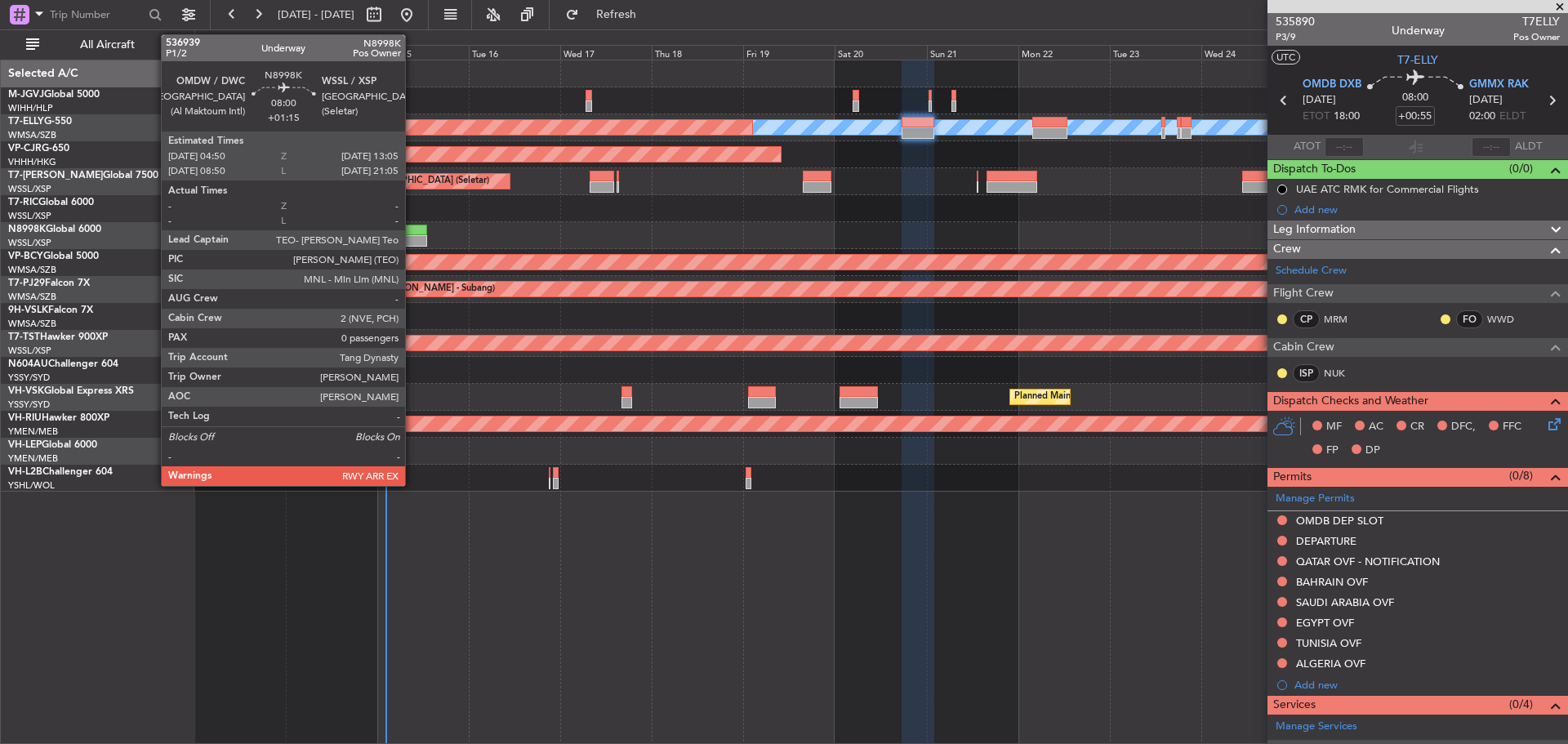
click at [413, 239] on div at bounding box center [410, 240] width 32 height 11
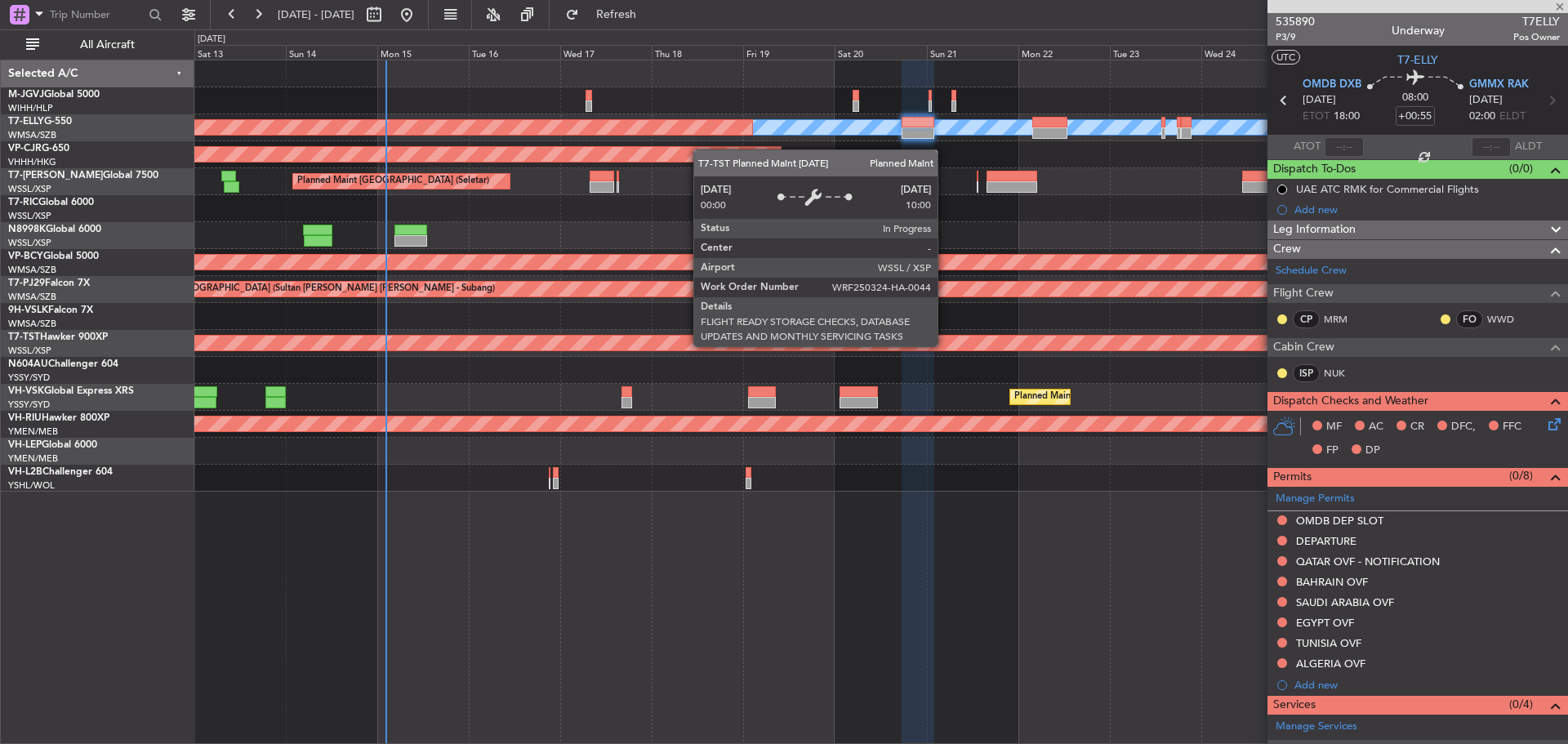
type input "+01:15"
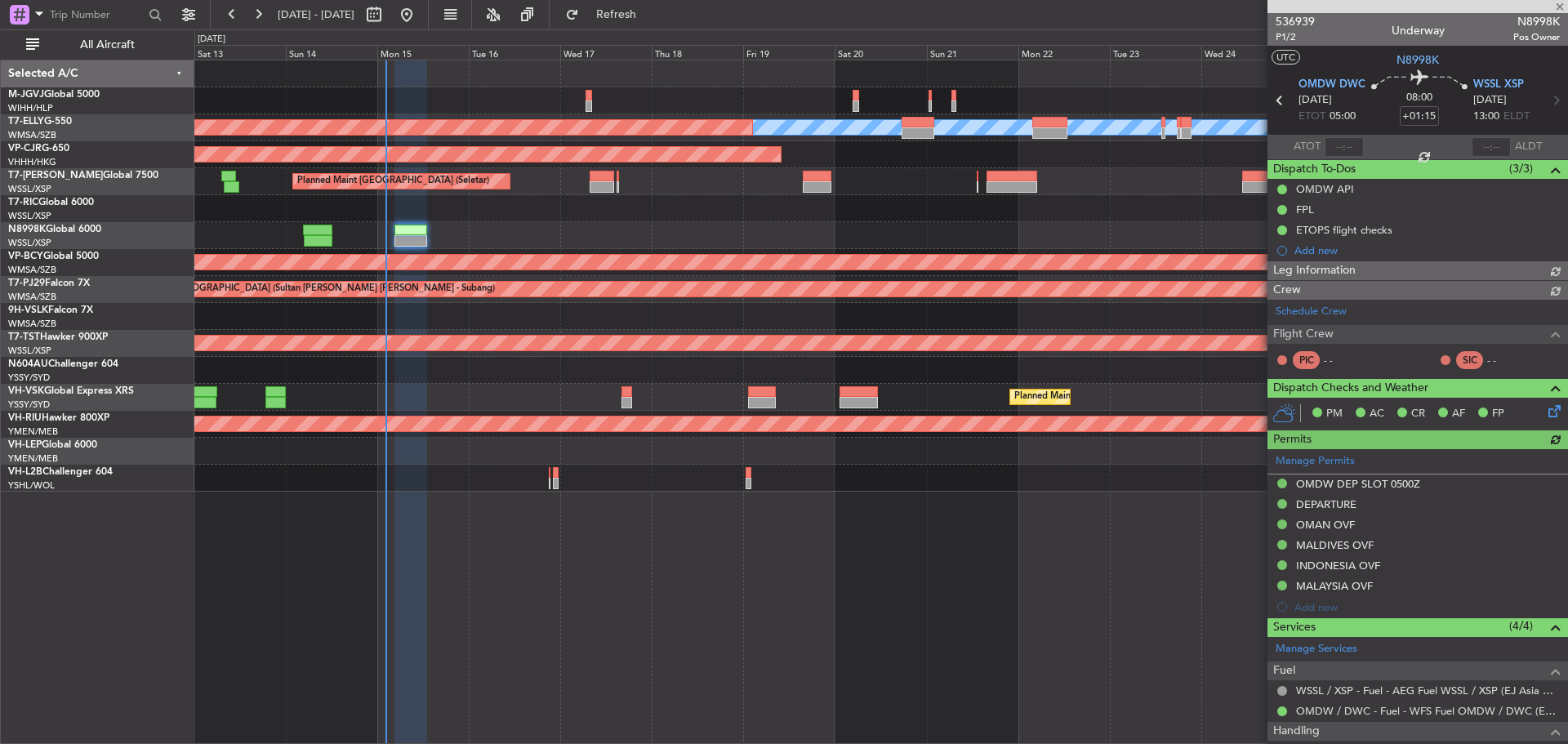
type input "Terry Leung (LEU)"
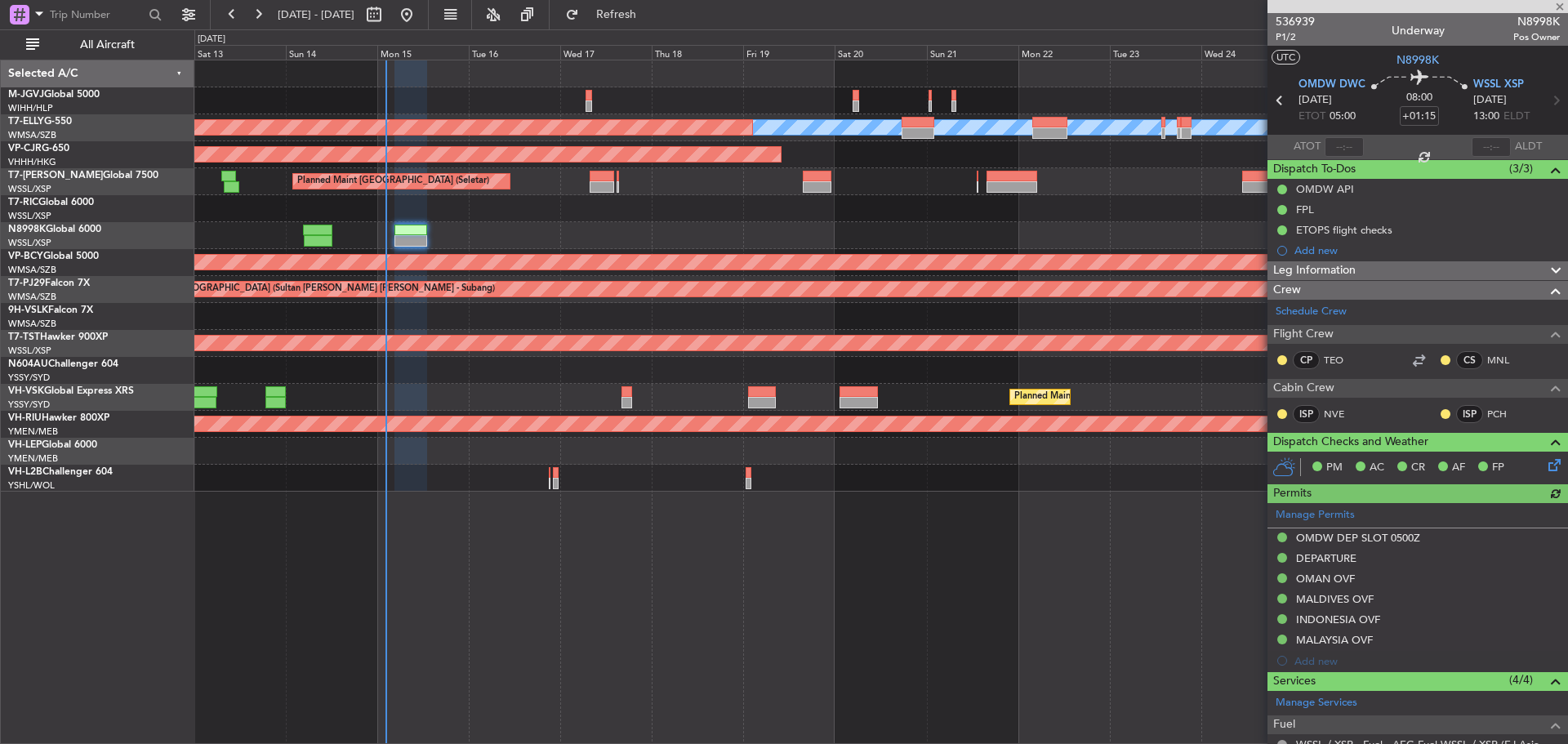
type input "Terry Leung (LEU)"
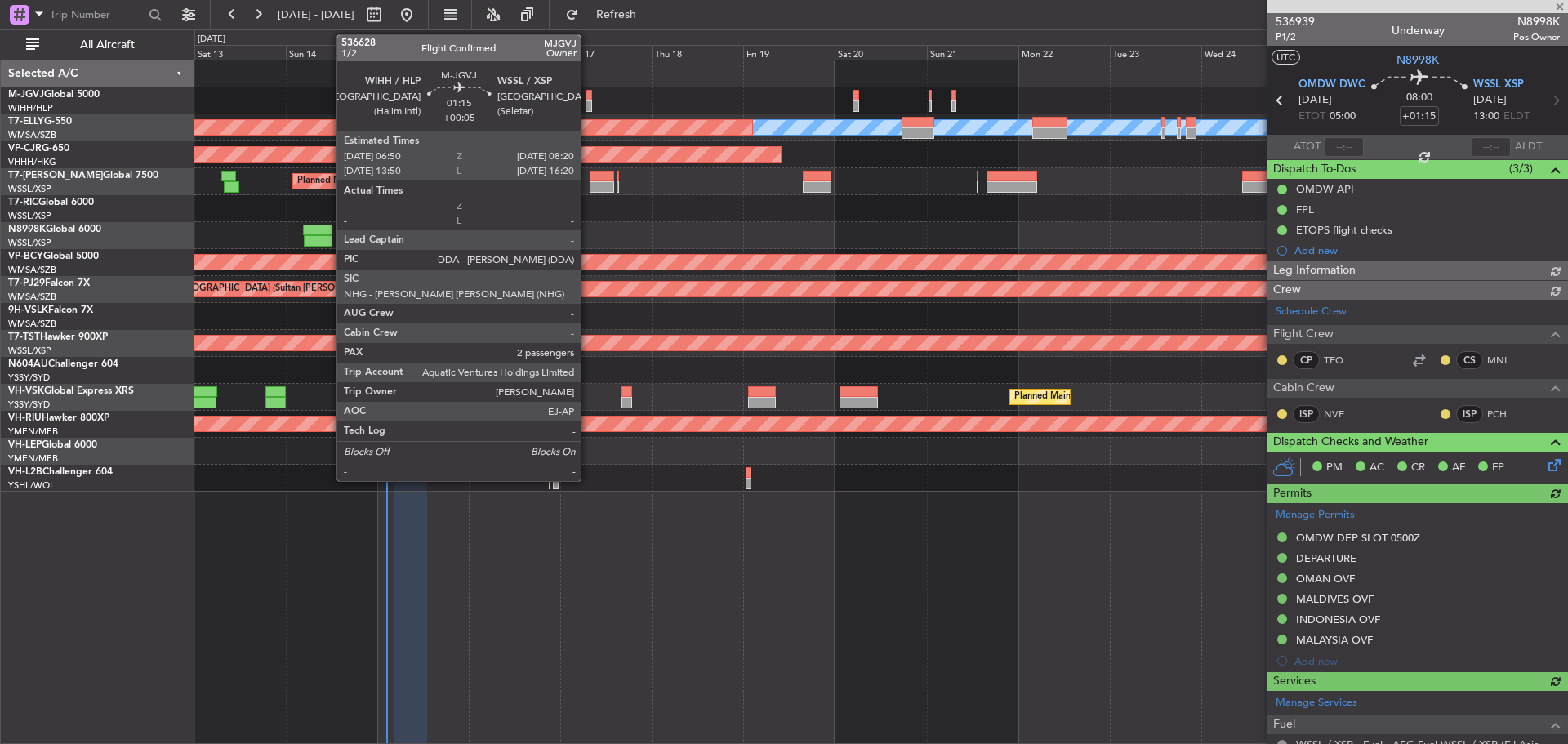
type input "Terry Leung (LEU)"
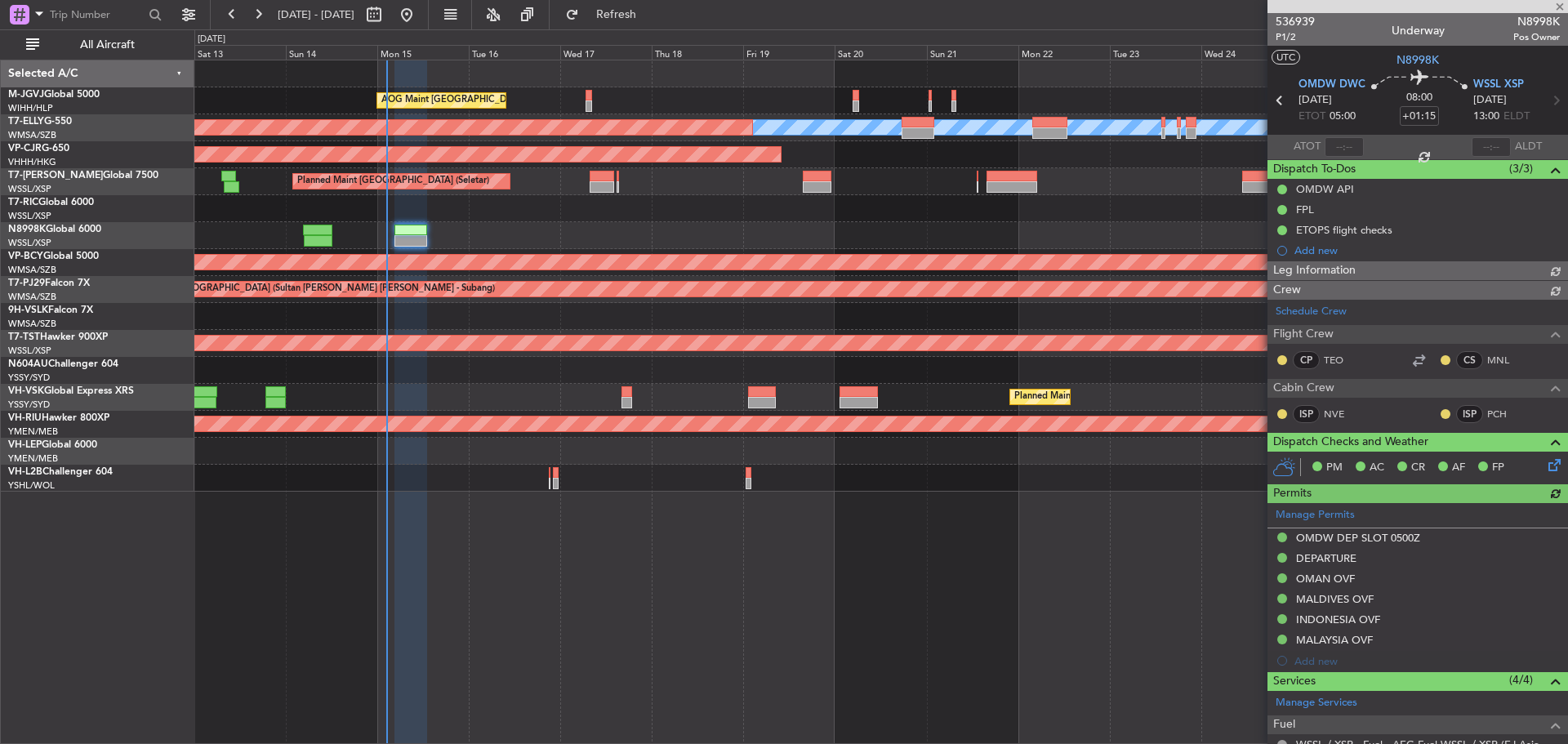
type input "Terry Leung (LEU)"
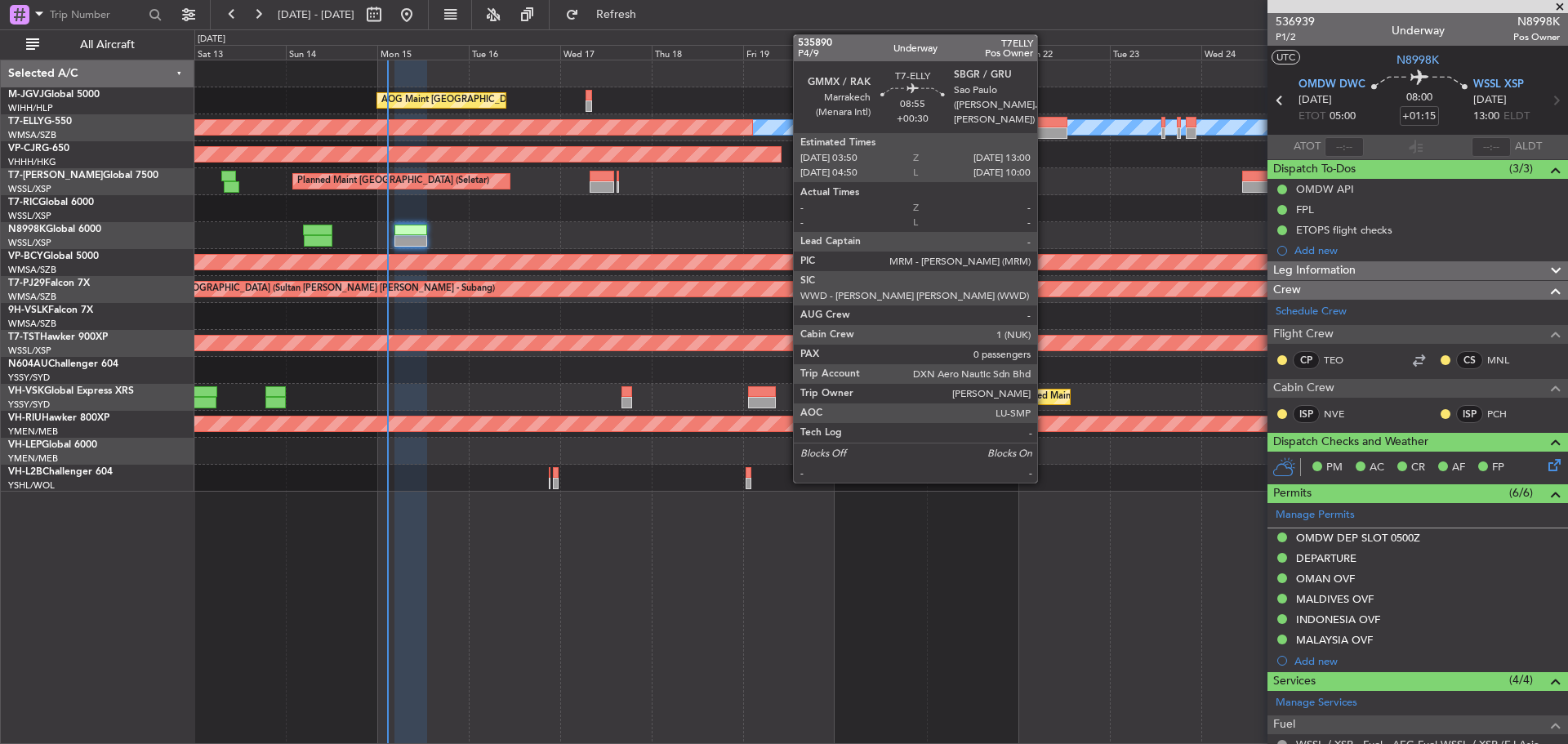
click at [1045, 127] on div at bounding box center [1049, 122] width 35 height 11
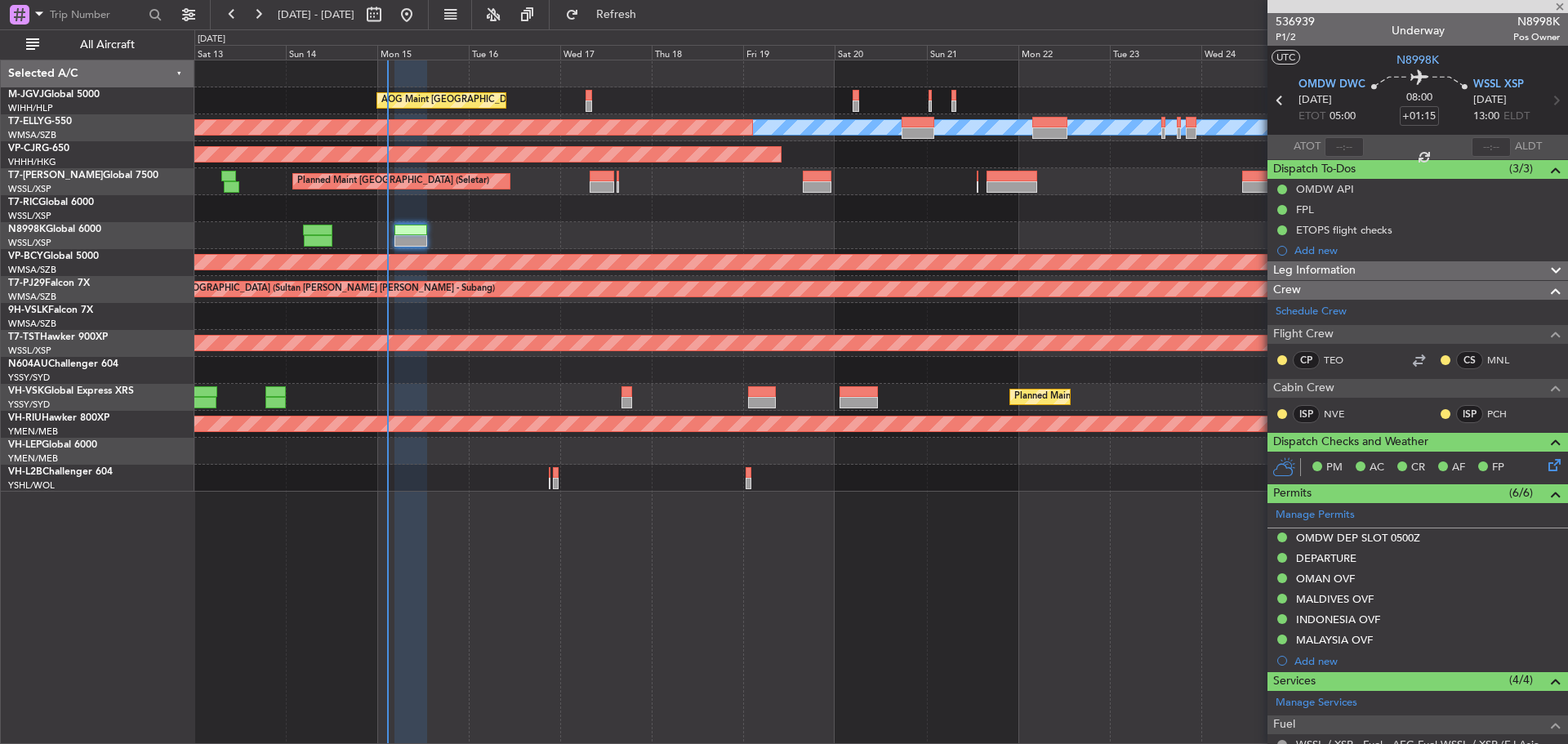
type input "+00:30"
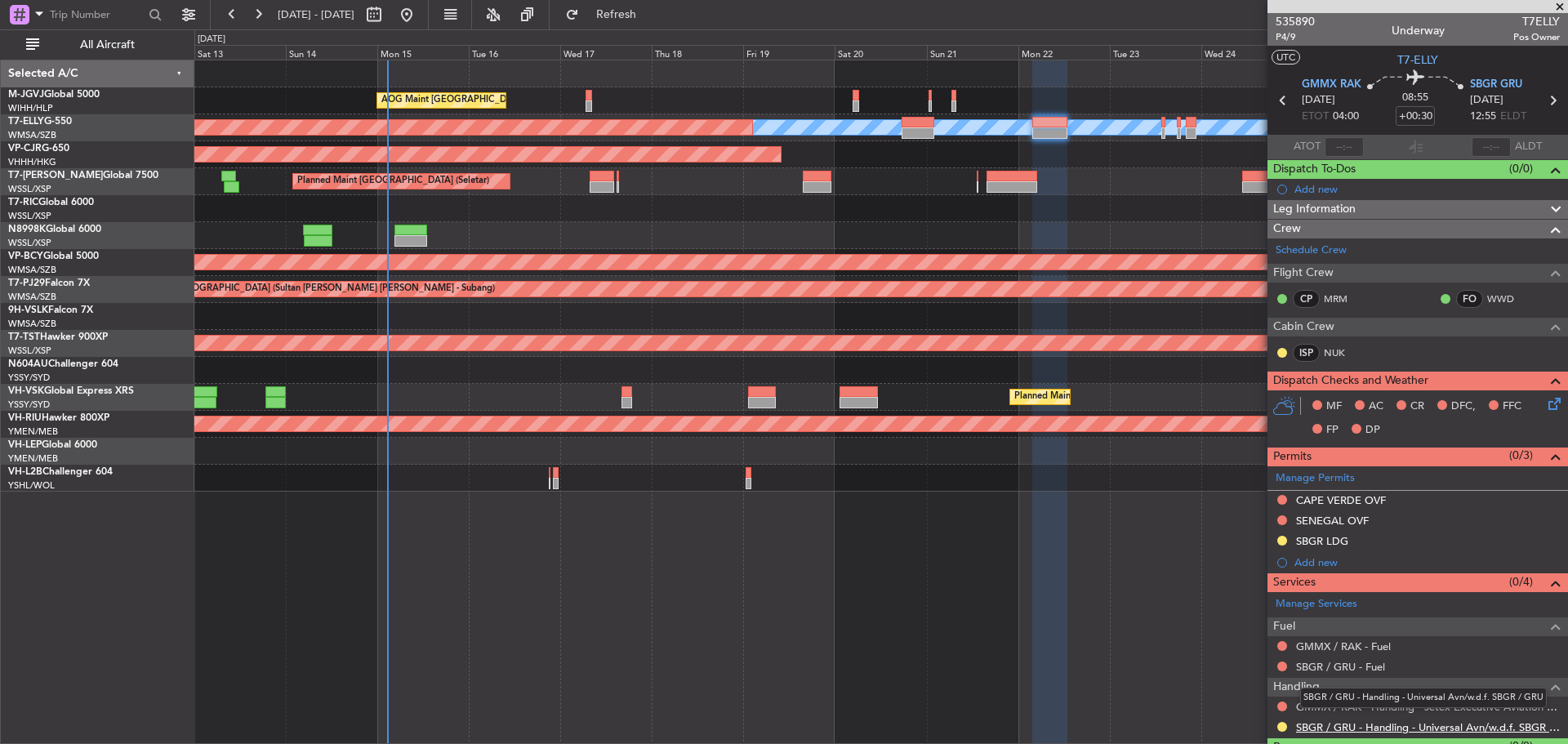
click at [1435, 728] on link "SBGR / GRU - Handling - Universal Avn/w.d.f. SBGR / GRU" at bounding box center [1428, 727] width 264 height 14
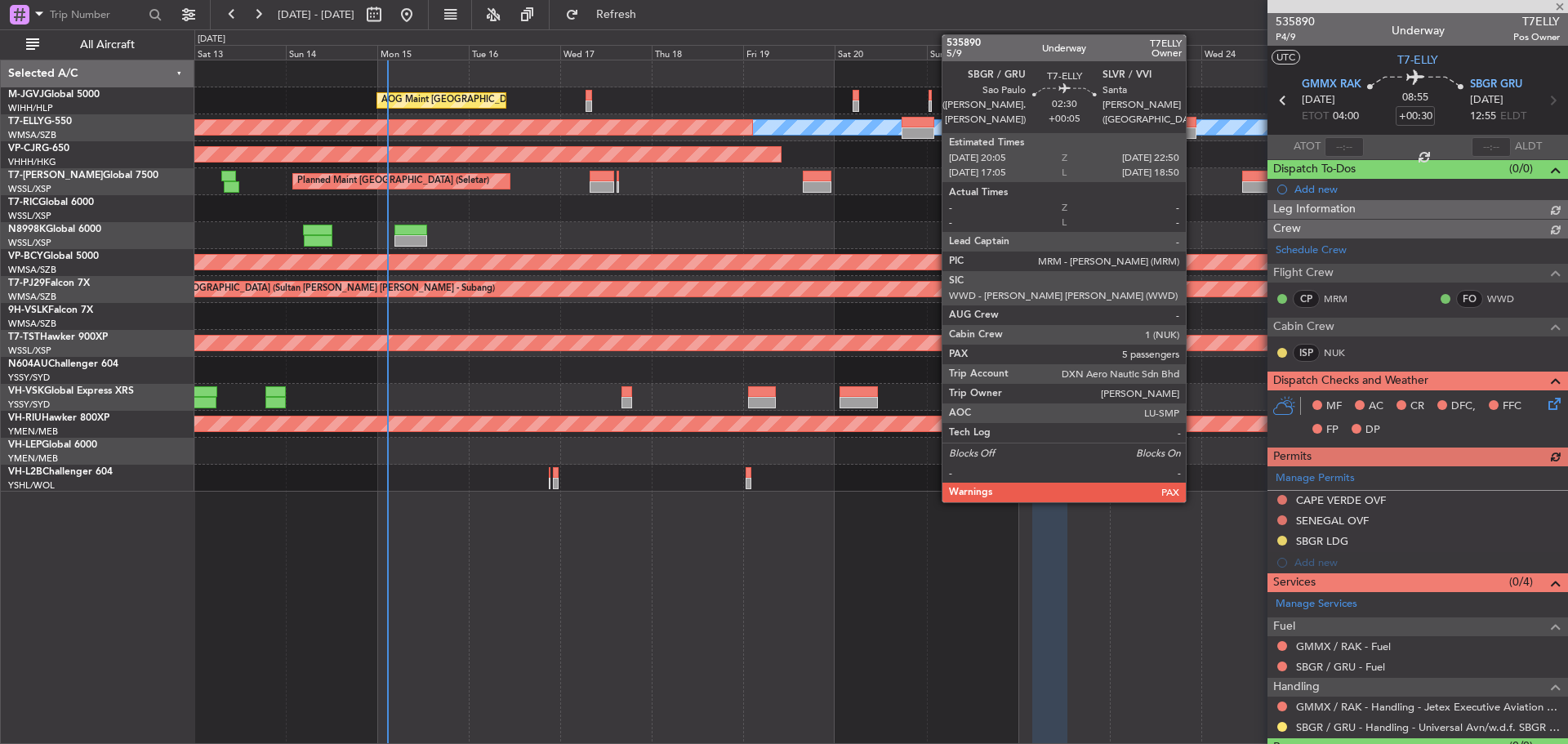
click at [1194, 129] on div at bounding box center [1191, 133] width 10 height 11
type input "+00:05"
type input "5"
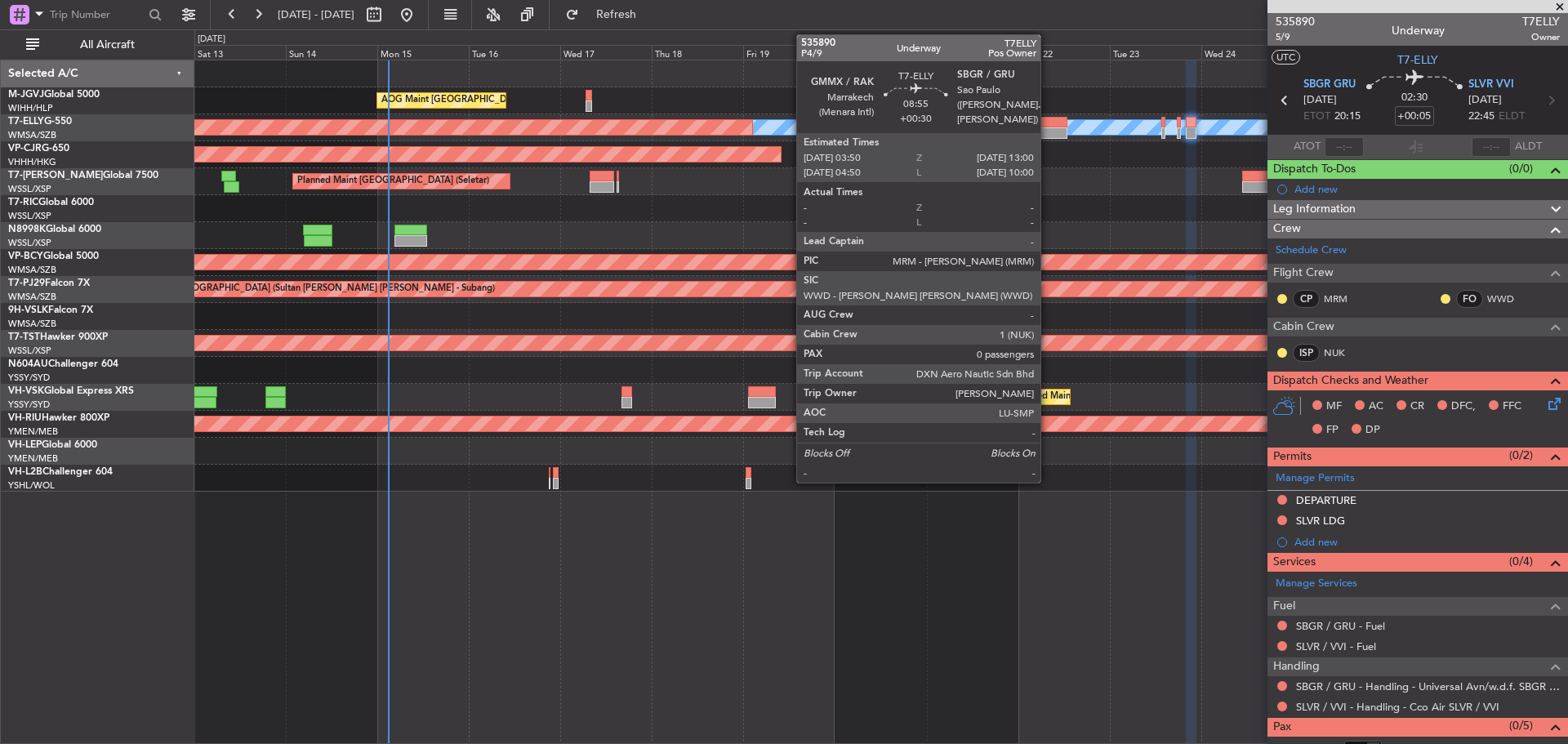
click at [1048, 128] on div at bounding box center [1049, 133] width 35 height 11
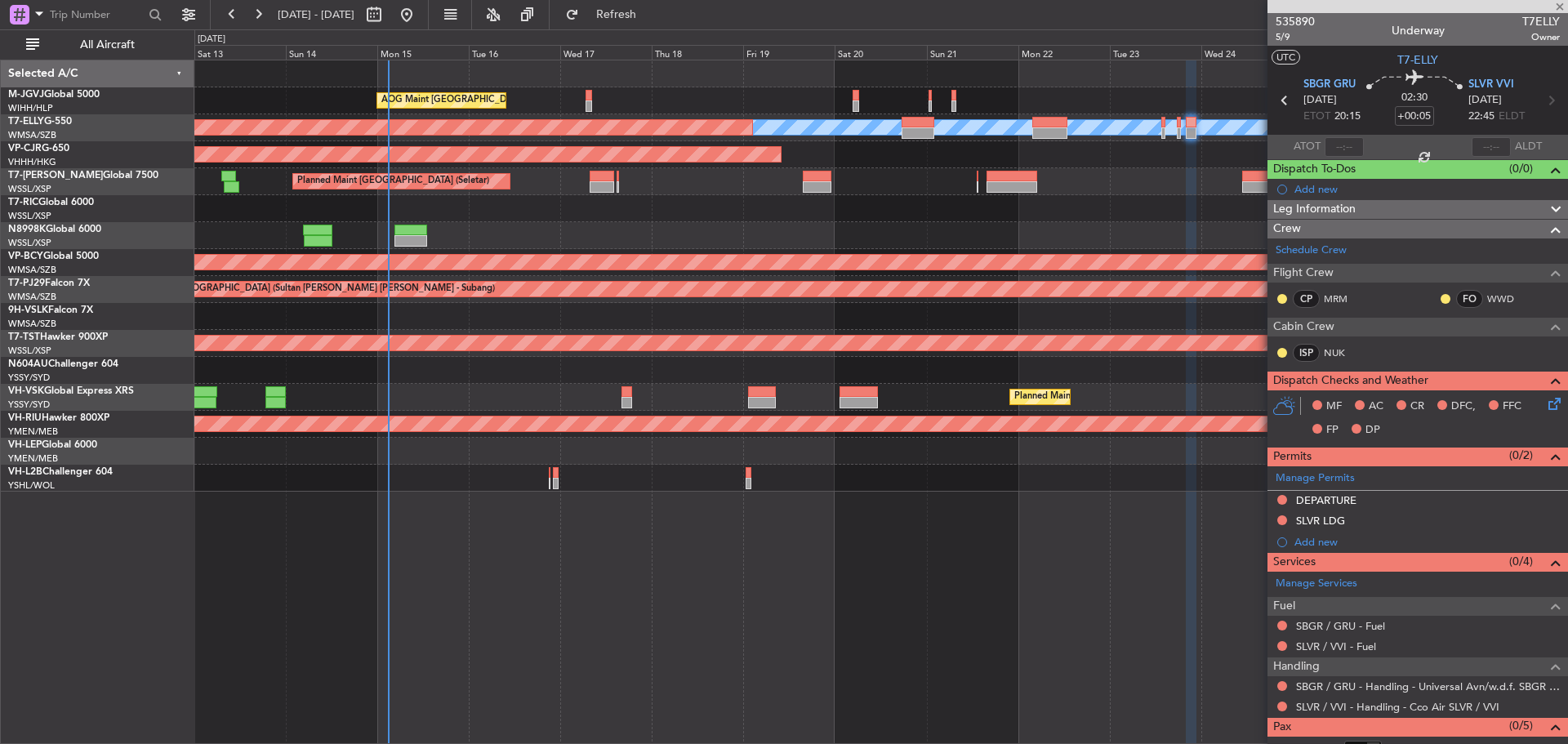
type input "+00:30"
type input "0"
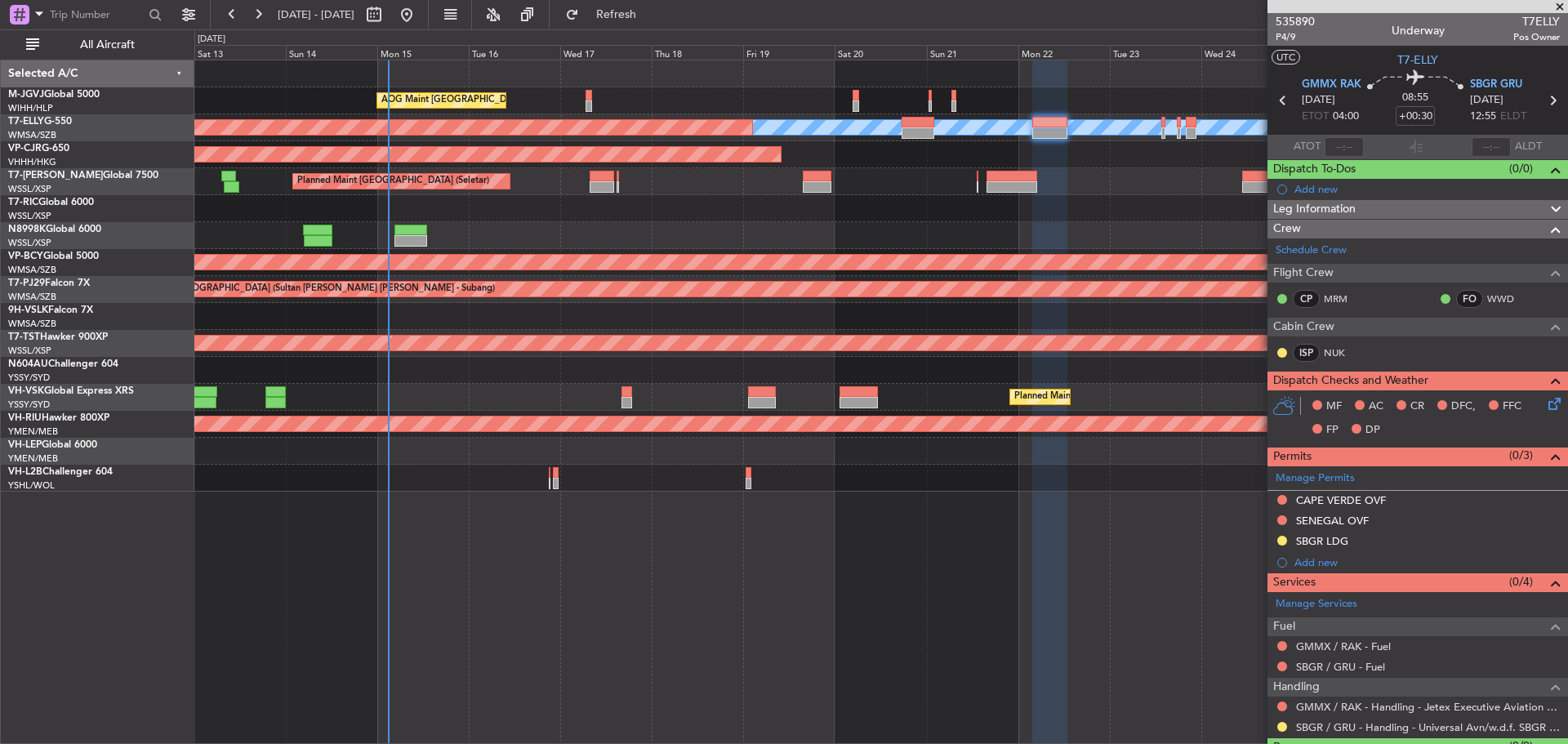
click at [1544, 104] on icon at bounding box center [1552, 100] width 21 height 21
type input "-00:10"
type input "5"
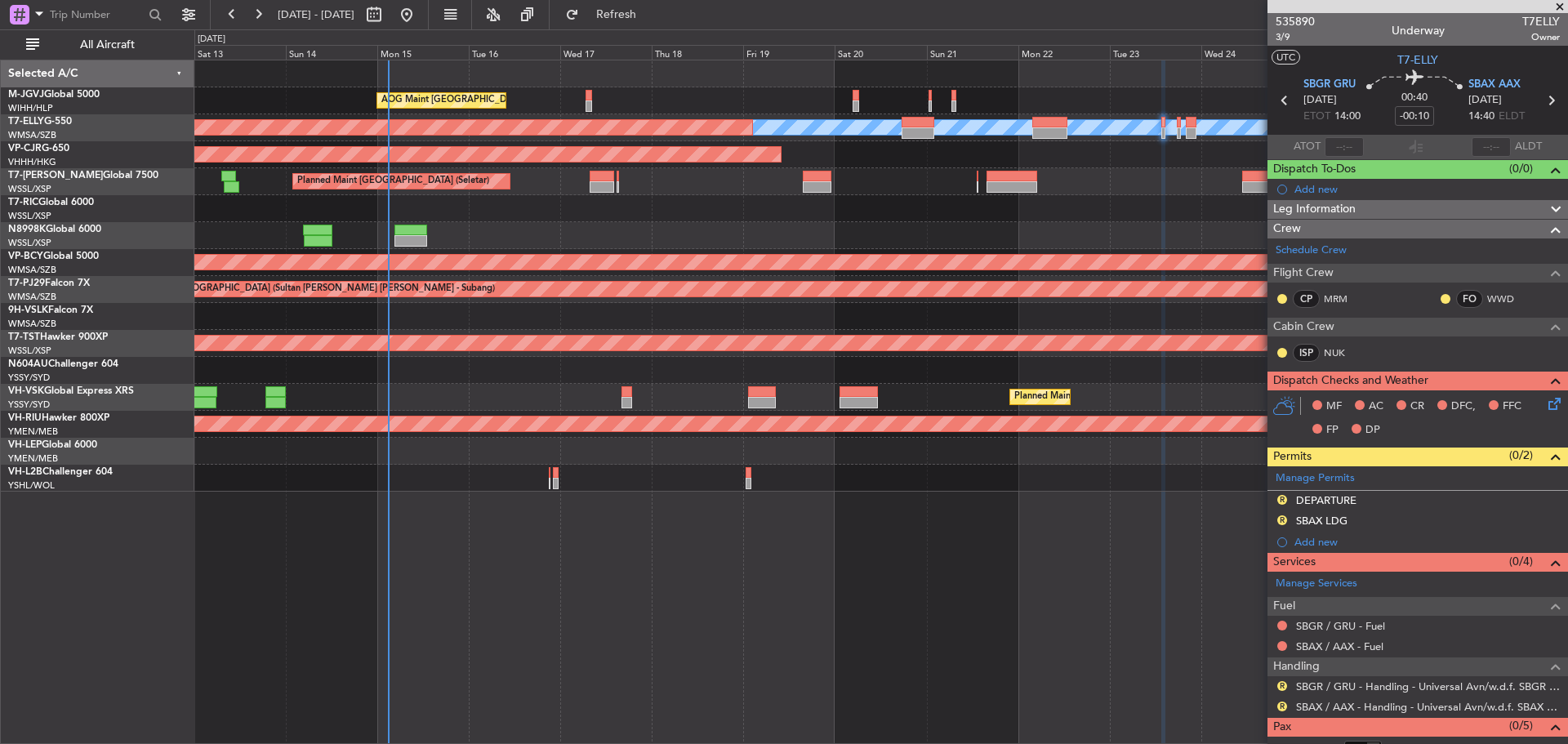
click at [1136, 563] on div "AOG Maint Jakarta (Halim Intl) MEL Planned Maint Dubai (Dubai Intl) Planned Mai…" at bounding box center [881, 402] width 1373 height 684
click at [1281, 498] on button "R" at bounding box center [1281, 499] width 10 height 10
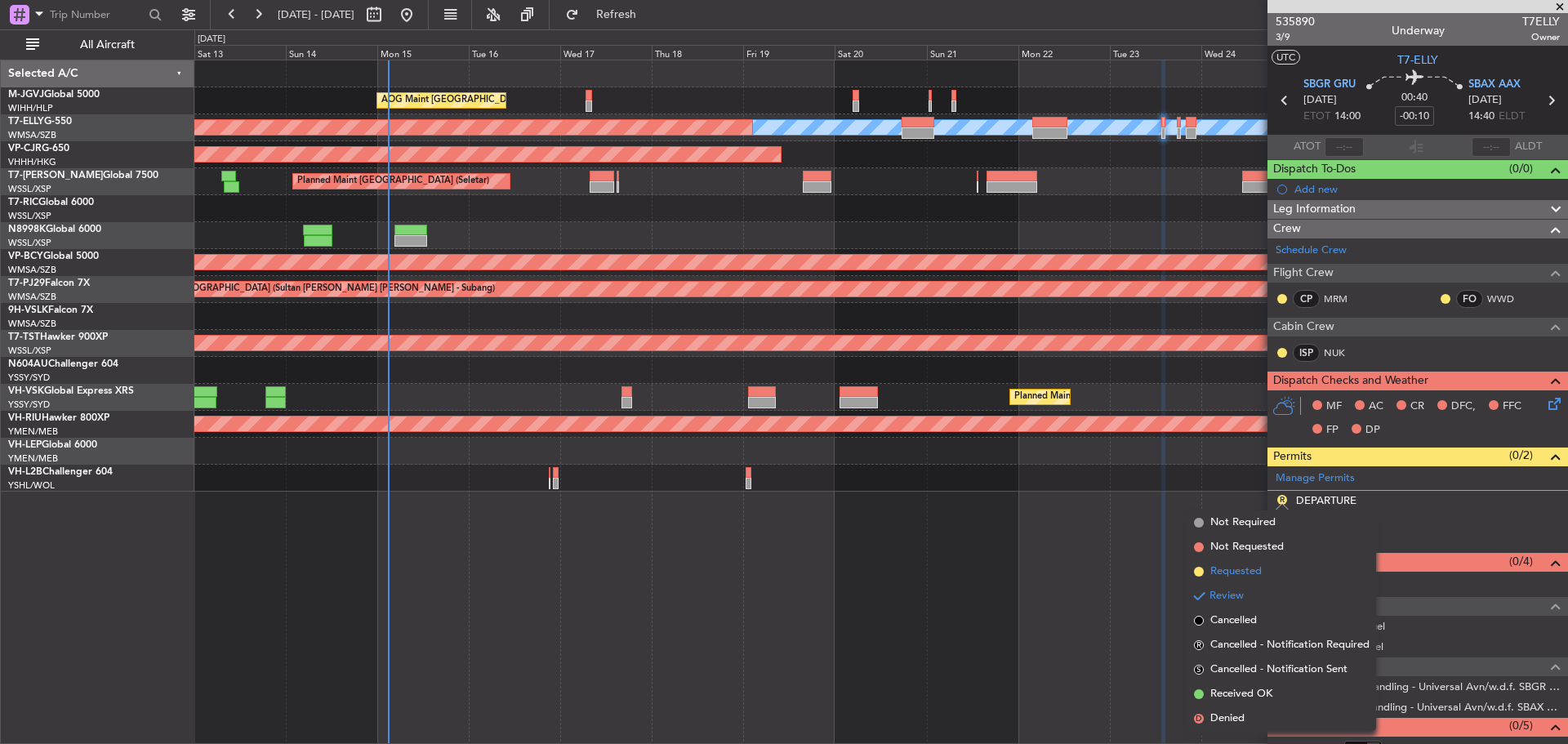
click at [1254, 568] on span "Requested" at bounding box center [1235, 571] width 51 height 16
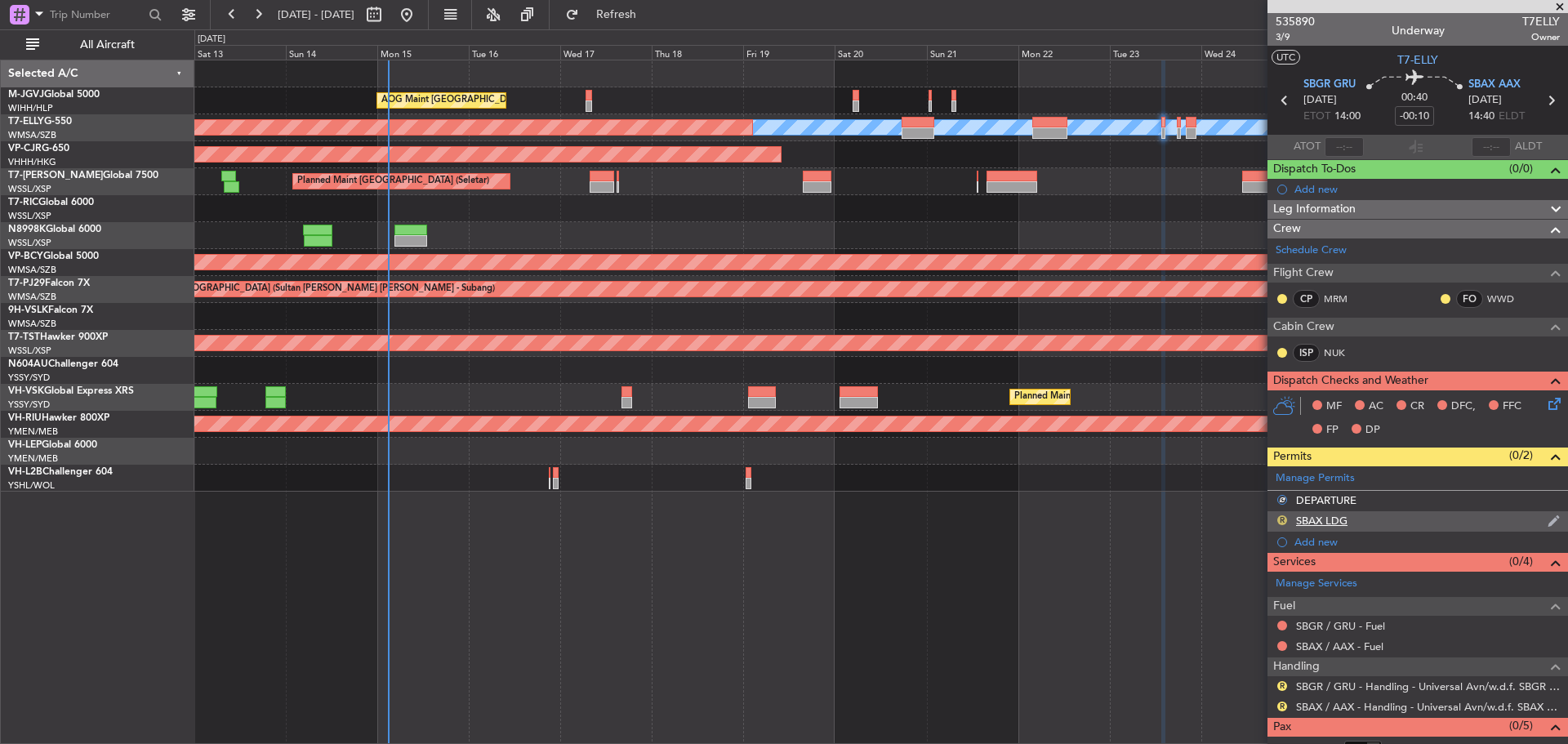
click at [1282, 517] on button "R" at bounding box center [1281, 519] width 10 height 10
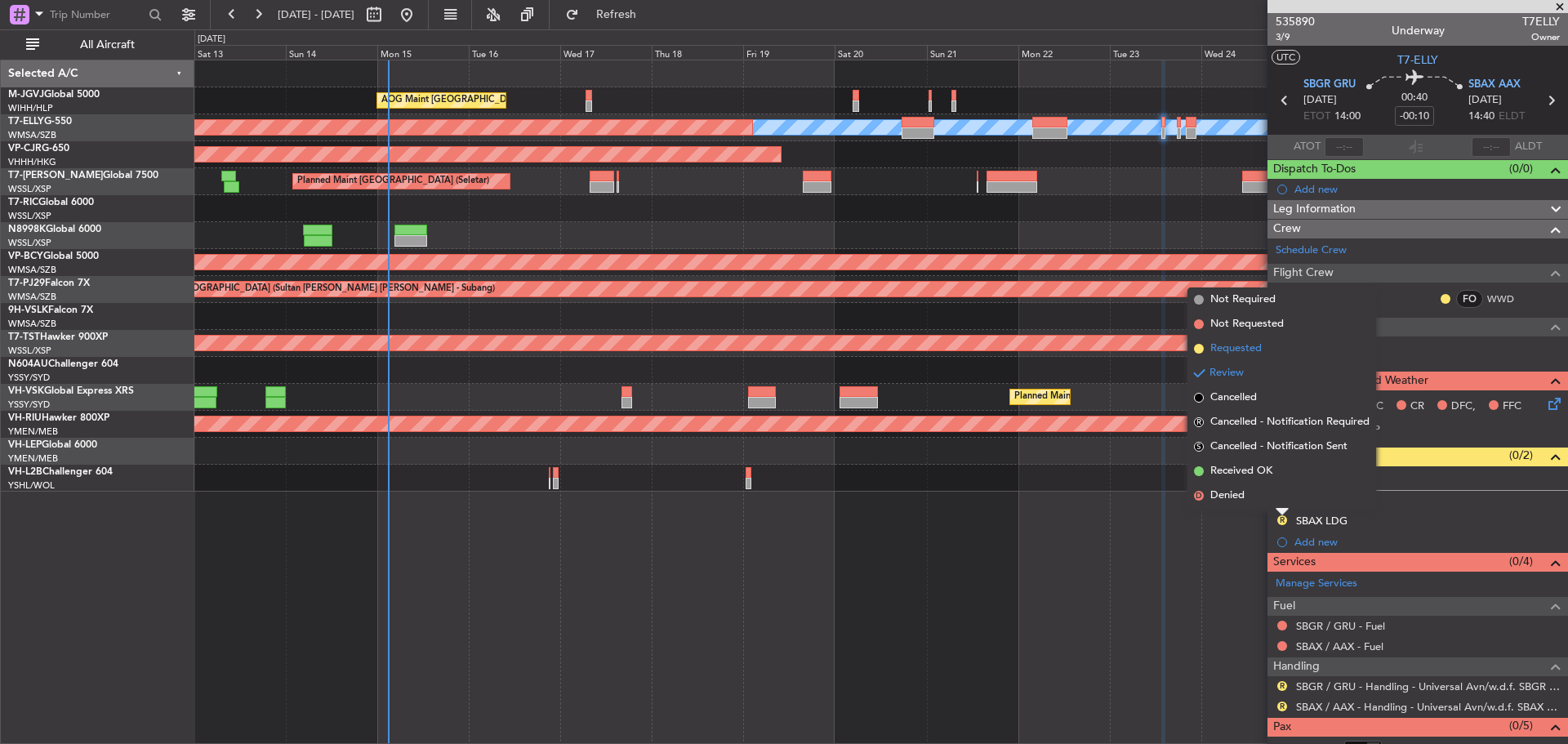
click at [1240, 349] on span "Requested" at bounding box center [1235, 348] width 51 height 16
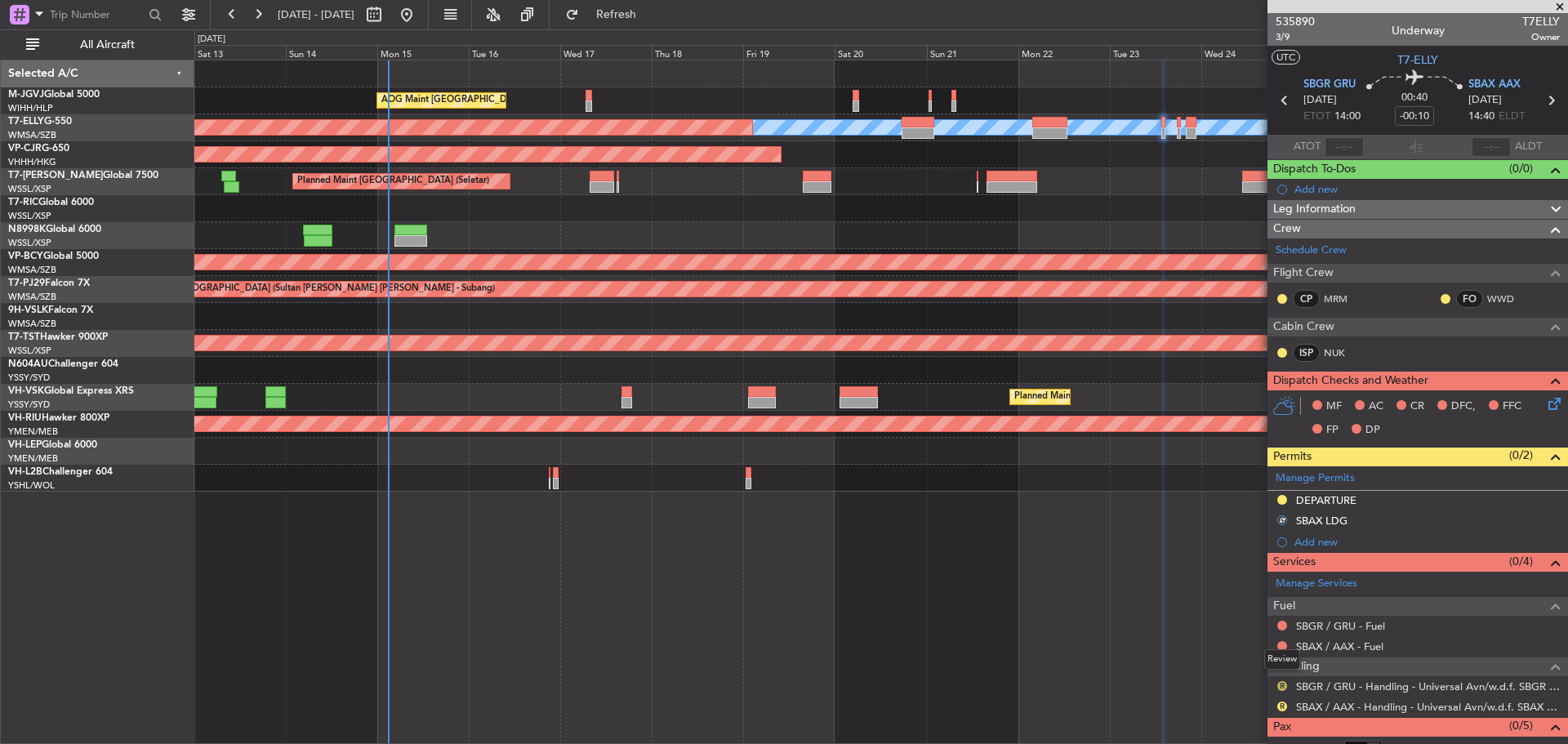
click at [1285, 688] on button "R" at bounding box center [1281, 685] width 10 height 10
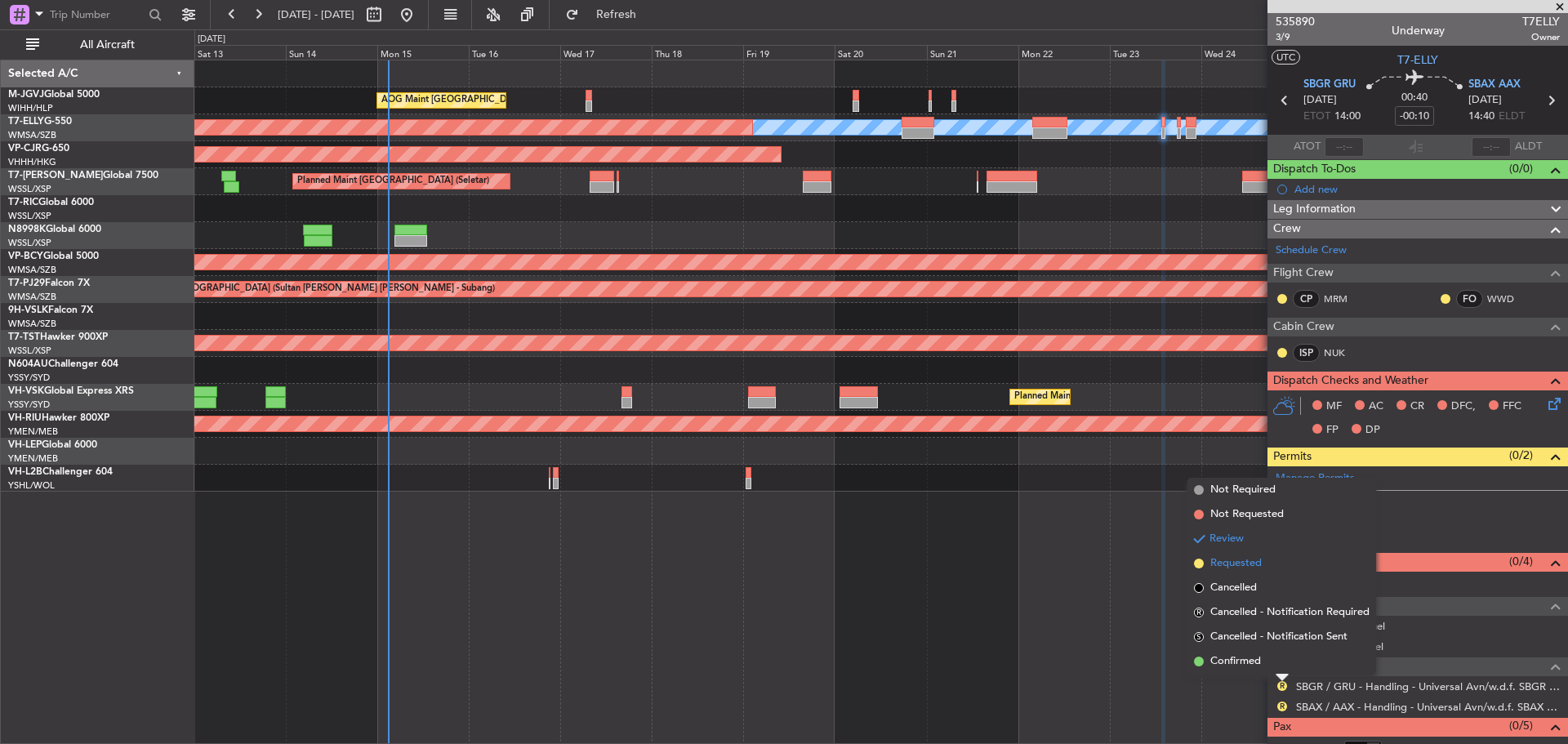
click at [1238, 557] on span "Requested" at bounding box center [1235, 563] width 51 height 16
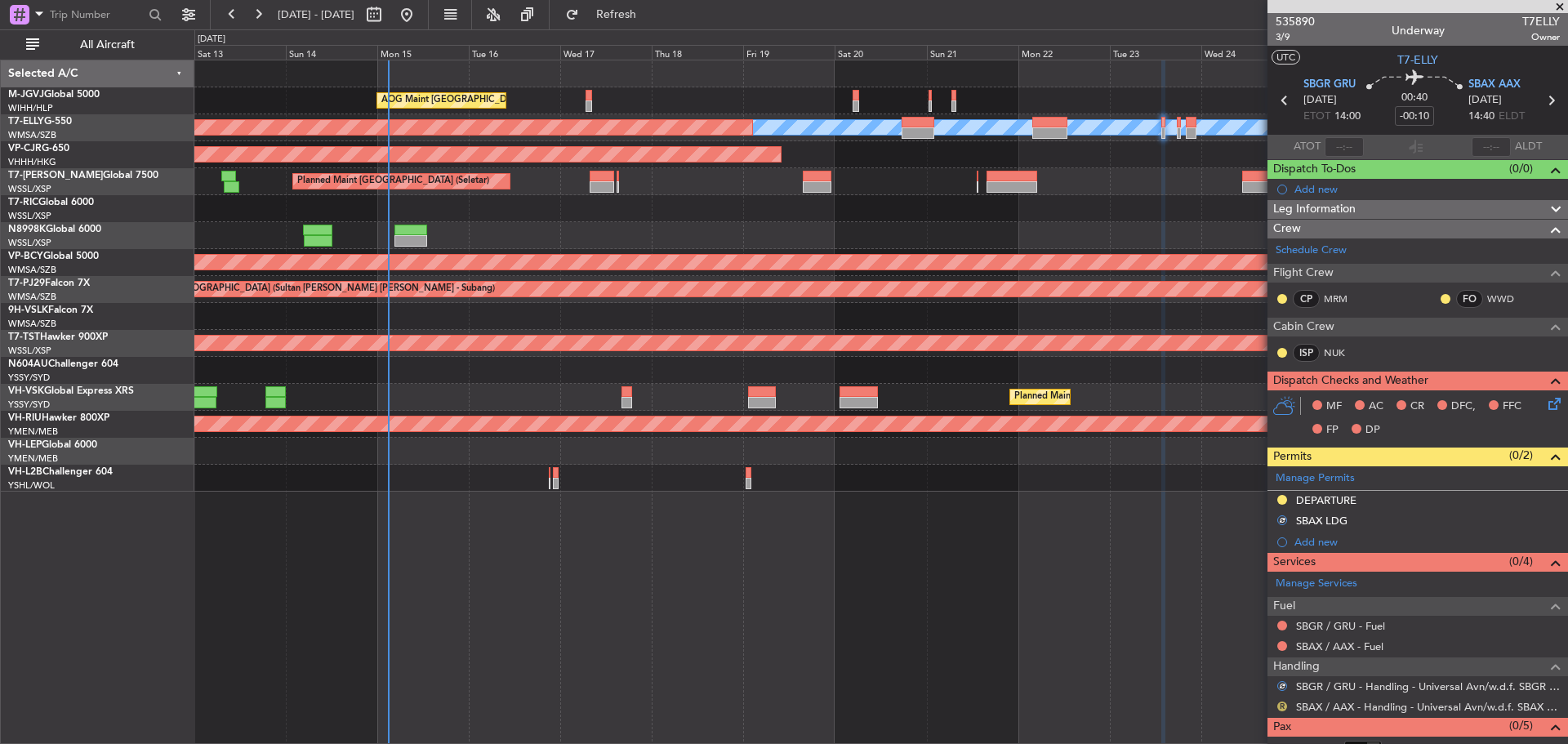
click at [1285, 703] on button "R" at bounding box center [1281, 706] width 10 height 10
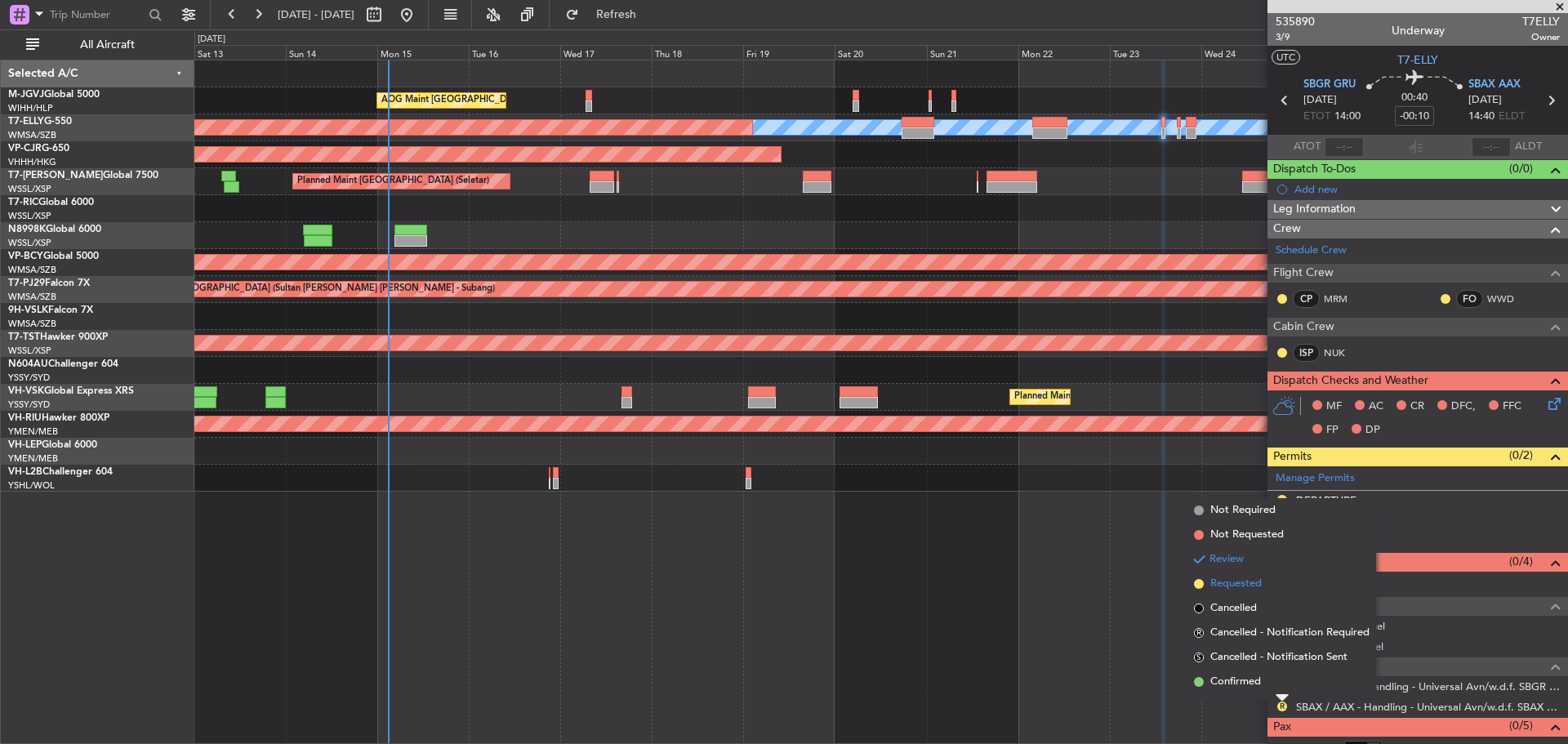
click at [1258, 584] on span "Requested" at bounding box center [1235, 583] width 51 height 16
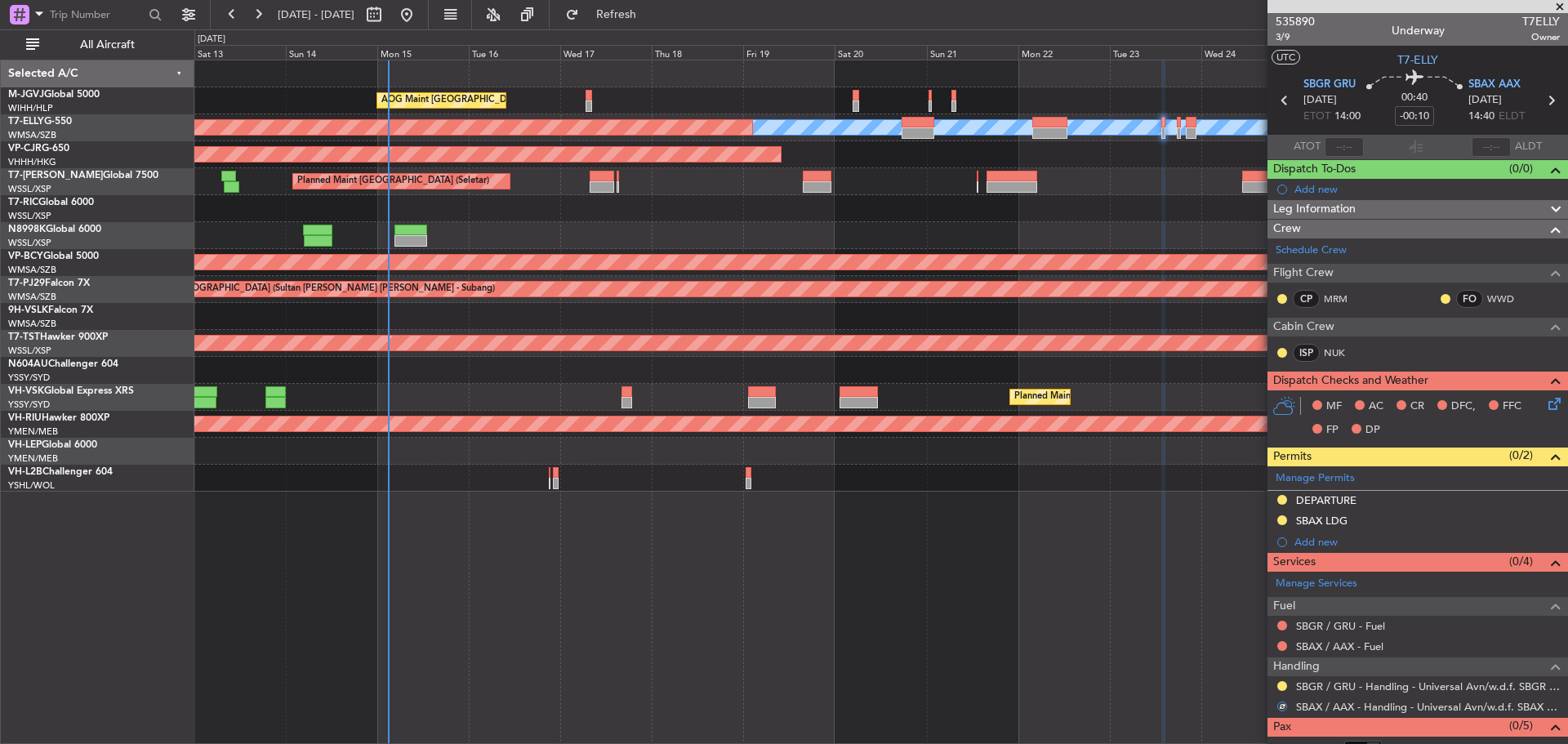
click at [1541, 100] on icon at bounding box center [1551, 100] width 21 height 21
click at [1545, 102] on icon at bounding box center [1551, 100] width 21 height 21
type input "+00:05"
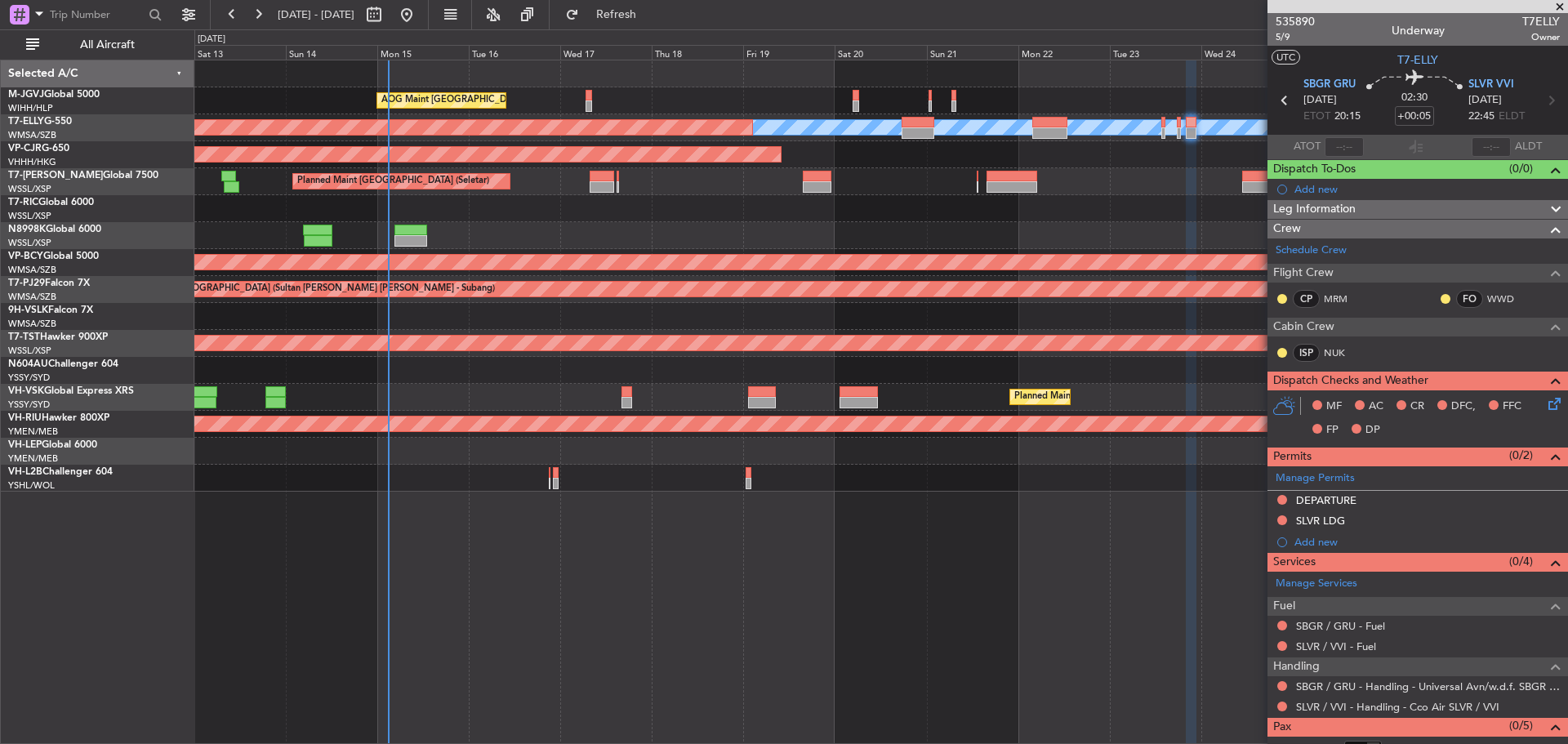
scroll to position [39, 0]
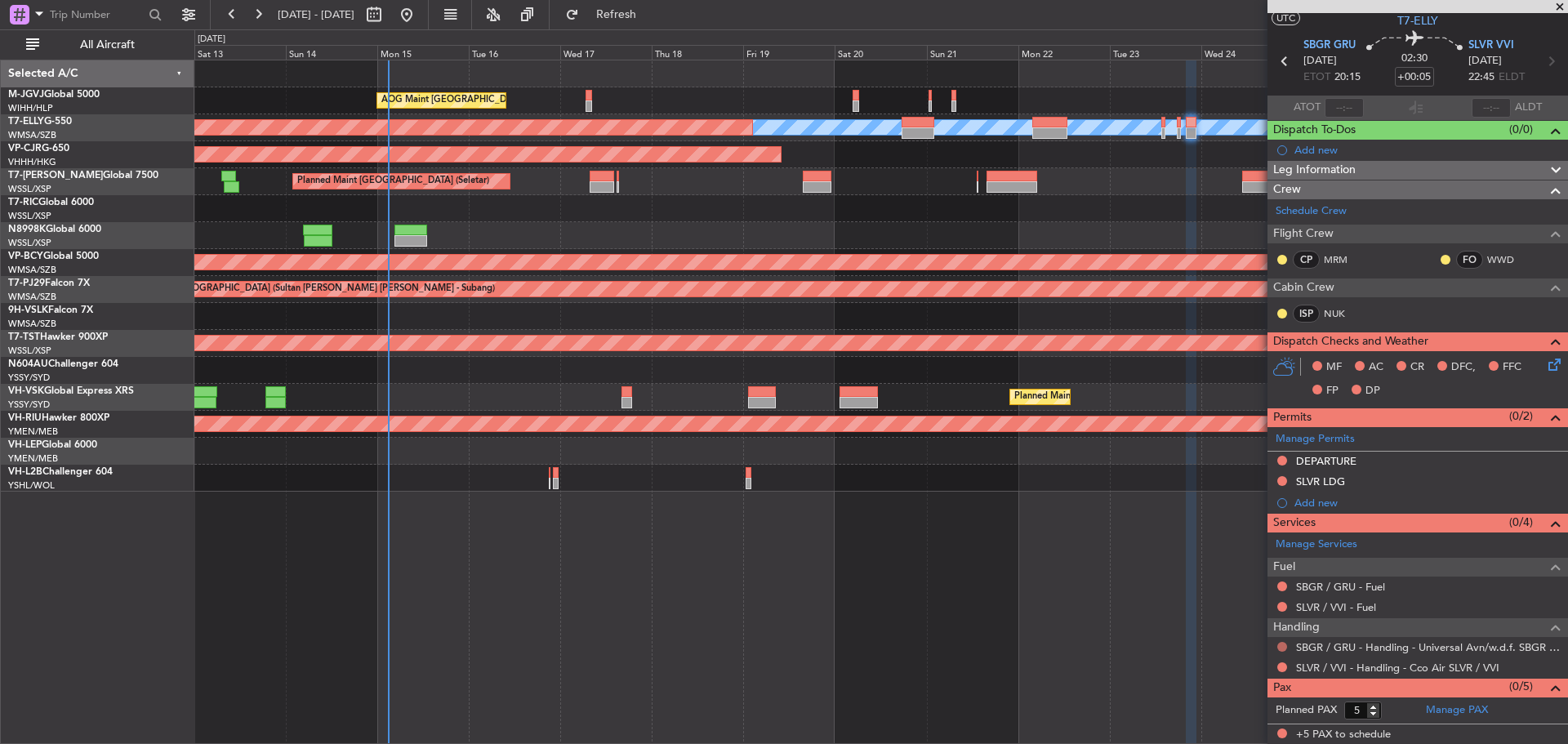
click at [1280, 646] on button at bounding box center [1281, 646] width 10 height 10
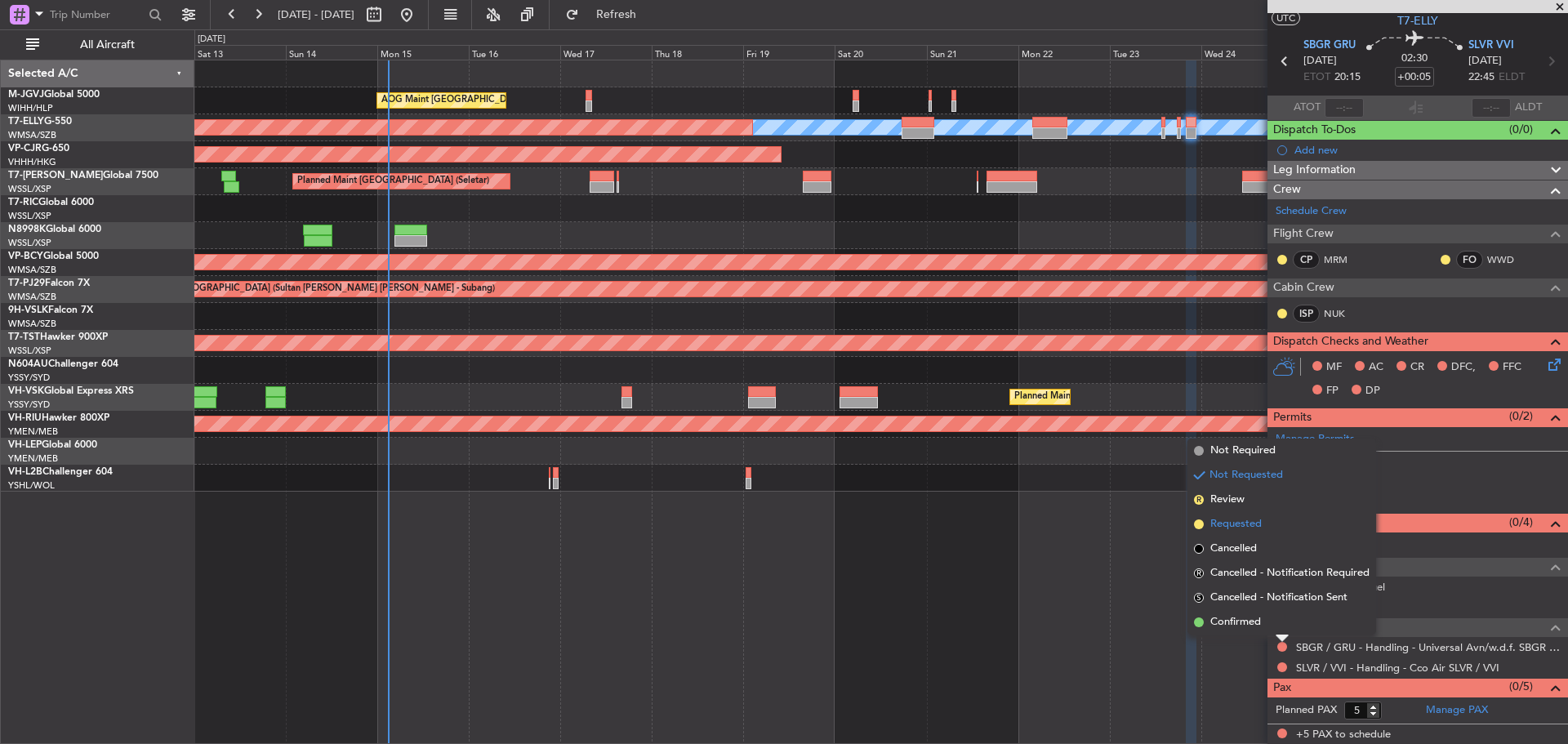
click at [1232, 526] on span "Requested" at bounding box center [1235, 523] width 51 height 16
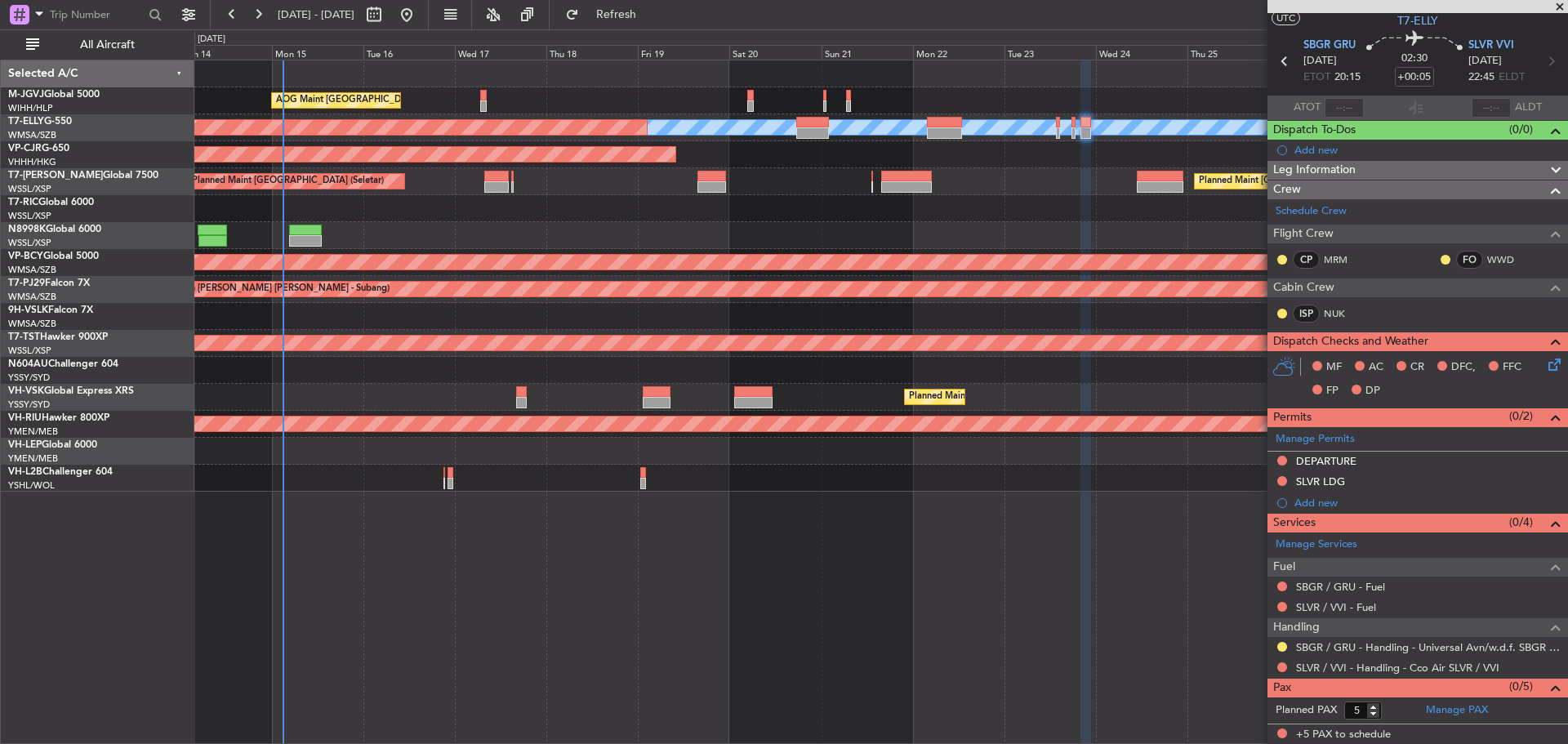
click at [1002, 221] on div at bounding box center [881, 208] width 1373 height 27
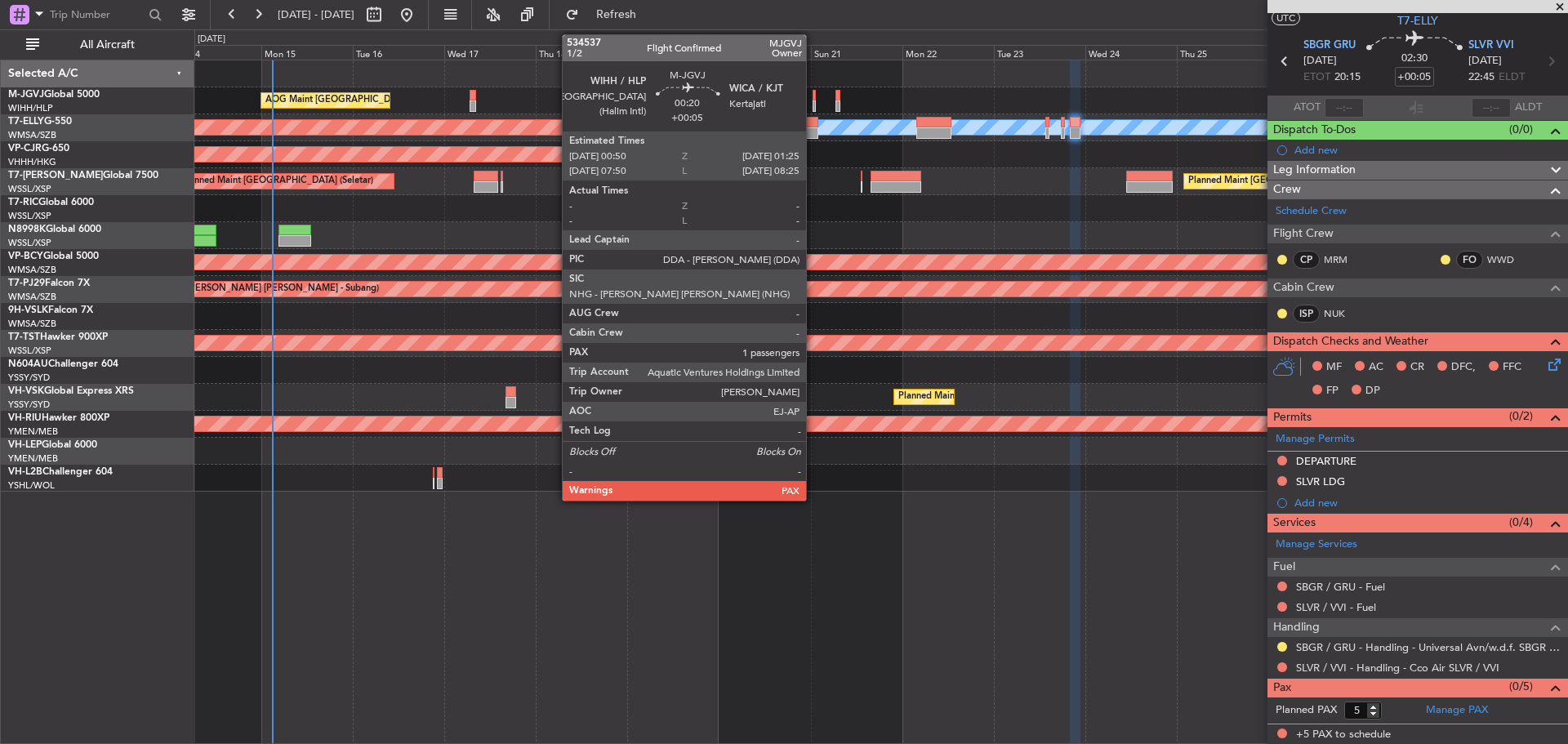
click at [813, 102] on div at bounding box center [813, 106] width 3 height 11
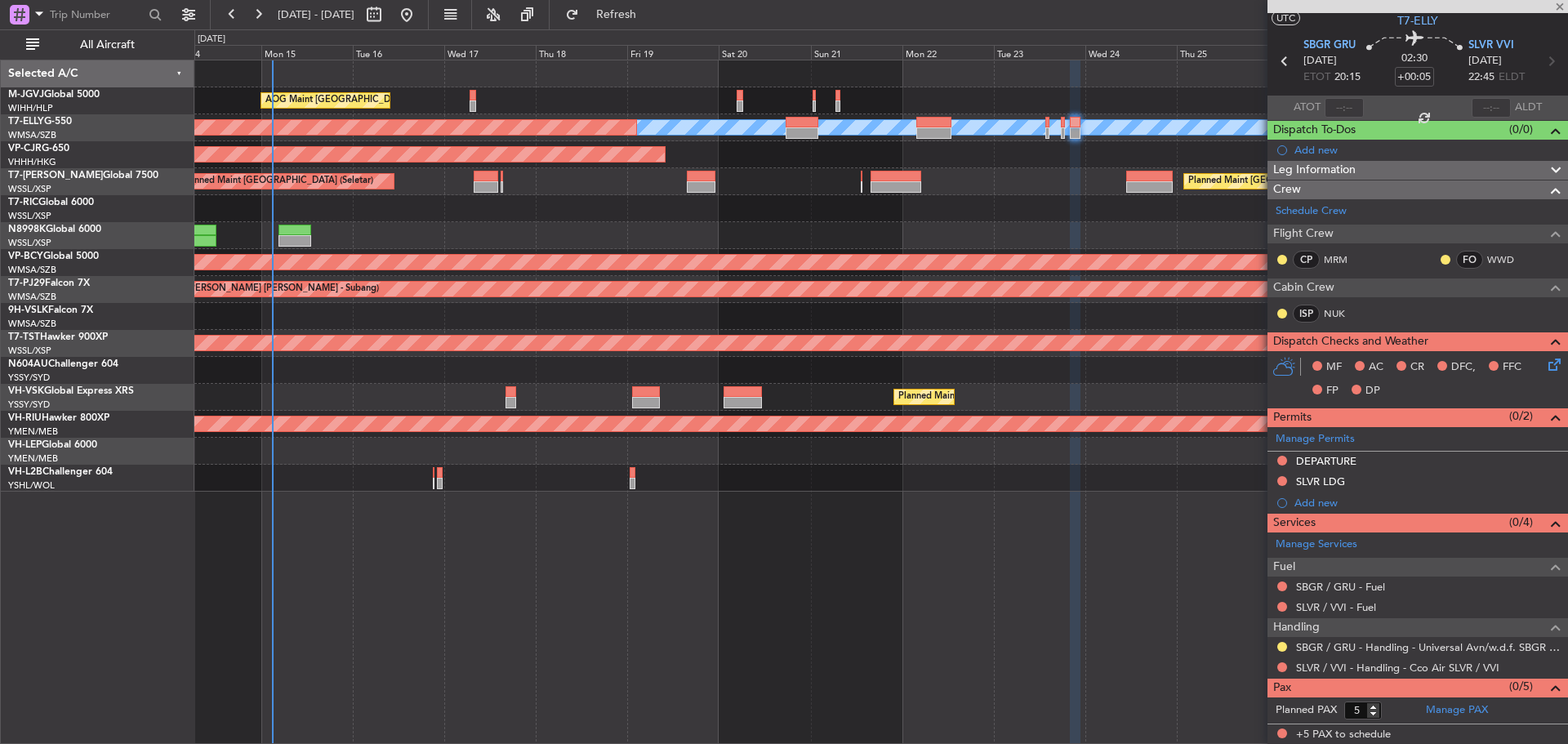
type input "2"
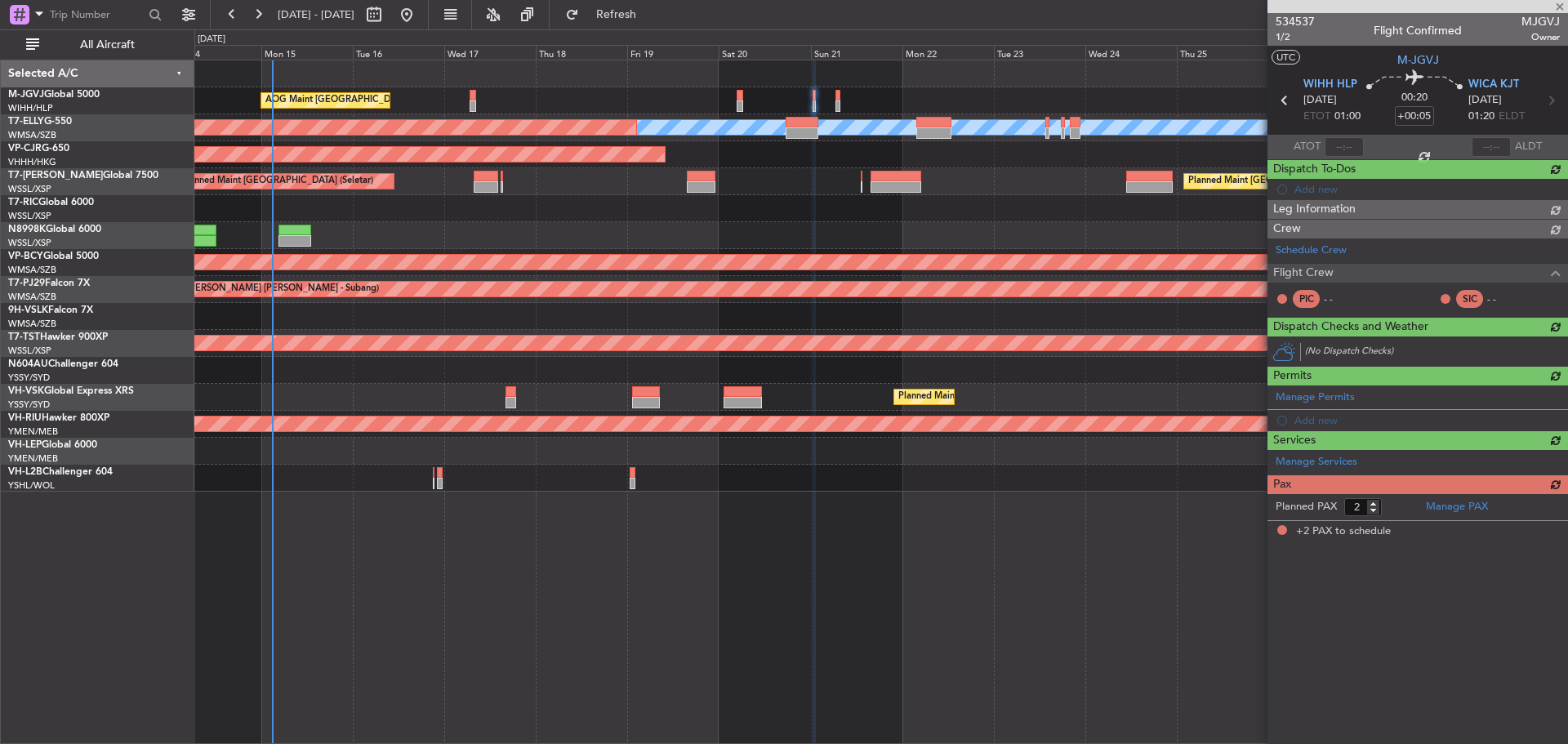
scroll to position [0, 0]
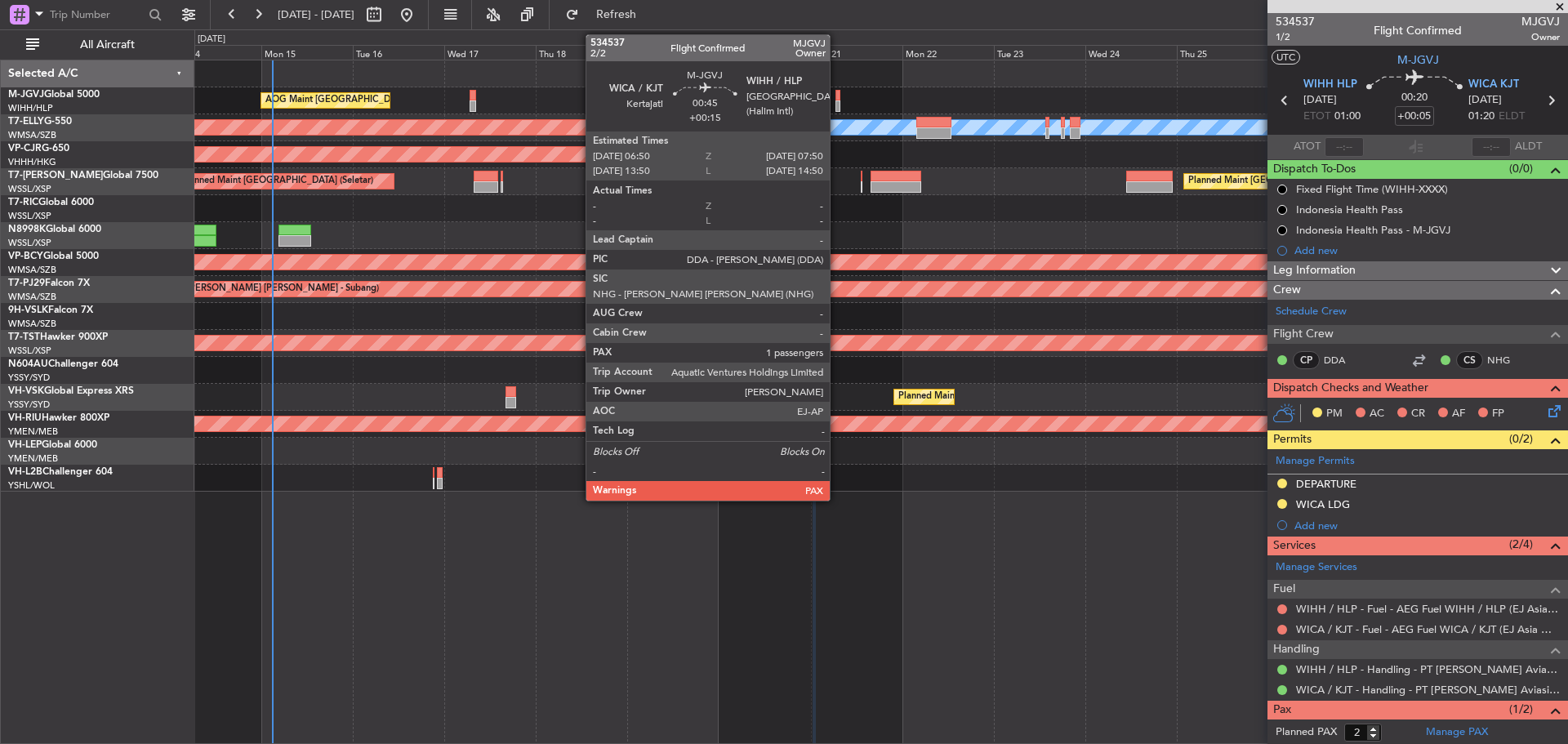
click at [837, 109] on div at bounding box center [837, 106] width 4 height 11
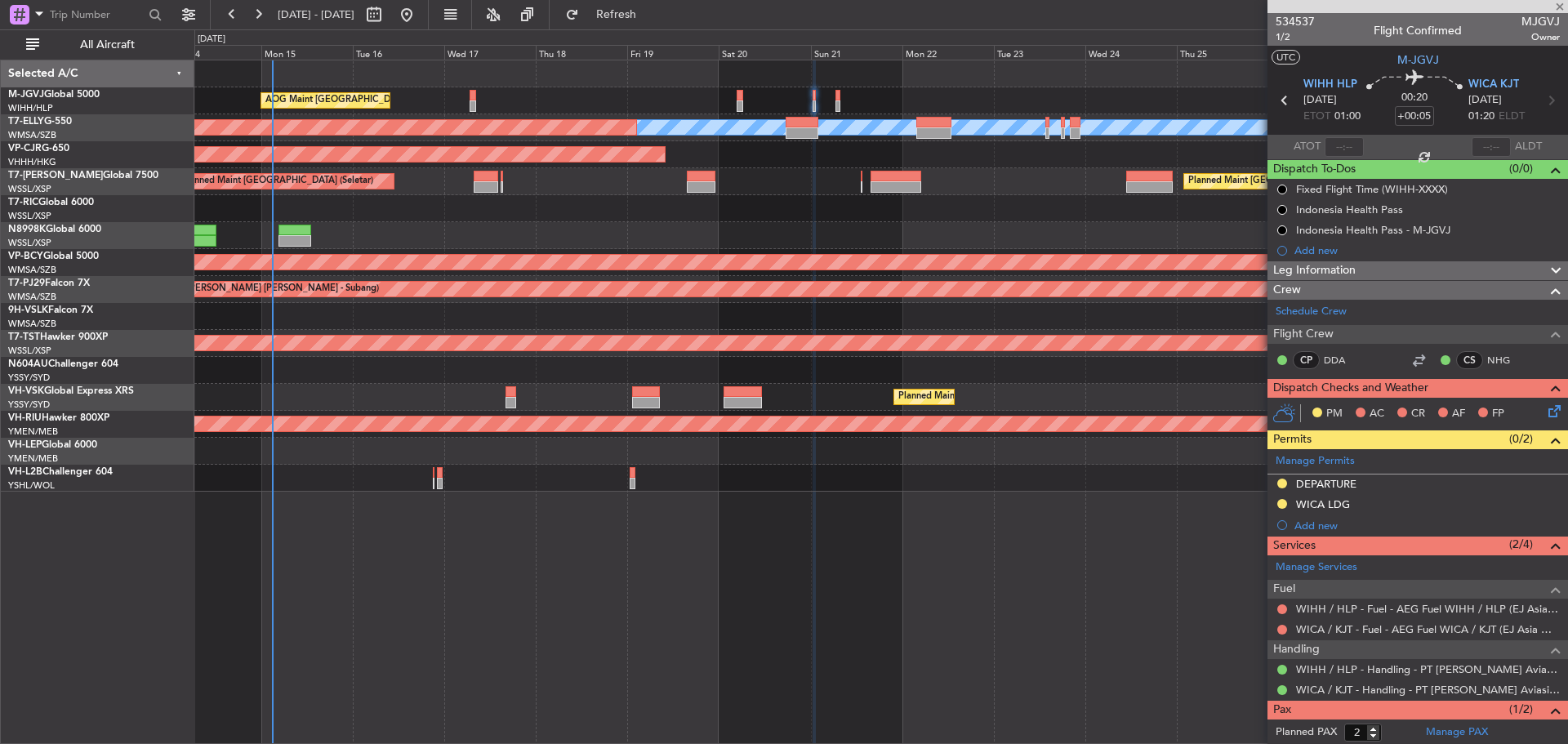
type input "+00:15"
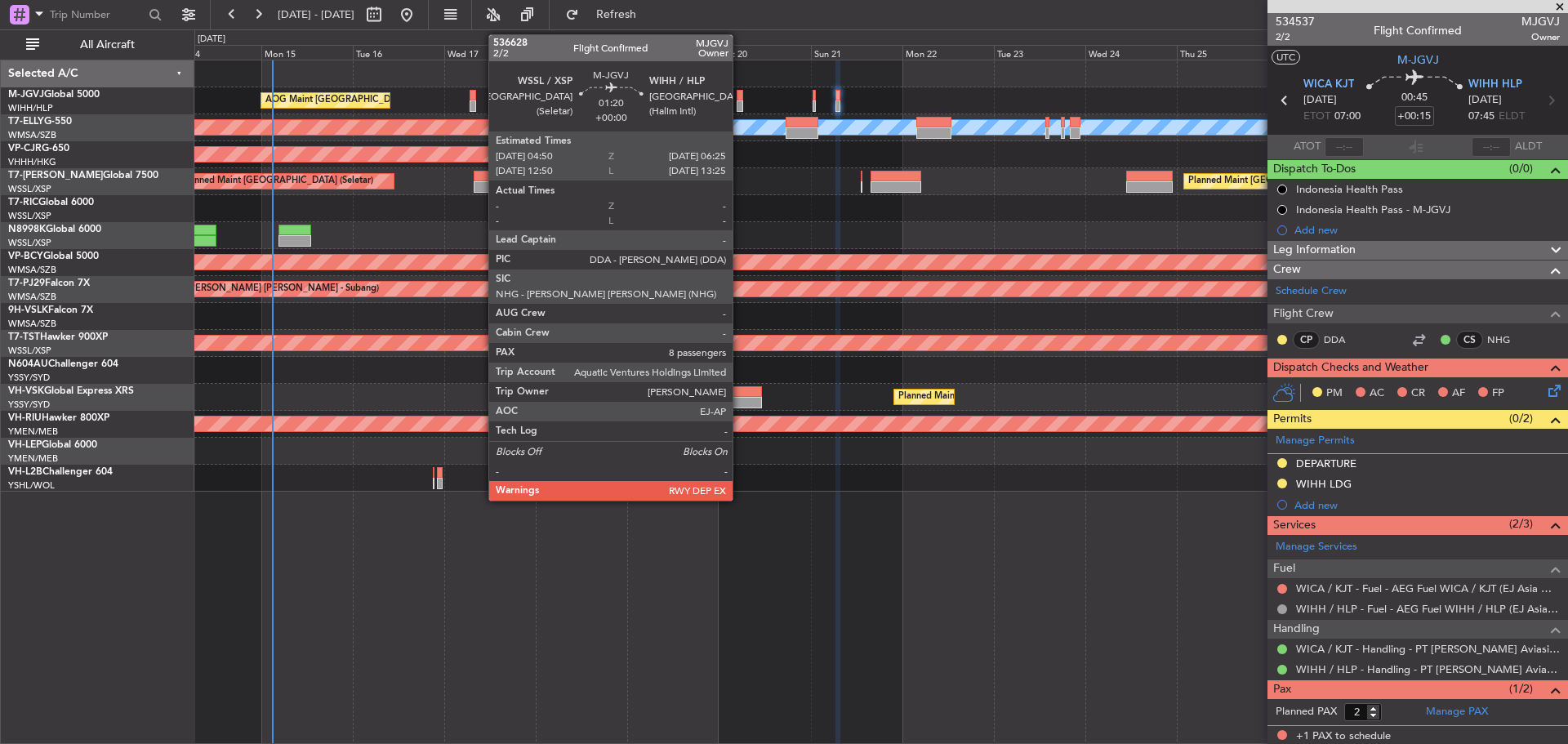
click at [740, 105] on div at bounding box center [740, 106] width 7 height 11
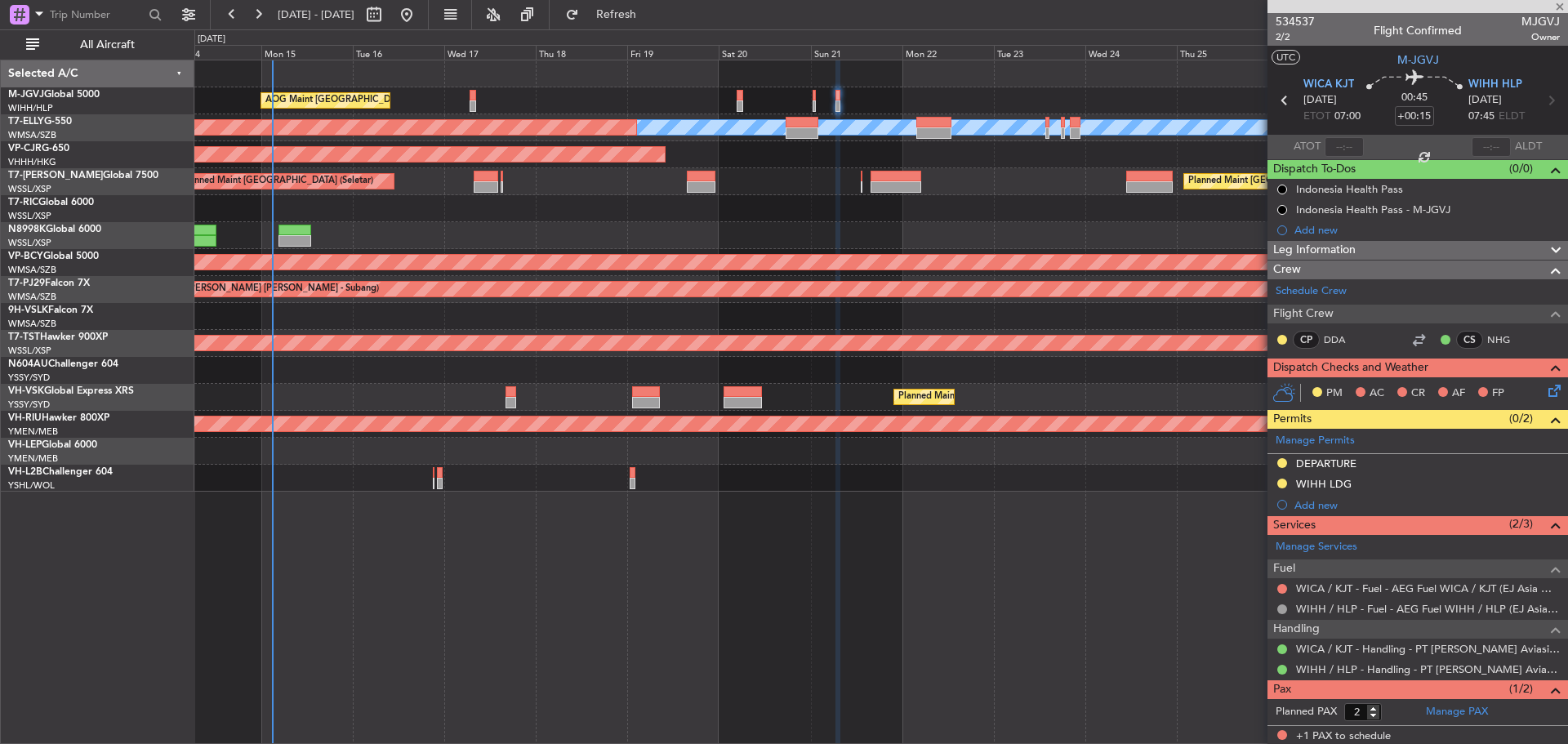
type input "8"
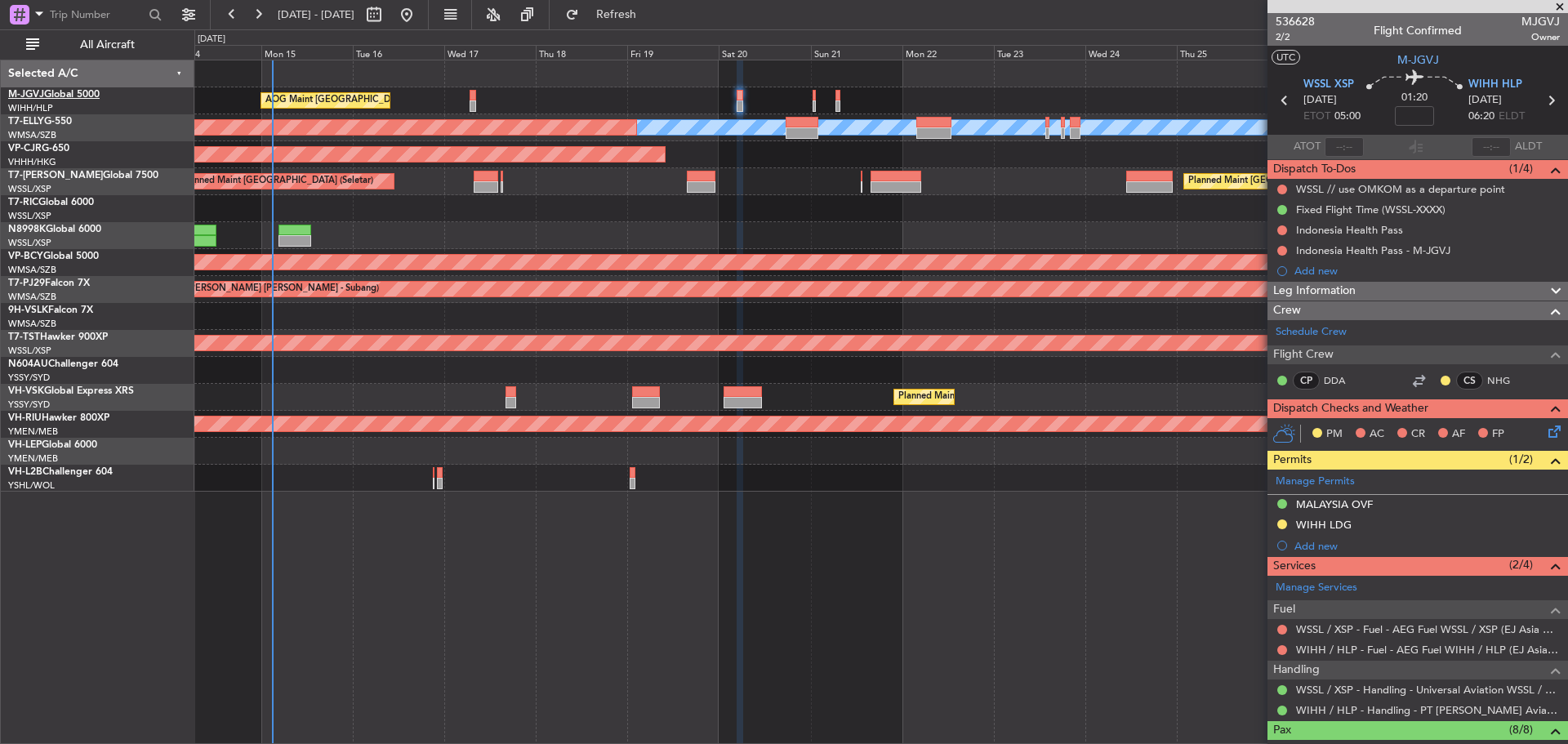
click at [73, 96] on link "M-JGVJ Global 5000" at bounding box center [53, 94] width 91 height 10
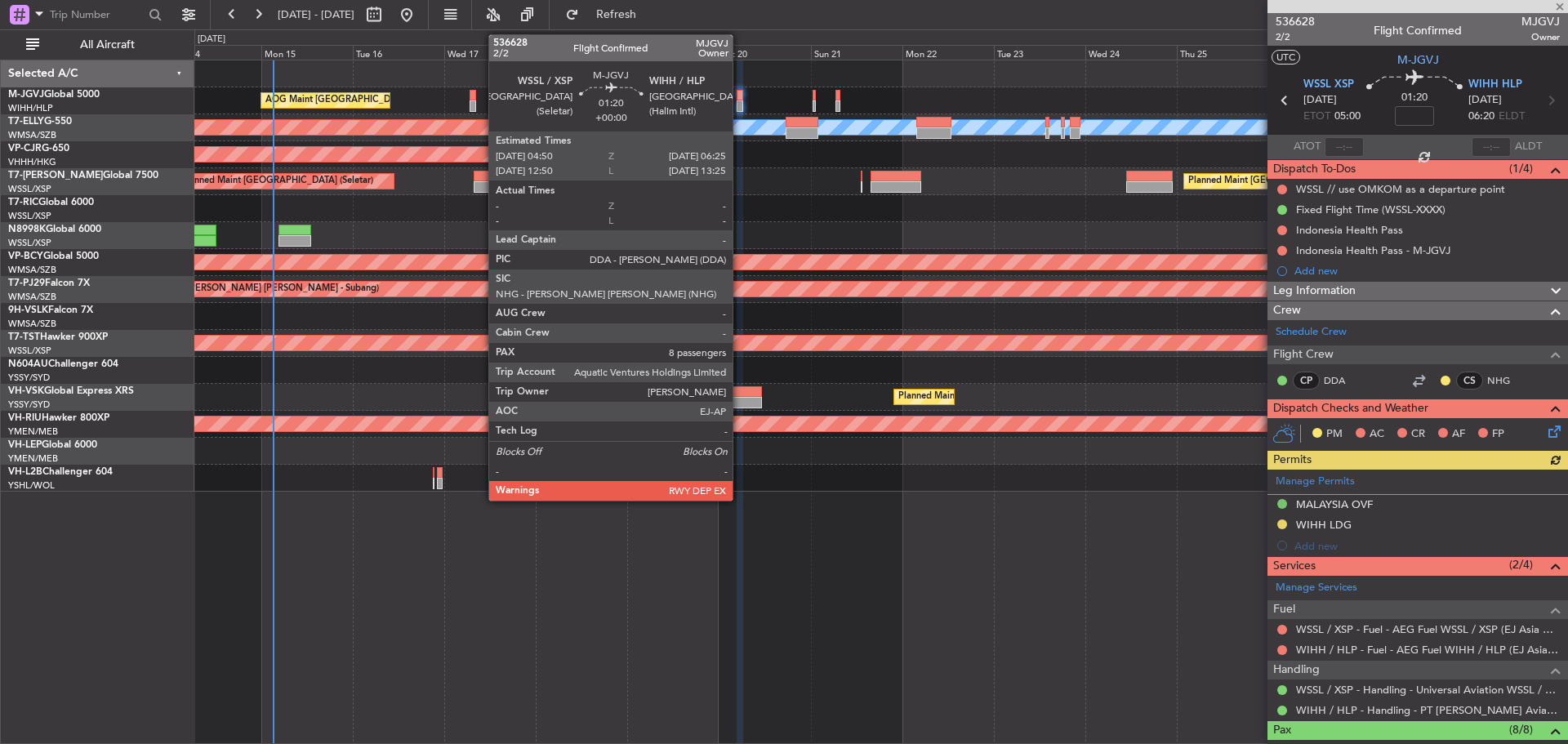
click at [740, 99] on div at bounding box center [740, 95] width 7 height 11
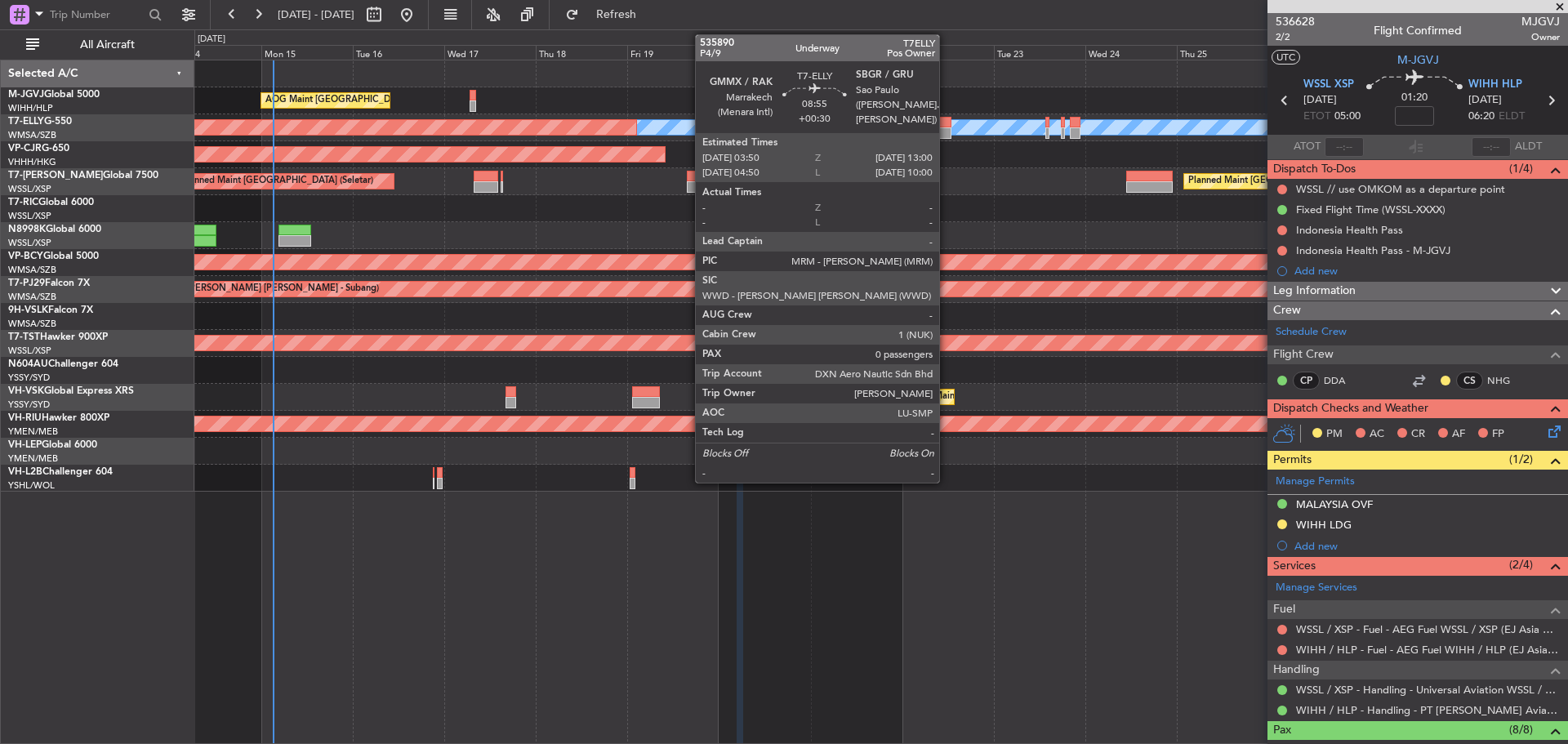
click at [947, 124] on div at bounding box center [934, 122] width 35 height 11
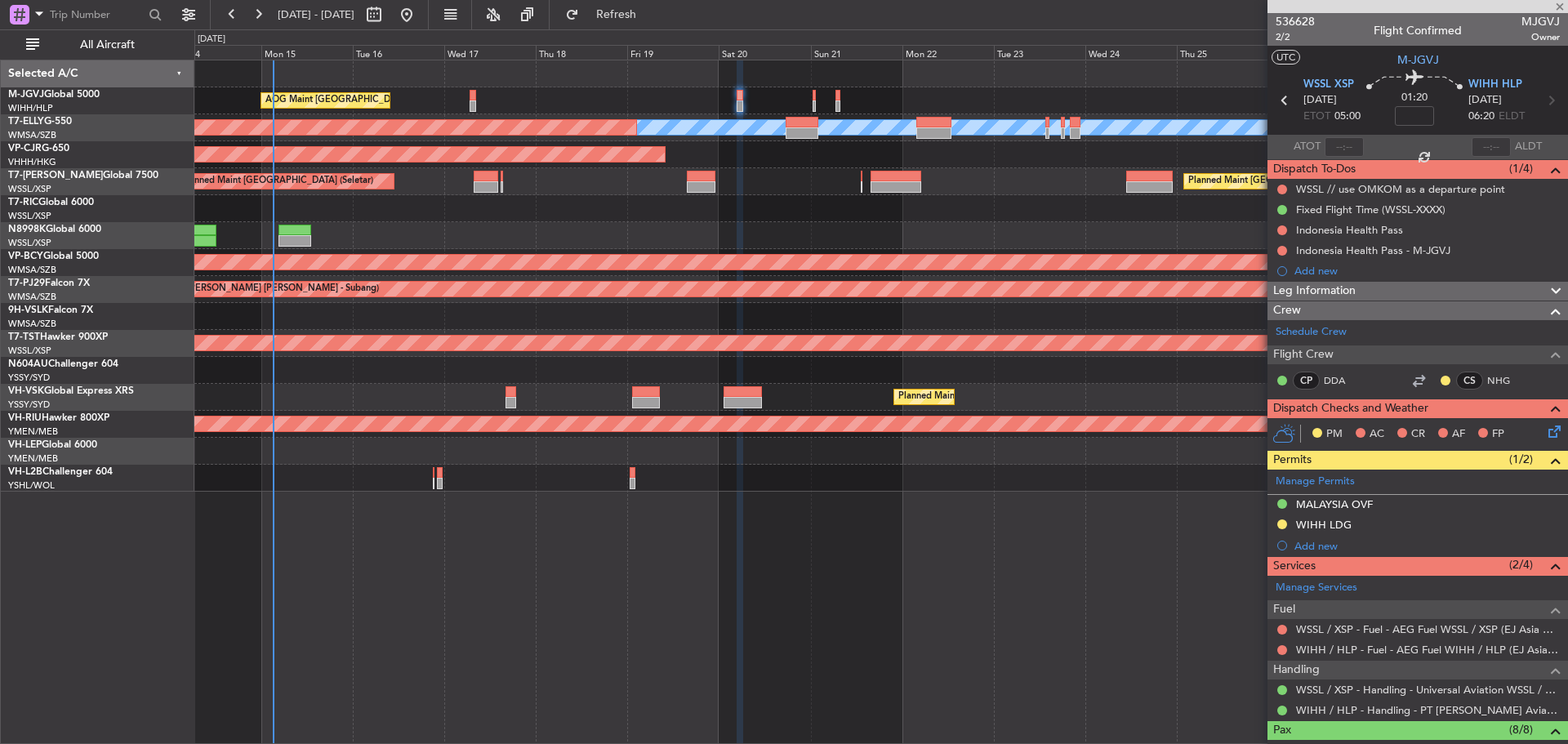
type input "+00:30"
type input "0"
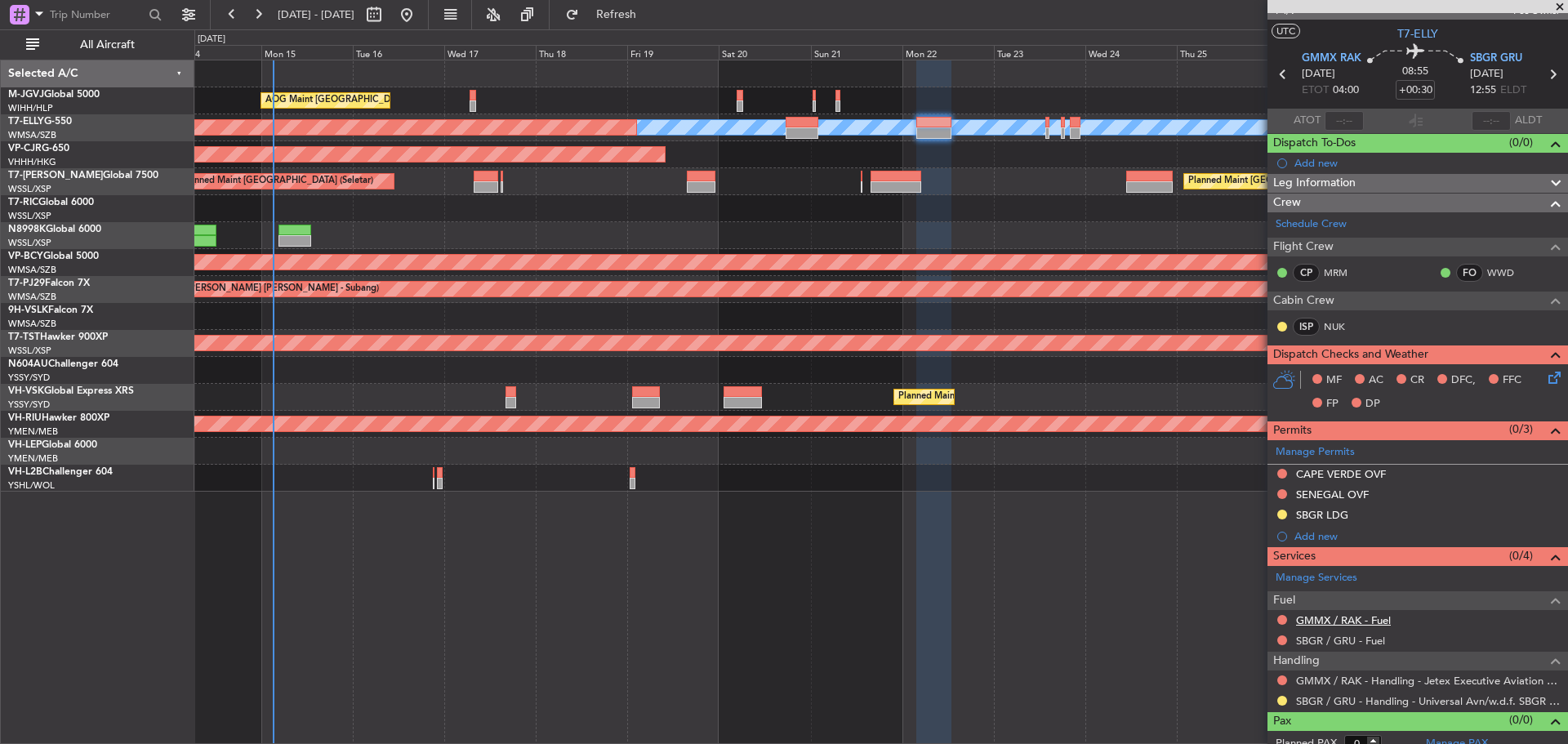
scroll to position [39, 0]
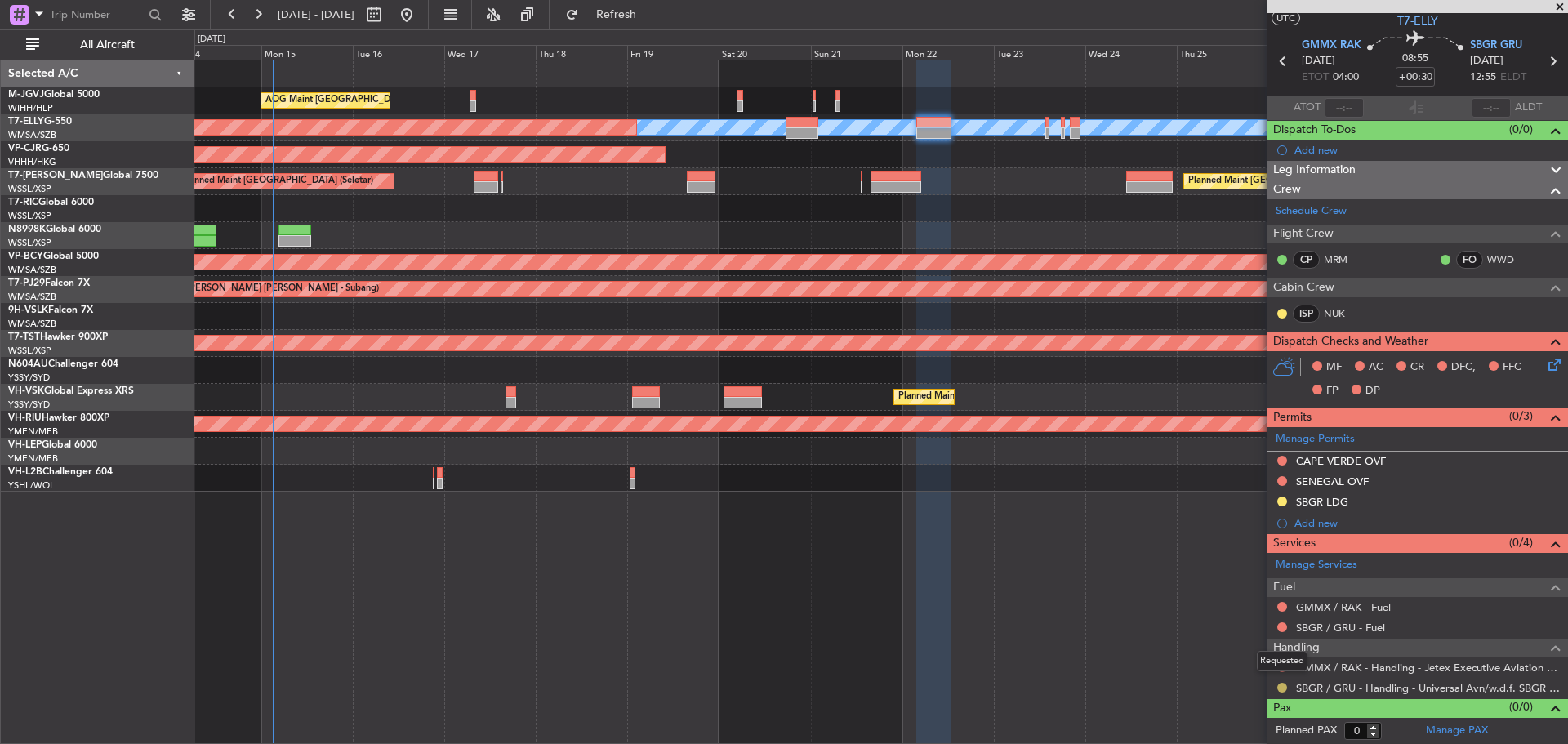
click at [1279, 688] on button at bounding box center [1281, 687] width 10 height 10
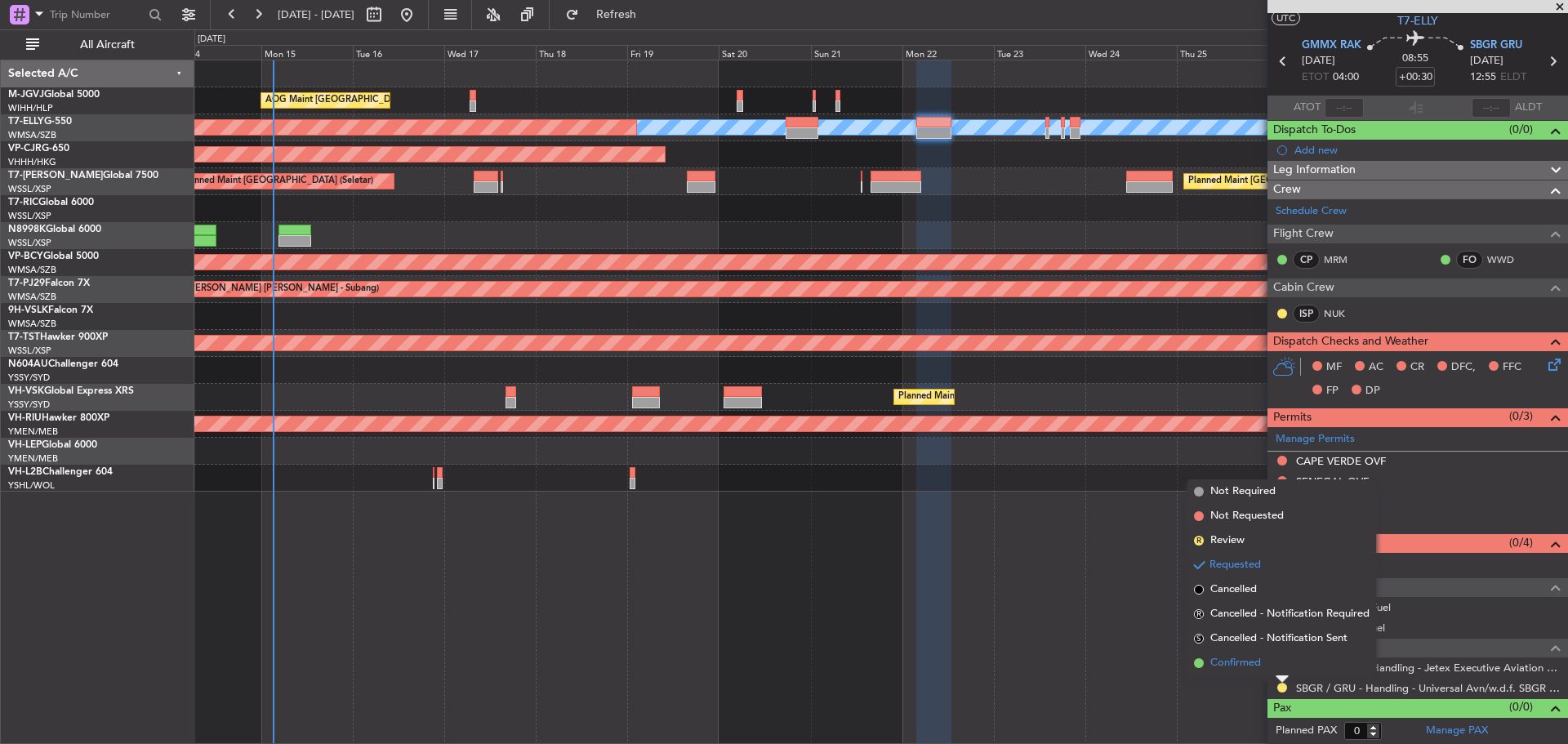
click at [1278, 663] on li "Confirmed" at bounding box center [1281, 662] width 189 height 24
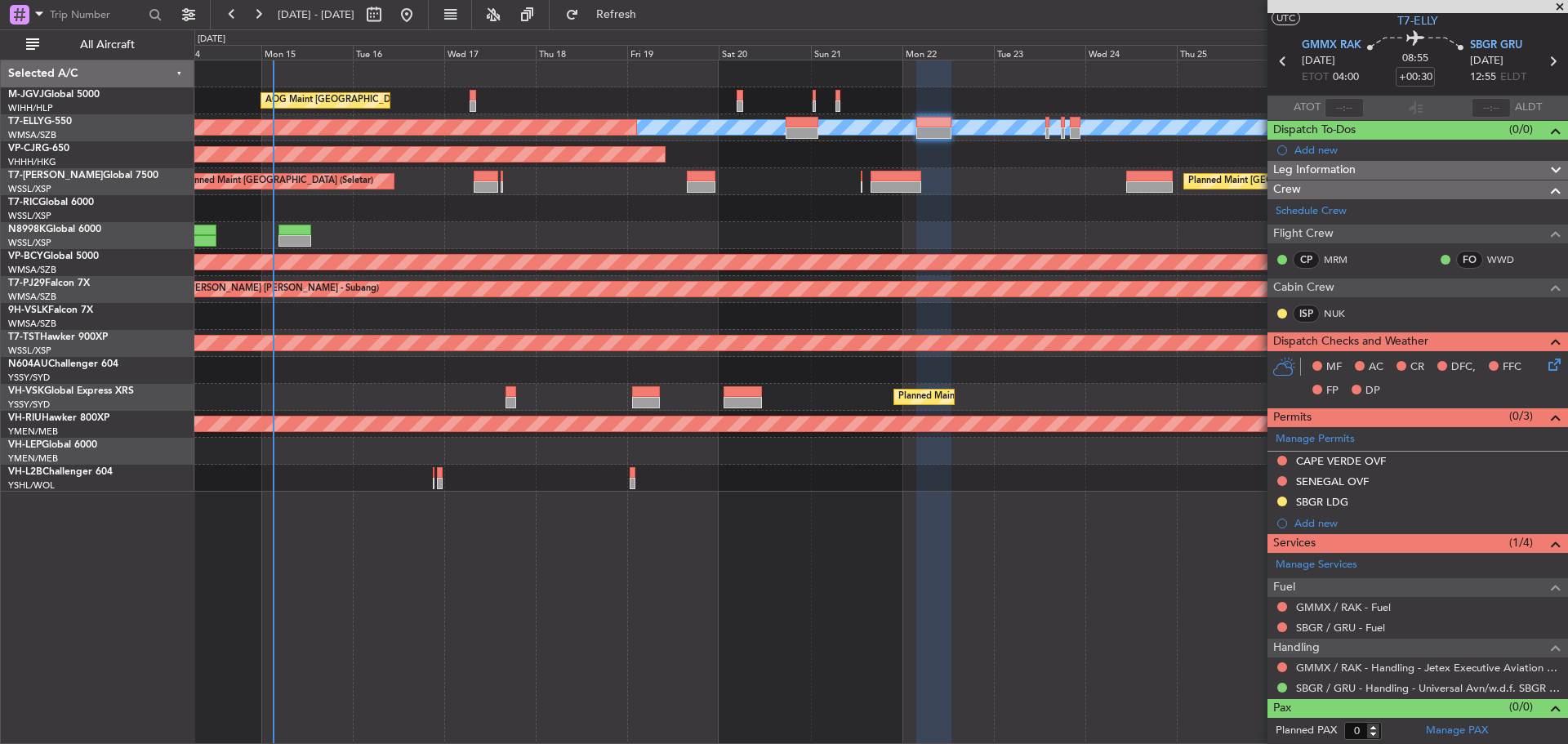
click at [1545, 60] on icon at bounding box center [1552, 61] width 21 height 21
type input "-00:10"
type input "5"
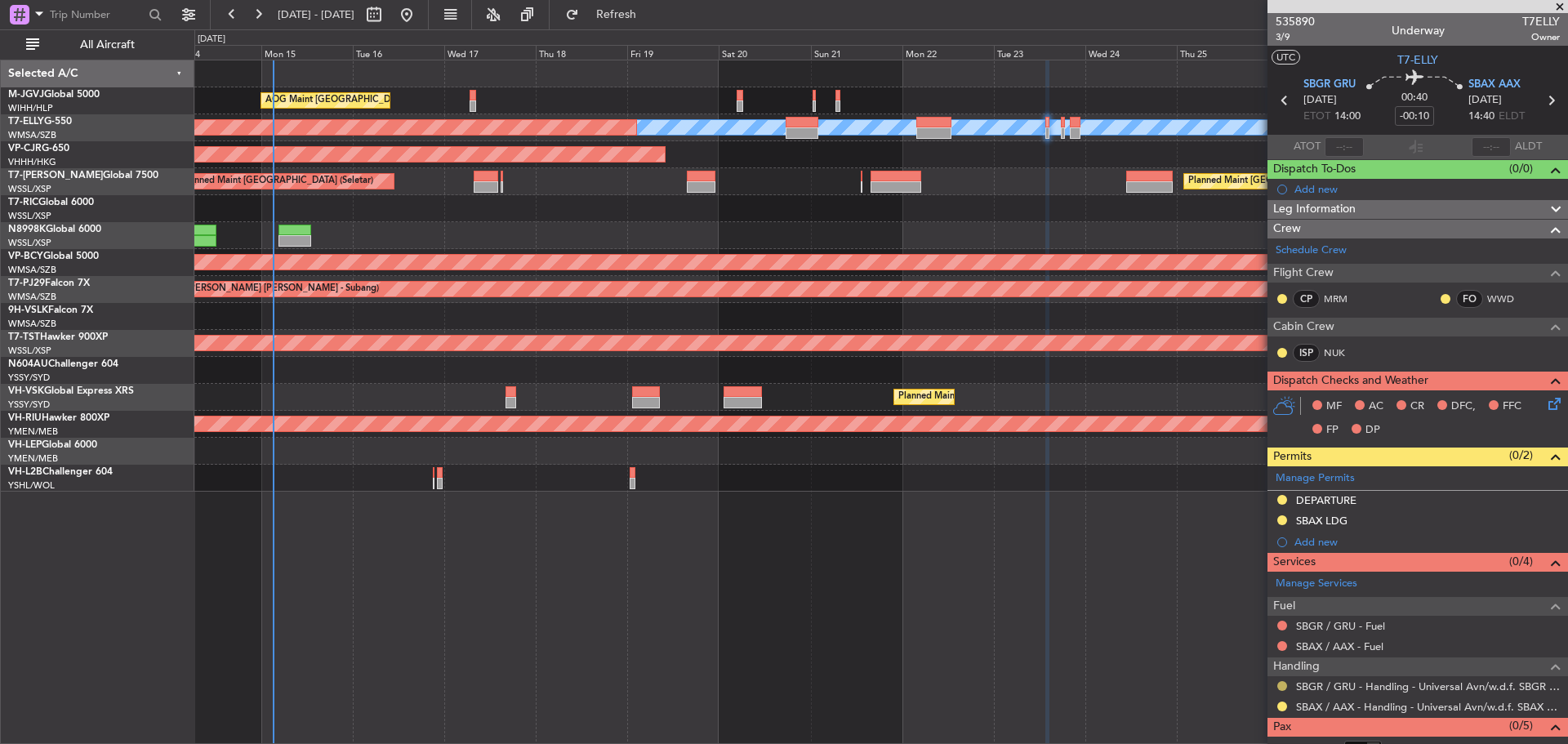
click at [1284, 682] on button at bounding box center [1281, 685] width 10 height 10
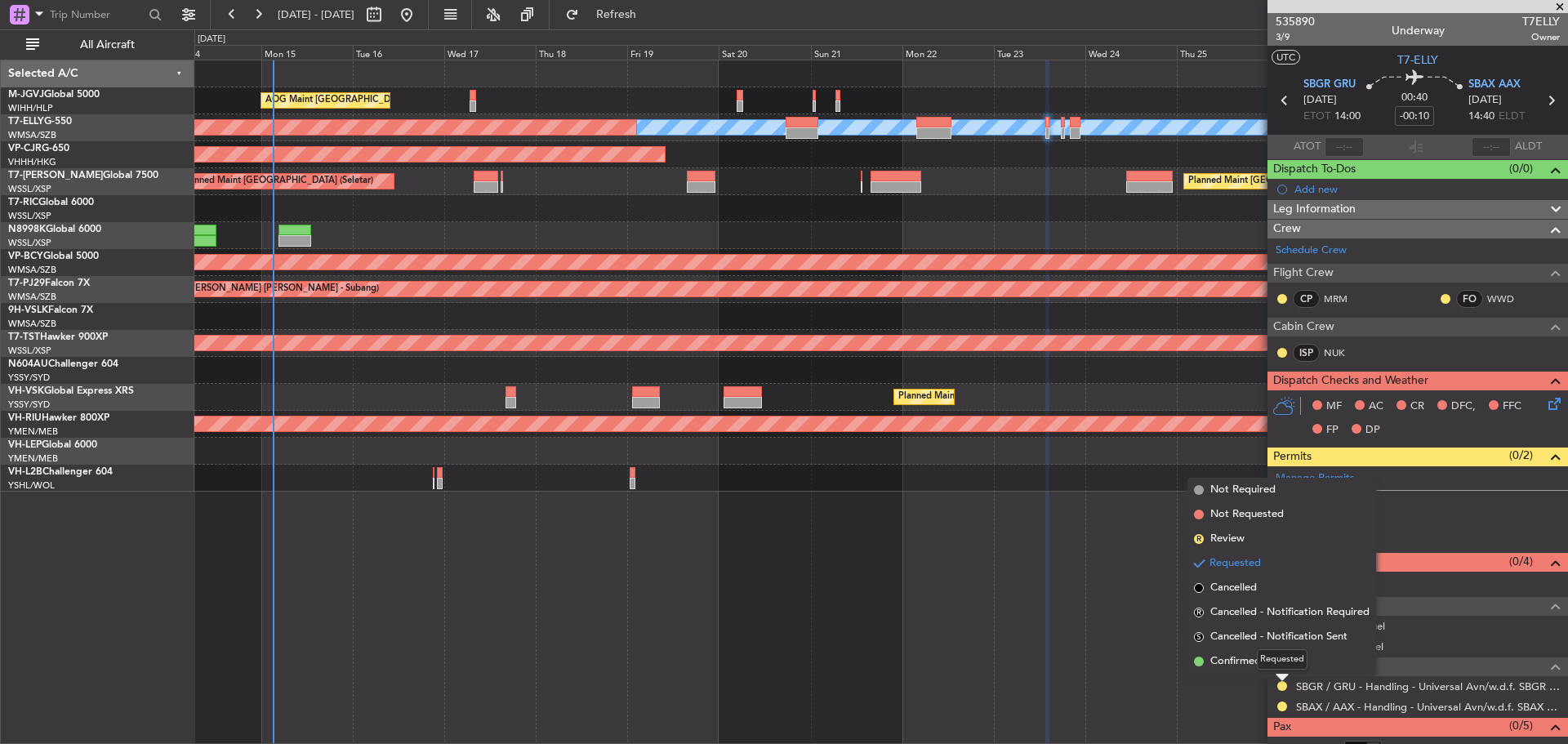
click at [1283, 660] on div "Requested" at bounding box center [1282, 659] width 50 height 21
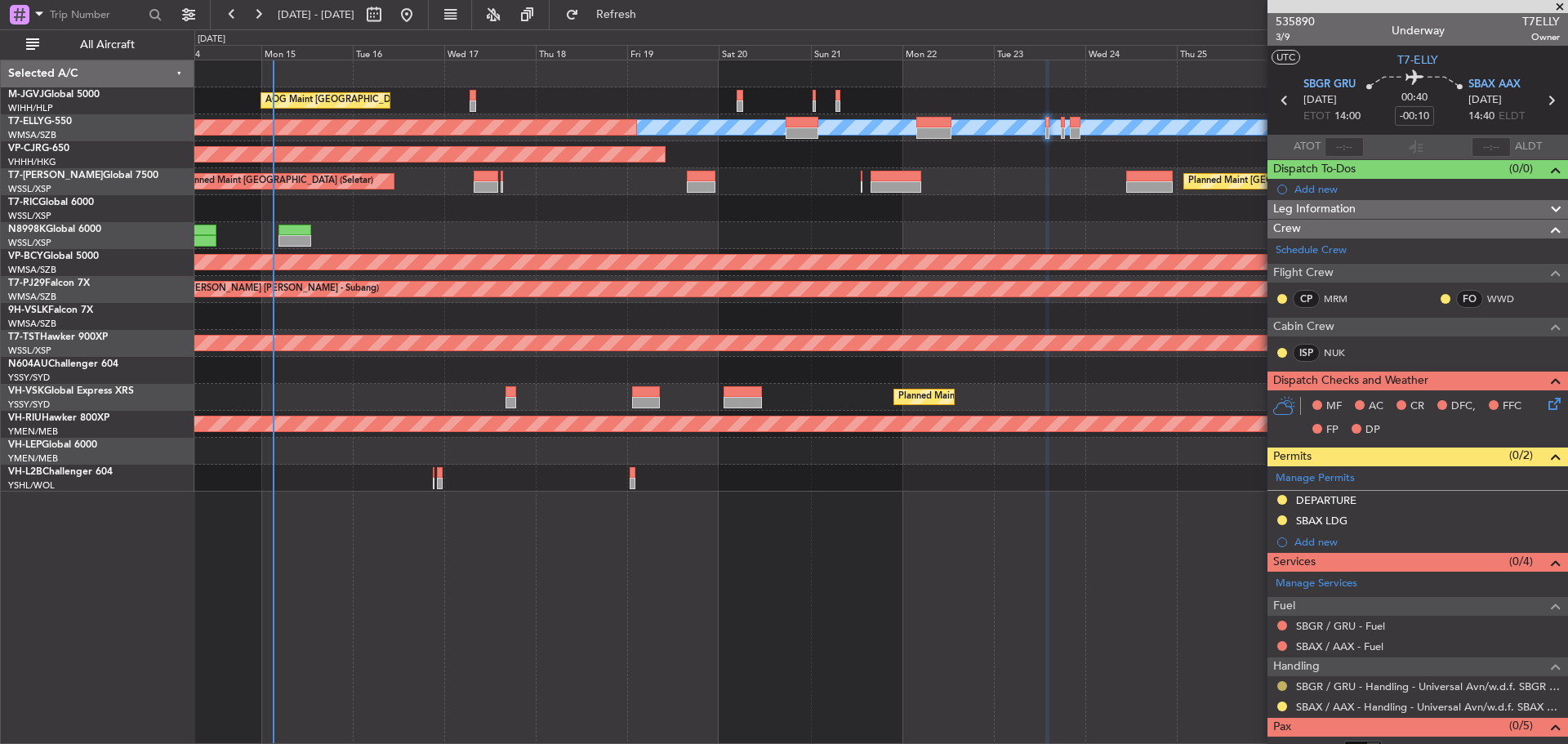
click at [1280, 685] on button at bounding box center [1281, 685] width 10 height 10
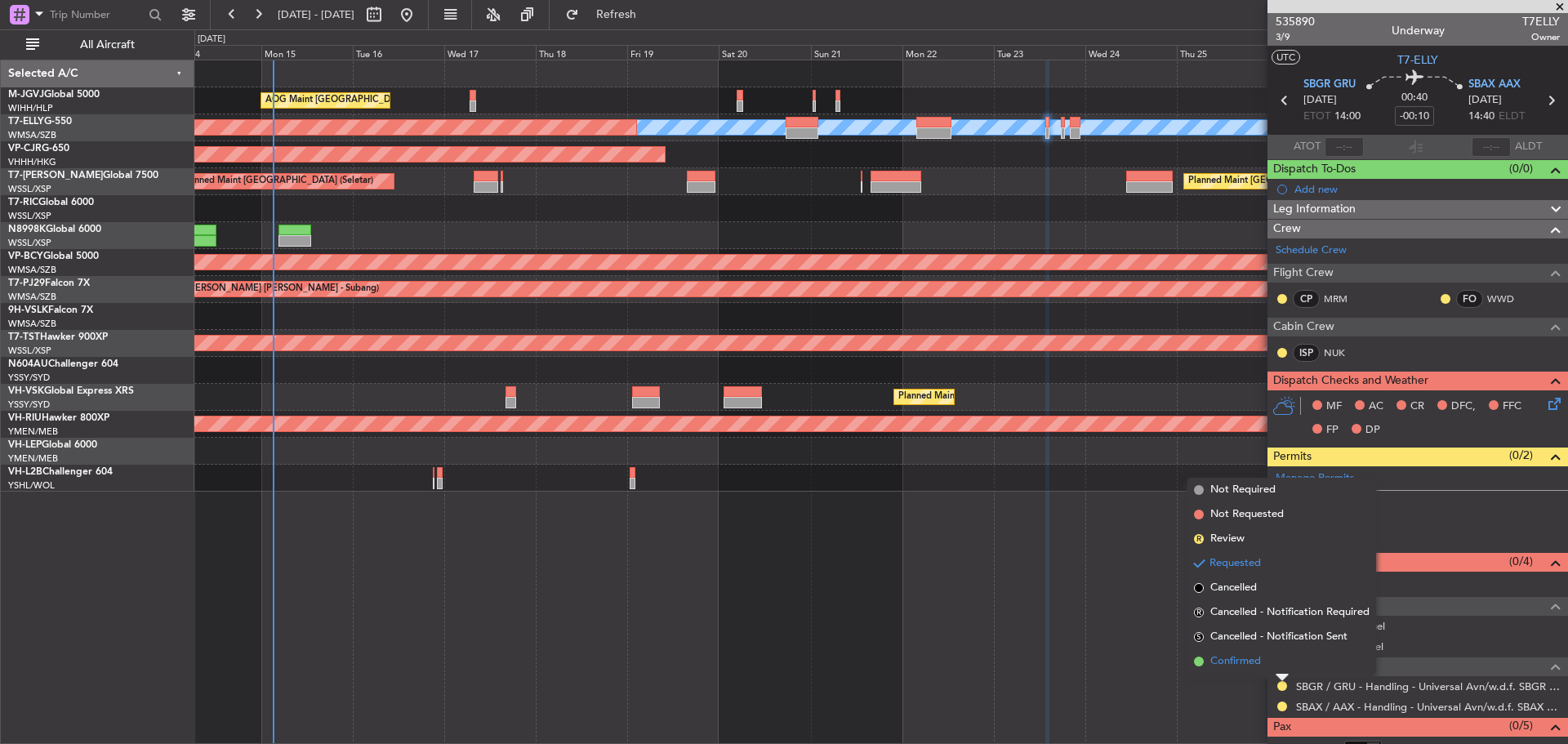
click at [1244, 665] on span "Confirmed" at bounding box center [1235, 661] width 50 height 16
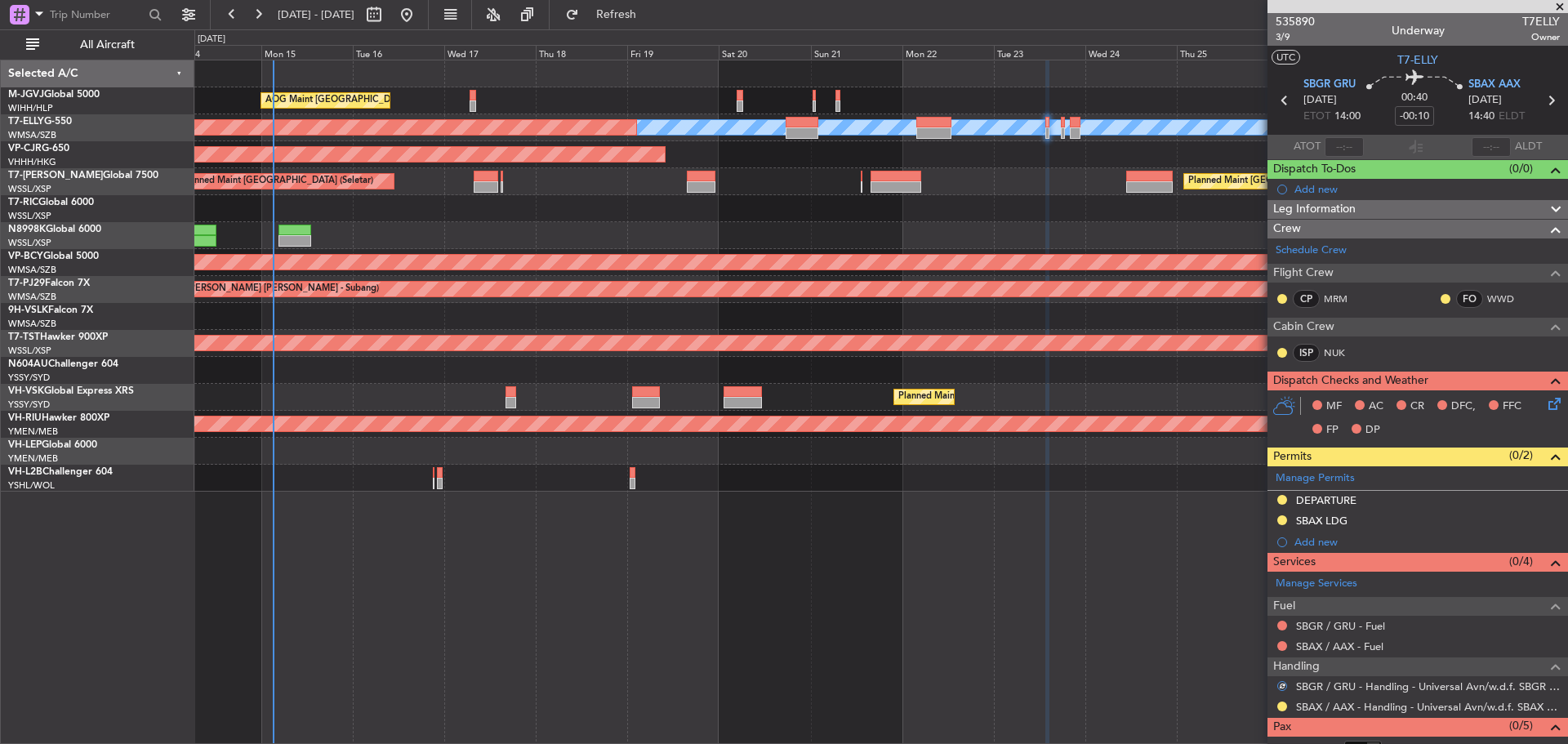
drag, startPoint x: 1284, startPoint y: 706, endPoint x: 1278, endPoint y: 688, distance: 19.0
click at [1283, 706] on button at bounding box center [1281, 706] width 10 height 10
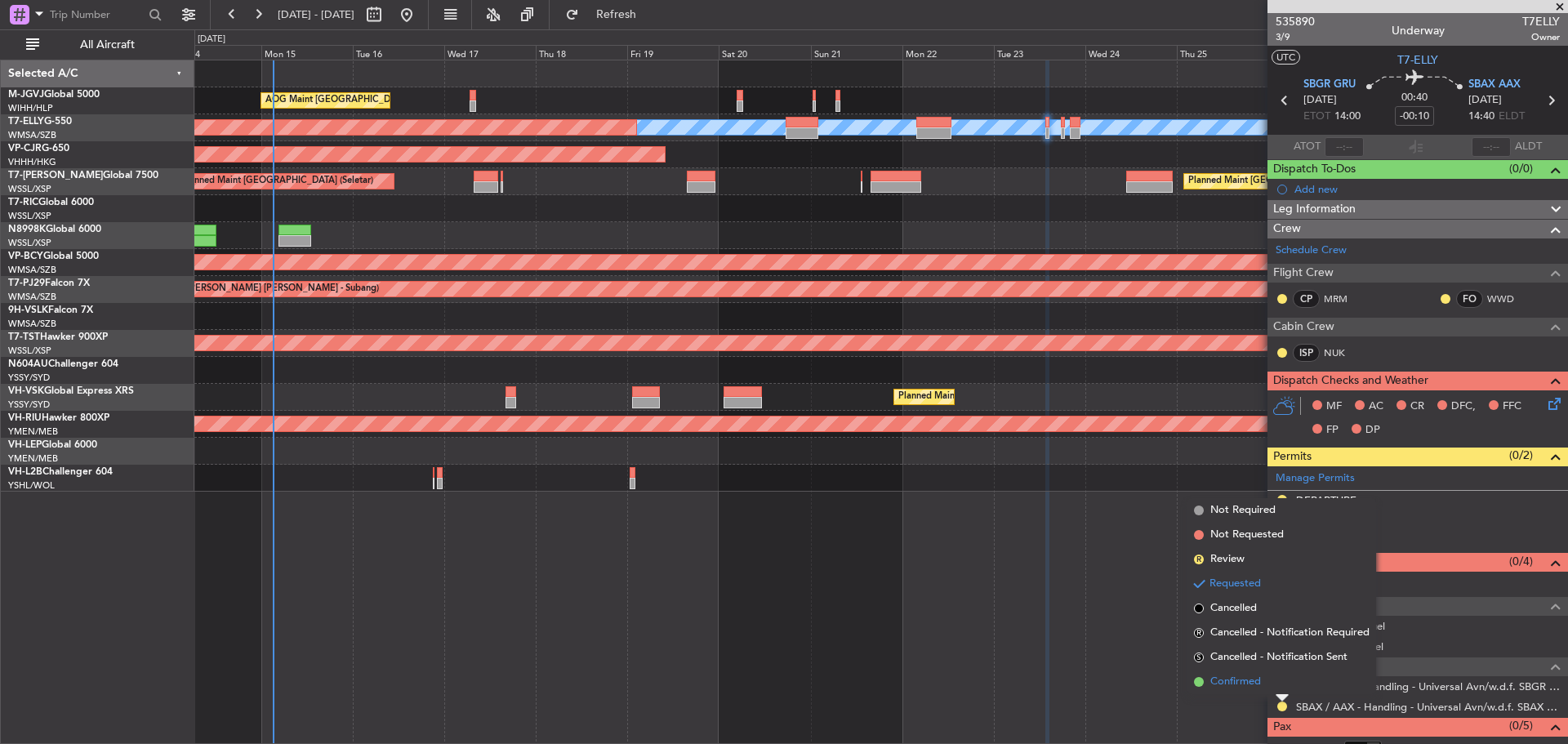
click at [1235, 675] on span "Confirmed" at bounding box center [1235, 681] width 50 height 16
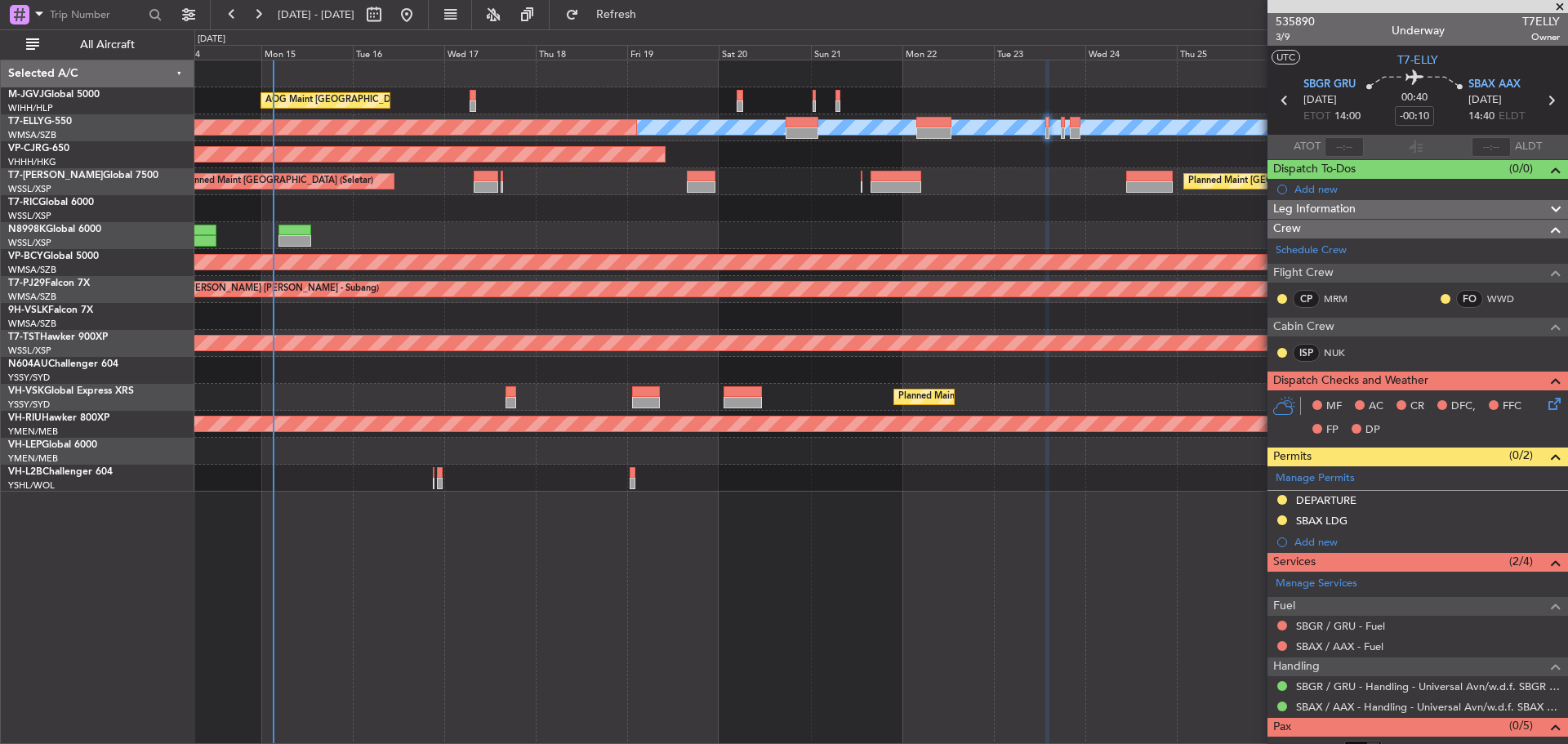
click at [1544, 101] on icon at bounding box center [1551, 100] width 21 height 21
click at [1280, 685] on button at bounding box center [1281, 685] width 10 height 10
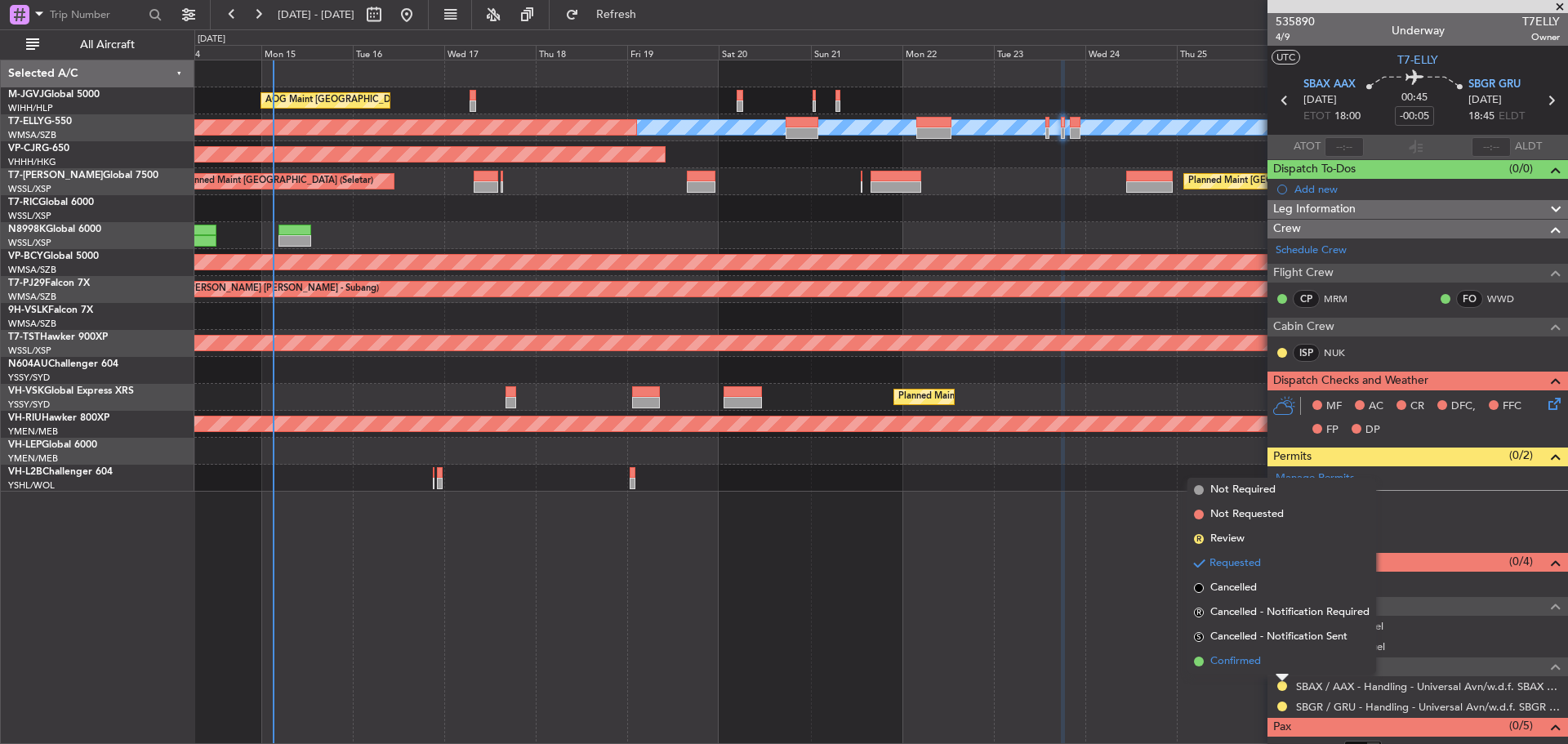
click at [1214, 656] on span "Confirmed" at bounding box center [1235, 661] width 50 height 16
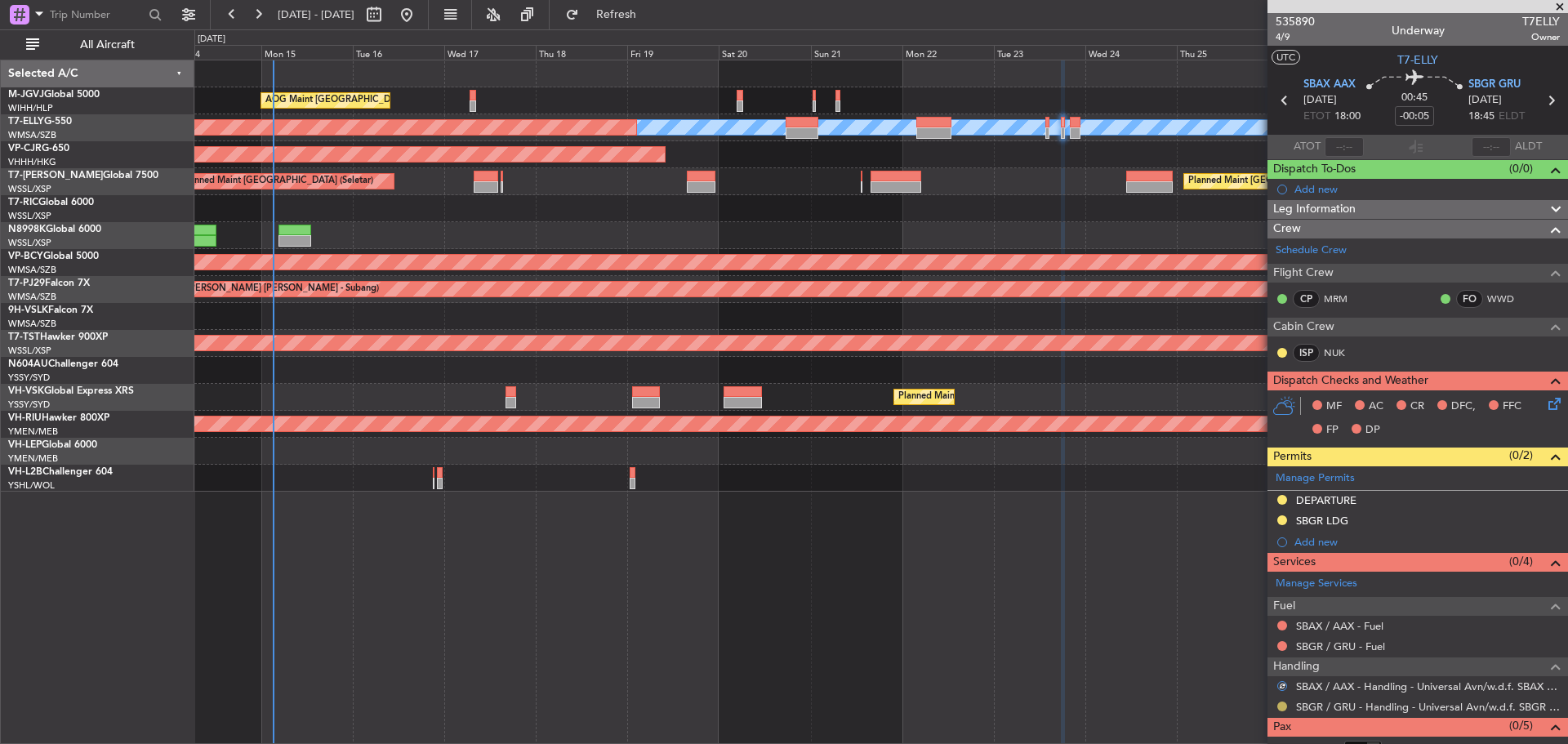
click at [1282, 707] on button at bounding box center [1281, 706] width 10 height 10
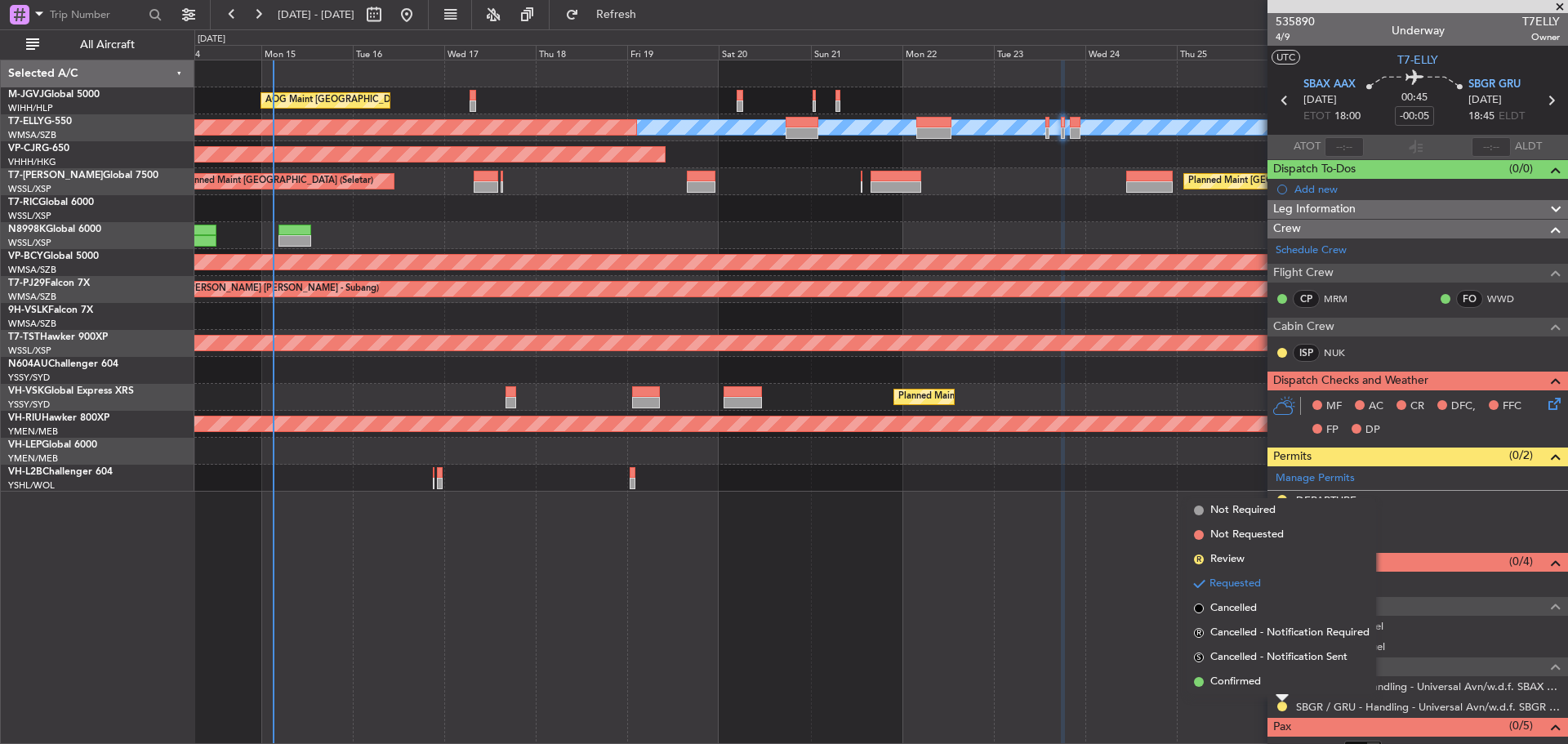
click at [1254, 675] on mat-tooltip-component "Requested" at bounding box center [1282, 680] width 74 height 43
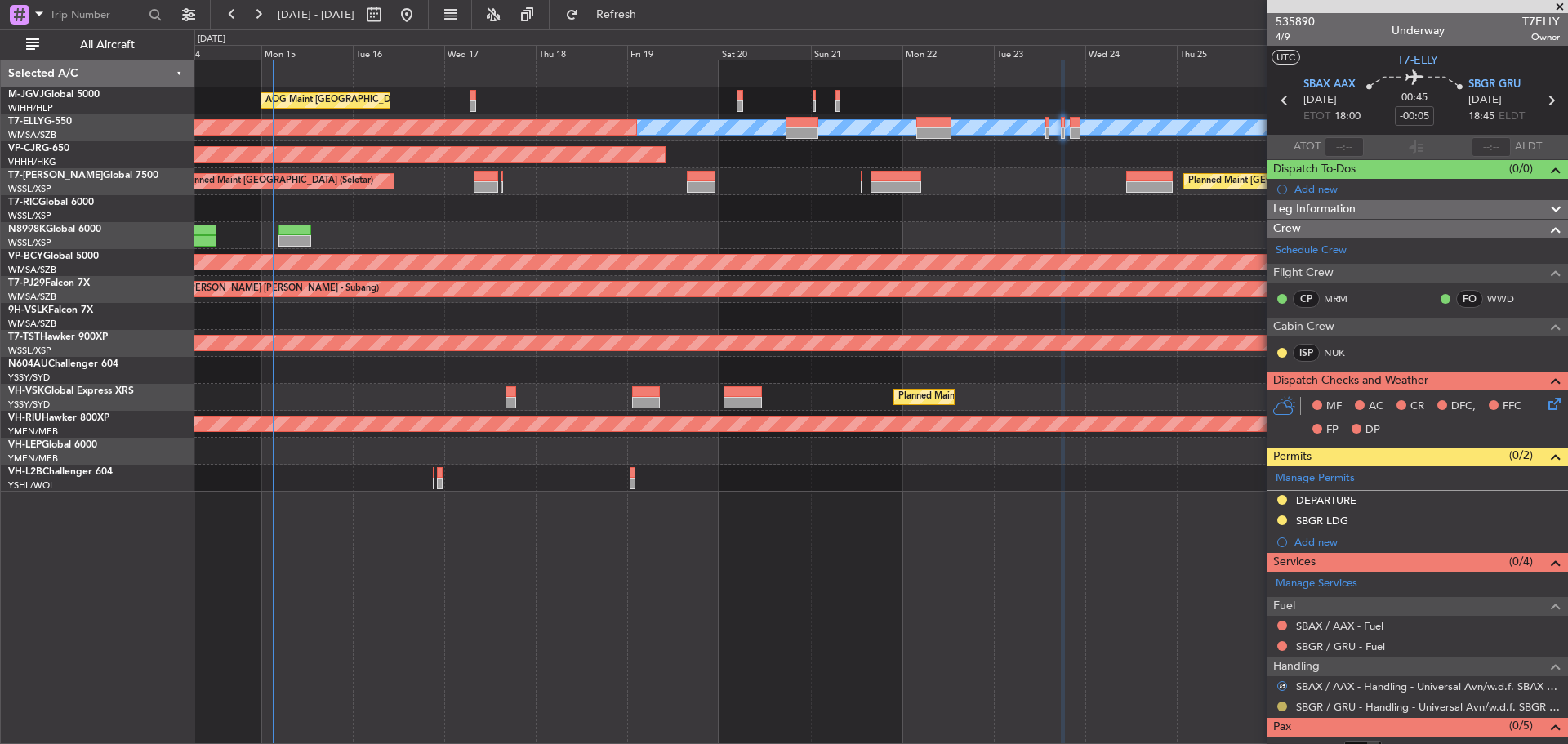
click at [1284, 708] on button at bounding box center [1281, 706] width 10 height 10
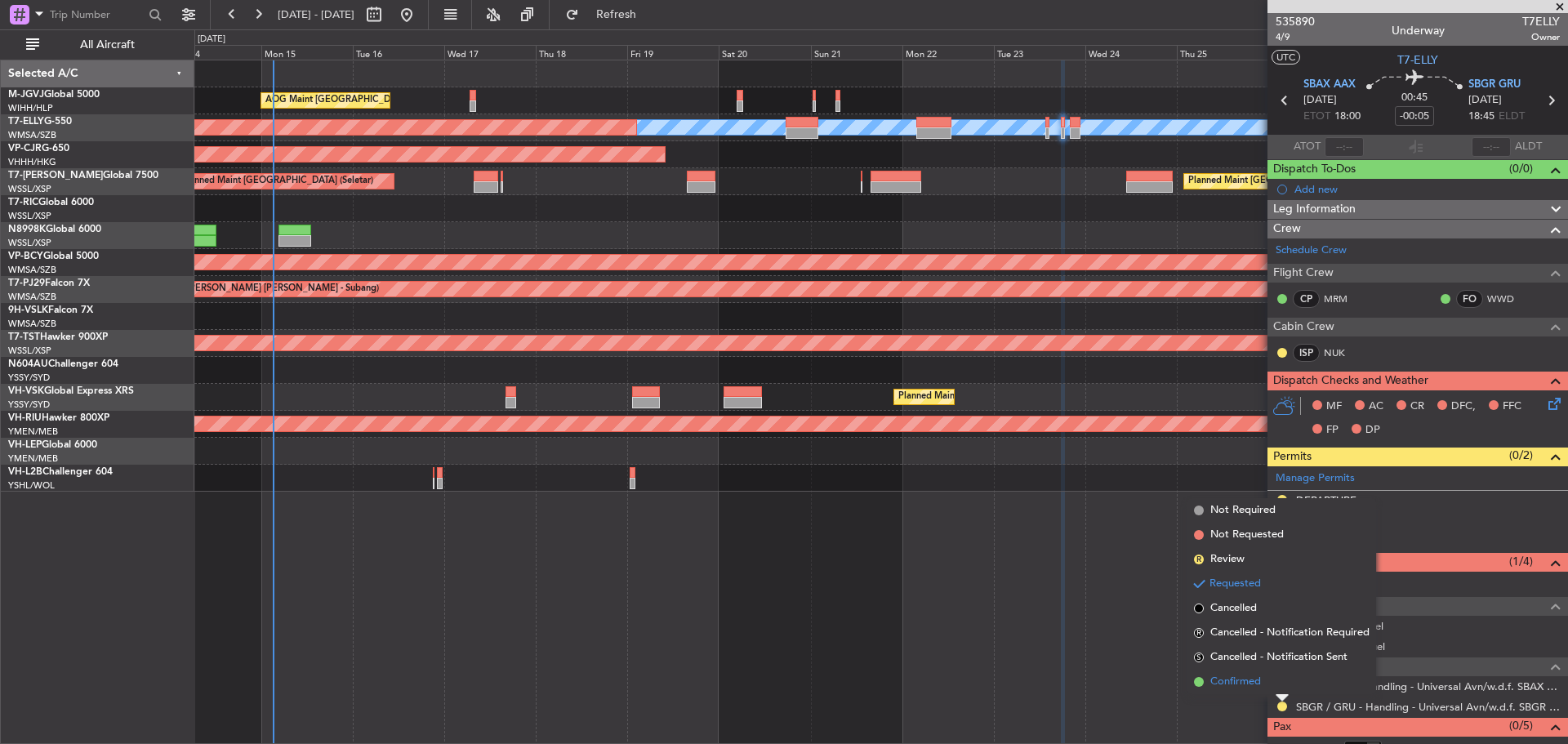
click at [1242, 686] on span "Confirmed" at bounding box center [1235, 681] width 50 height 16
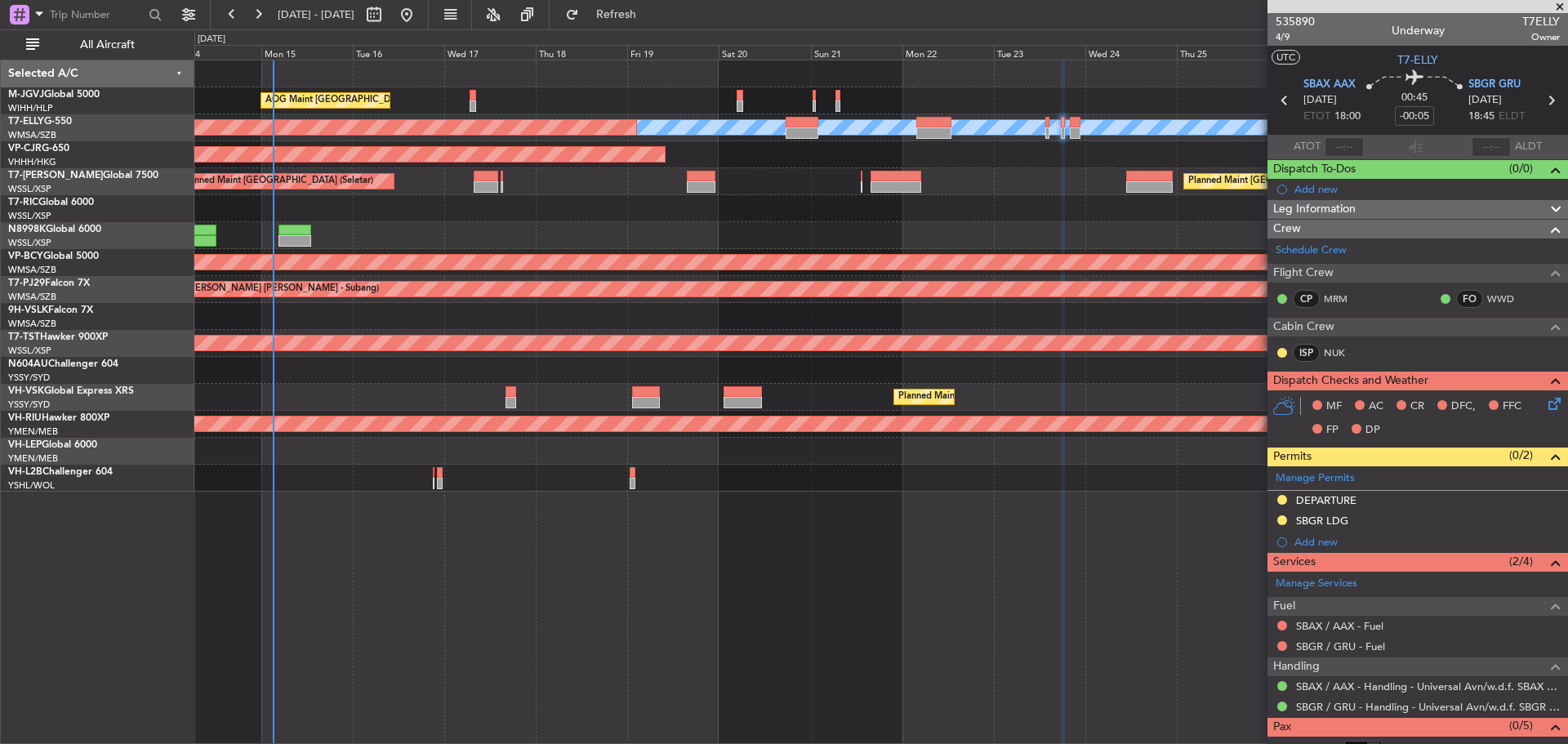
click at [1542, 102] on icon at bounding box center [1551, 100] width 21 height 21
click at [1283, 681] on button at bounding box center [1281, 685] width 10 height 10
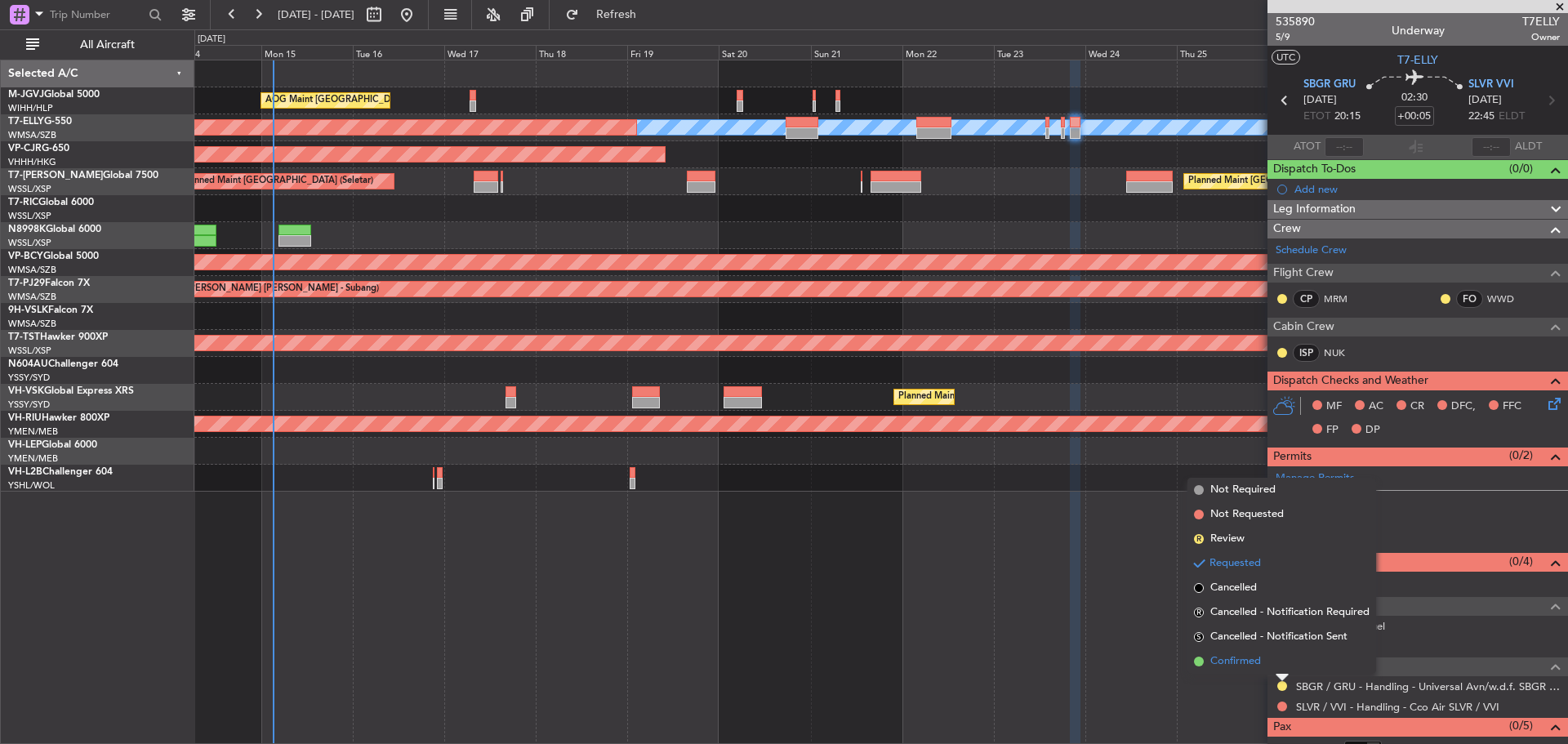
click at [1257, 661] on span "Confirmed" at bounding box center [1235, 661] width 50 height 16
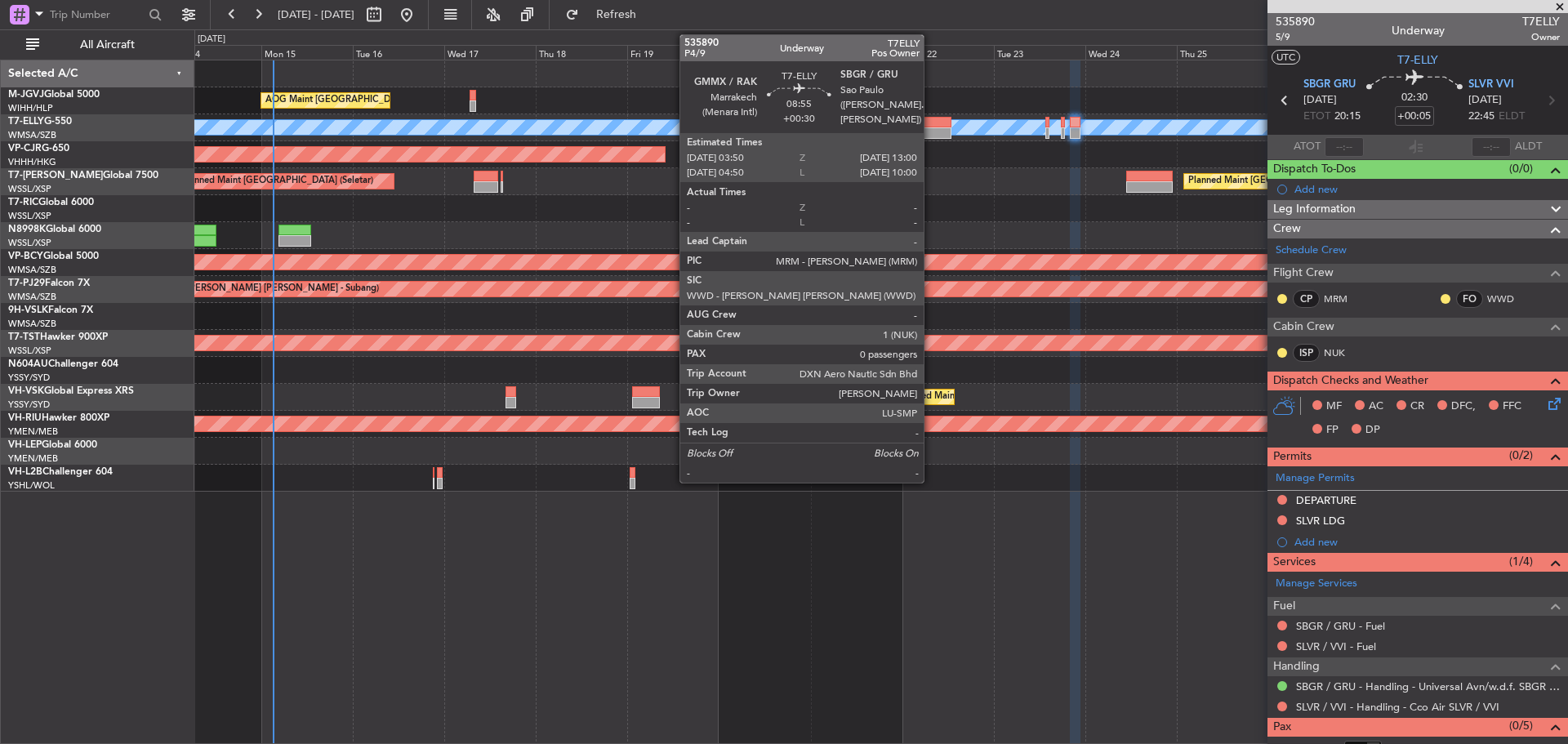
click at [931, 130] on div at bounding box center [934, 133] width 35 height 11
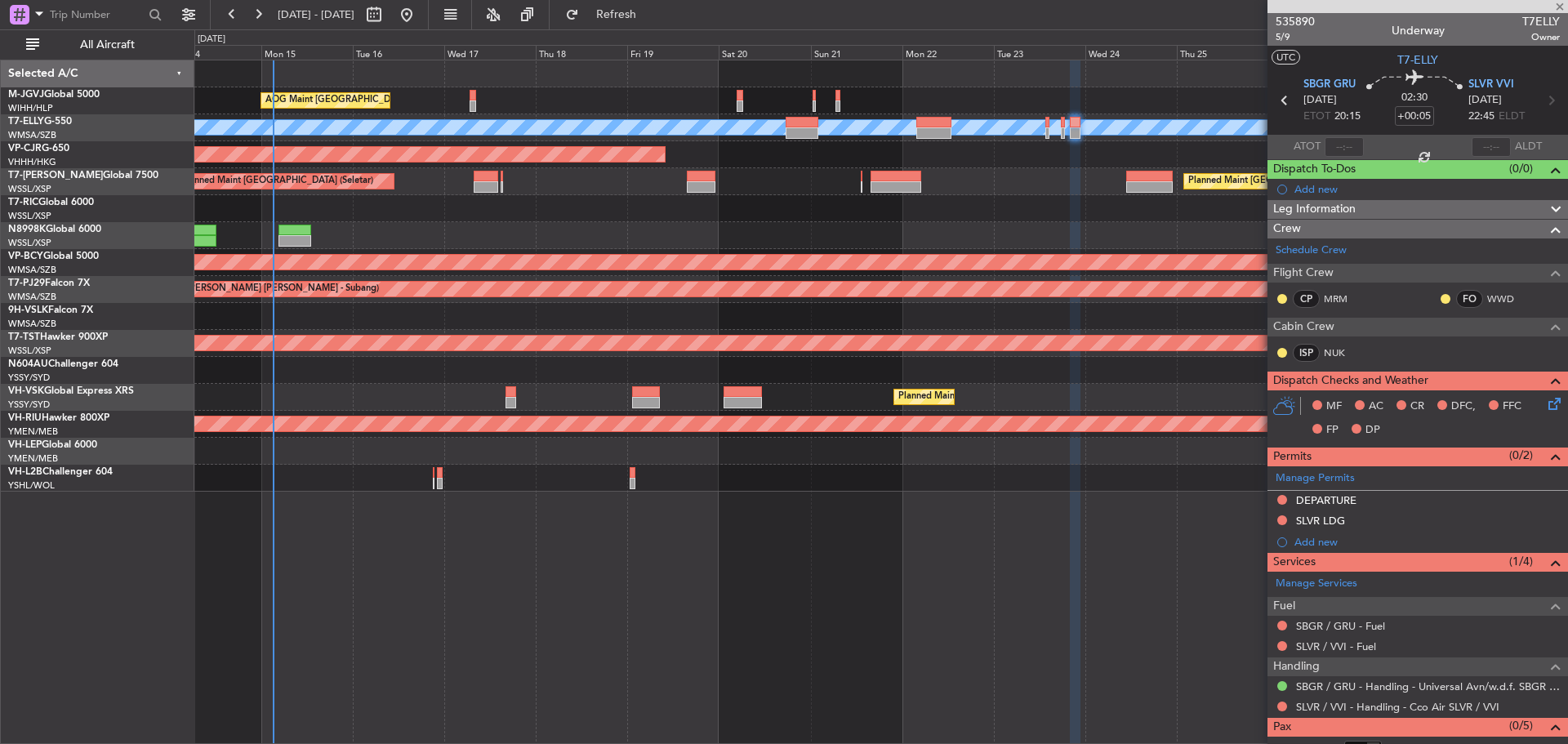
type input "+00:30"
type input "0"
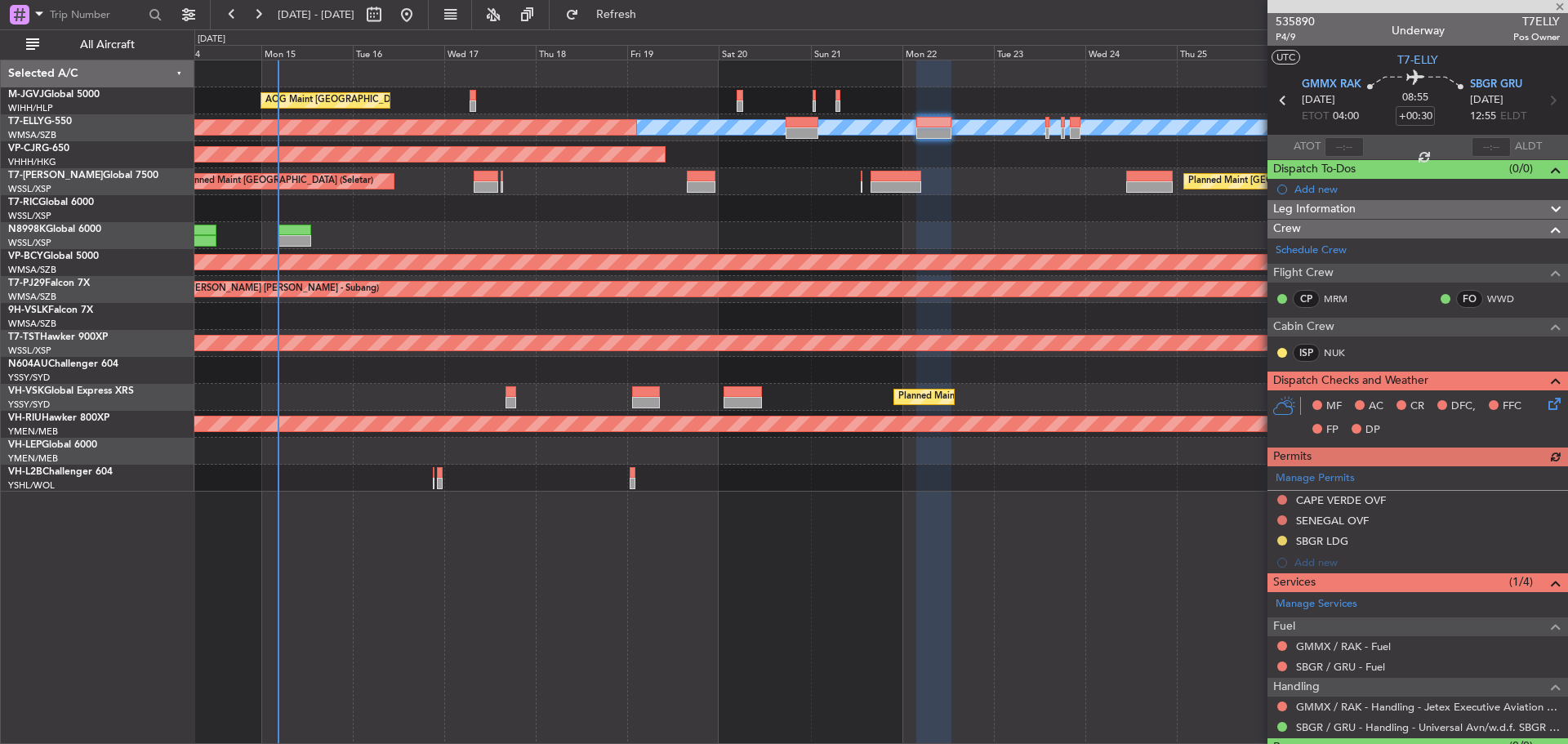
click at [817, 106] on div "AOG Maint [GEOGRAPHIC_DATA] (Halim Intl)" at bounding box center [881, 101] width 1373 height 27
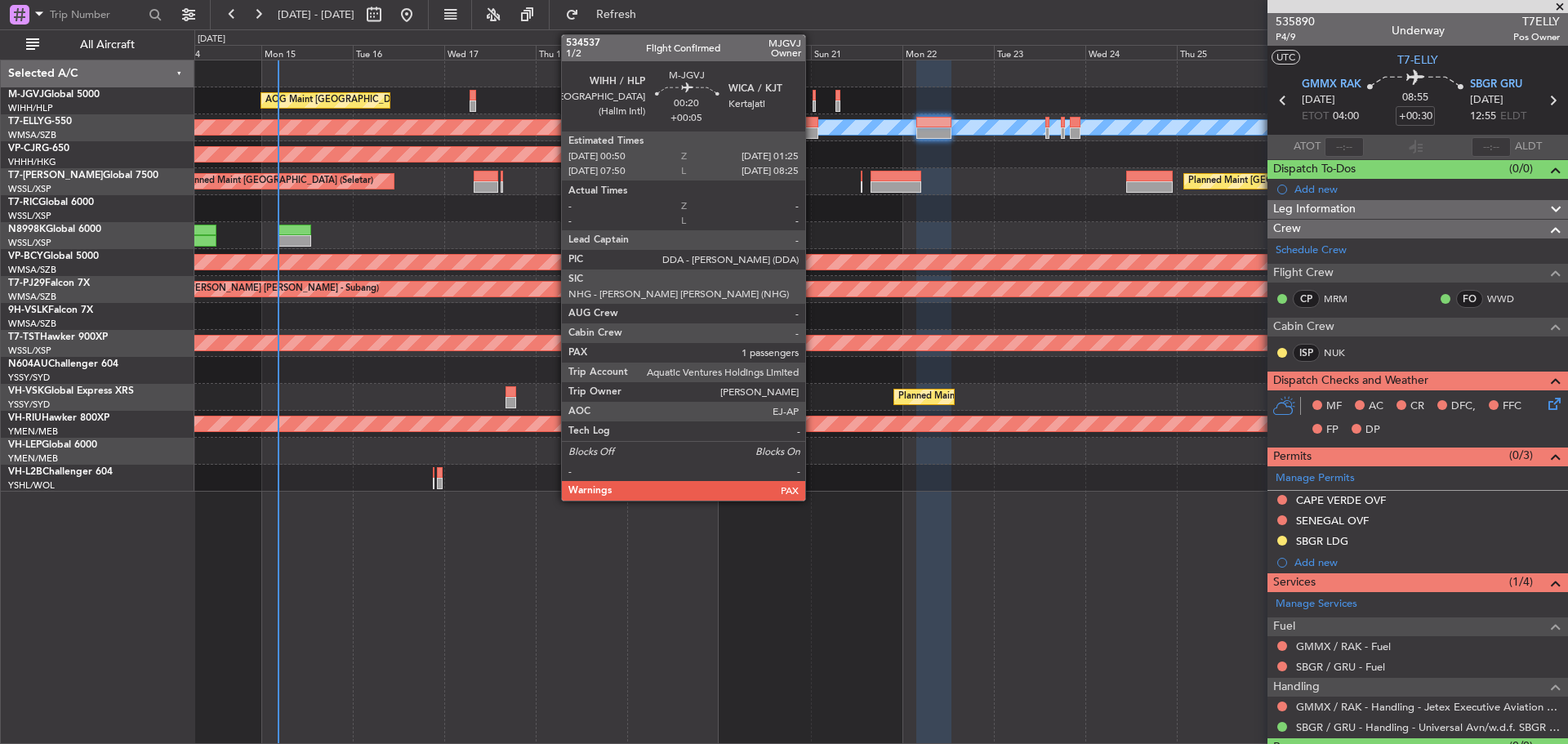
click at [812, 106] on div at bounding box center [813, 106] width 3 height 11
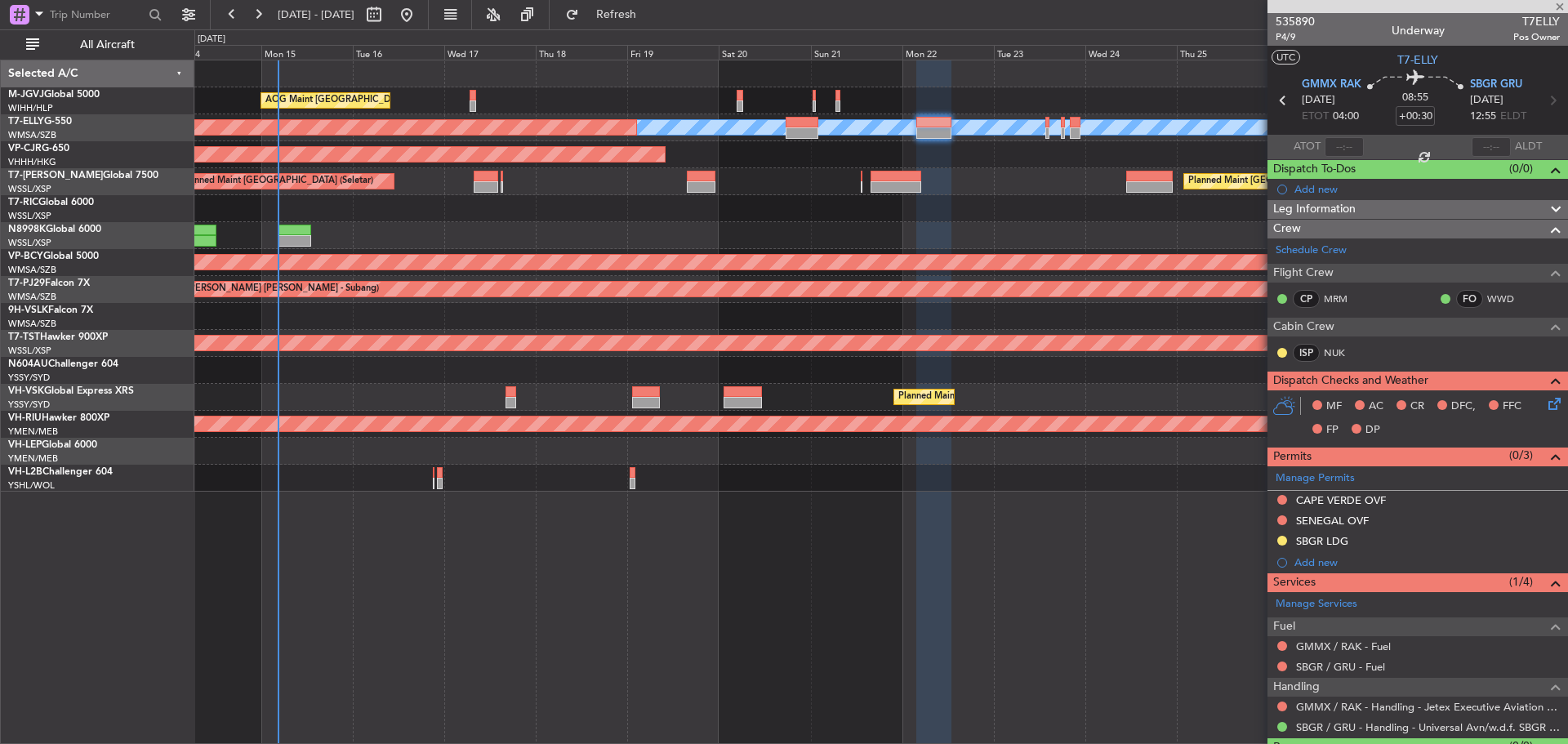
type input "+00:05"
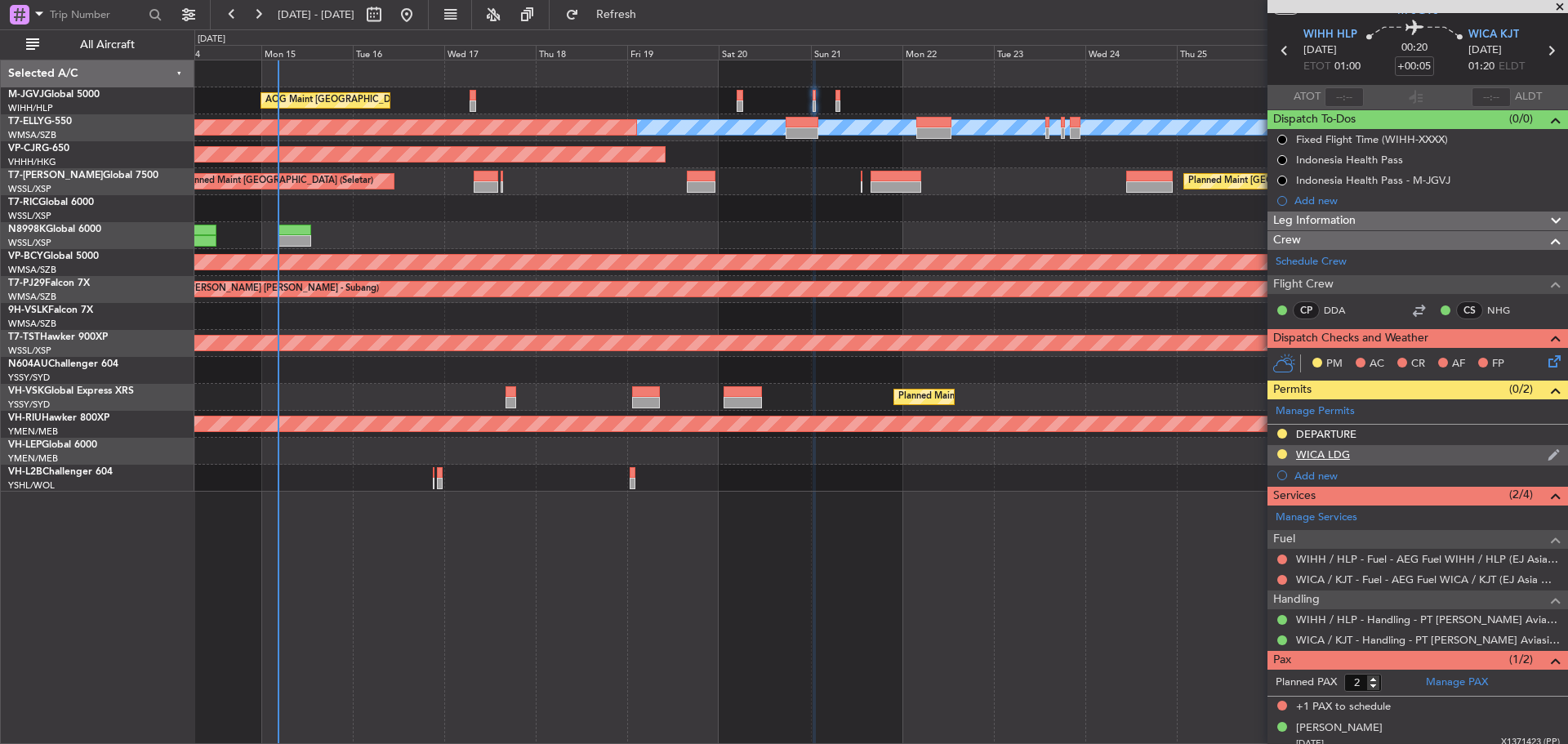
scroll to position [60, 0]
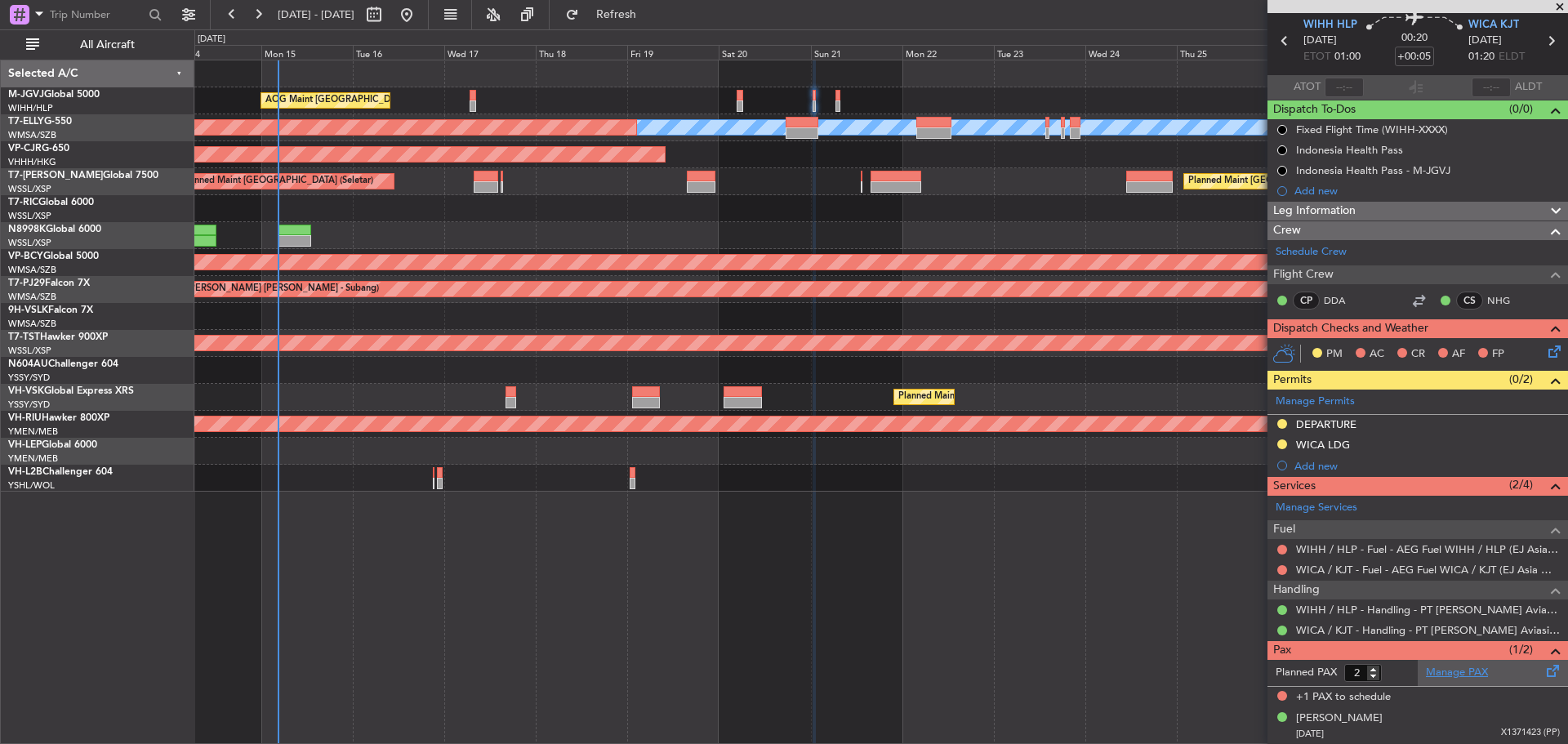
click at [1465, 674] on link "Manage PAX" at bounding box center [1457, 672] width 62 height 16
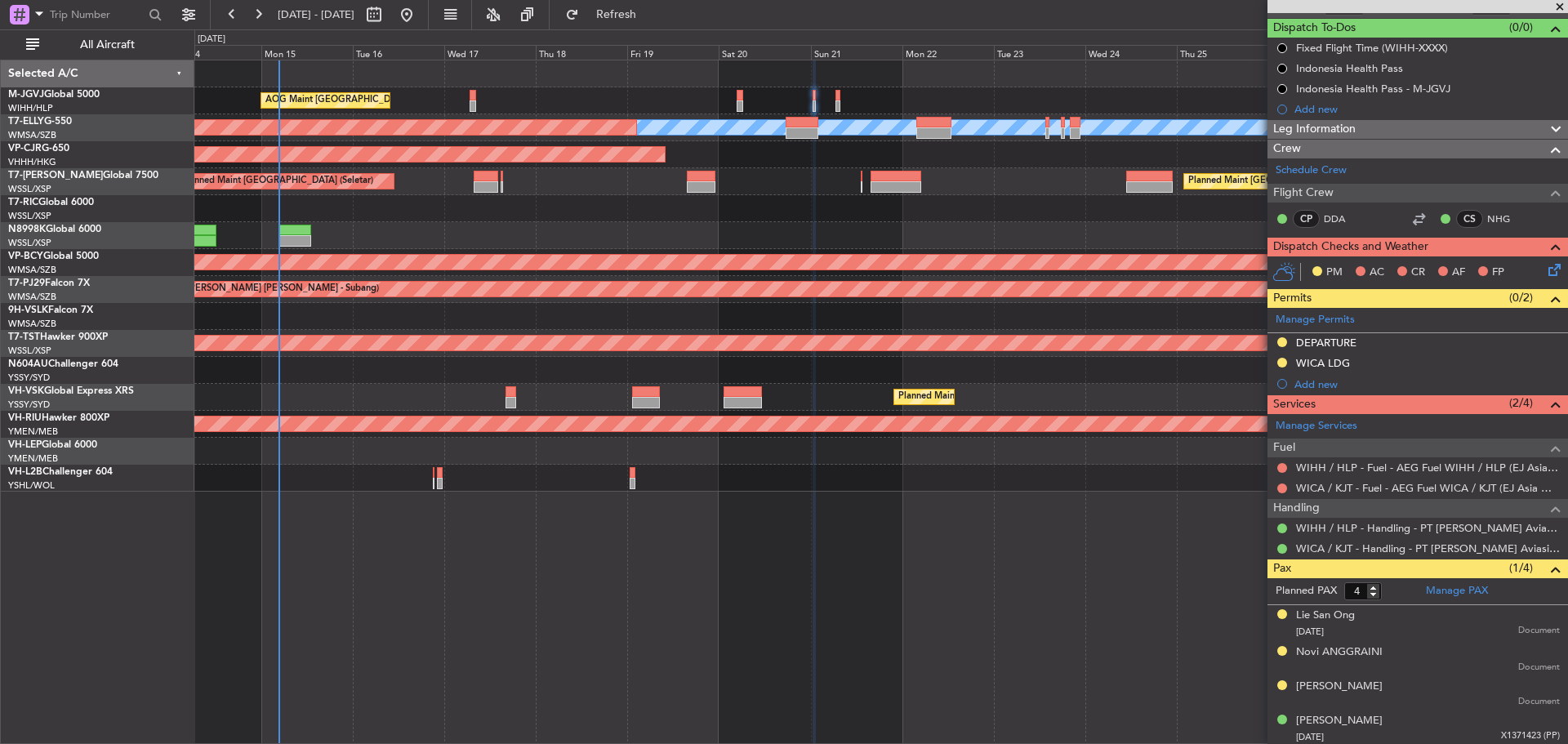
scroll to position [143, 0]
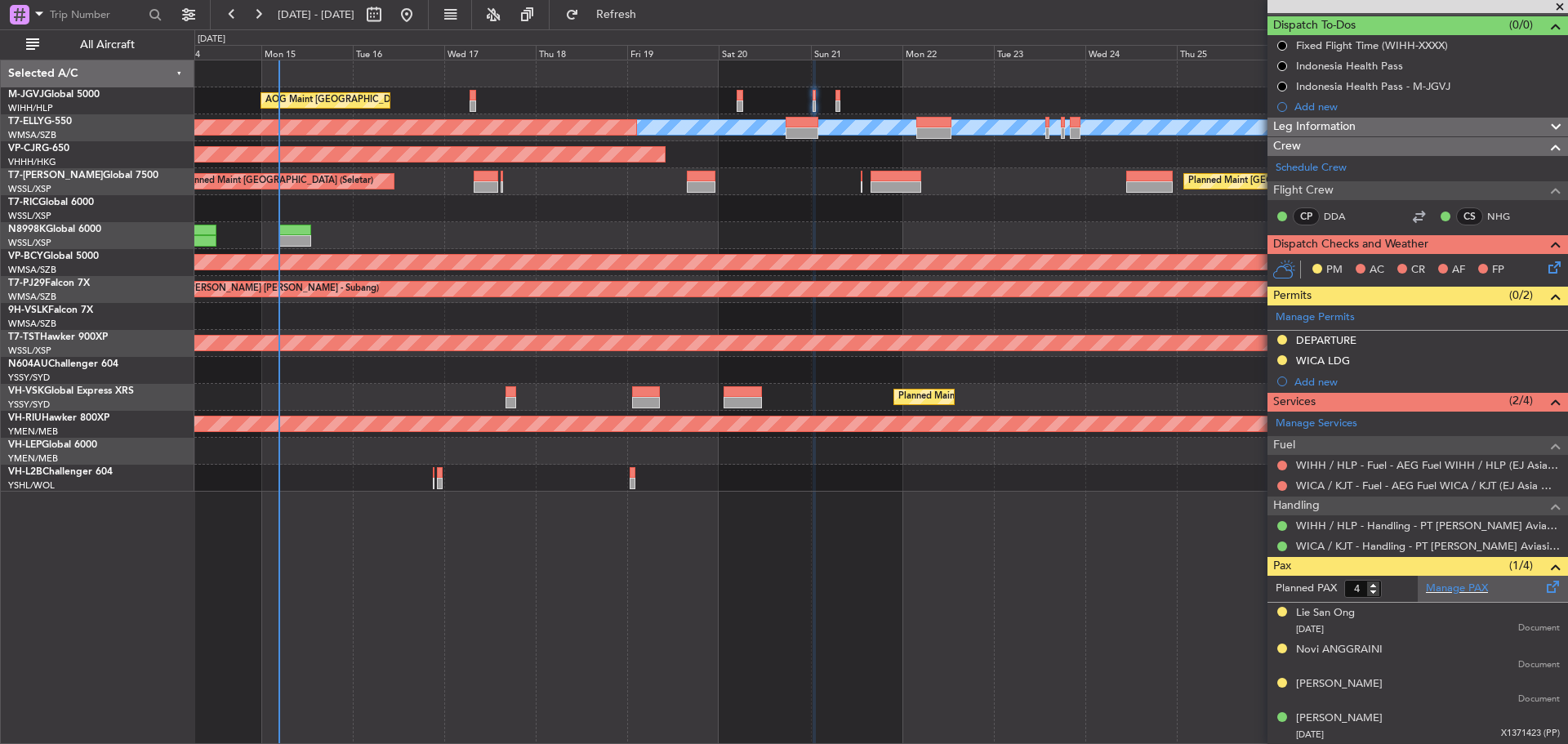
click at [1544, 589] on span at bounding box center [1553, 583] width 20 height 12
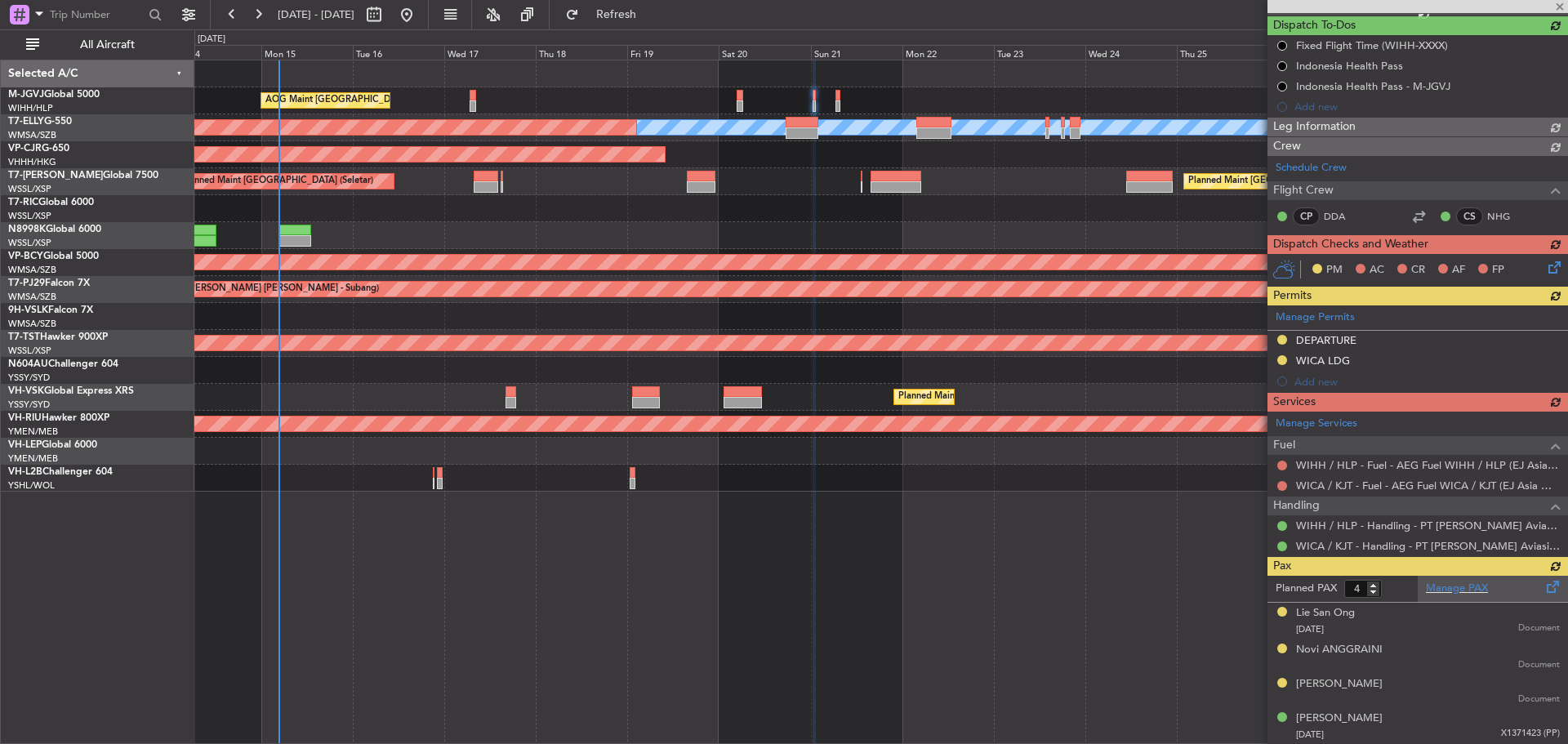
type input "13"
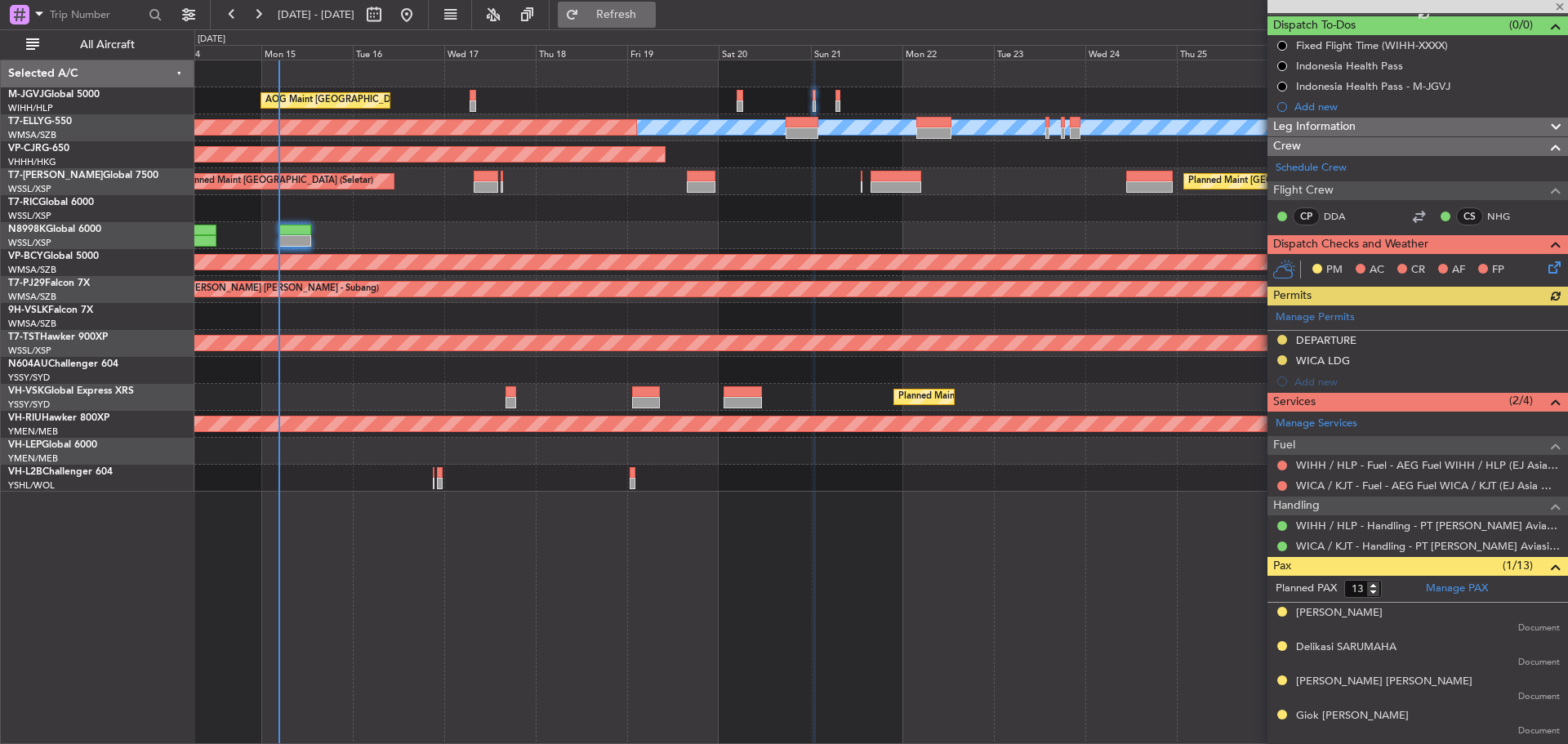
click at [651, 13] on span "Refresh" at bounding box center [616, 14] width 69 height 11
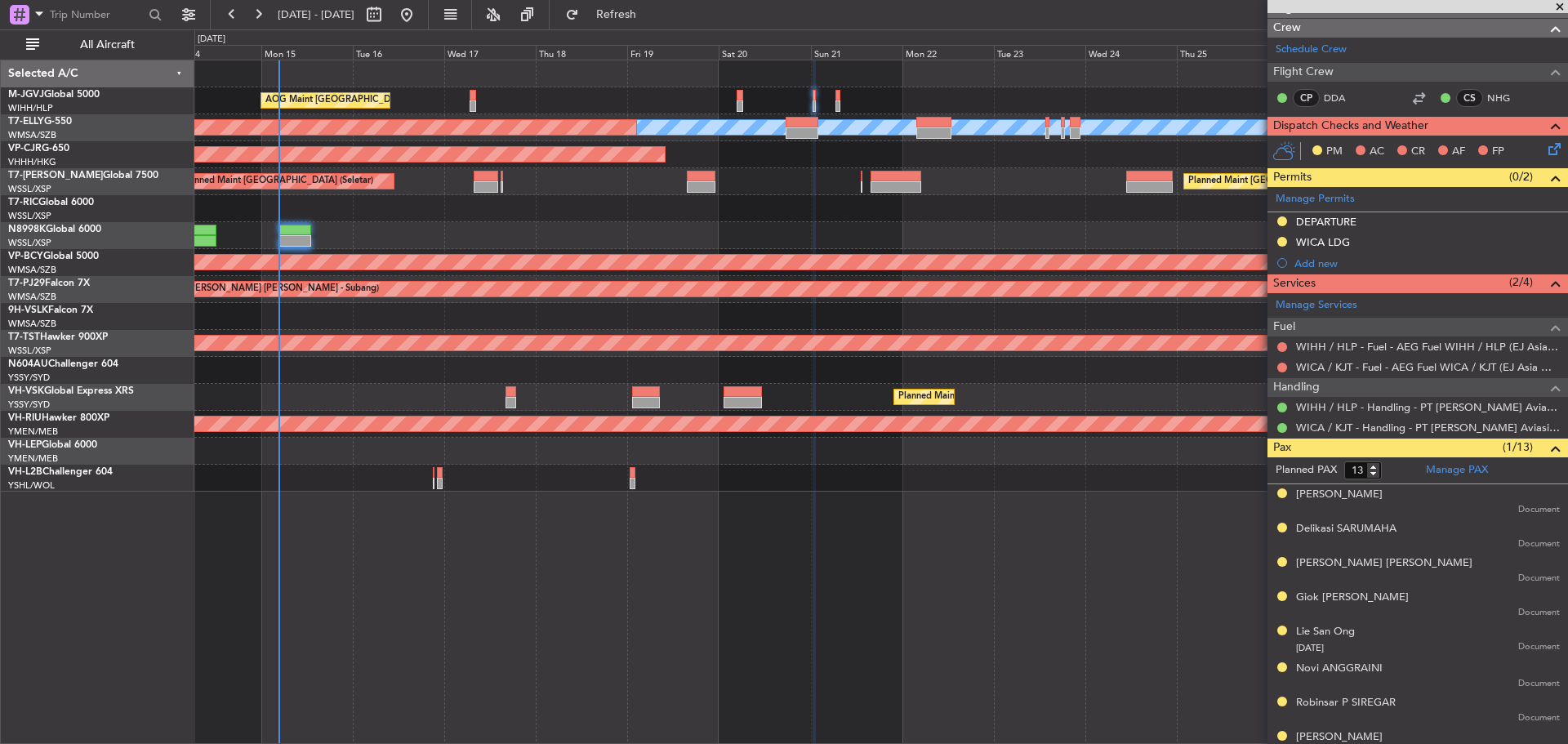
scroll to position [44, 0]
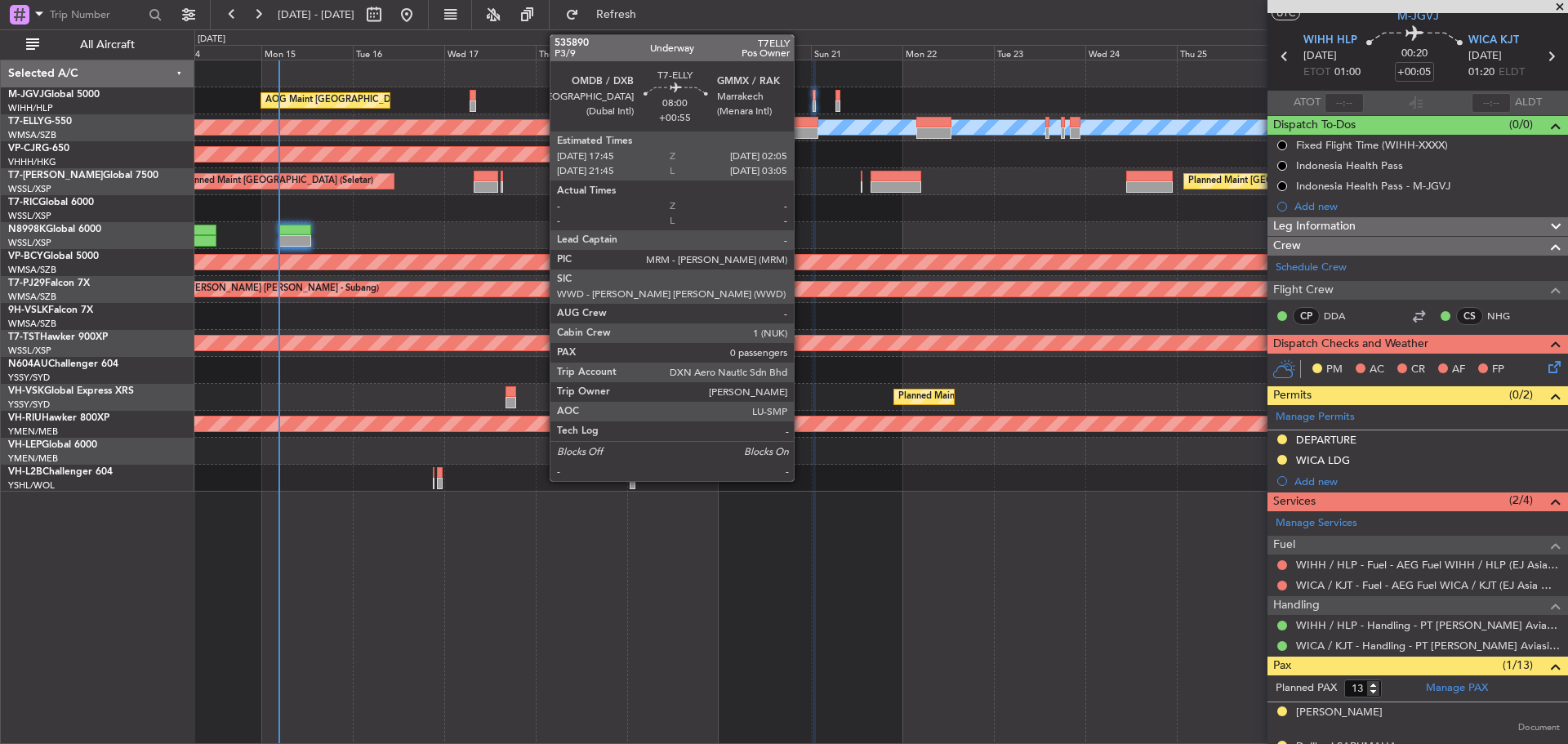
click at [801, 128] on div at bounding box center [801, 133] width 32 height 11
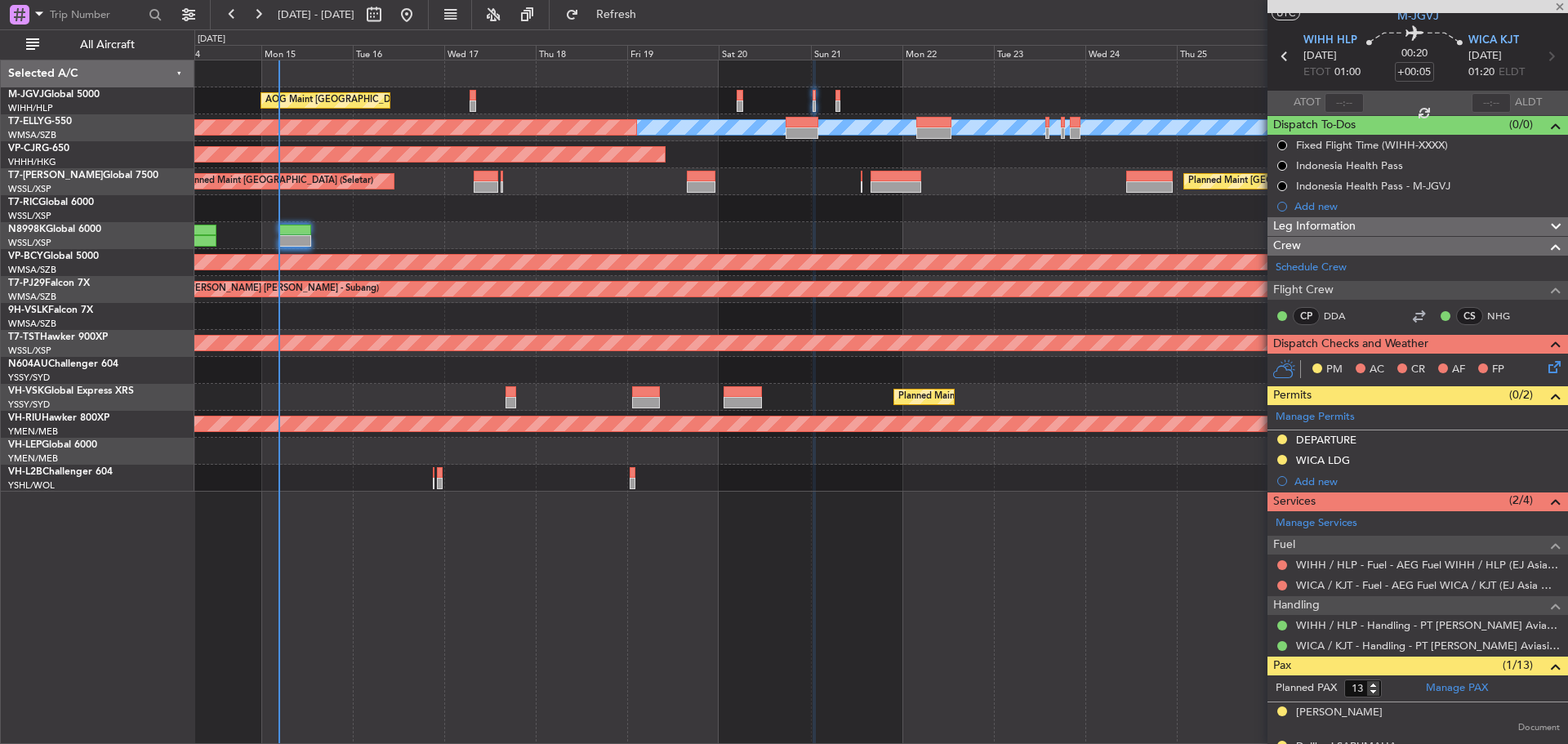
type input "+00:55"
type input "0"
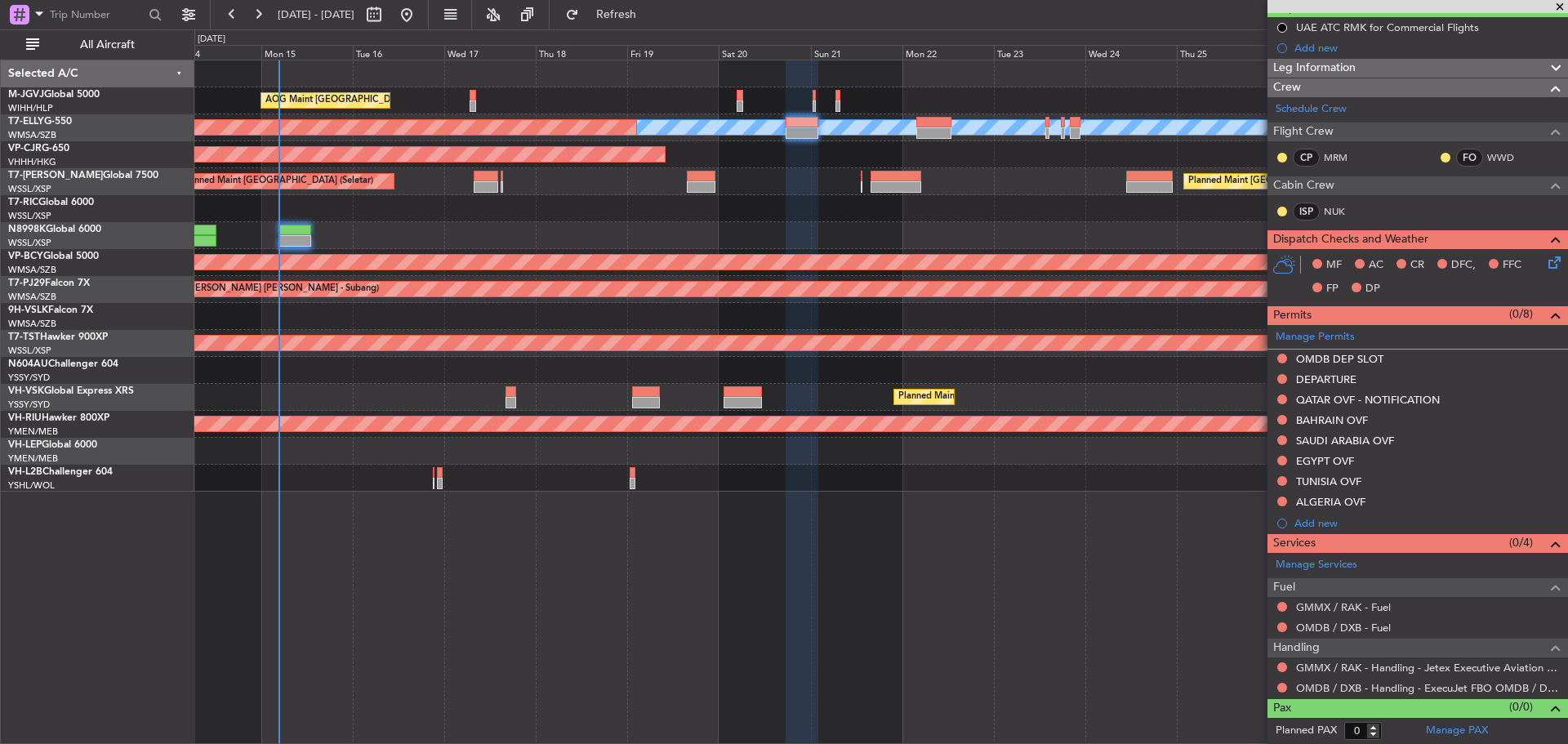
scroll to position [0, 0]
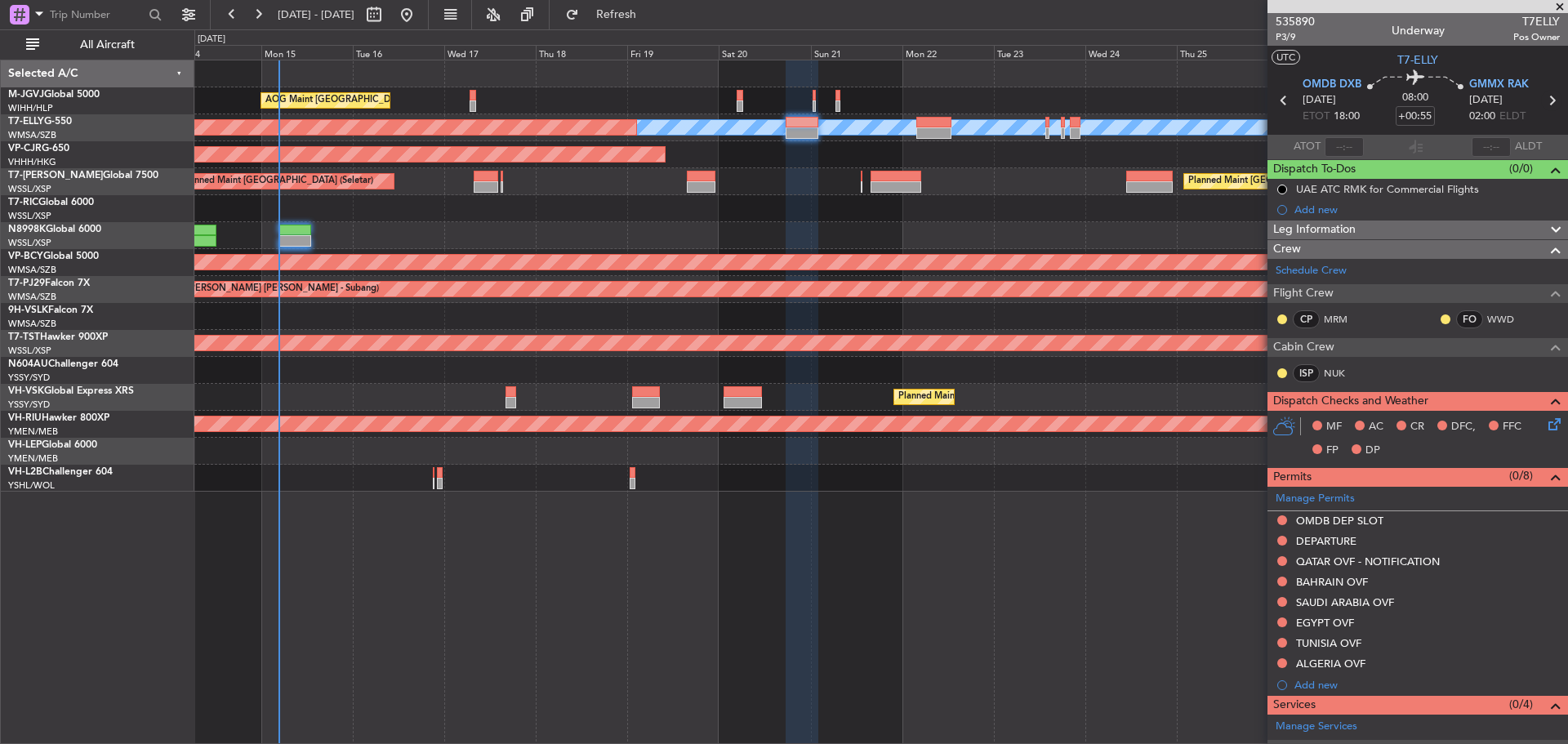
click at [1543, 102] on icon at bounding box center [1551, 100] width 21 height 21
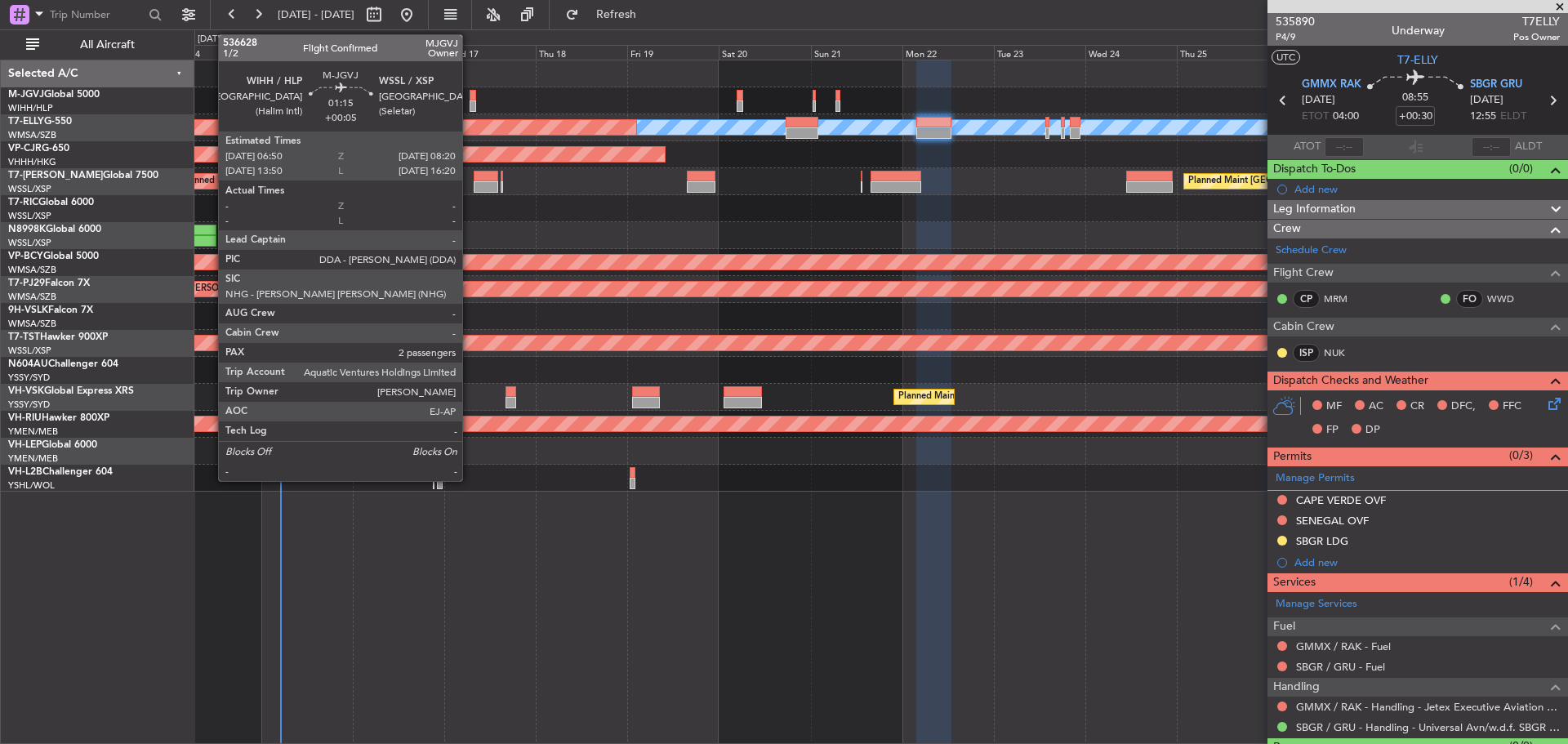
click at [470, 111] on div at bounding box center [473, 106] width 7 height 11
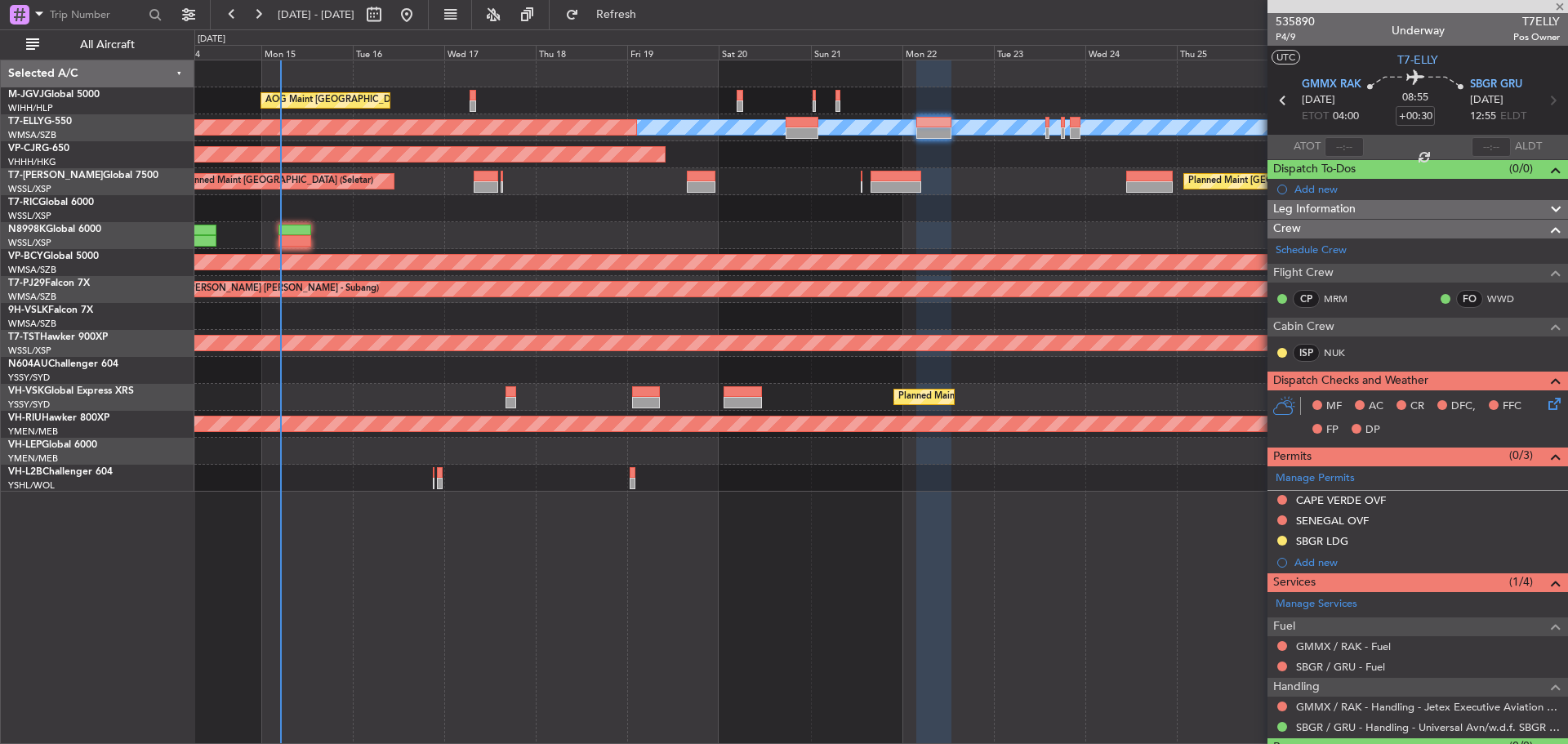
type input "+00:05"
type input "2"
